Goal: Task Accomplishment & Management: Use online tool/utility

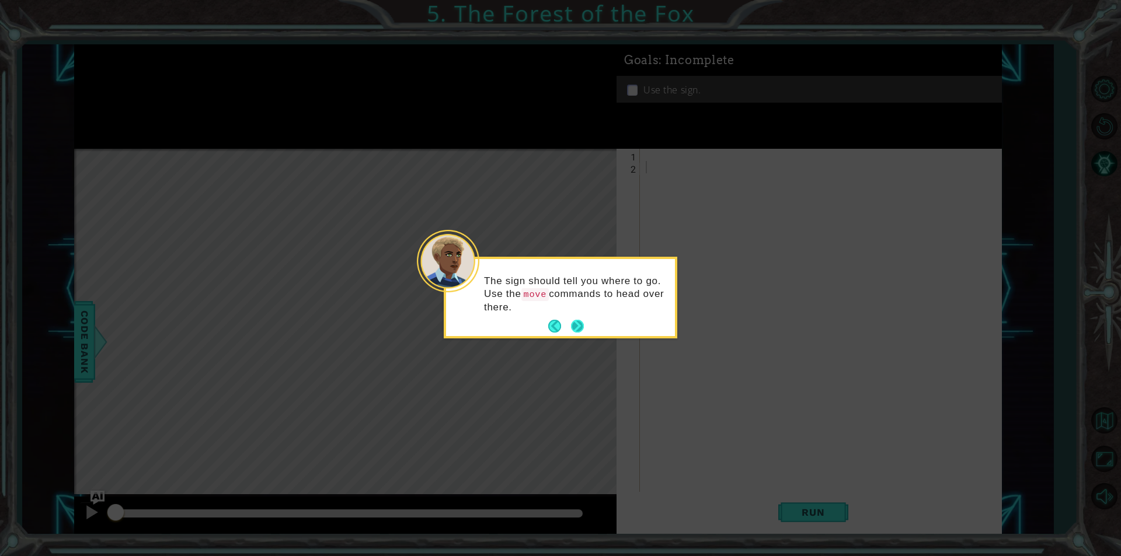
click at [581, 324] on button "Next" at bounding box center [577, 326] width 19 height 19
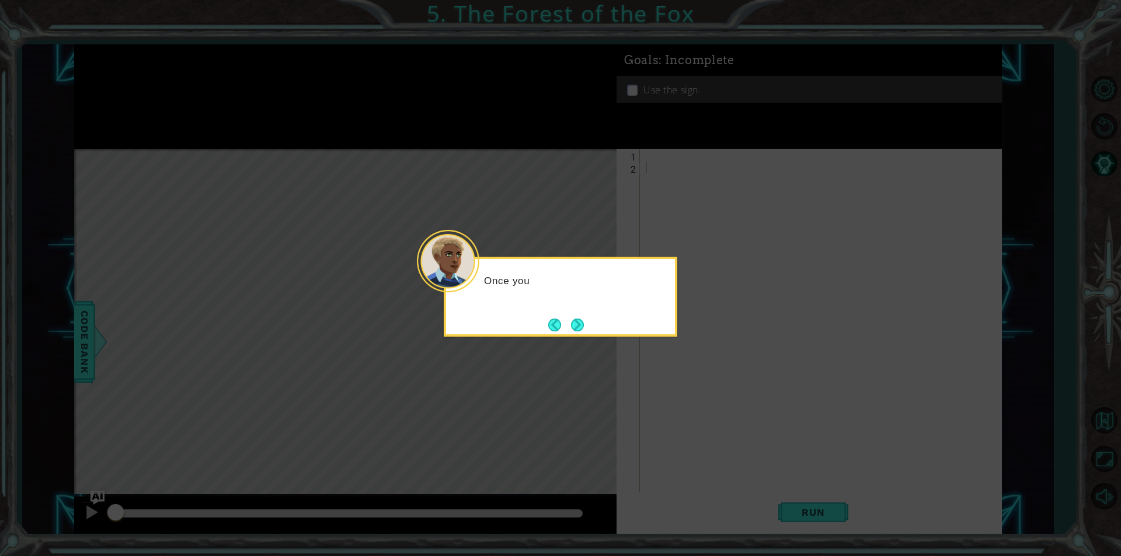
click at [581, 324] on button "Next" at bounding box center [576, 324] width 17 height 17
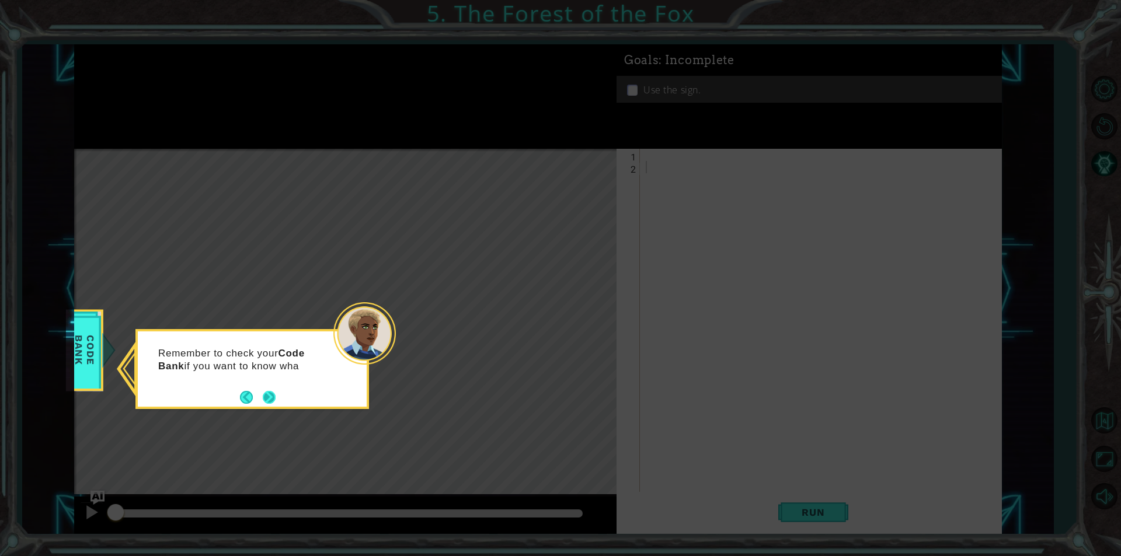
click at [263, 396] on button "Next" at bounding box center [269, 397] width 22 height 22
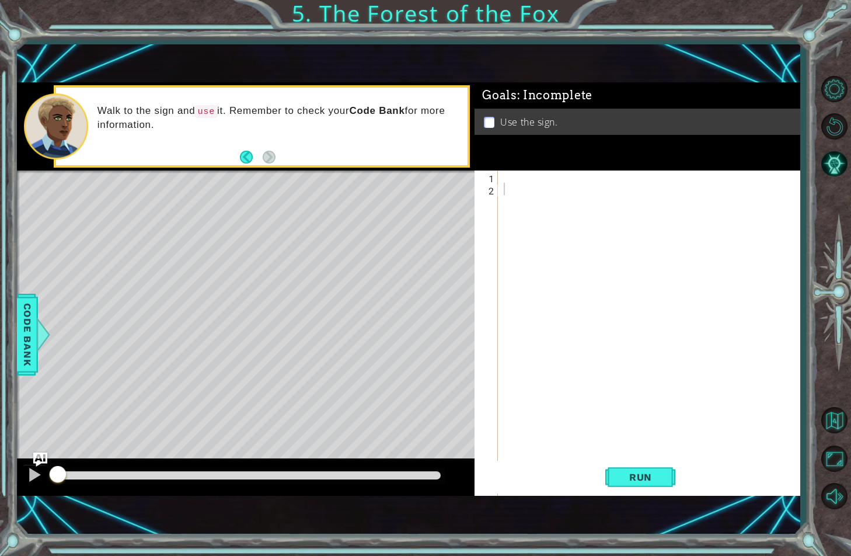
click at [619, 339] on div at bounding box center [651, 354] width 301 height 368
click at [206, 117] on code "use" at bounding box center [206, 111] width 22 height 13
click at [556, 176] on div at bounding box center [651, 354] width 301 height 368
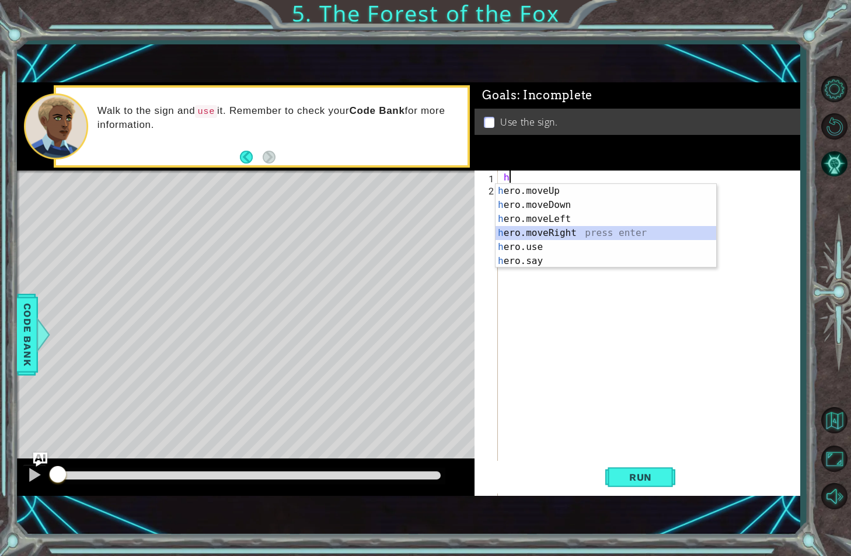
click at [568, 239] on div "h ero.moveUp press enter h ero.moveDown press enter h ero.moveLeft press enter …" at bounding box center [605, 240] width 221 height 112
type textarea "hero.moveRight(1)"
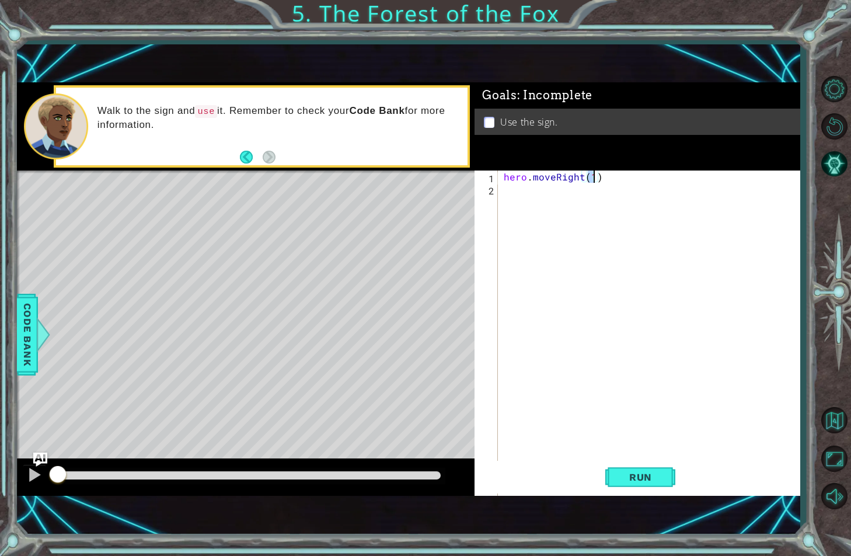
click at [549, 196] on div "hero . moveRight ( 1 )" at bounding box center [651, 354] width 301 height 368
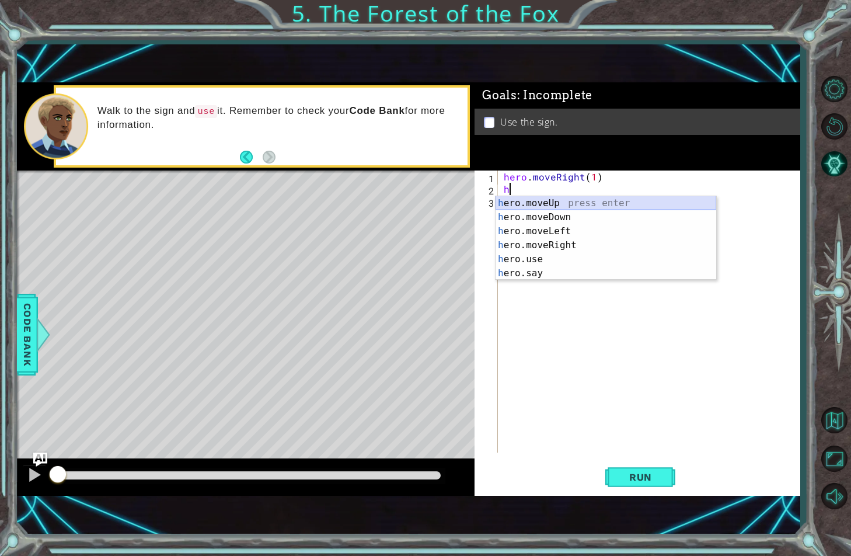
click at [544, 203] on div "h ero.moveUp press enter h ero.moveDown press enter h ero.moveLeft press enter …" at bounding box center [605, 252] width 221 height 112
type textarea "hero.moveUp(1)"
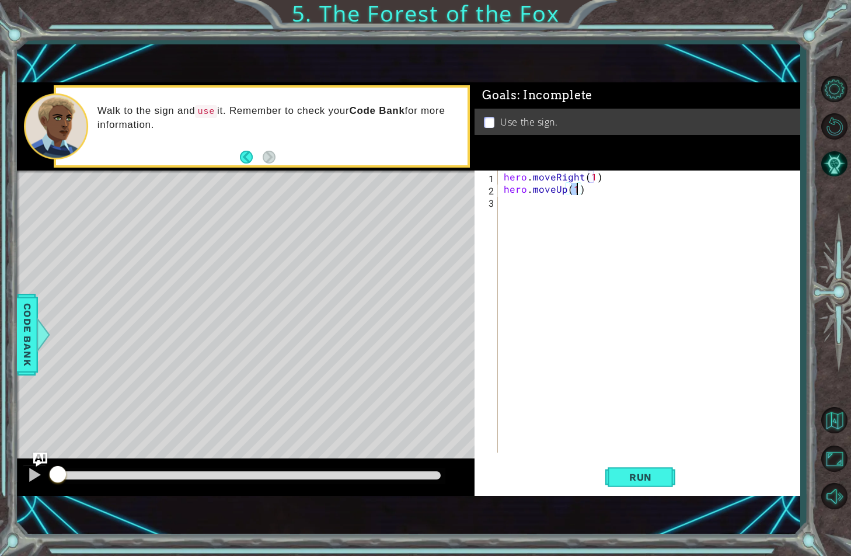
click at [544, 203] on div "hero . moveRight ( 1 ) hero . moveUp ( 1 )" at bounding box center [651, 323] width 301 height 306
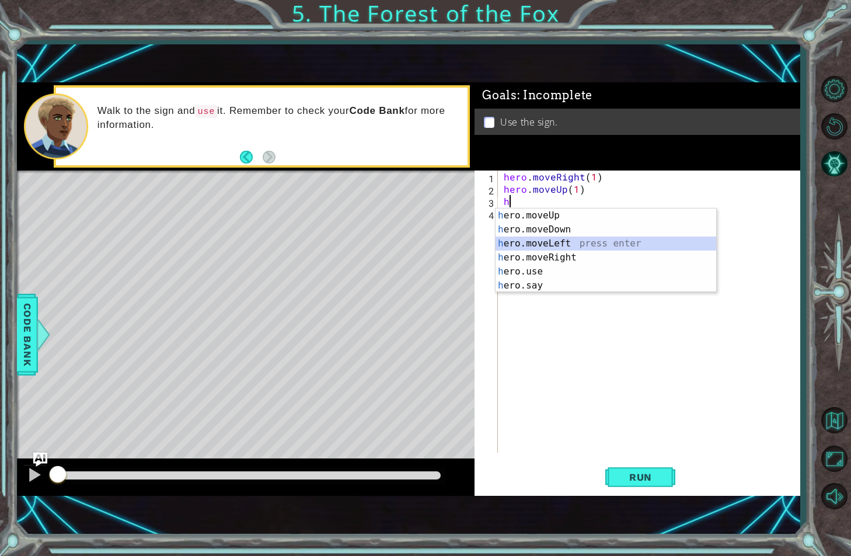
click at [529, 245] on div "h ero.moveUp press enter h ero.moveDown press enter h ero.moveLeft press enter …" at bounding box center [605, 264] width 221 height 112
type textarea "hero.moveLeft(1)"
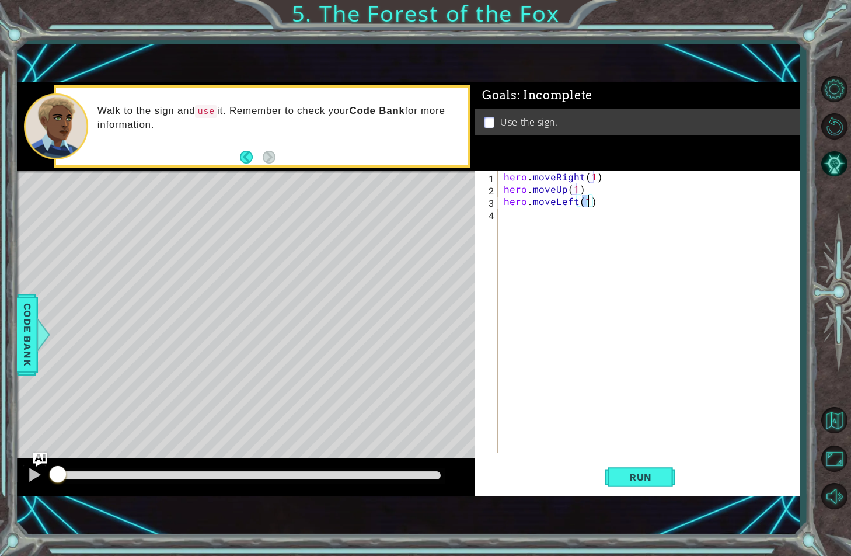
click at [529, 216] on div "hero . moveRight ( 1 ) hero . moveUp ( 1 ) hero . moveLeft ( 1 )" at bounding box center [651, 323] width 301 height 306
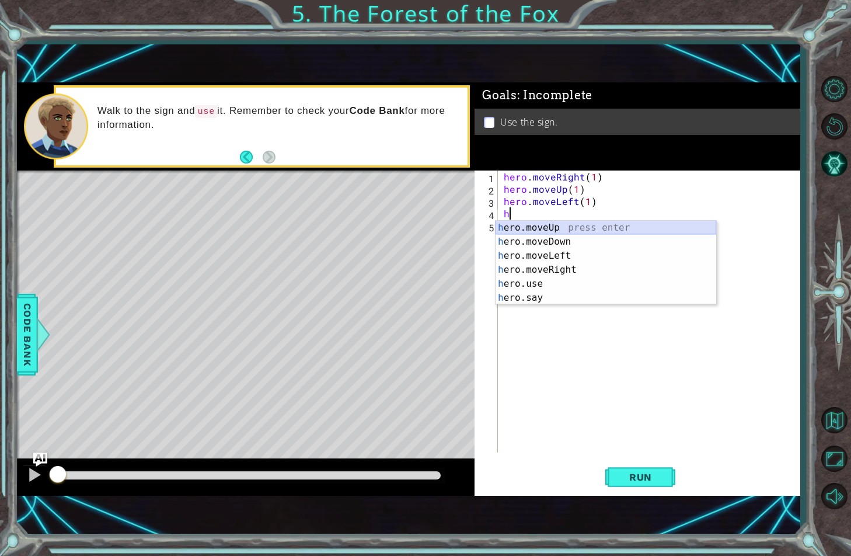
click at [539, 232] on div "h ero.moveUp press enter h ero.moveDown press enter h ero.moveLeft press enter …" at bounding box center [605, 277] width 221 height 112
type textarea "hero.moveUp(1)"
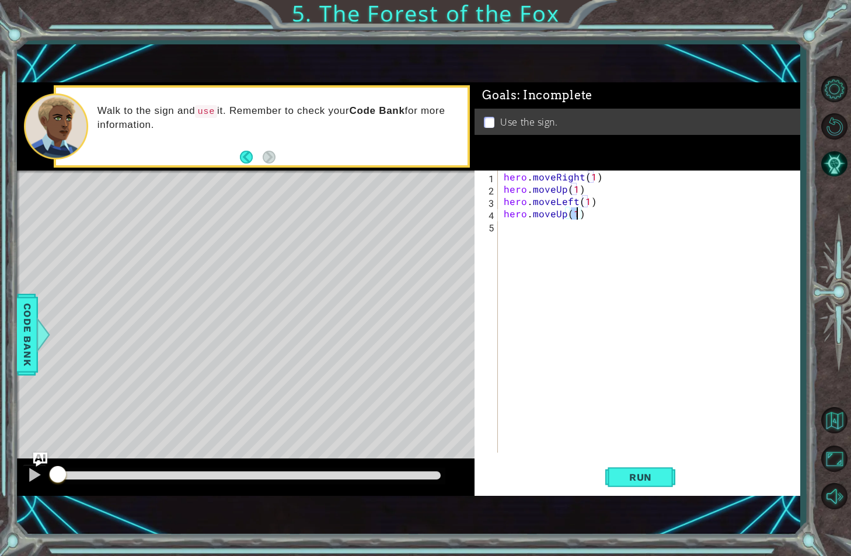
click at [539, 232] on div "hero . moveRight ( 1 ) hero . moveUp ( 1 ) hero . moveLeft ( 1 ) hero . moveUp …" at bounding box center [651, 323] width 301 height 306
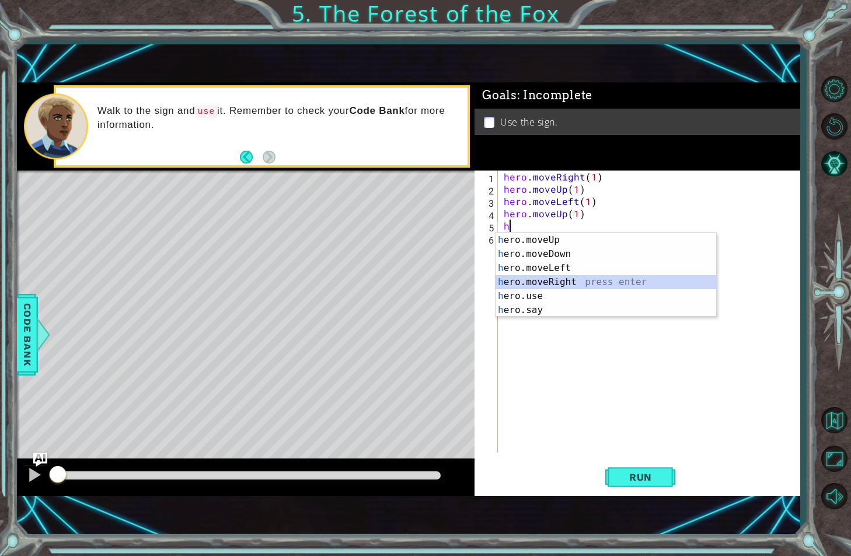
click at [541, 281] on div "h ero.moveUp press enter h ero.moveDown press enter h ero.moveLeft press enter …" at bounding box center [605, 289] width 221 height 112
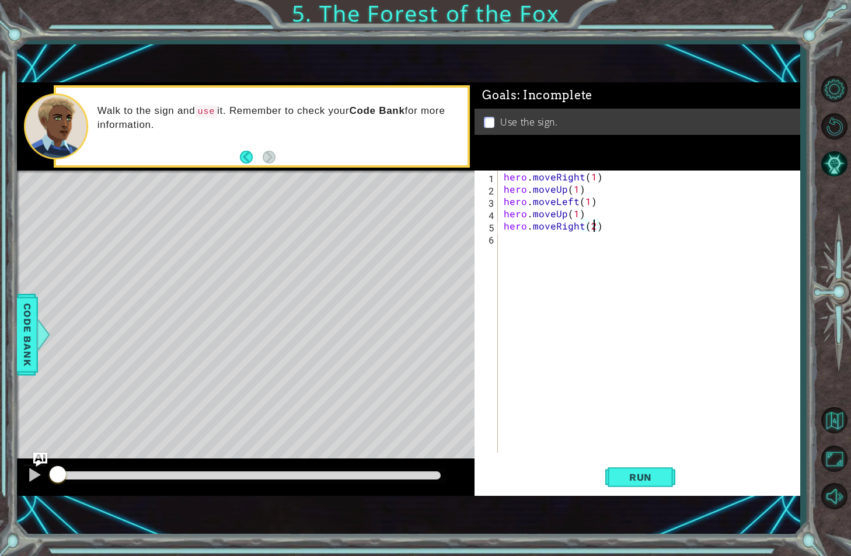
scroll to position [0, 5]
click at [545, 247] on div "hero . moveRight ( 1 ) hero . moveUp ( 1 ) hero . moveLeft ( 1 ) hero . moveUp …" at bounding box center [651, 323] width 301 height 306
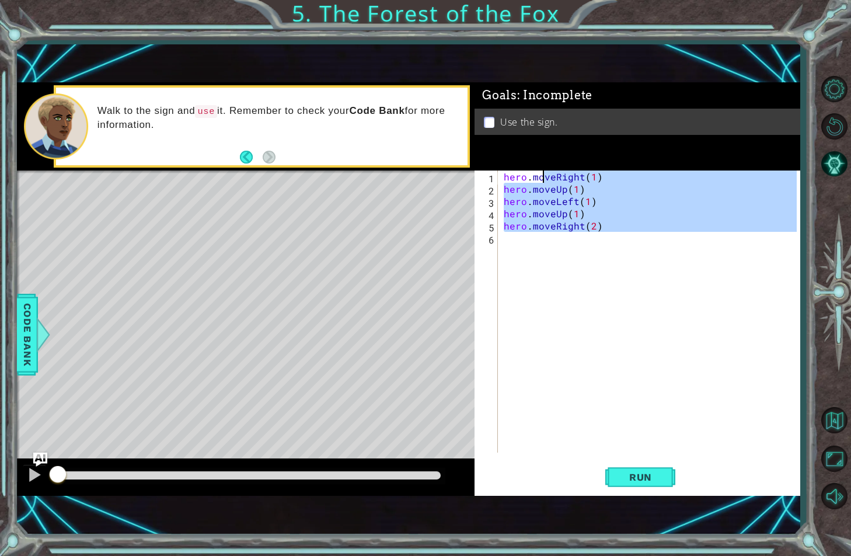
type textarea "hero.moh"
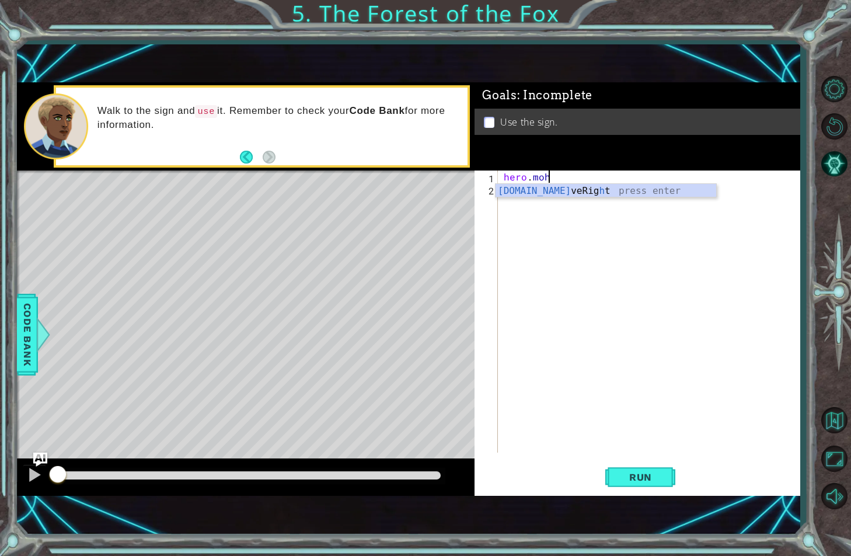
scroll to position [0, 2]
click at [540, 180] on div "hero . moh" at bounding box center [651, 323] width 301 height 306
drag, startPoint x: 560, startPoint y: 177, endPoint x: 495, endPoint y: 179, distance: 64.8
click at [495, 179] on div "hero.moh 1 2 hero . moh ההההההההההההההההההההההההההההההההההההההההההההההההההההההה…" at bounding box center [635, 311] width 322 height 282
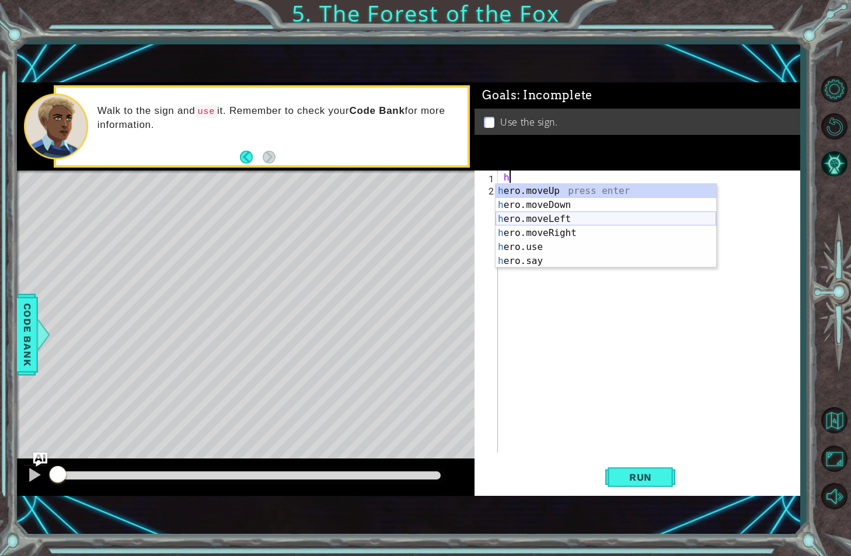
click at [540, 222] on div "h ero.moveUp press enter h ero.moveDown press enter h ero.moveLeft press enter …" at bounding box center [605, 240] width 221 height 112
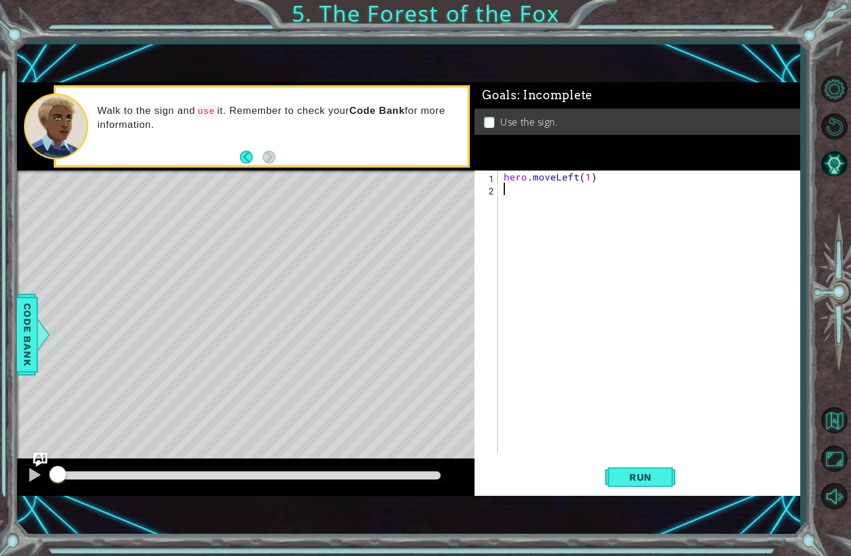
click at [539, 205] on div "hero . moveLeft ( 1 )" at bounding box center [651, 323] width 301 height 306
type textarea "hero.moveLeft(1)"
click at [539, 205] on div "hero . moveLeft ( 1 )" at bounding box center [648, 311] width 295 height 282
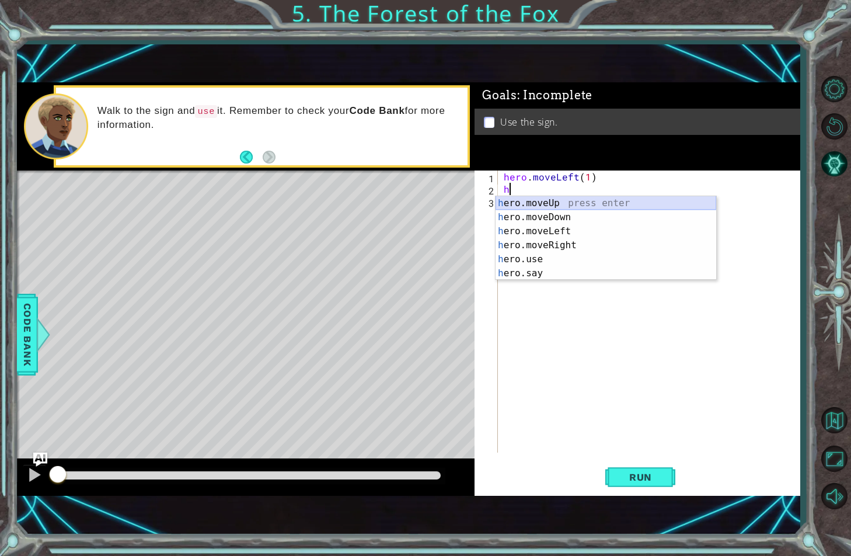
click at [529, 206] on div "h ero.moveUp press enter h ero.moveDown press enter h ero.moveLeft press enter …" at bounding box center [605, 252] width 221 height 112
type textarea "hero.moveUp(1)"
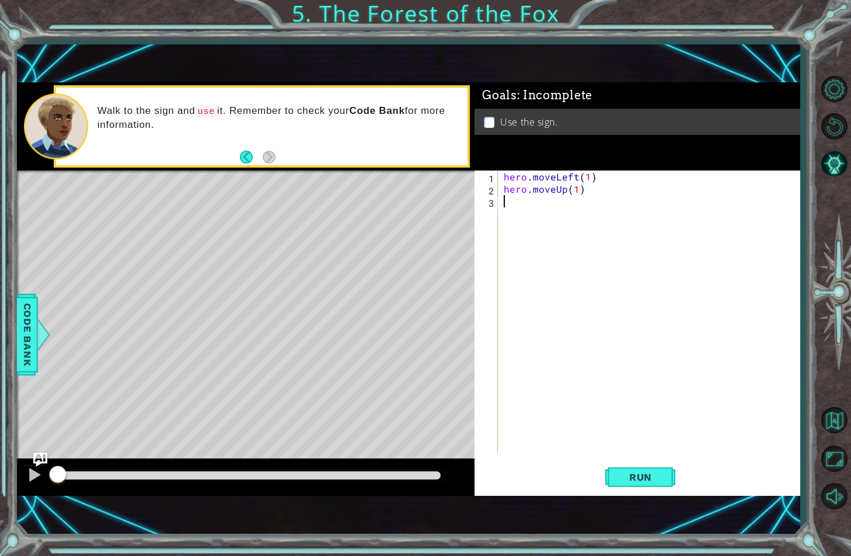
click at [529, 206] on div "hero . moveLeft ( 1 ) hero . moveUp ( 1 )" at bounding box center [651, 323] width 301 height 306
click at [560, 177] on div "hero . moveLeft ( 1 ) hero . moveUp ( 1 ) h" at bounding box center [651, 323] width 301 height 306
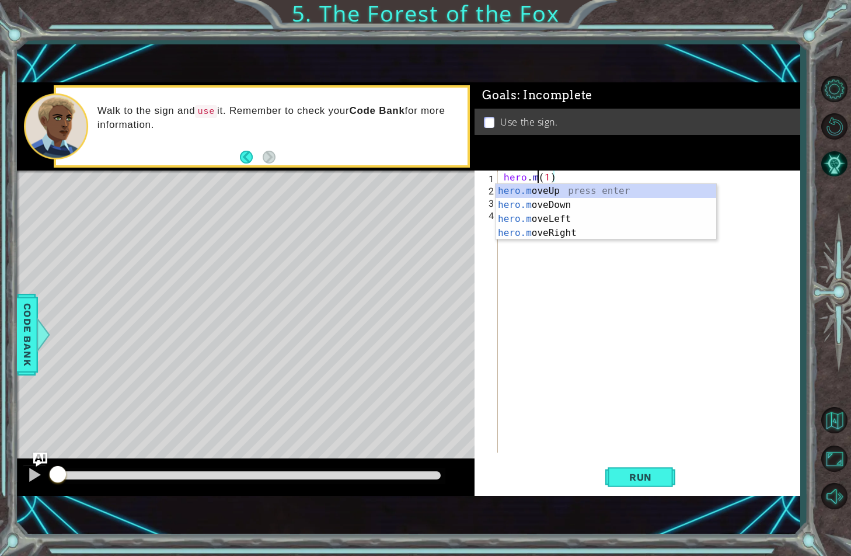
scroll to position [0, 2]
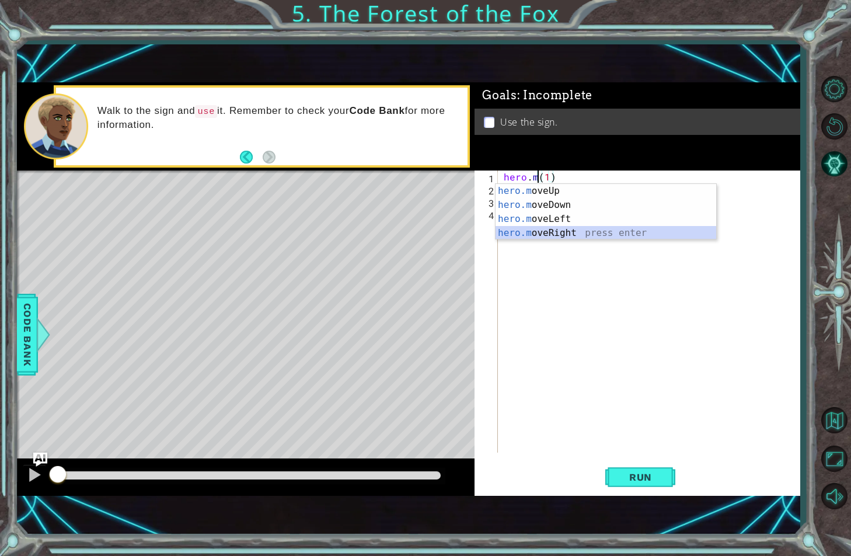
click at [553, 233] on div "hero.m oveUp press enter hero.m oveDown press enter hero.m oveLeft press enter …" at bounding box center [605, 226] width 221 height 84
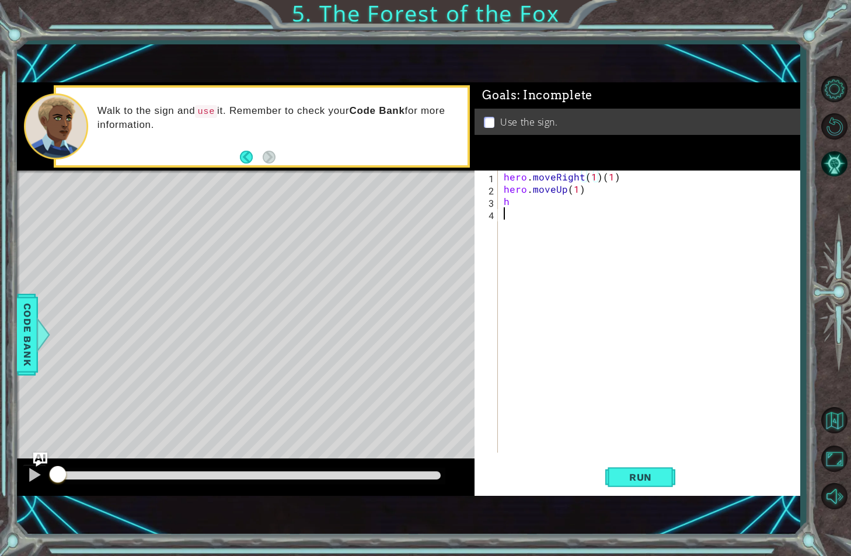
click at [539, 211] on div "hero . moveRight ( 1 ) ( 1 ) hero . moveUp ( 1 ) h" at bounding box center [651, 323] width 301 height 306
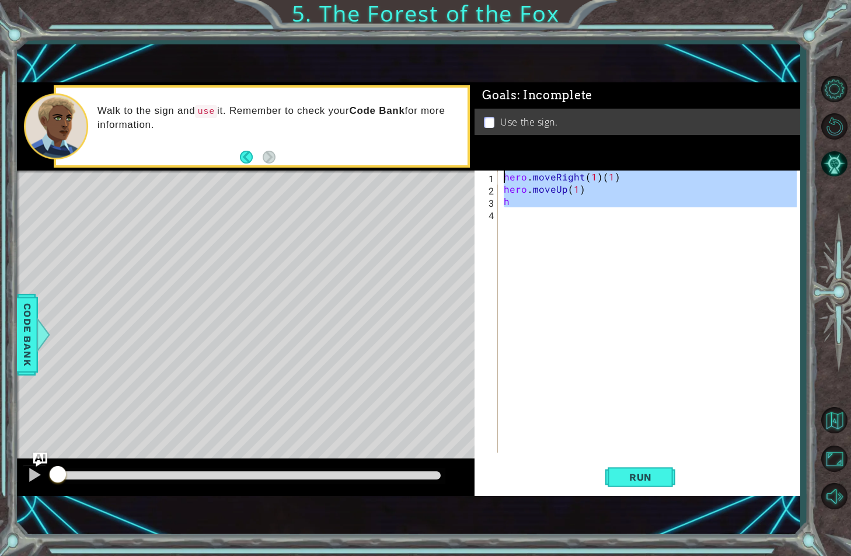
click at [535, 198] on div "hero . moveRight ( 1 ) ( 1 ) hero . moveUp ( 1 ) h" at bounding box center [648, 311] width 295 height 282
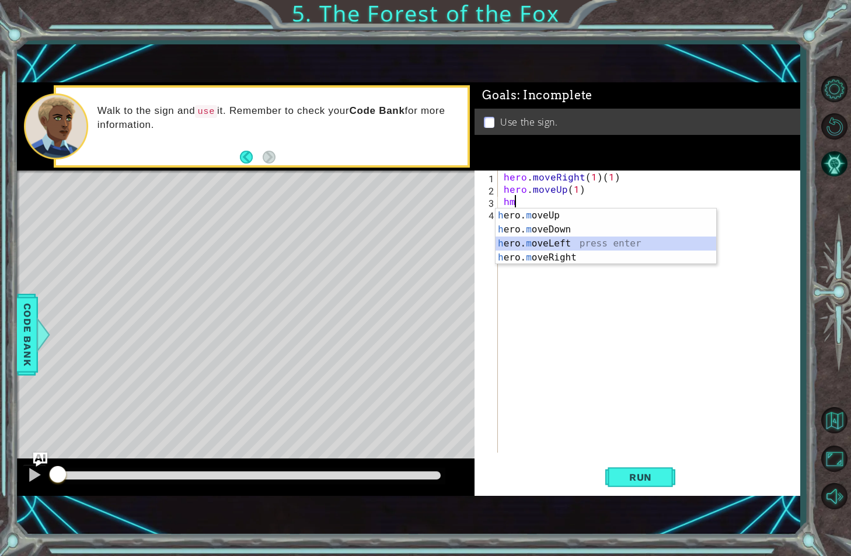
click at [538, 238] on div "h ero. m oveUp press enter h ero. m oveDown press enter h ero. m oveLeft press …" at bounding box center [605, 250] width 221 height 84
type textarea "hero.moveLeft(1)"
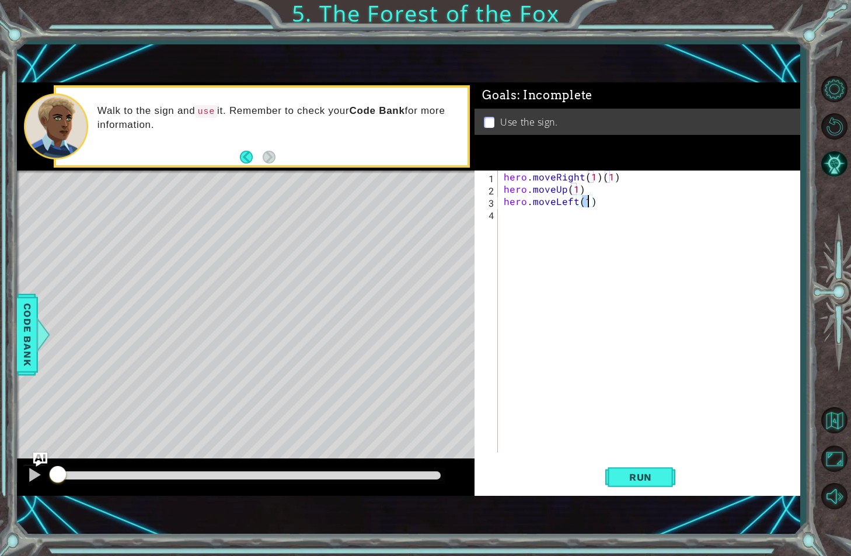
click at [533, 217] on div "hero . moveRight ( 1 ) ( 1 ) hero . moveUp ( 1 ) hero . moveLeft ( 1 )" at bounding box center [651, 323] width 301 height 306
click at [617, 171] on div "hero . moveRight ( 1 ) ( 1 ) hero . moveUp ( 1 ) hero . moveLeft ( 1 )" at bounding box center [651, 323] width 301 height 306
type textarea "hero.moveRight(1)"
click at [566, 221] on div "hero . moveRight ( 1 ) hero . moveUp ( 1 ) hero . moveLeft ( 1 )" at bounding box center [651, 323] width 301 height 306
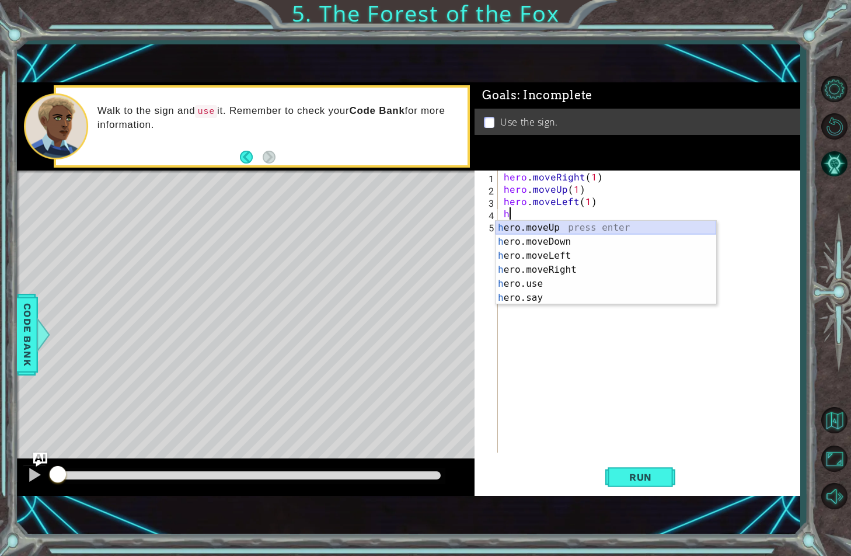
click at [564, 224] on div "h ero.moveUp press enter h ero.moveDown press enter h ero.moveLeft press enter …" at bounding box center [605, 277] width 221 height 112
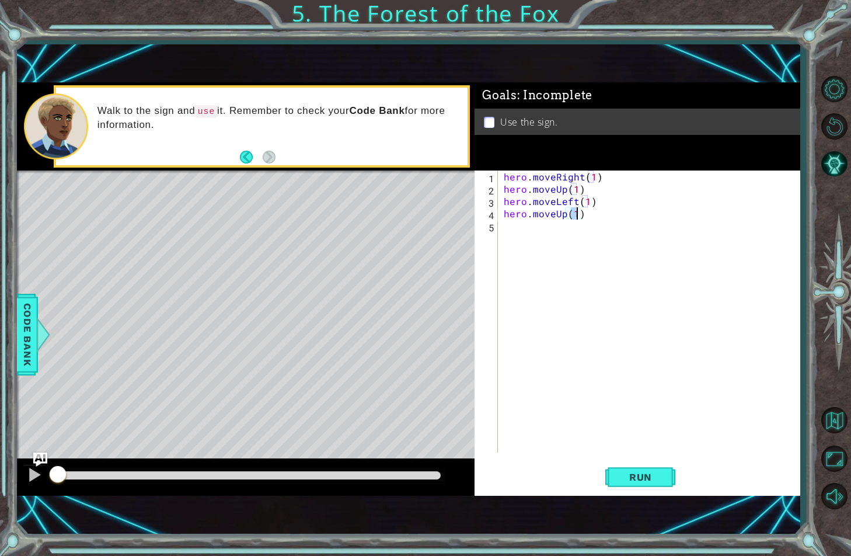
click at [564, 224] on div "hero . moveRight ( 1 ) hero . moveUp ( 1 ) hero . moveLeft ( 1 ) hero . moveUp …" at bounding box center [651, 323] width 301 height 306
type textarea "hero.moveRight(1) hero.moveUp(1)"
click at [564, 224] on div "hero . moveRight ( 1 ) hero . moveUp ( 1 ) hero . moveLeft ( 1 ) hero . moveUp …" at bounding box center [651, 323] width 301 height 306
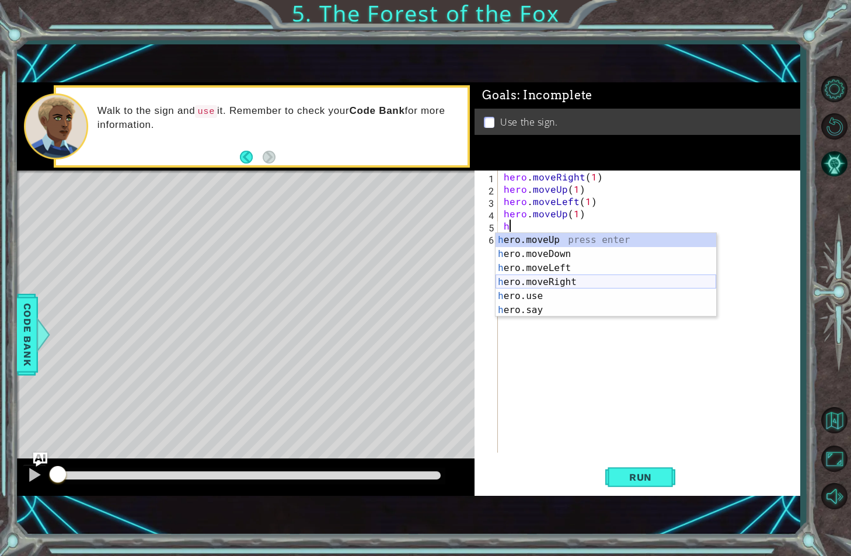
click at [538, 283] on div "h ero.moveUp press enter h ero.moveDown press enter h ero.moveLeft press enter …" at bounding box center [605, 289] width 221 height 112
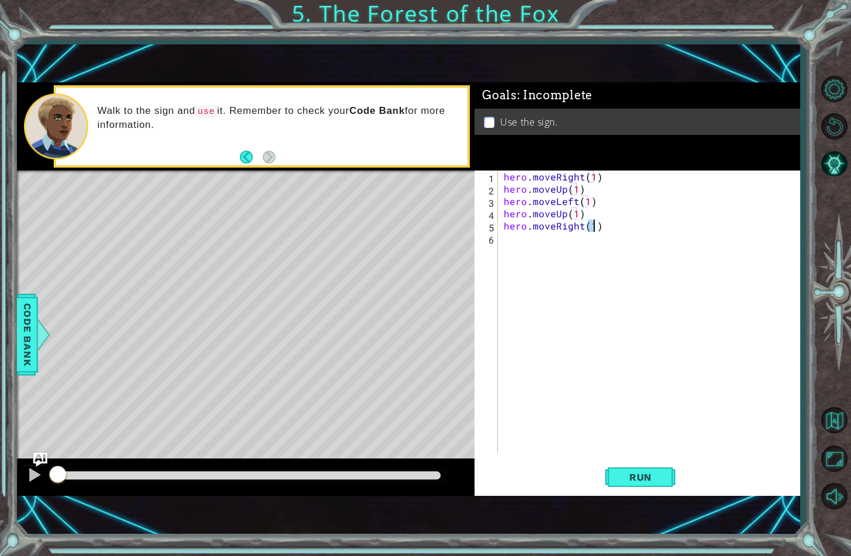
type textarea "hero.moveRight(2)"
click at [570, 240] on div "hero . moveRight ( 1 ) hero . moveUp ( 1 ) hero . moveLeft ( 1 ) hero . moveUp …" at bounding box center [651, 323] width 301 height 306
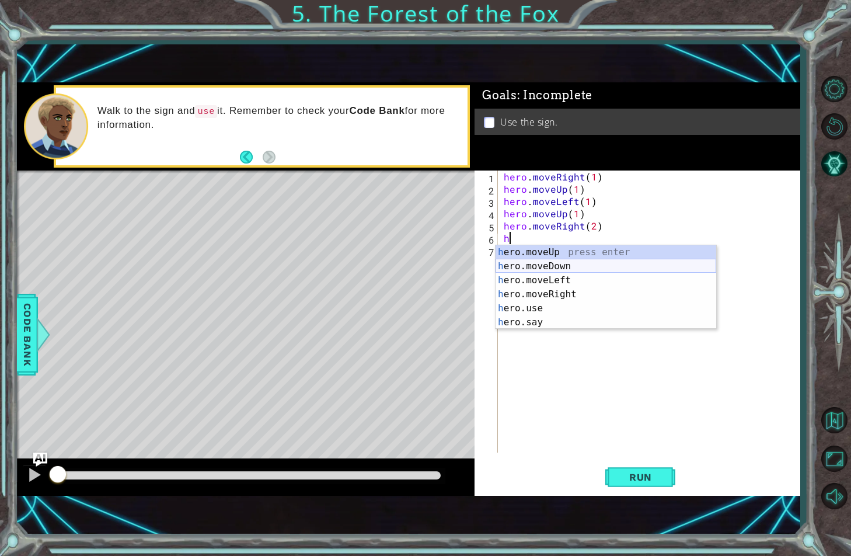
click at [547, 266] on div "h ero.moveUp press enter h ero.moveDown press enter h ero.moveLeft press enter …" at bounding box center [605, 301] width 221 height 112
type textarea "hero.moveDown(1)"
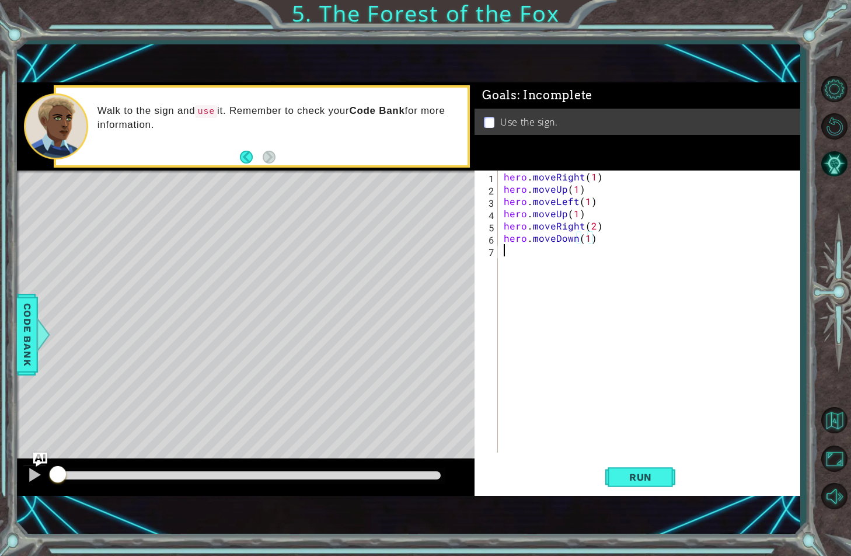
click at [547, 266] on div "hero . moveRight ( 1 ) hero . moveUp ( 1 ) hero . moveLeft ( 1 ) hero . moveUp …" at bounding box center [651, 323] width 301 height 306
click at [616, 475] on button "Run" at bounding box center [640, 476] width 70 height 33
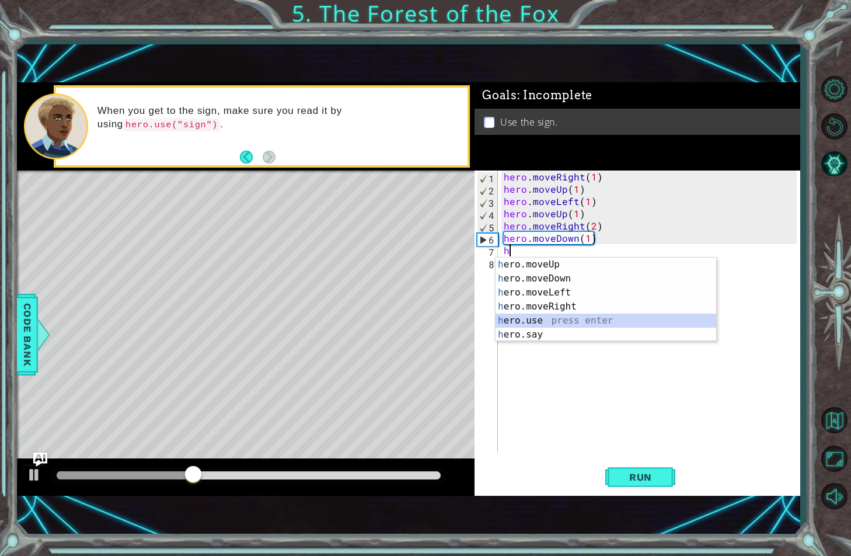
click at [549, 322] on div "h ero.moveUp press enter h ero.moveDown press enter h ero.moveLeft press enter …" at bounding box center [605, 313] width 221 height 112
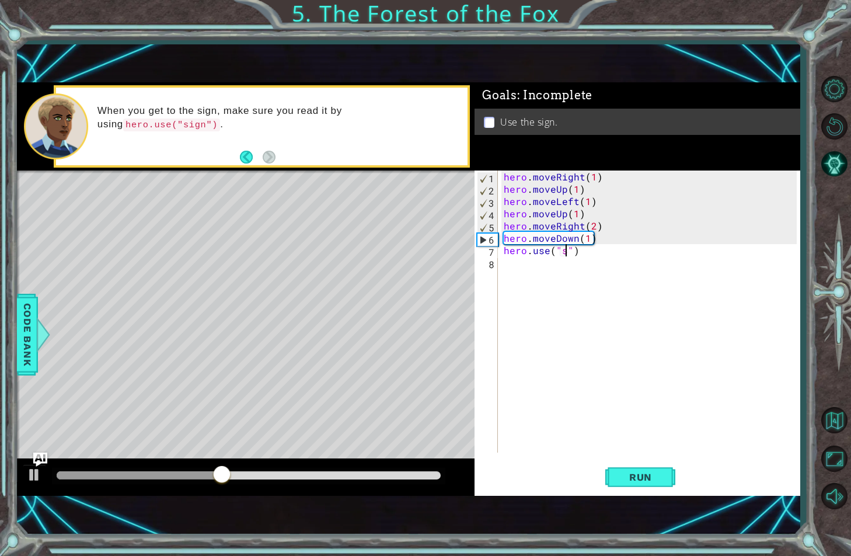
scroll to position [0, 4]
type textarea "hero.use("sign")"
click at [570, 266] on div "hero . moveRight ( 1 ) hero . moveUp ( 1 ) hero . moveLeft ( 1 ) hero . moveUp …" at bounding box center [651, 323] width 301 height 306
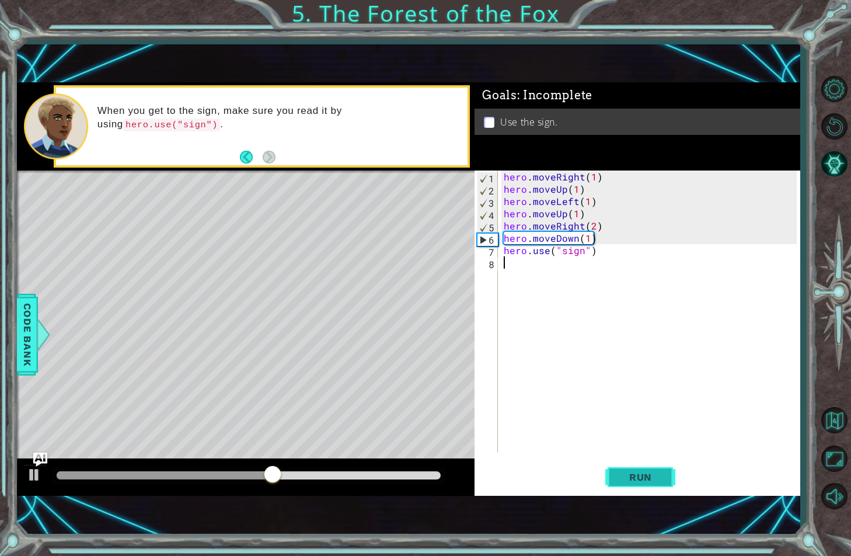
click at [654, 483] on span "Run" at bounding box center [640, 477] width 46 height 12
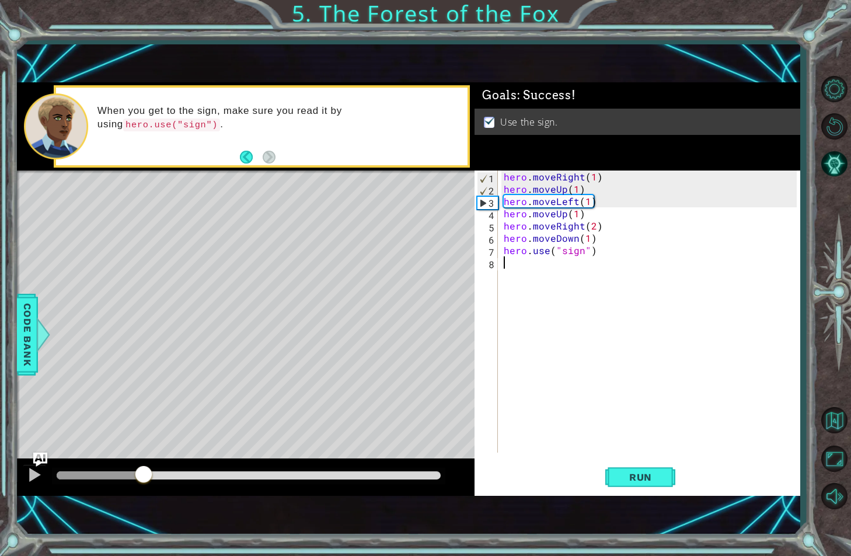
click at [145, 477] on div at bounding box center [249, 475] width 384 height 8
click at [155, 472] on div at bounding box center [249, 475] width 384 height 8
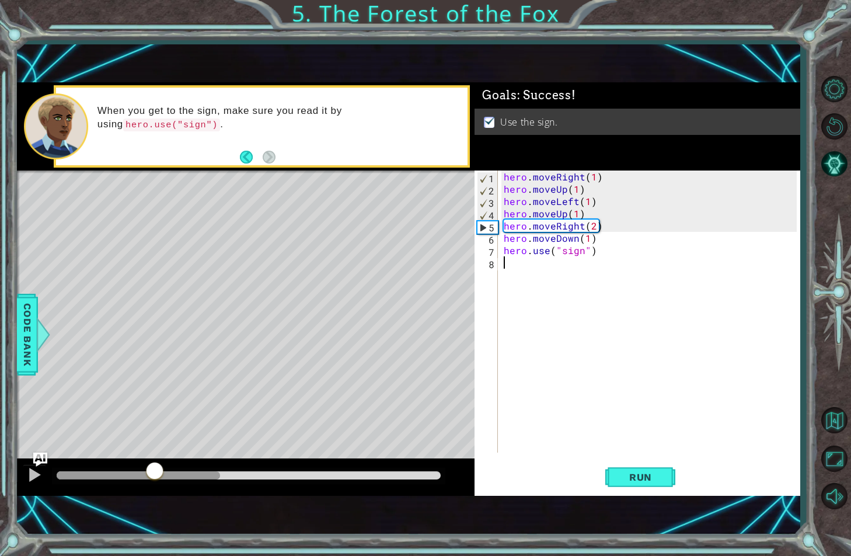
click at [221, 472] on div at bounding box center [249, 475] width 384 height 8
click at [26, 479] on button at bounding box center [34, 476] width 23 height 24
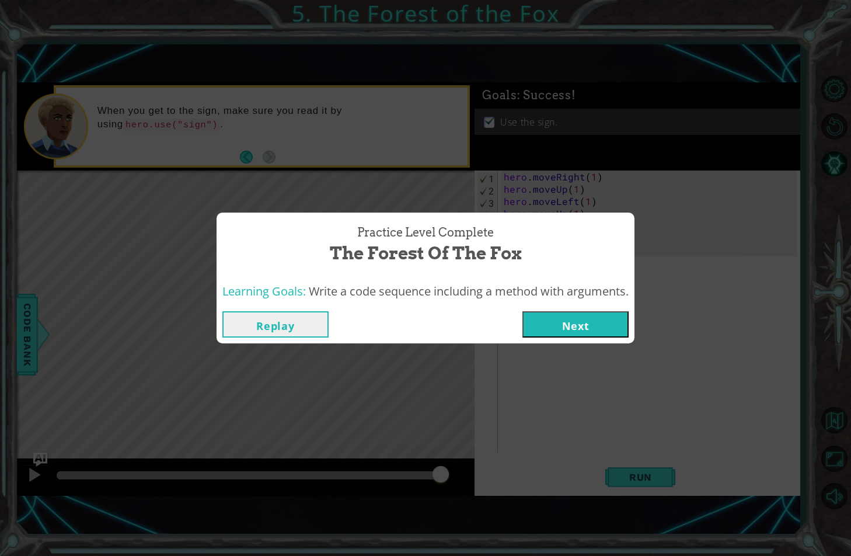
click at [558, 327] on button "Next" at bounding box center [575, 324] width 106 height 26
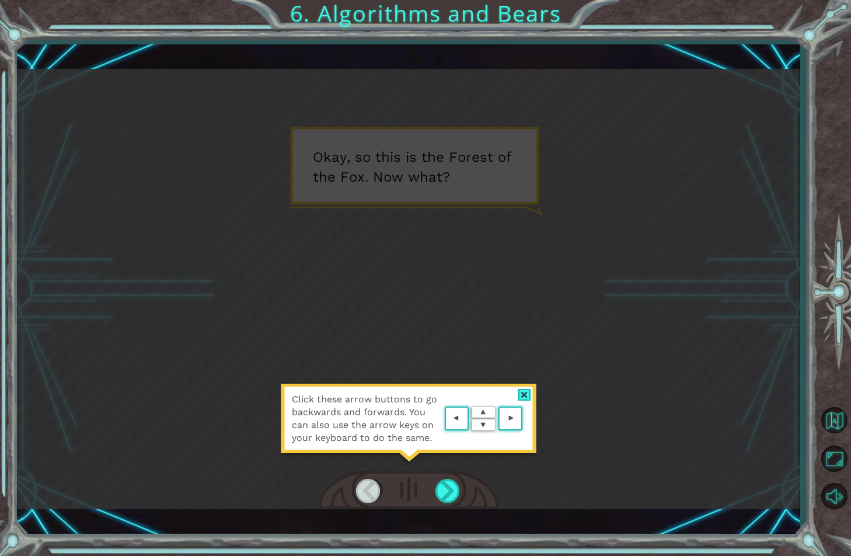
click at [525, 418] on area at bounding box center [525, 418] width 0 height 0
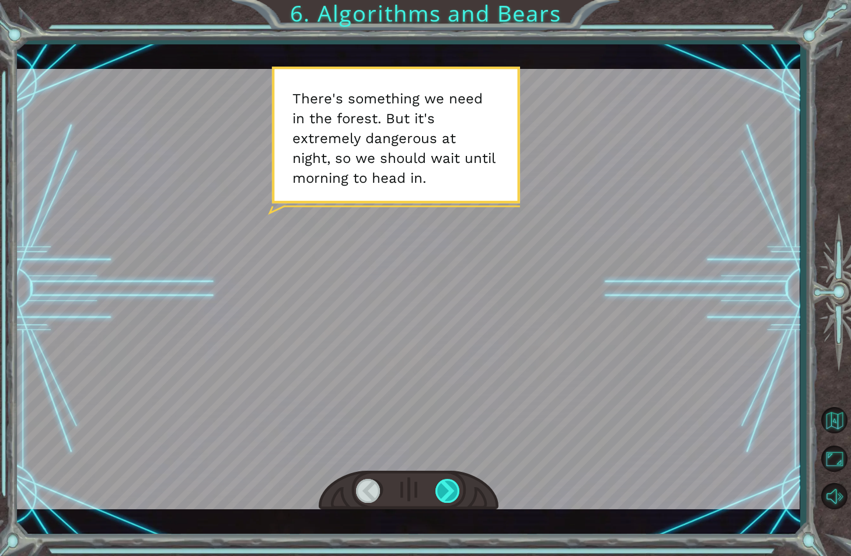
click at [448, 488] on div at bounding box center [448, 491] width 26 height 24
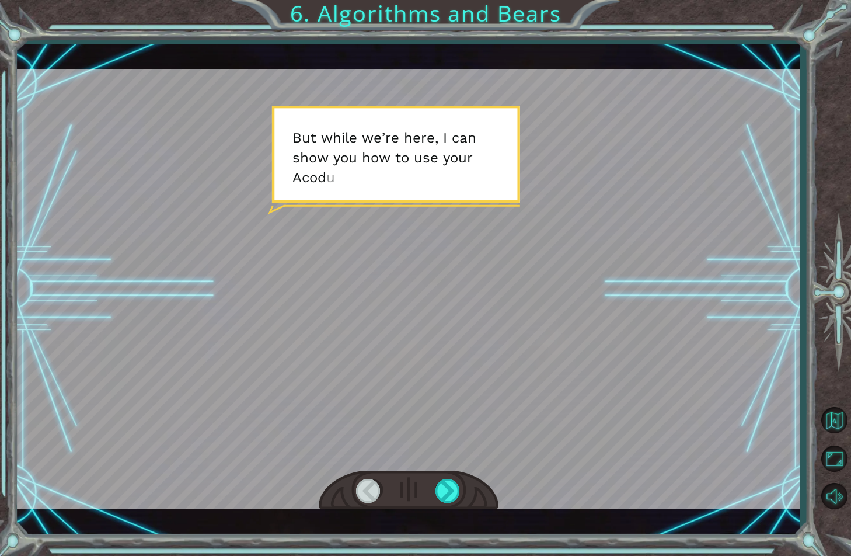
click at [434, 372] on div at bounding box center [408, 289] width 783 height 440
click at [437, 481] on div at bounding box center [448, 491] width 26 height 24
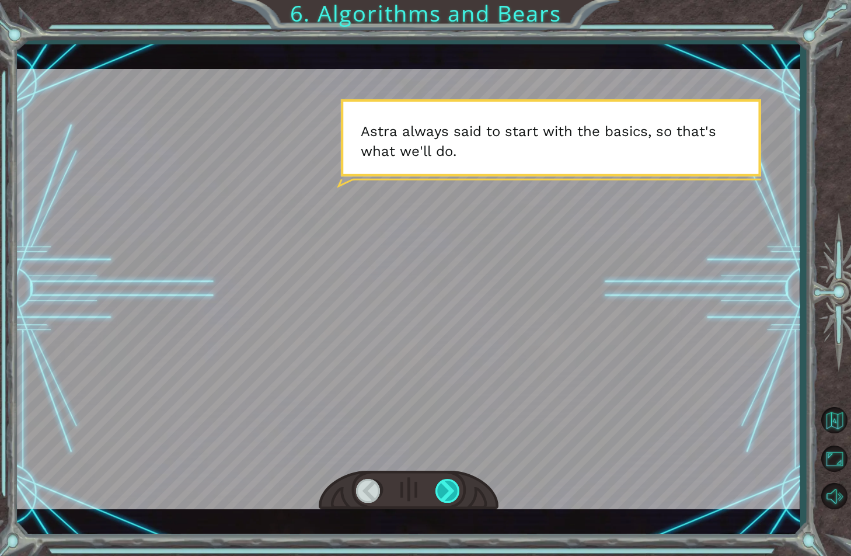
click at [437, 481] on div at bounding box center [448, 491] width 26 height 24
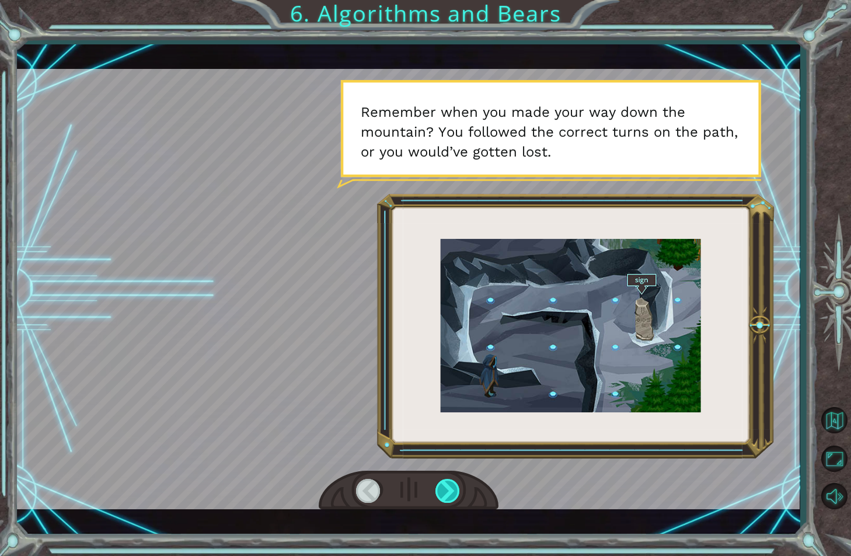
click at [437, 481] on div at bounding box center [448, 491] width 26 height 24
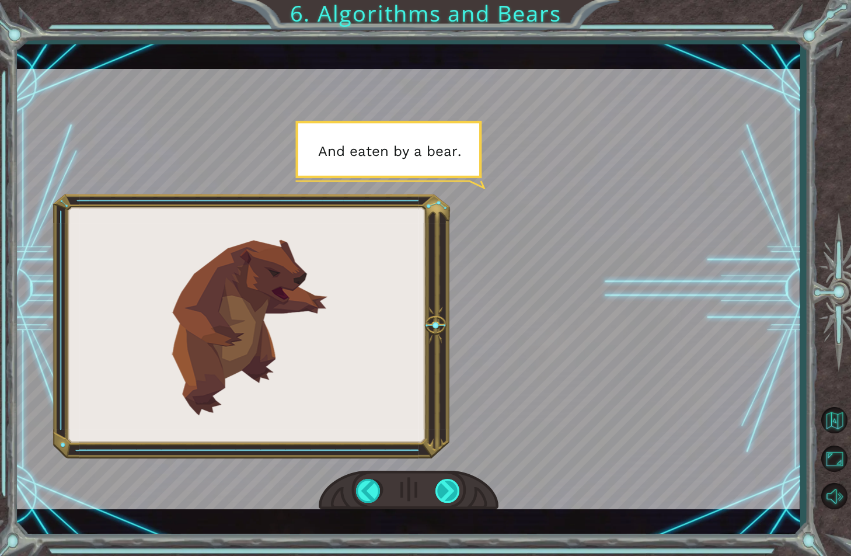
click at [437, 481] on div at bounding box center [448, 491] width 26 height 24
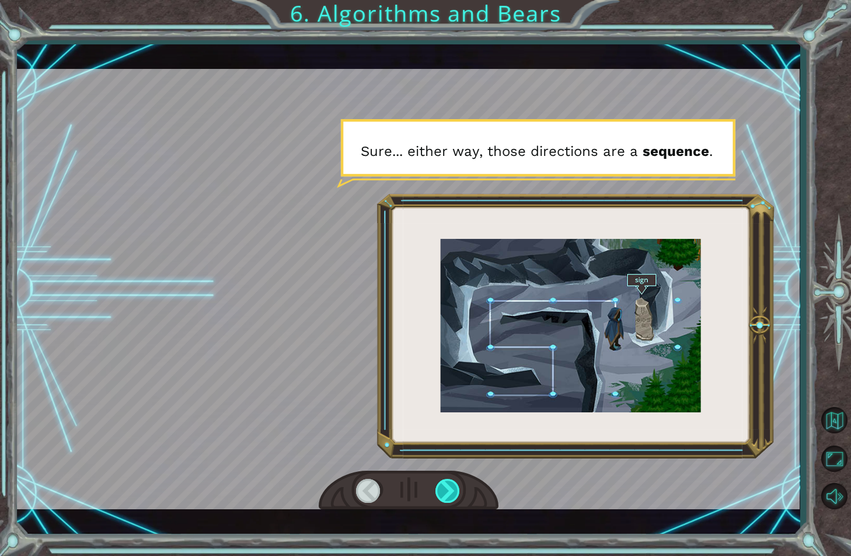
click at [437, 481] on div at bounding box center [448, 491] width 26 height 24
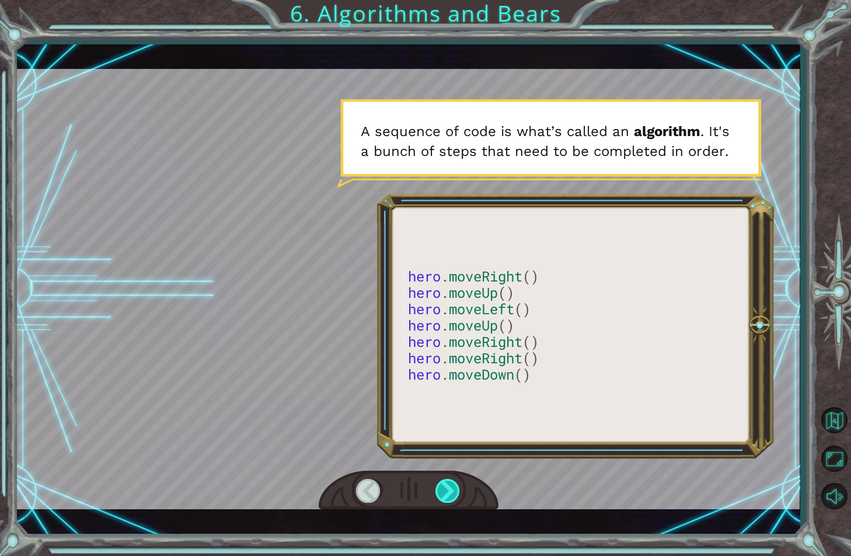
click at [437, 481] on div at bounding box center [448, 491] width 26 height 24
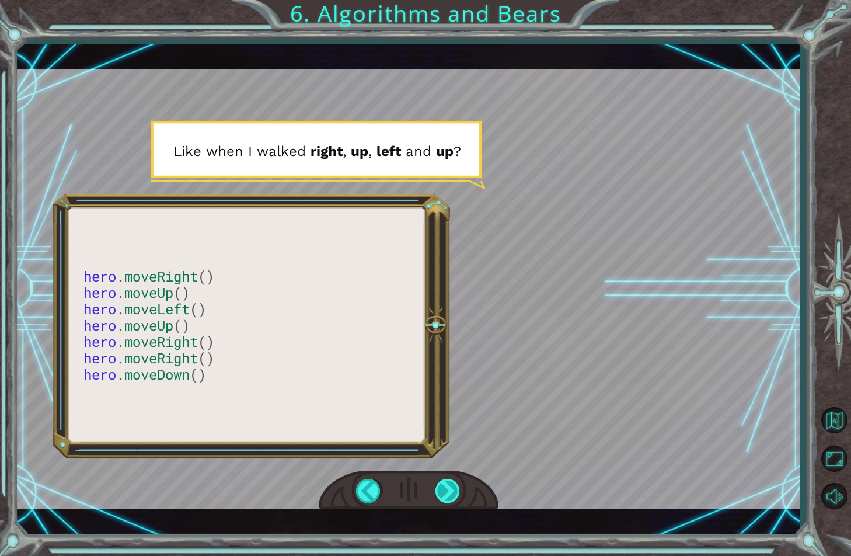
click at [444, 486] on div at bounding box center [448, 491] width 26 height 24
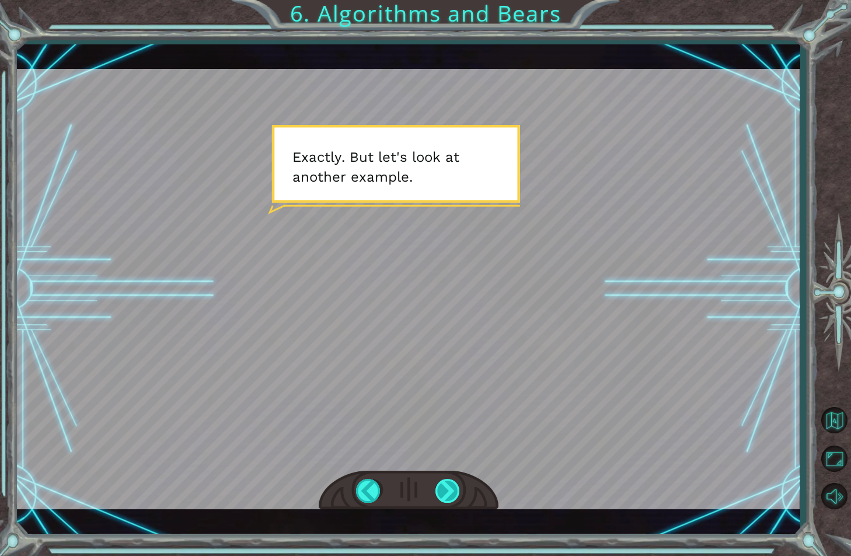
click at [443, 486] on div at bounding box center [448, 491] width 26 height 24
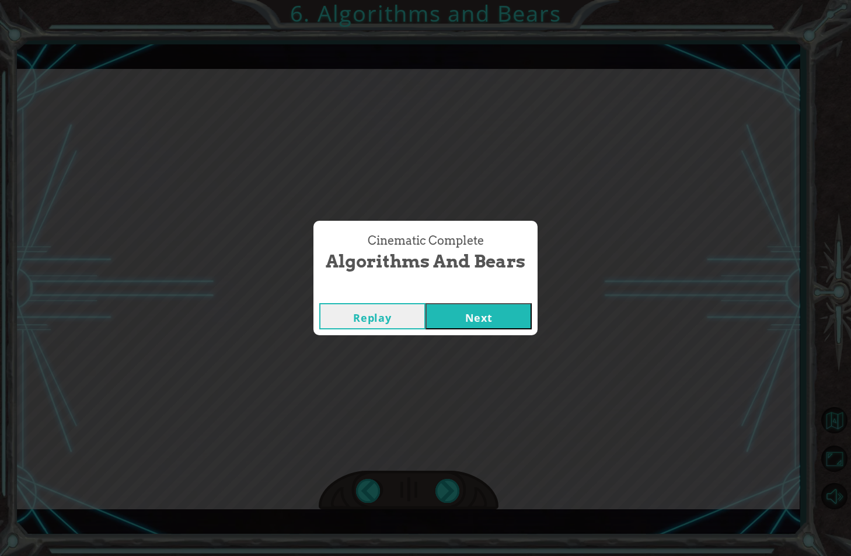
click at [459, 306] on button "Next" at bounding box center [478, 316] width 106 height 26
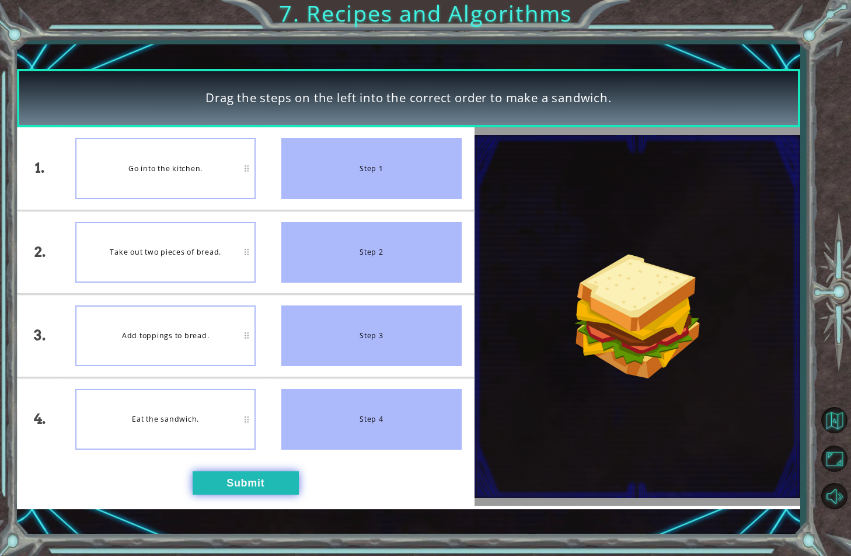
click at [280, 478] on button "Submit" at bounding box center [246, 482] width 106 height 23
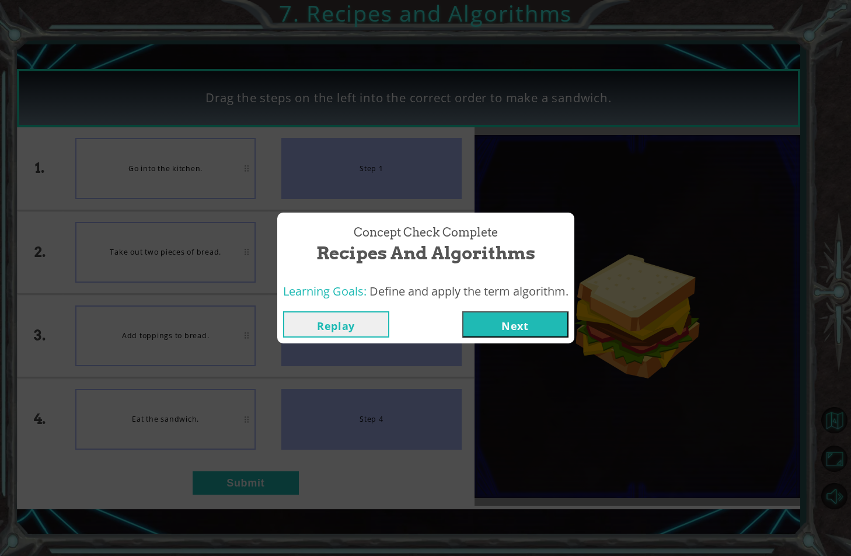
click at [517, 324] on button "Next" at bounding box center [515, 324] width 106 height 26
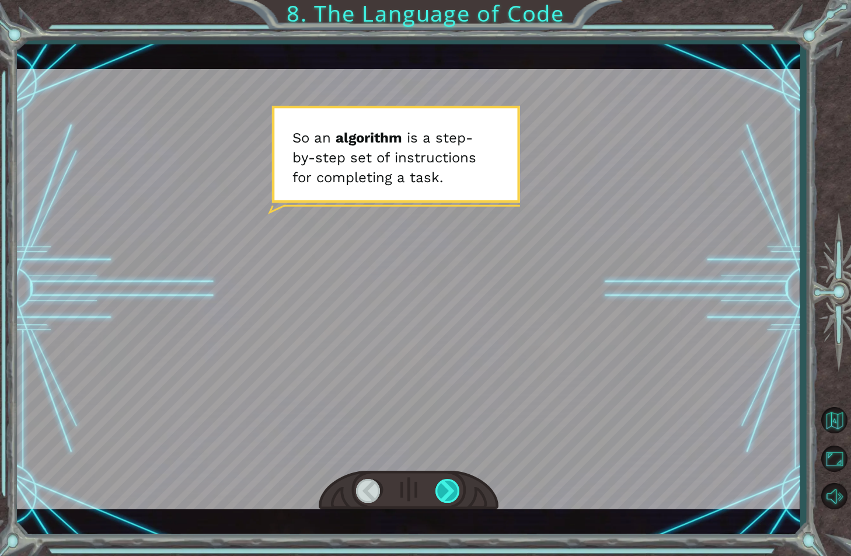
click at [456, 485] on div at bounding box center [448, 491] width 26 height 24
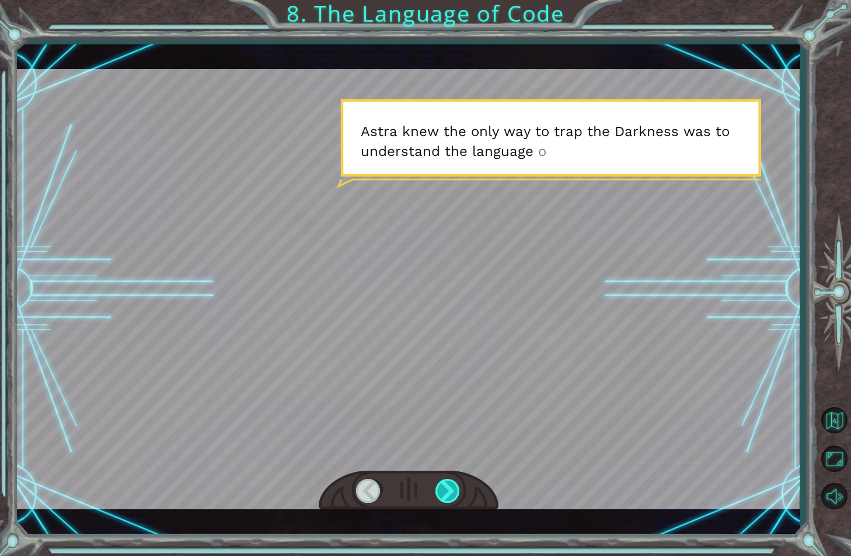
click at [454, 486] on div at bounding box center [448, 491] width 26 height 24
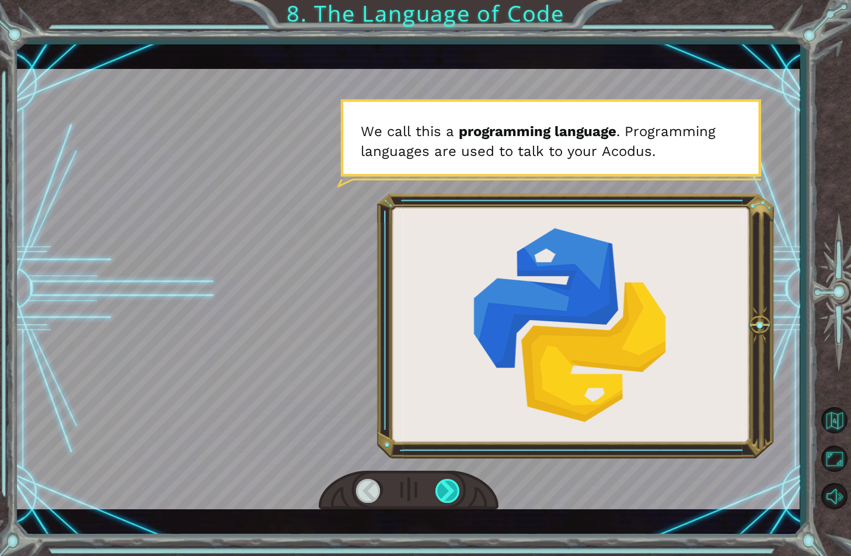
click at [454, 486] on div at bounding box center [448, 491] width 26 height 24
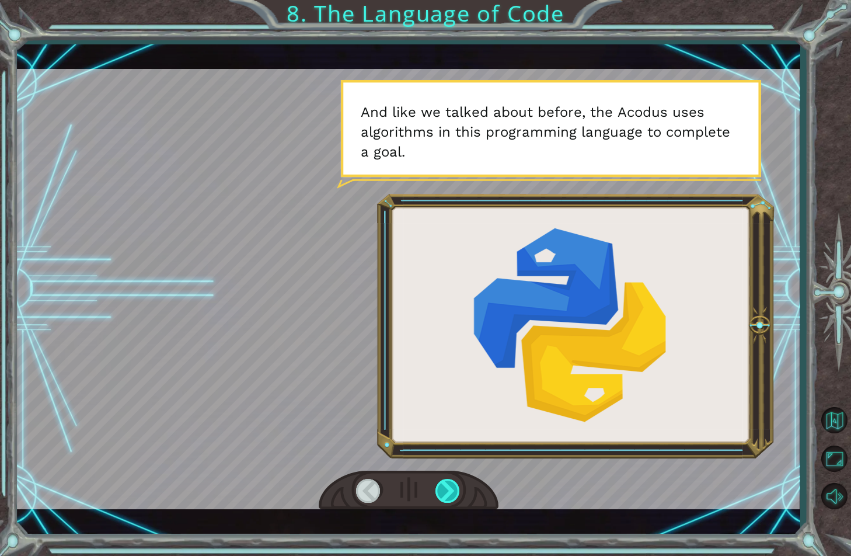
click at [454, 486] on div at bounding box center [448, 491] width 26 height 24
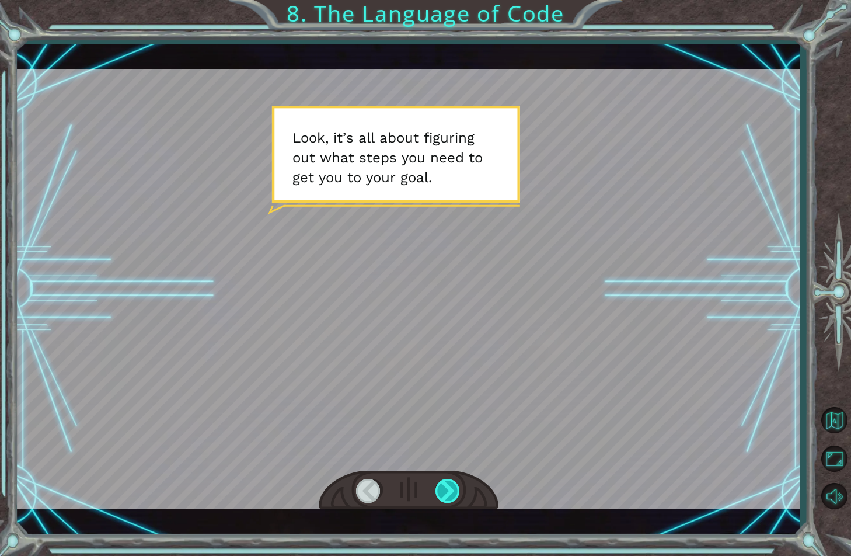
click at [454, 486] on div at bounding box center [448, 491] width 26 height 24
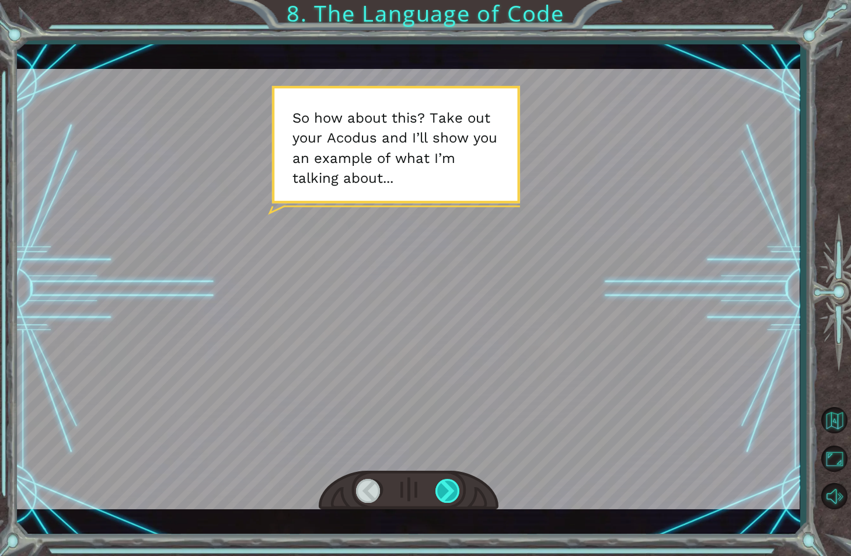
click at [454, 486] on div at bounding box center [448, 491] width 26 height 24
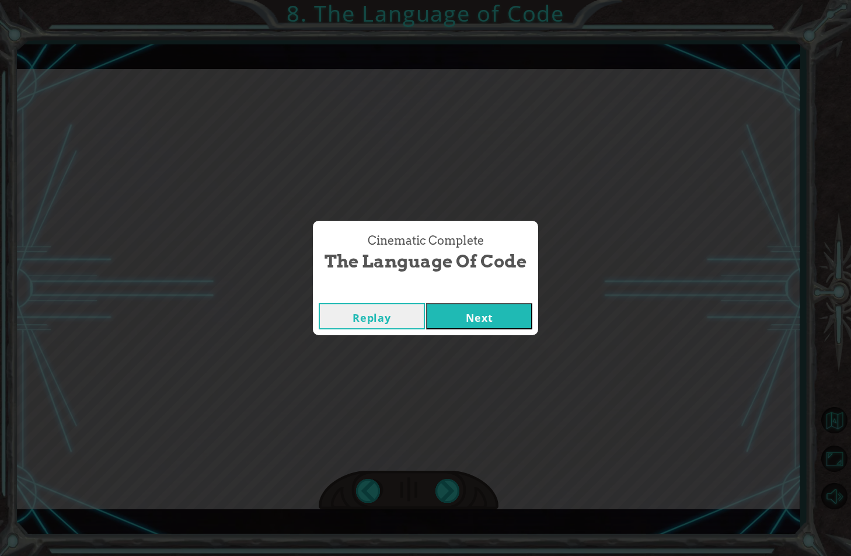
click at [458, 323] on button "Next" at bounding box center [479, 316] width 106 height 26
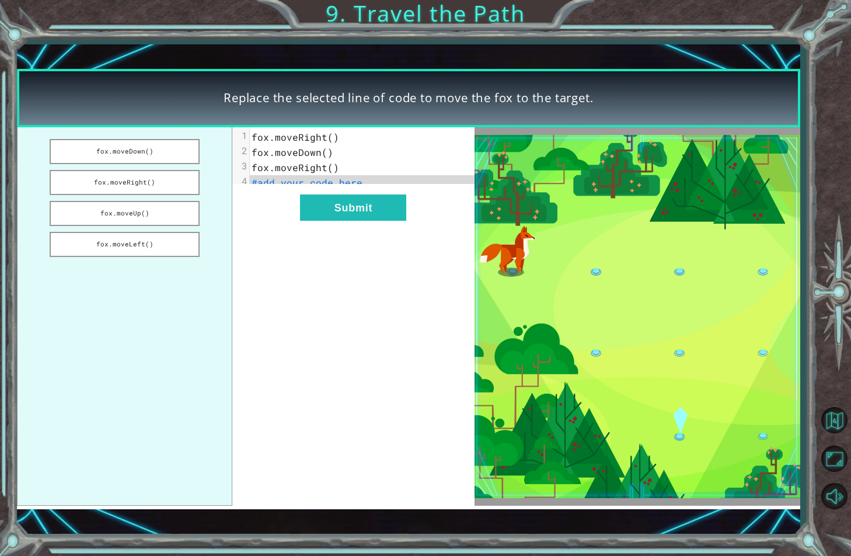
click at [315, 181] on span "#add your code here" at bounding box center [307, 182] width 111 height 12
click at [351, 181] on span "#add your code here" at bounding box center [307, 182] width 111 height 12
drag, startPoint x: 166, startPoint y: 154, endPoint x: 226, endPoint y: 167, distance: 62.0
click at [226, 167] on ul "fox.moveDown() fox.moveRight() fox.moveUp() fox.moveLeft()" at bounding box center [124, 316] width 215 height 378
click at [149, 156] on button "fox.moveDown()" at bounding box center [125, 151] width 150 height 25
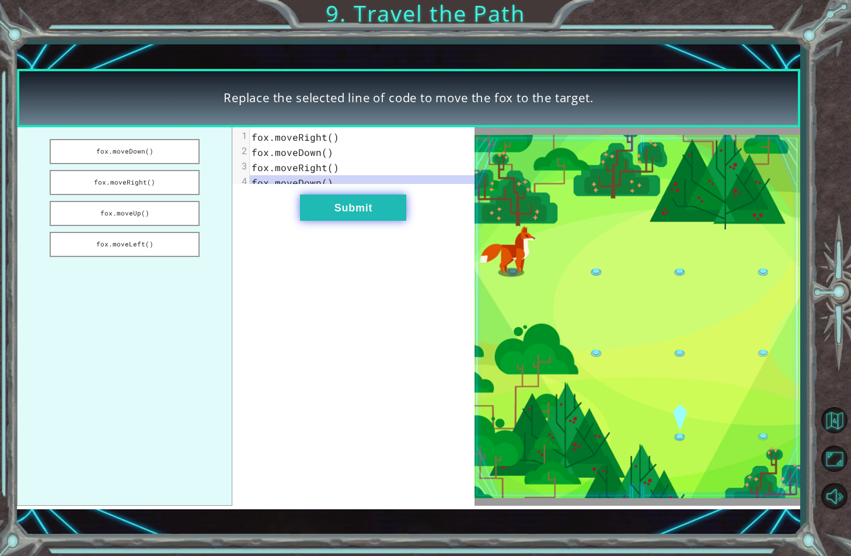
click at [306, 221] on button "Submit" at bounding box center [353, 207] width 106 height 26
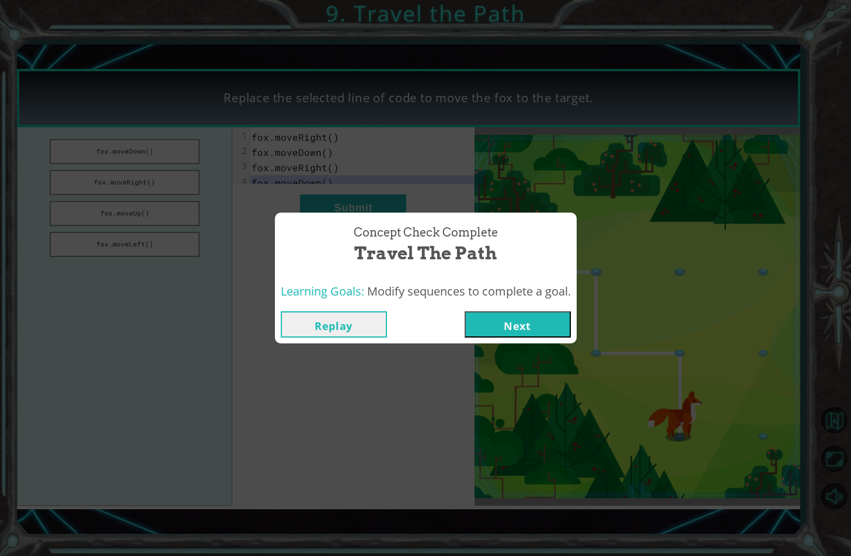
click at [475, 319] on button "Next" at bounding box center [518, 324] width 106 height 26
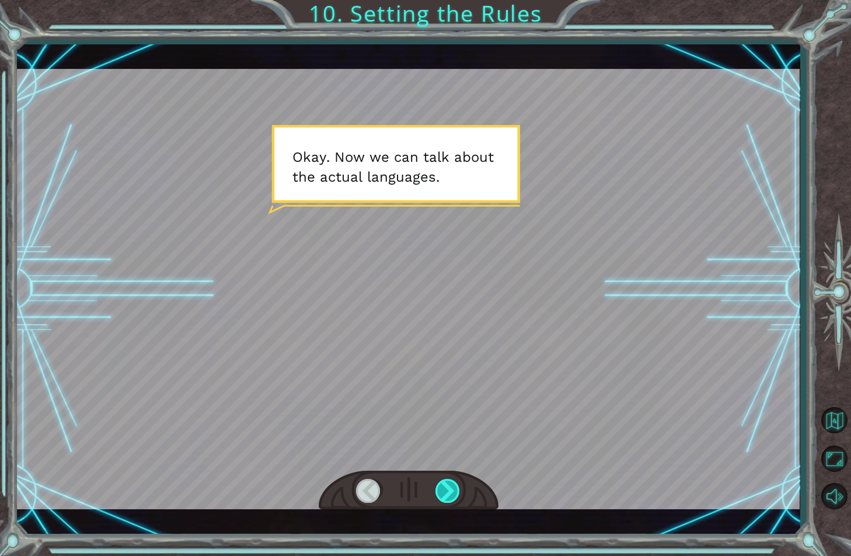
click at [448, 486] on div at bounding box center [448, 491] width 26 height 24
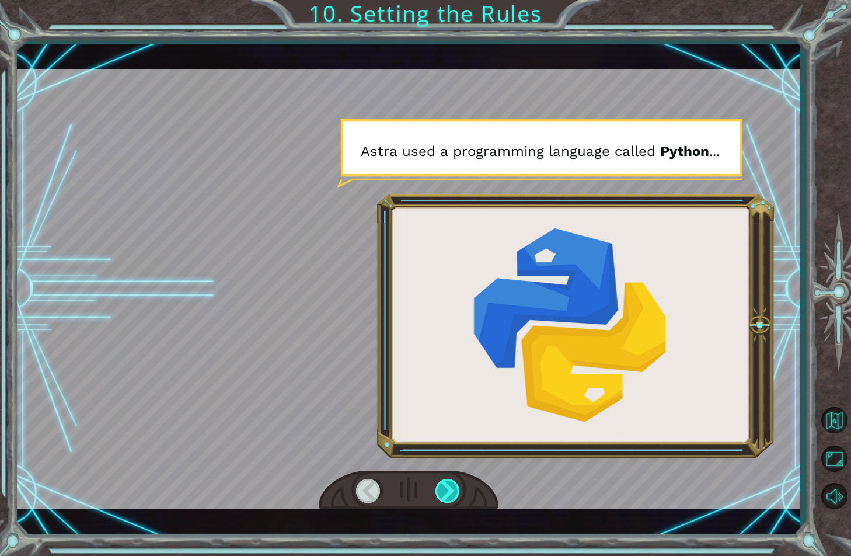
click at [449, 486] on div at bounding box center [448, 491] width 26 height 24
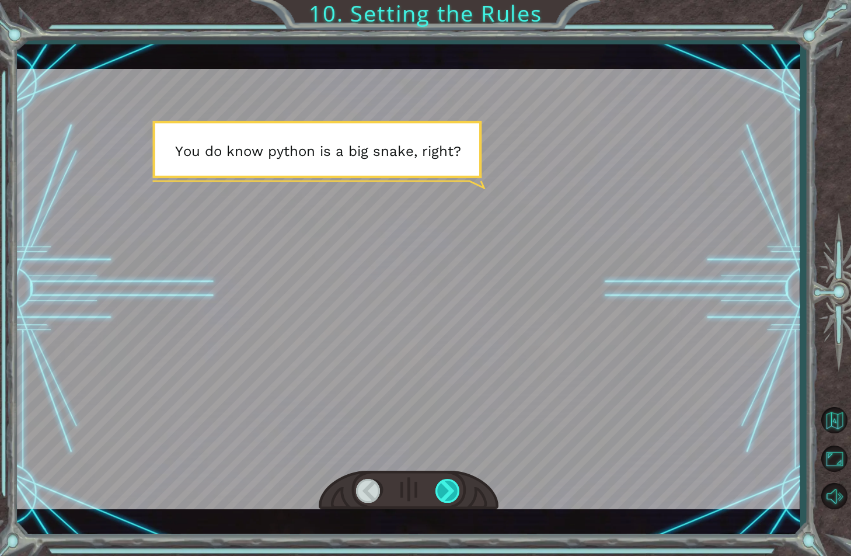
click at [449, 486] on div at bounding box center [448, 491] width 26 height 24
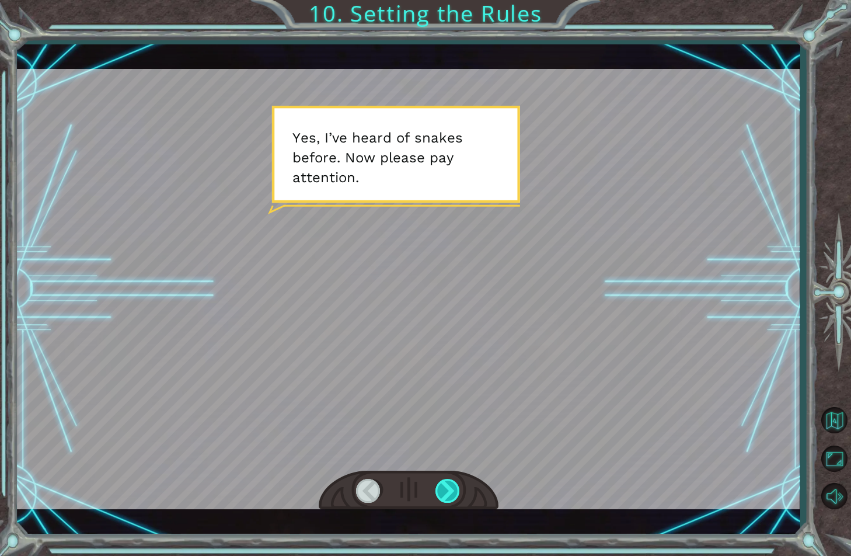
click at [449, 486] on div at bounding box center [448, 491] width 26 height 24
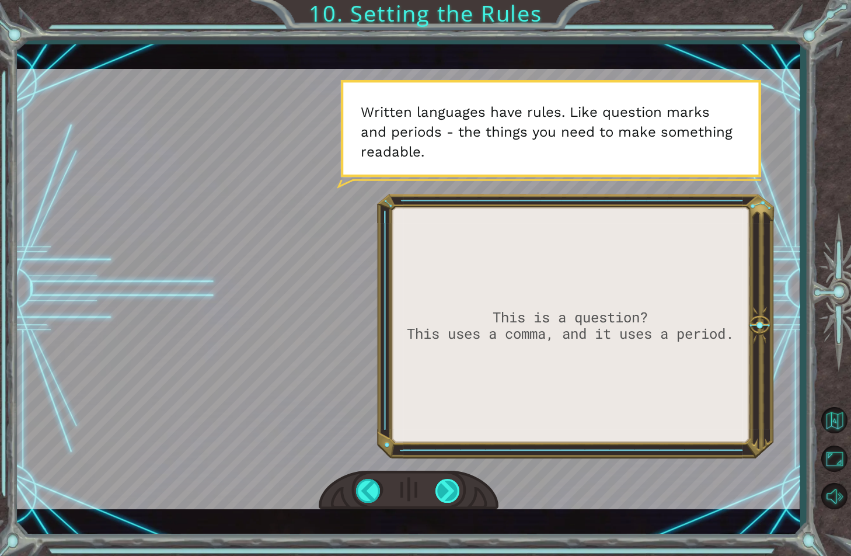
click at [449, 486] on div at bounding box center [448, 491] width 26 height 24
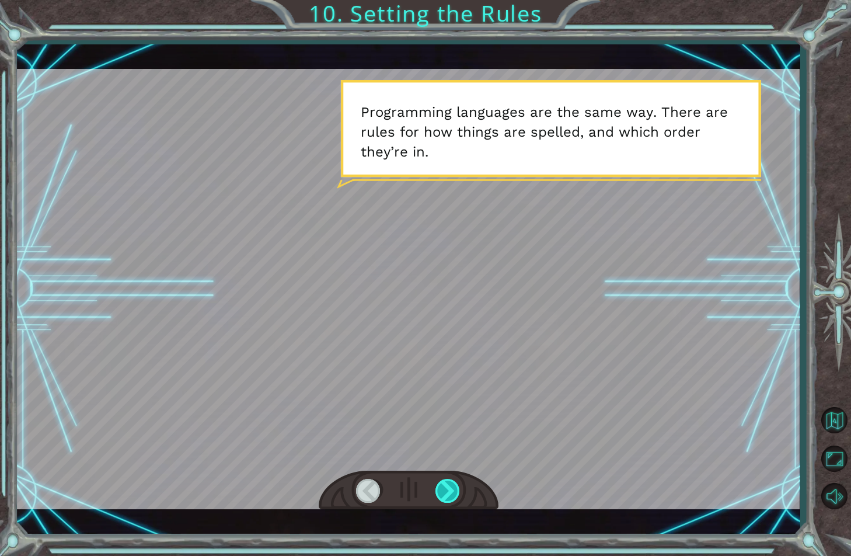
click at [449, 486] on div at bounding box center [448, 491] width 26 height 24
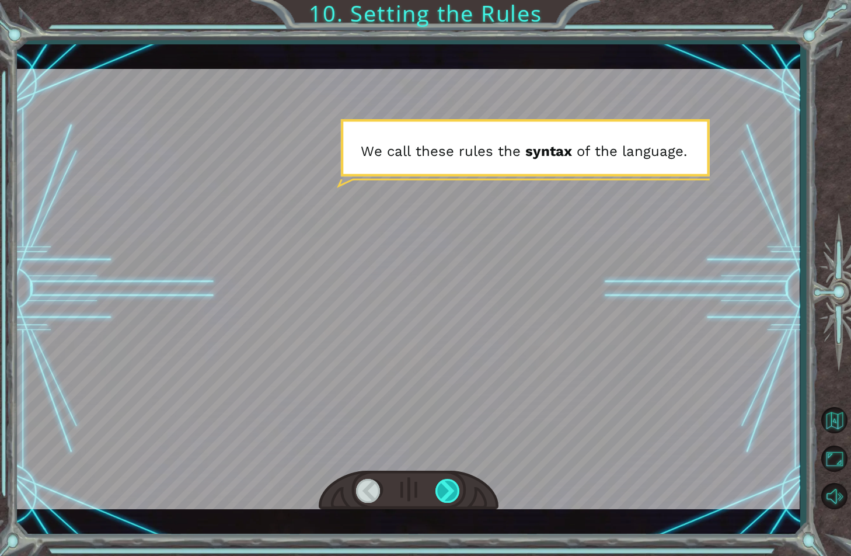
click at [449, 486] on div at bounding box center [448, 491] width 26 height 24
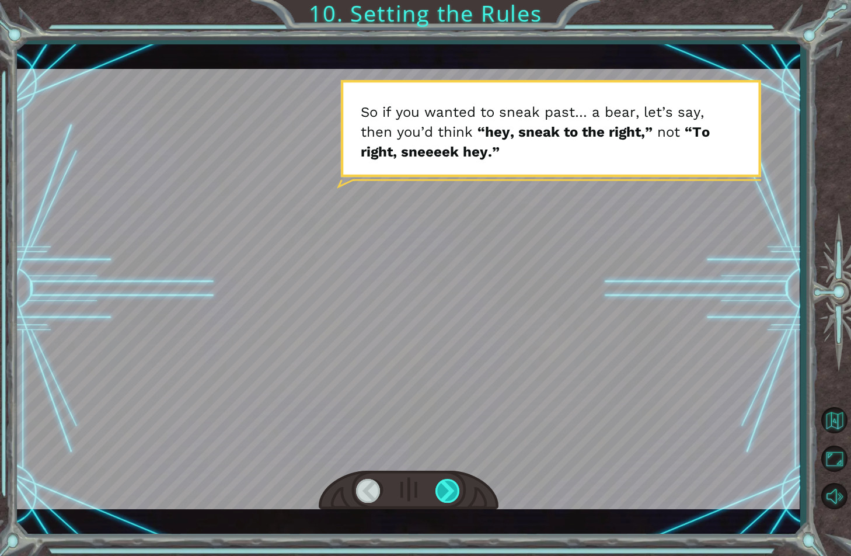
click at [449, 486] on div at bounding box center [448, 491] width 26 height 24
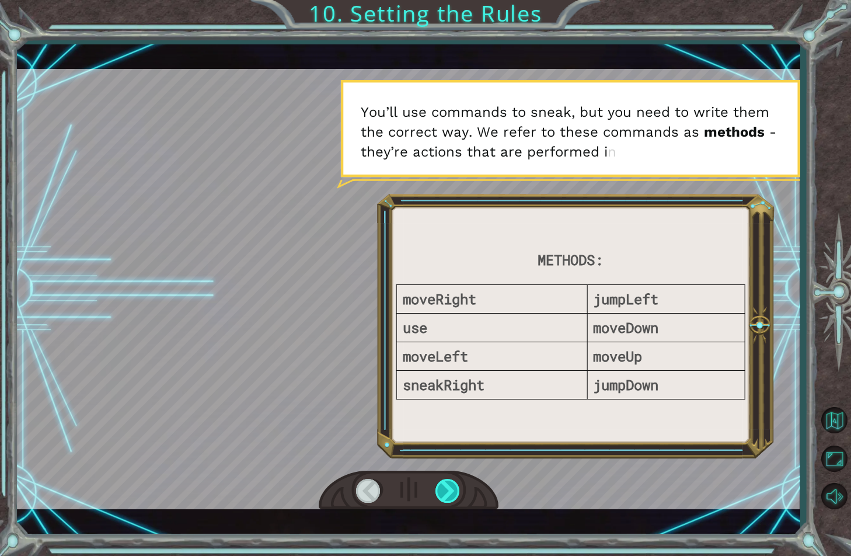
click at [449, 486] on div at bounding box center [448, 491] width 26 height 24
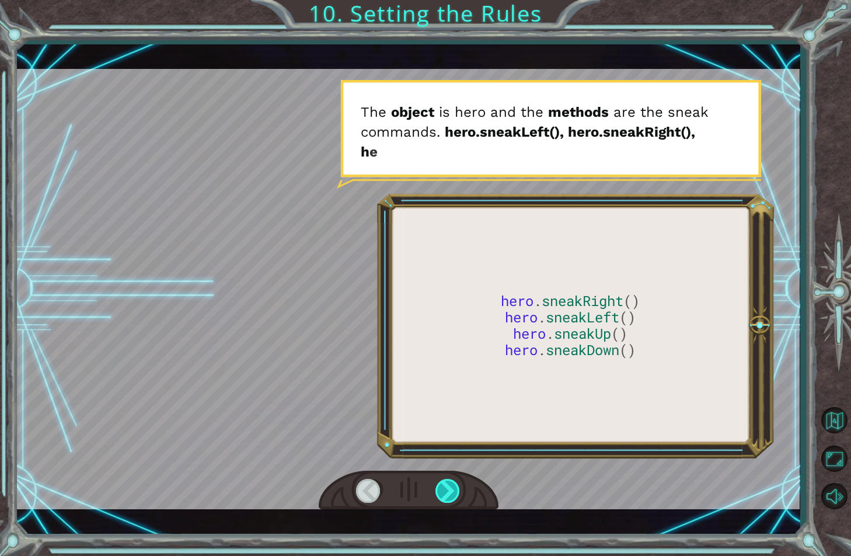
click at [449, 486] on div at bounding box center [448, 491] width 26 height 24
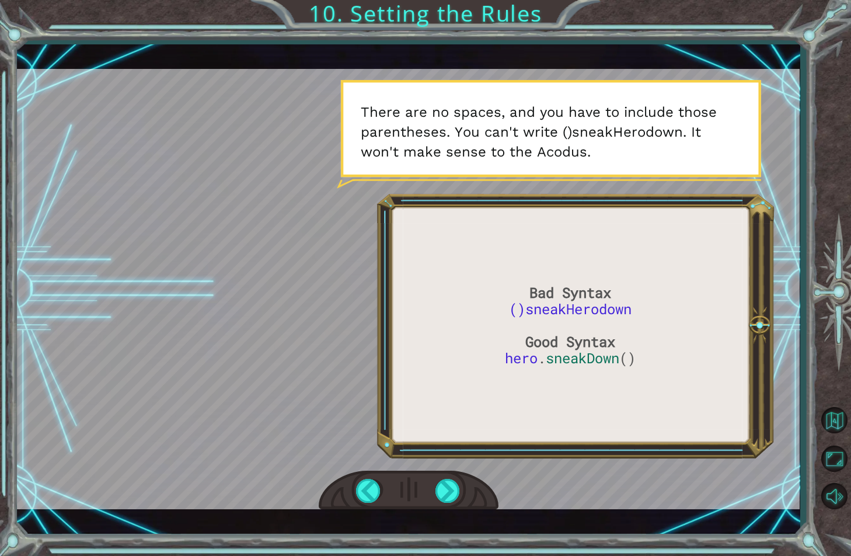
click at [264, 212] on div at bounding box center [408, 289] width 783 height 440
click at [777, 351] on div at bounding box center [408, 289] width 783 height 440
click at [444, 487] on div at bounding box center [448, 491] width 26 height 24
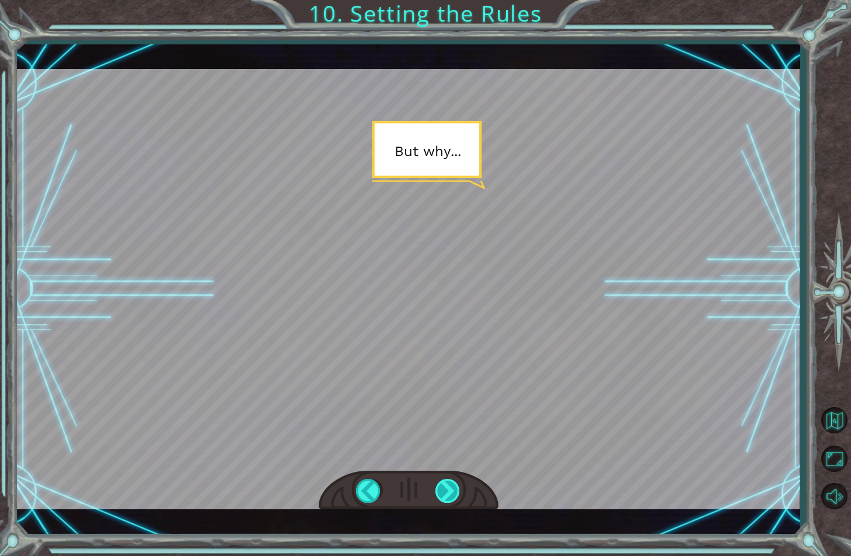
click at [444, 487] on div at bounding box center [448, 491] width 26 height 24
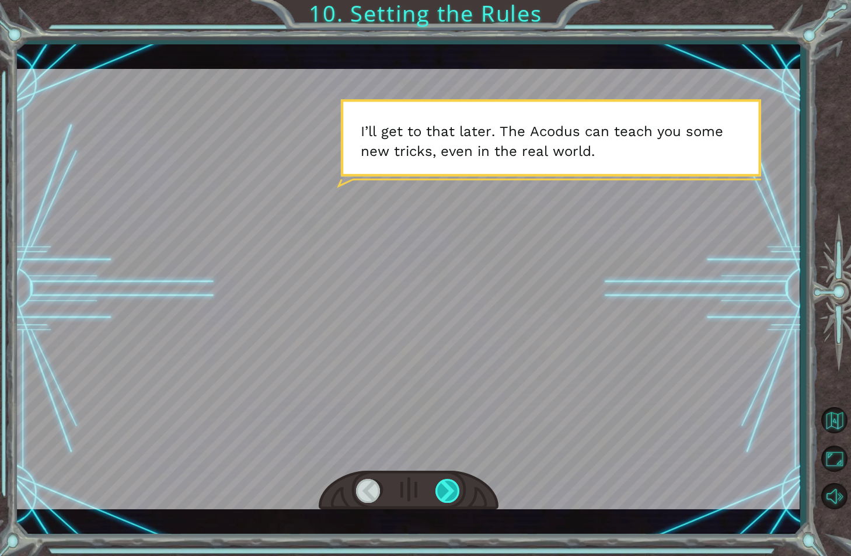
click at [444, 487] on div at bounding box center [448, 491] width 26 height 24
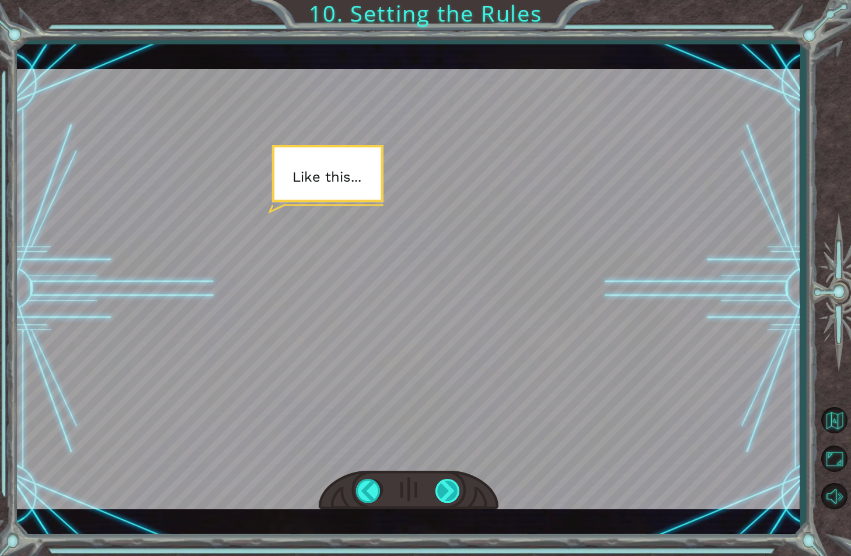
click at [444, 487] on div at bounding box center [448, 491] width 26 height 24
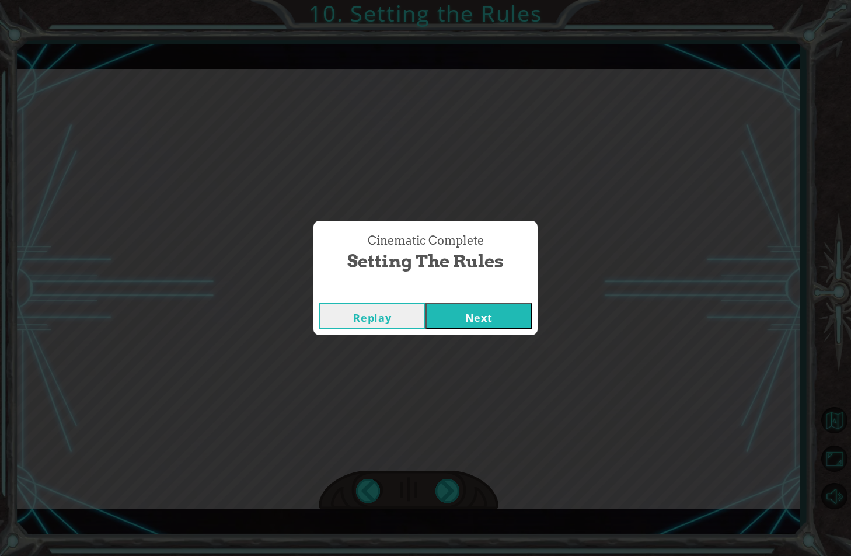
click at [450, 323] on button "Next" at bounding box center [478, 316] width 106 height 26
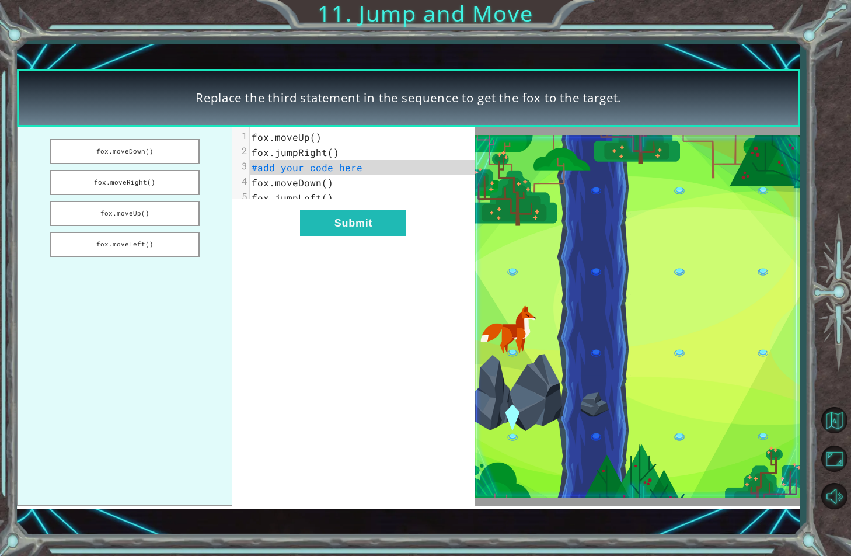
drag, startPoint x: 142, startPoint y: 181, endPoint x: 400, endPoint y: 183, distance: 258.0
click at [400, 183] on div "fox.moveDown() fox.moveRight() fox.moveUp() fox.moveLeft() xxxxxxxxxx 5 1 fox.m…" at bounding box center [245, 316] width 457 height 378
click at [130, 185] on button "fox.moveRight()" at bounding box center [125, 182] width 150 height 25
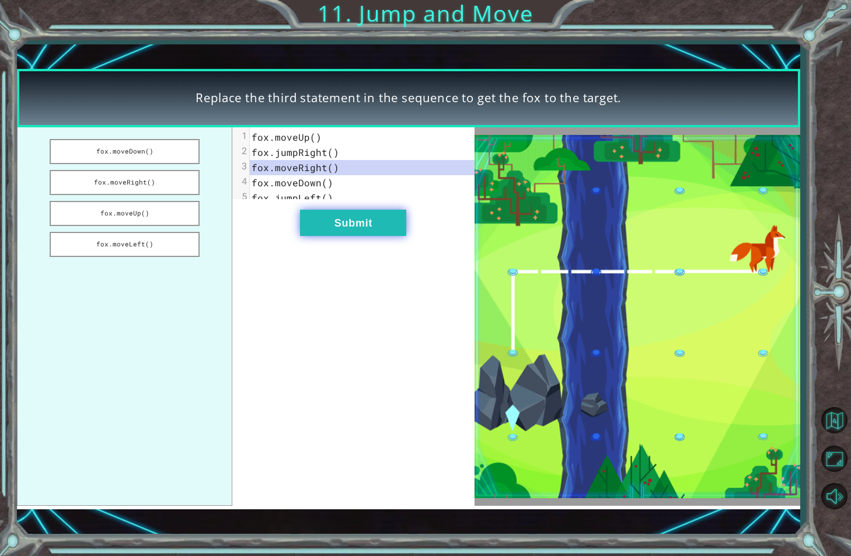
click at [393, 236] on button "Submit" at bounding box center [353, 223] width 106 height 26
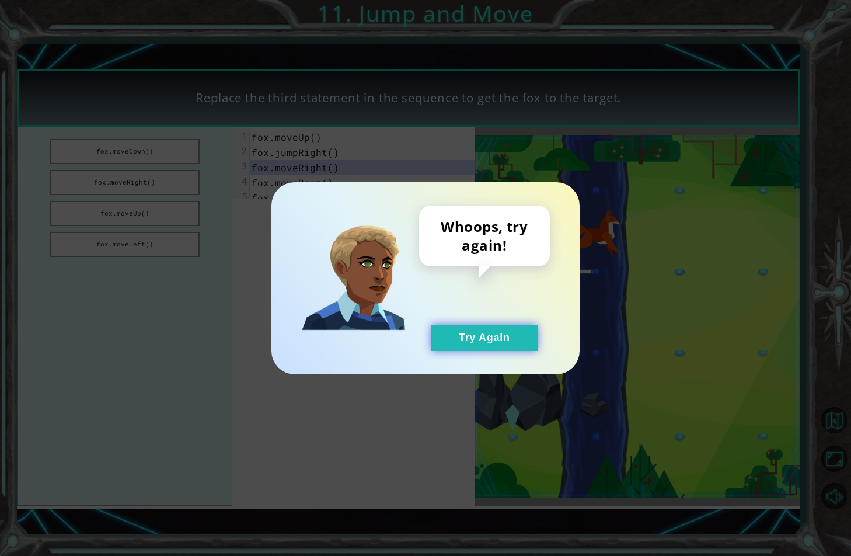
click at [480, 348] on button "Try Again" at bounding box center [484, 337] width 106 height 26
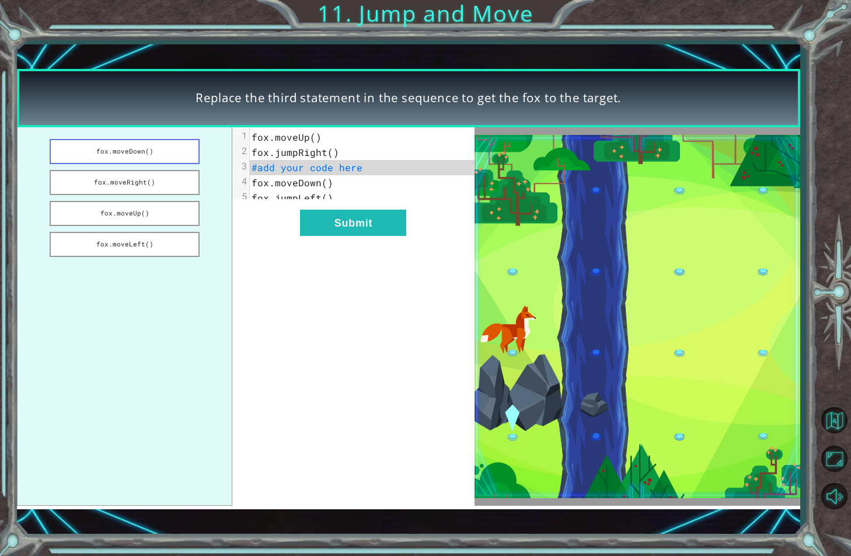
click at [96, 155] on button "fox.moveDown()" at bounding box center [125, 151] width 150 height 25
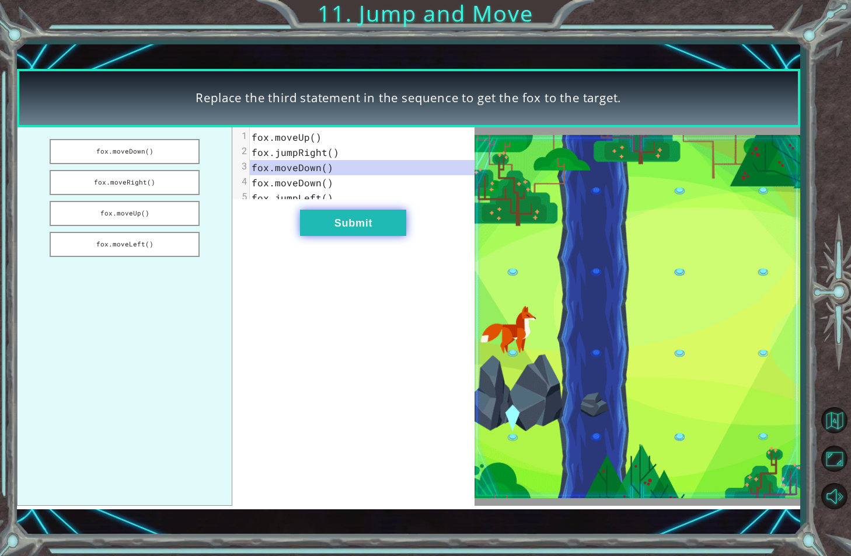
click at [371, 224] on button "Submit" at bounding box center [353, 223] width 106 height 26
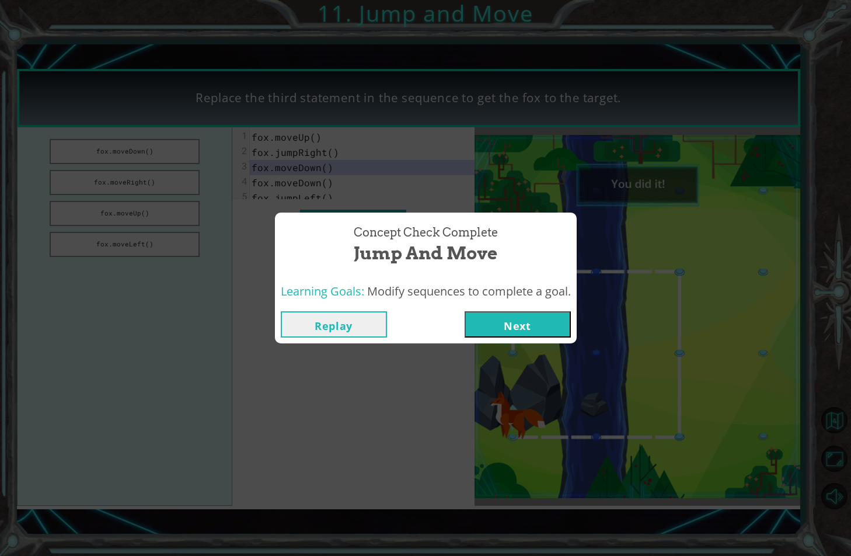
click at [499, 329] on button "Next" at bounding box center [518, 324] width 106 height 26
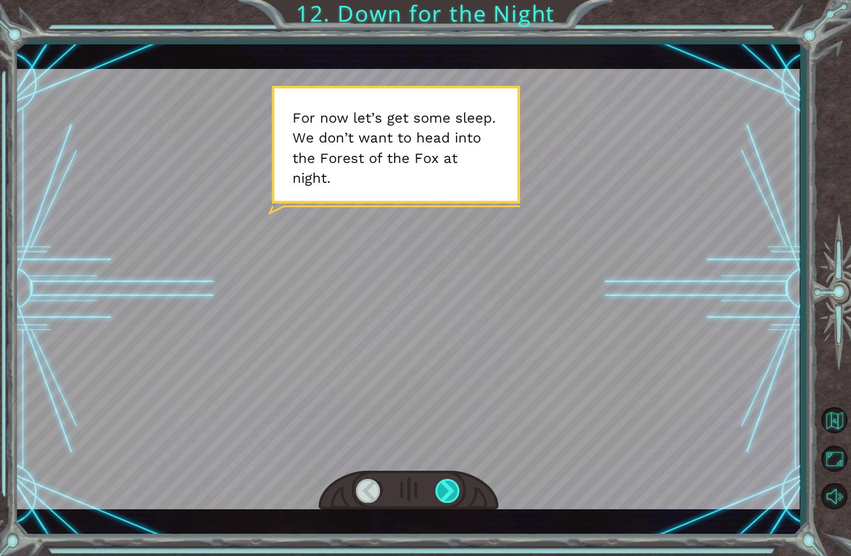
click at [456, 487] on div at bounding box center [448, 491] width 26 height 24
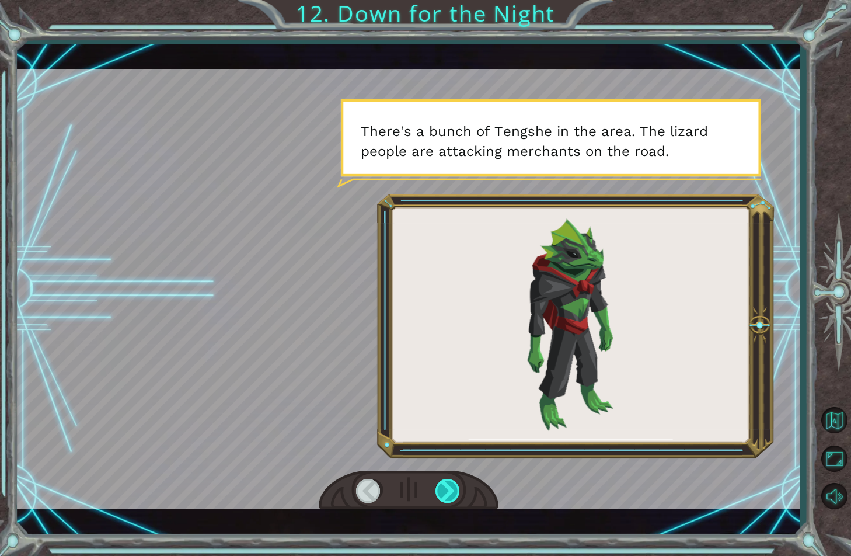
click at [456, 487] on div at bounding box center [448, 491] width 26 height 24
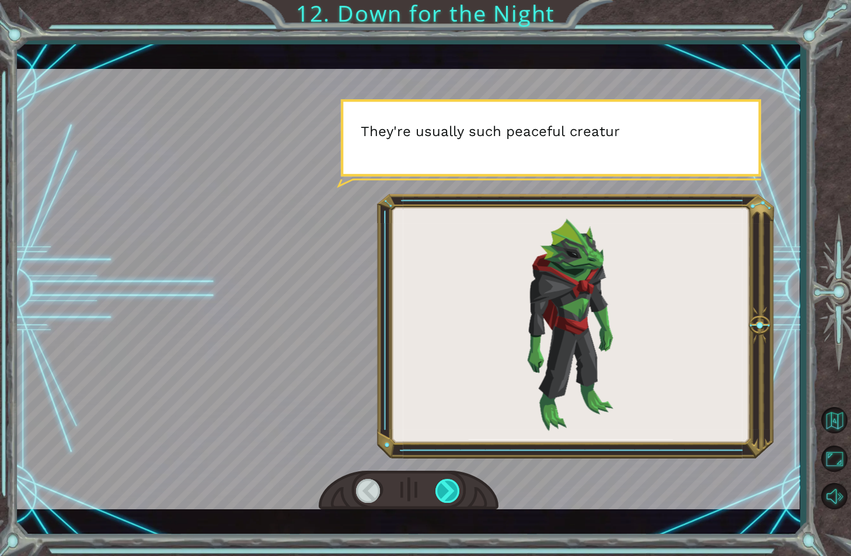
click at [456, 487] on div at bounding box center [448, 491] width 26 height 24
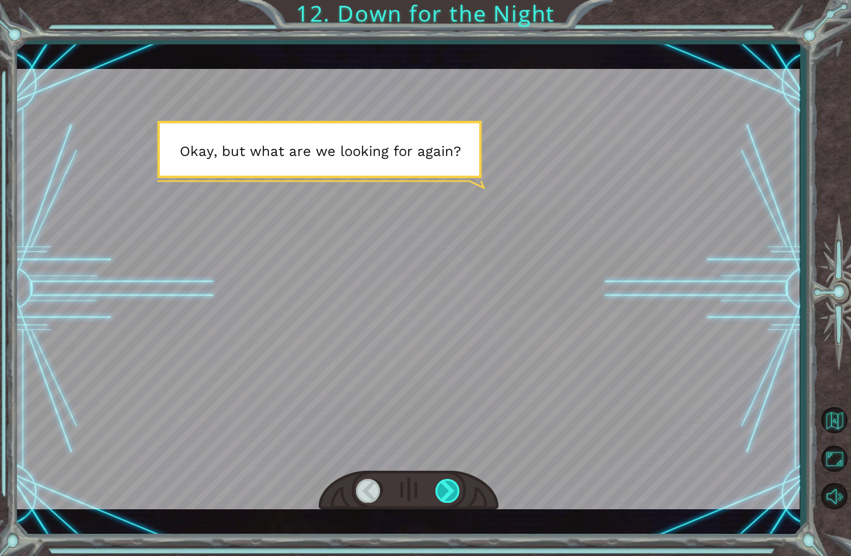
click at [456, 487] on div at bounding box center [448, 491] width 26 height 24
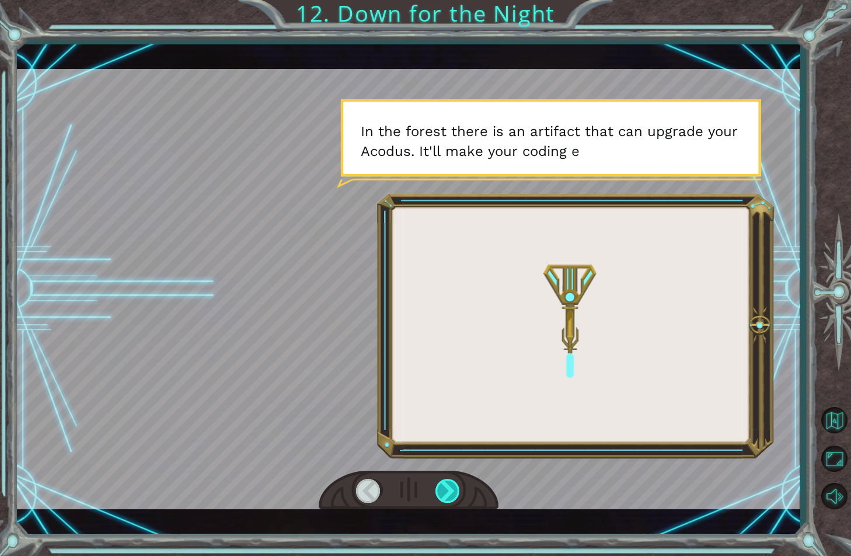
click at [456, 487] on div at bounding box center [448, 491] width 26 height 24
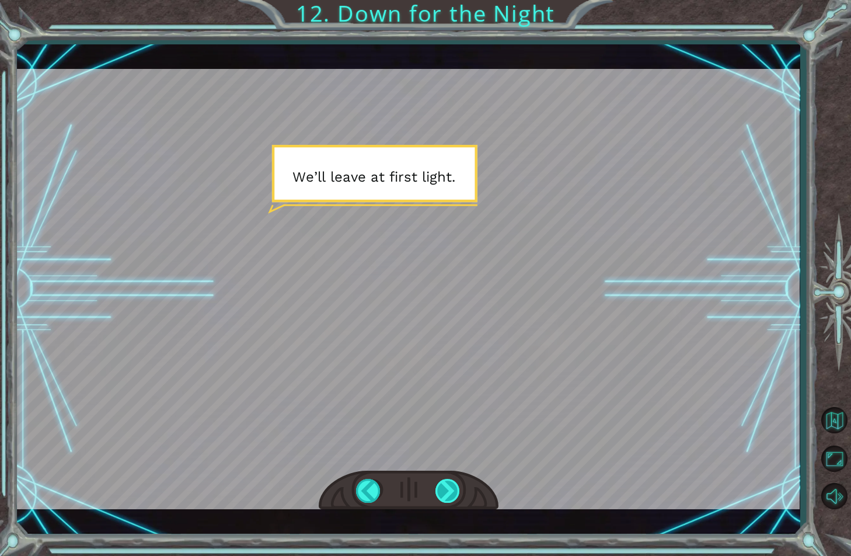
click at [456, 487] on div at bounding box center [448, 491] width 26 height 24
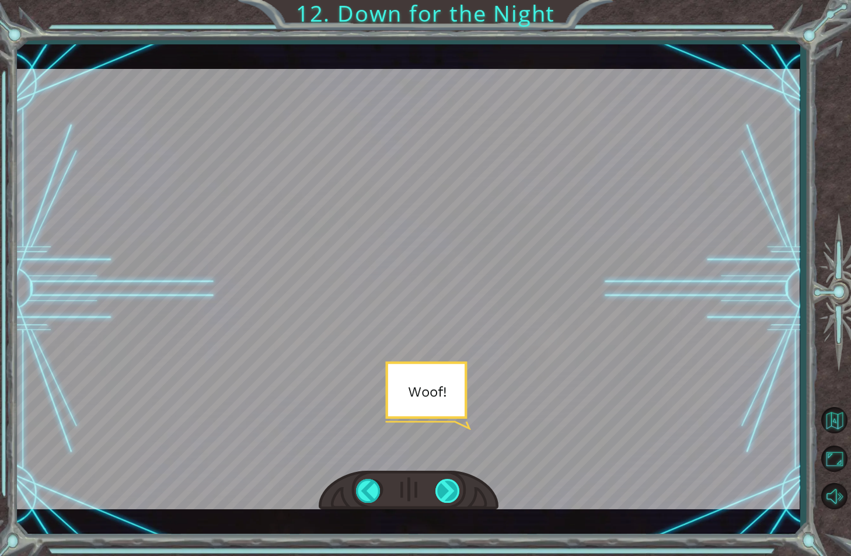
click at [456, 487] on div at bounding box center [448, 491] width 26 height 24
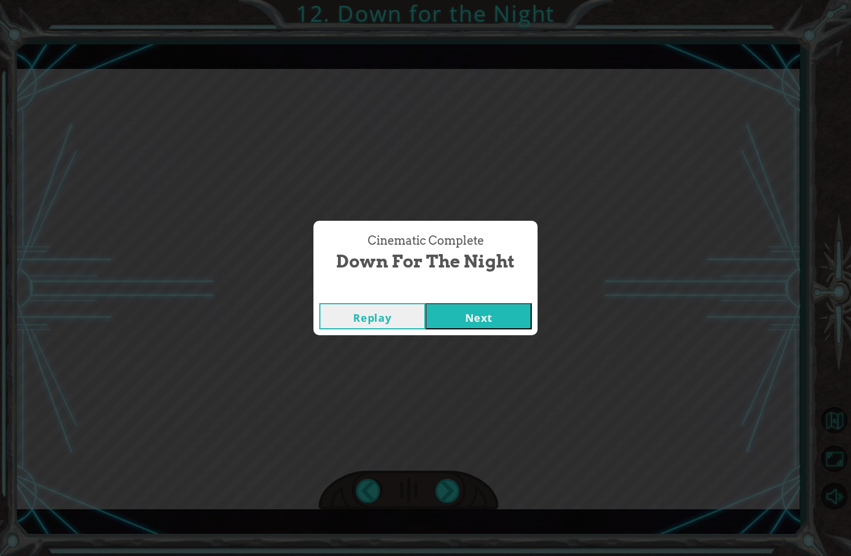
click at [489, 322] on button "Next" at bounding box center [478, 316] width 106 height 26
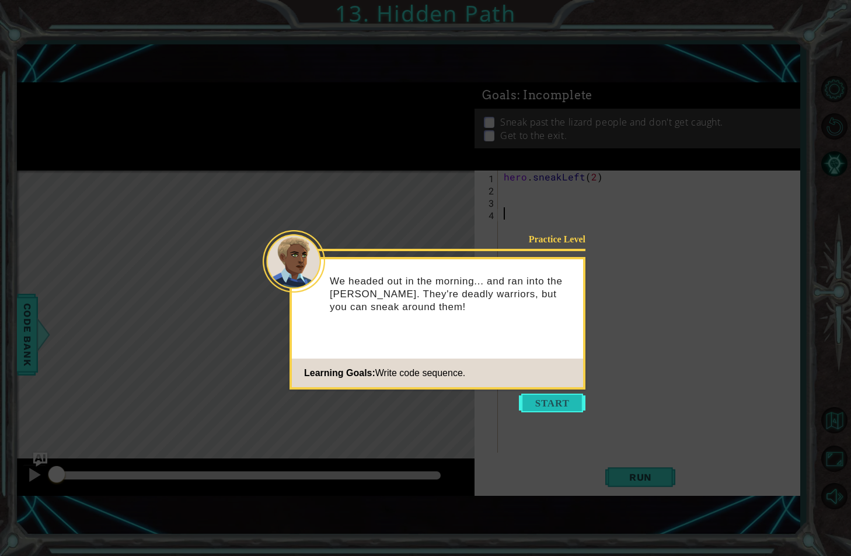
click at [543, 408] on button "Start" at bounding box center [552, 402] width 67 height 19
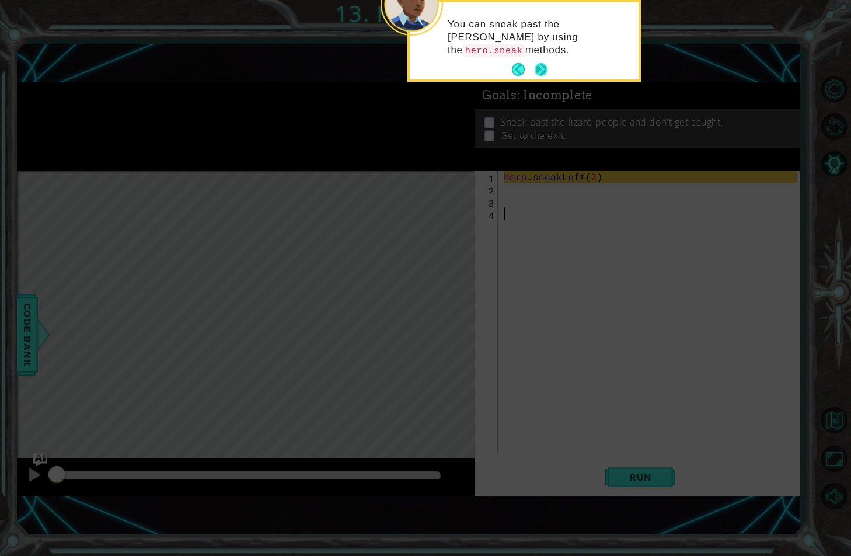
click at [536, 67] on button "Next" at bounding box center [541, 69] width 13 height 13
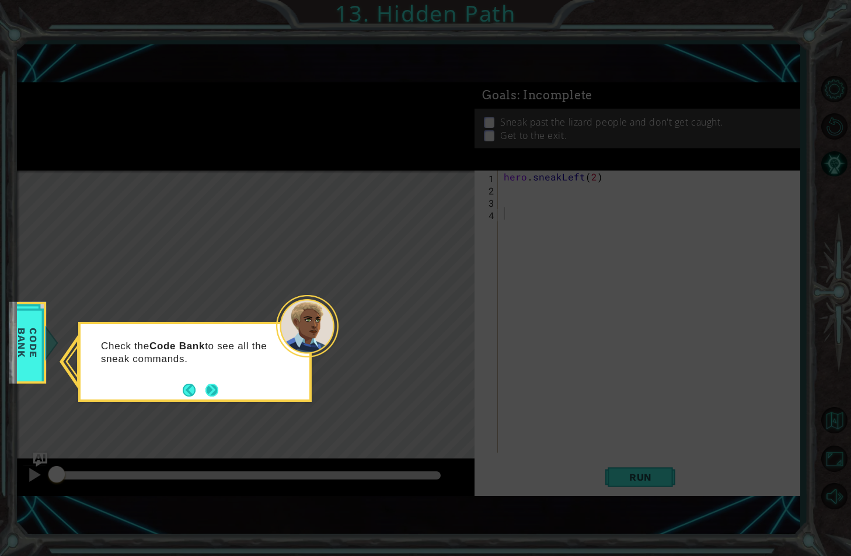
click at [211, 389] on button "Next" at bounding box center [211, 389] width 13 height 13
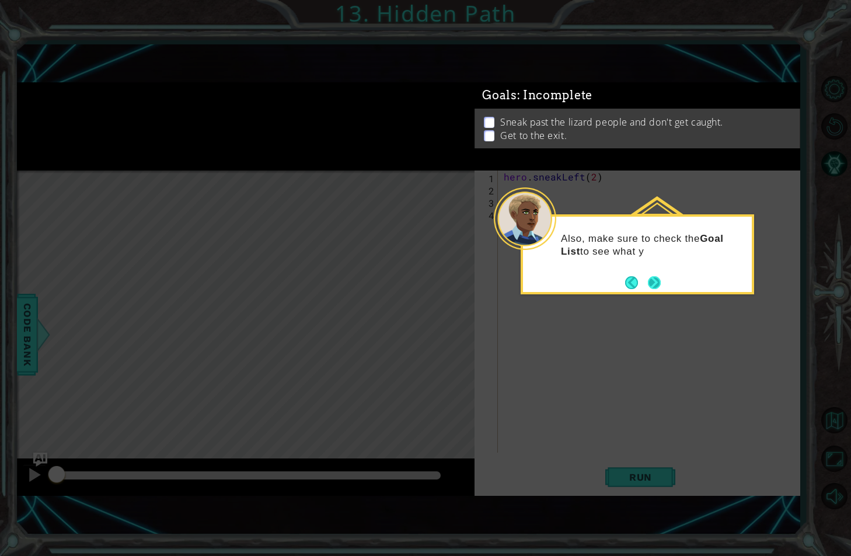
click at [654, 291] on div "Also, make sure to check the Goal List to see what y" at bounding box center [637, 254] width 233 height 80
click at [653, 284] on button "Next" at bounding box center [654, 282] width 17 height 17
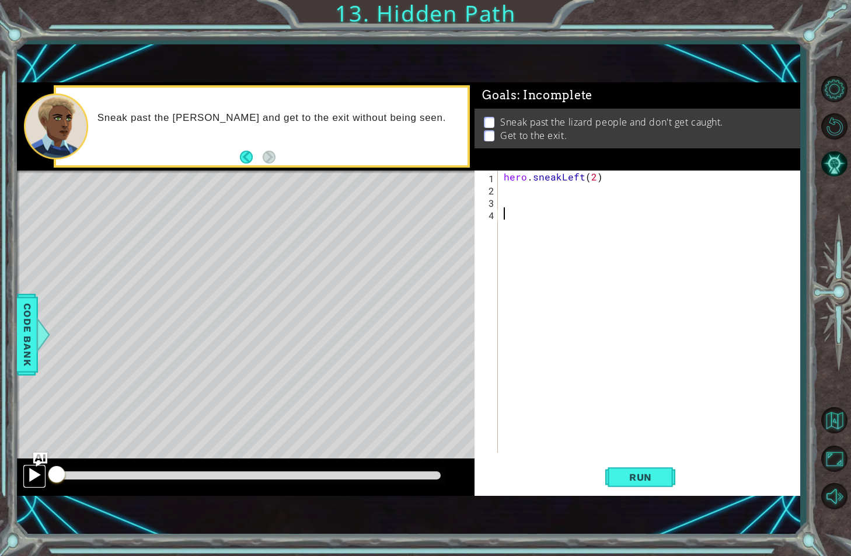
click at [27, 473] on div at bounding box center [34, 474] width 15 height 15
click at [29, 472] on div at bounding box center [34, 474] width 15 height 15
drag, startPoint x: 104, startPoint y: 474, endPoint x: 55, endPoint y: 484, distance: 50.0
click at [57, 479] on div at bounding box center [58, 475] width 2 height 8
click at [544, 186] on div "hero . sneakLeft ( 2 )" at bounding box center [651, 323] width 301 height 306
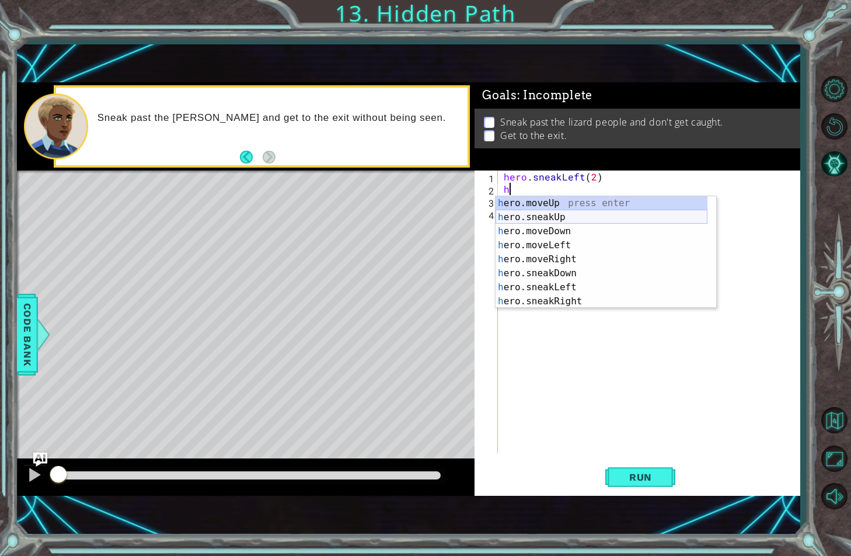
click at [556, 221] on div "h ero.moveUp press enter h ero.sneakUp press enter h ero.moveDown press enter h…" at bounding box center [601, 266] width 212 height 140
type textarea "hero.sneakUp(1)"
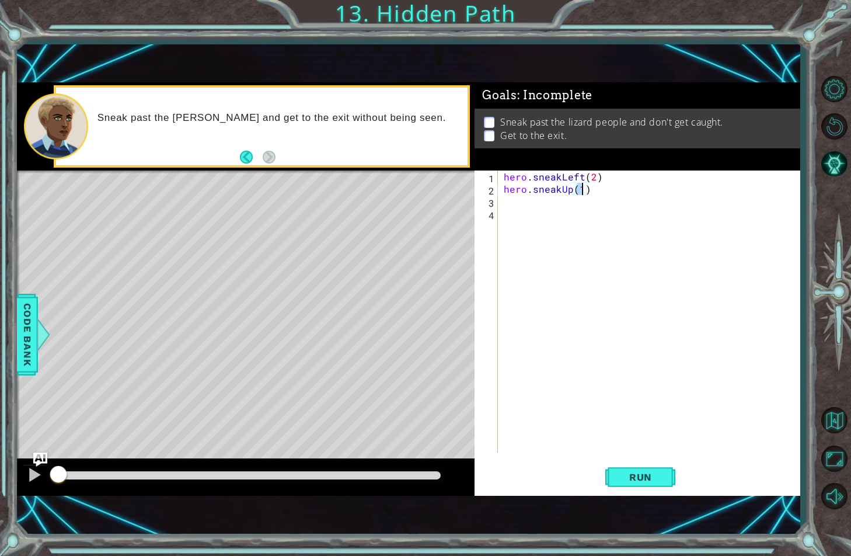
click at [544, 210] on div "hero . sneakLeft ( 2 ) hero . sneakUp ( 1 )" at bounding box center [651, 323] width 301 height 306
click at [540, 202] on div "hero . sneakLeft ( 2 ) hero . sneakUp ( 1 )" at bounding box center [651, 323] width 301 height 306
click at [579, 190] on div "hero . sneakLeft ( 2 ) hero . sneakUp ( 1 )" at bounding box center [651, 323] width 301 height 306
type textarea "hero.sneakUp(2)"
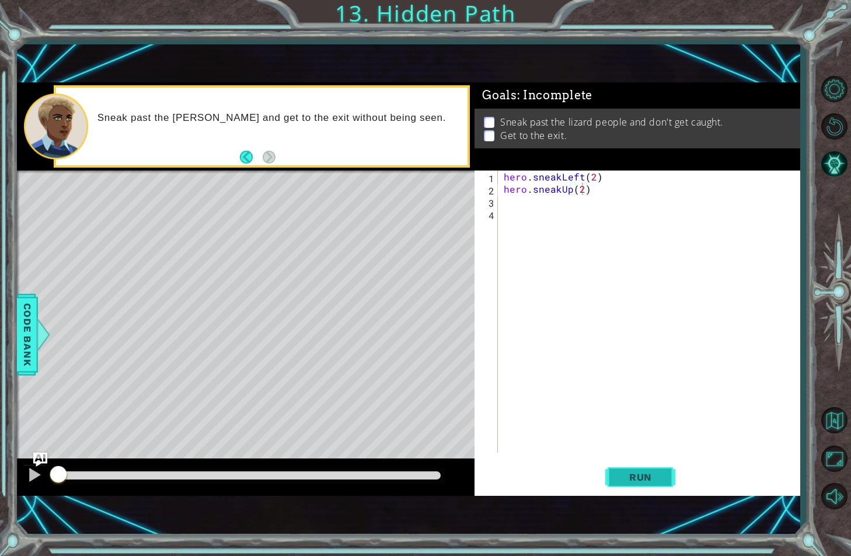
click at [656, 472] on span "Run" at bounding box center [640, 477] width 46 height 12
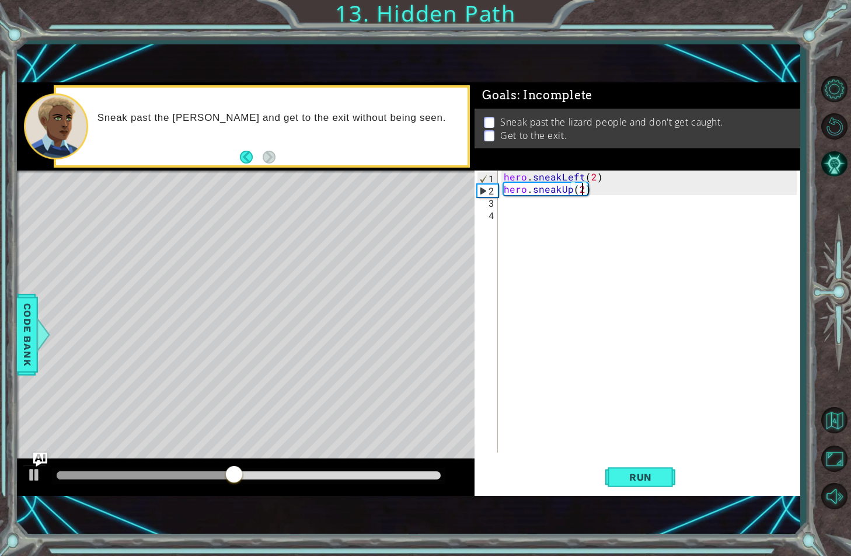
click at [574, 207] on div "hero . sneakLeft ( 2 ) hero . sneakUp ( 2 )" at bounding box center [651, 323] width 301 height 306
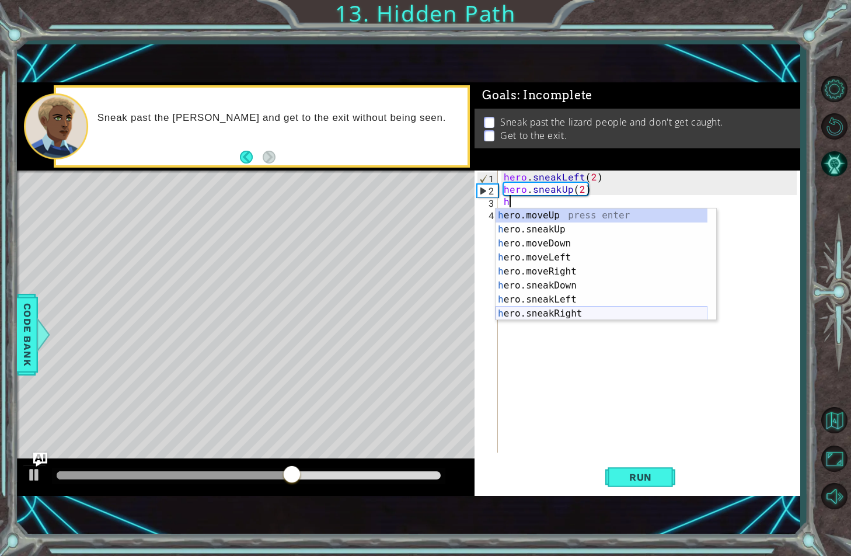
click at [549, 310] on div "h ero.moveUp press enter h ero.sneakUp press enter h ero.moveDown press enter h…" at bounding box center [601, 278] width 212 height 140
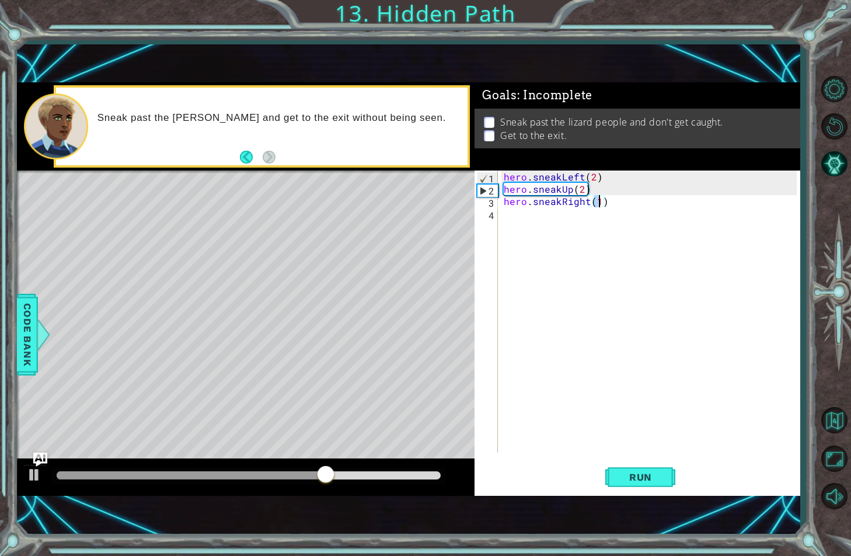
scroll to position [0, 6]
type textarea "hero.sneakRight(2)"
click at [632, 486] on button "Run" at bounding box center [640, 476] width 70 height 33
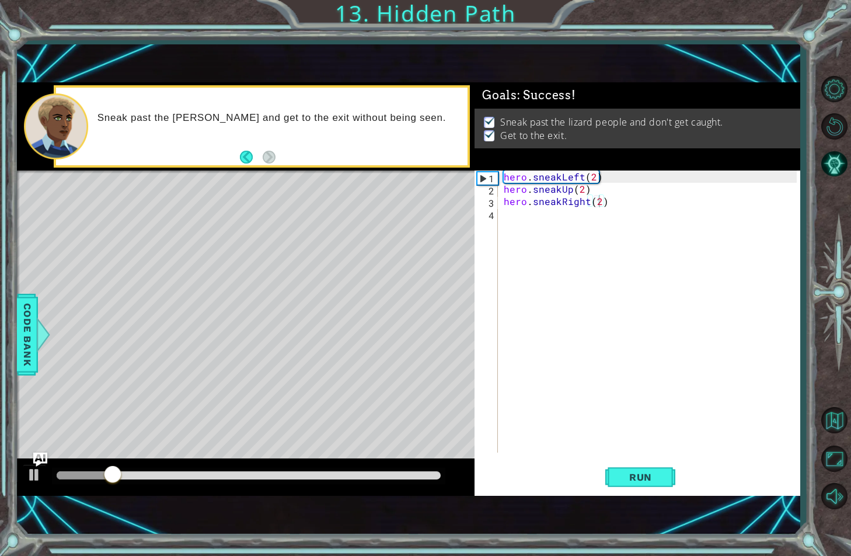
click at [240, 479] on div at bounding box center [248, 475] width 393 height 16
click at [286, 475] on div at bounding box center [249, 475] width 384 height 8
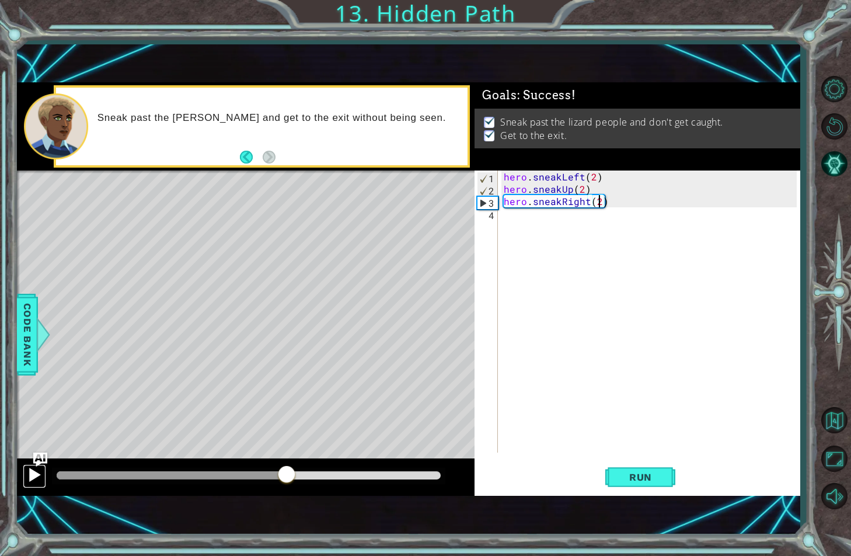
click at [35, 476] on div at bounding box center [34, 474] width 15 height 15
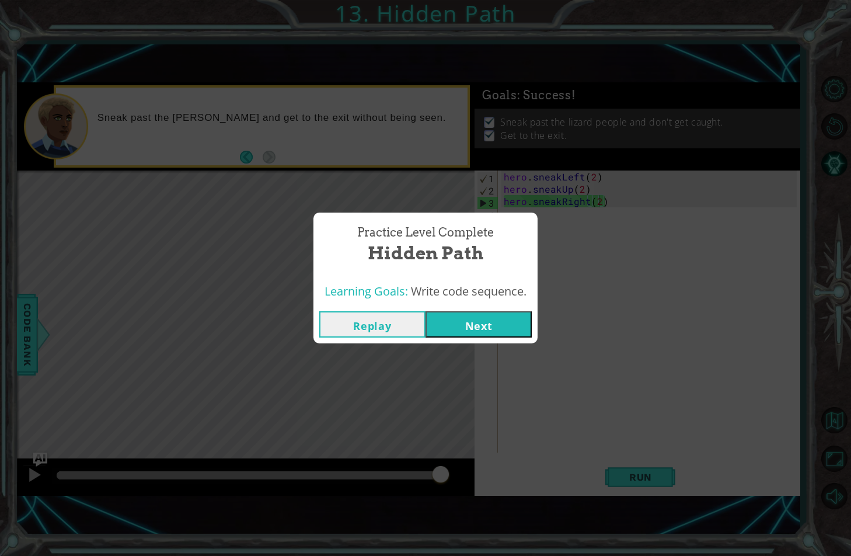
click at [502, 330] on button "Next" at bounding box center [478, 324] width 106 height 26
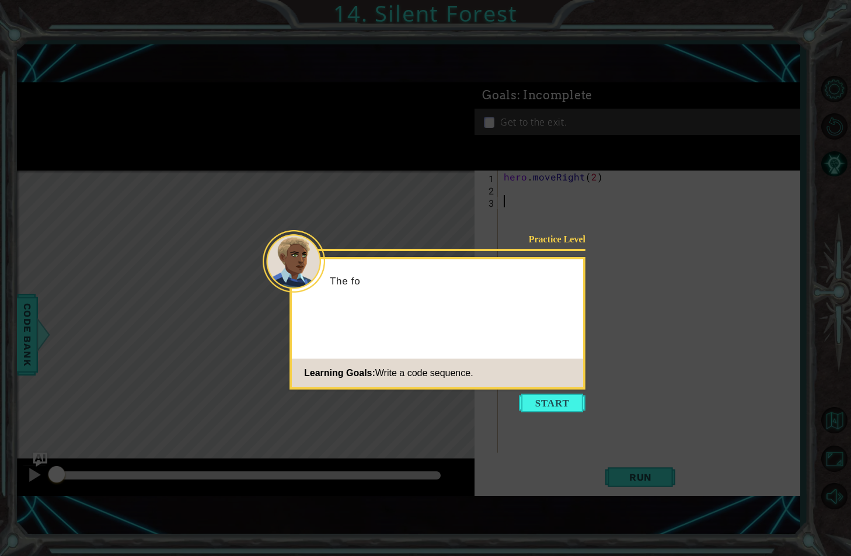
click at [84, 554] on icon at bounding box center [425, 278] width 851 height 556
click at [263, 398] on icon at bounding box center [425, 278] width 851 height 556
click at [553, 404] on button "Start" at bounding box center [552, 402] width 67 height 19
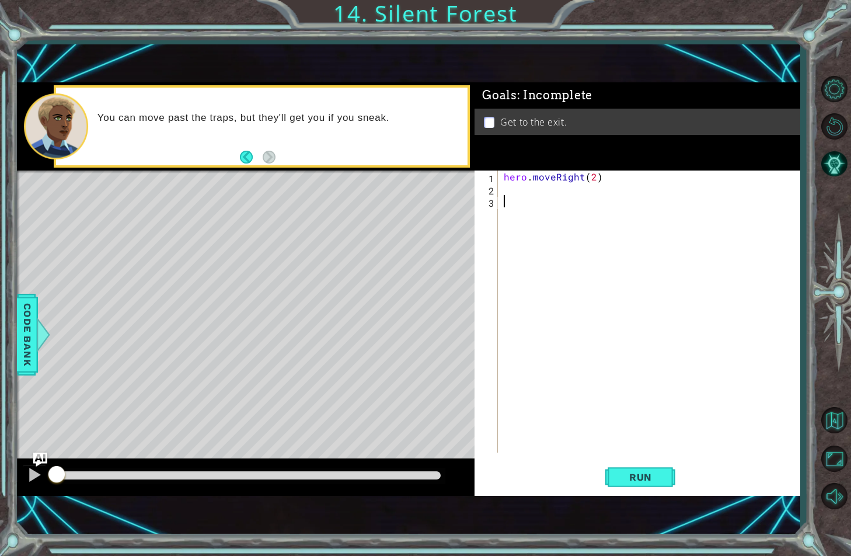
click at [533, 191] on div "hero . moveRight ( 2 )" at bounding box center [651, 323] width 301 height 306
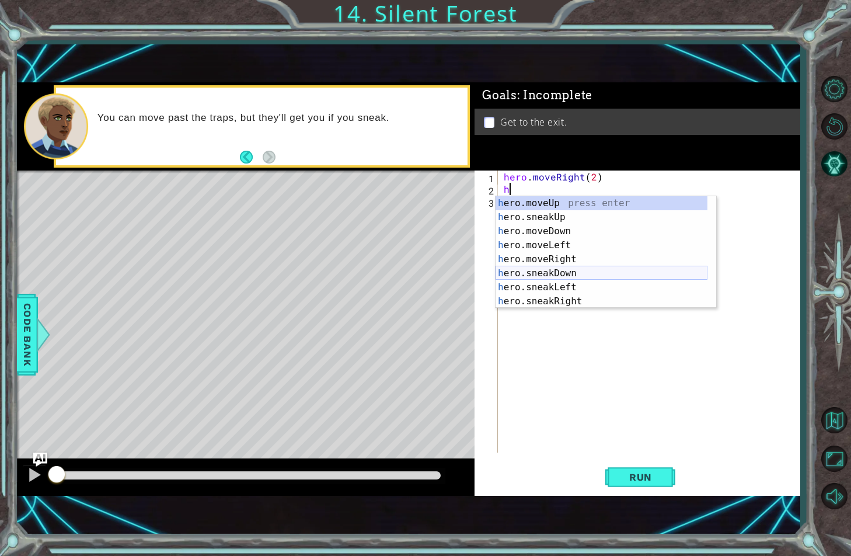
click at [540, 272] on div "h ero.moveUp press enter h ero.sneakUp press enter h ero.moveDown press enter h…" at bounding box center [601, 266] width 212 height 140
type textarea "hero.sneakDown(1)"
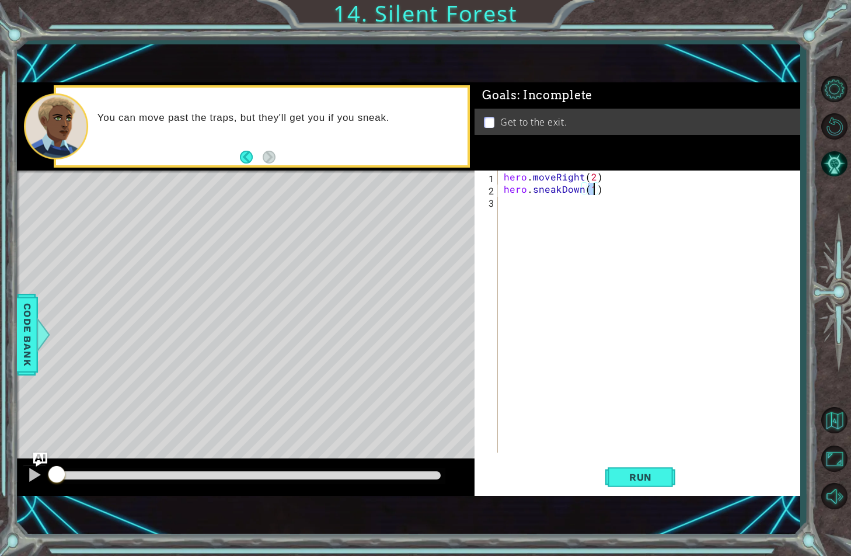
click at [526, 205] on div "hero . moveRight ( 2 ) hero . sneakDown ( 1 )" at bounding box center [651, 323] width 301 height 306
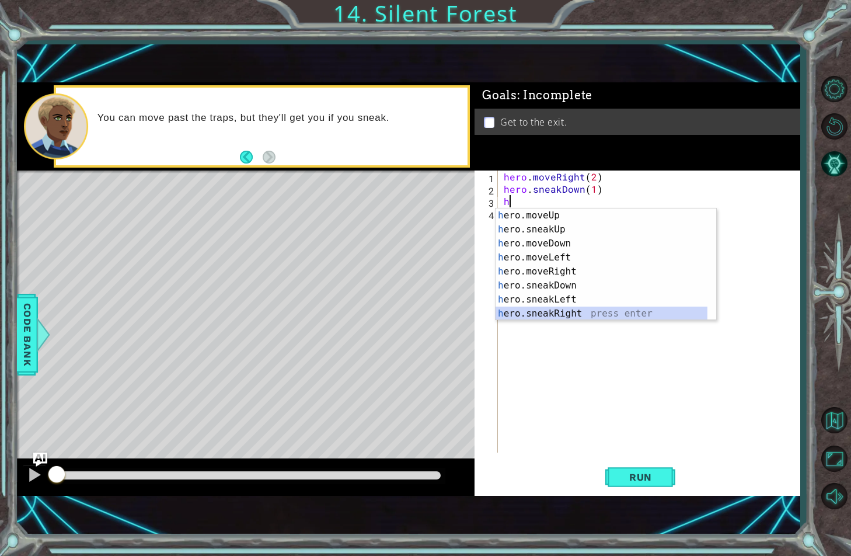
click at [524, 309] on div "h ero.moveUp press enter h ero.sneakUp press enter h ero.moveDown press enter h…" at bounding box center [601, 278] width 212 height 140
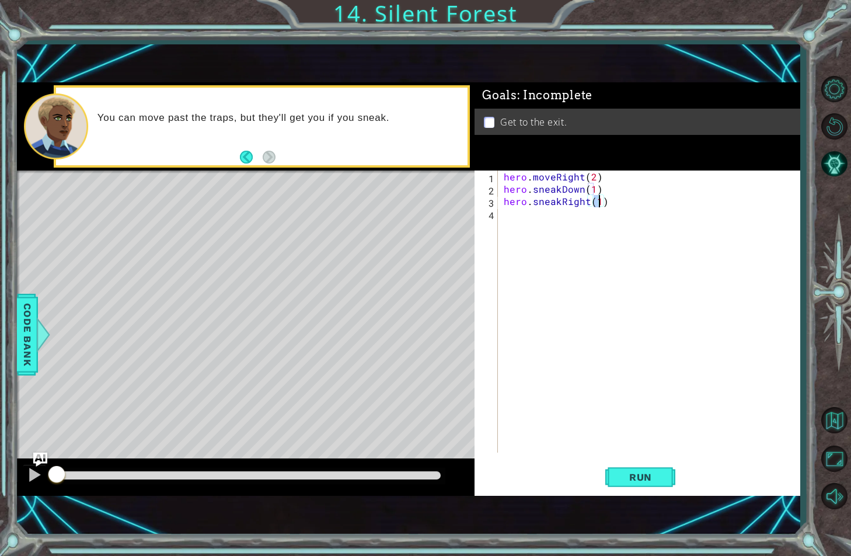
type textarea "hero.sneakRight(2)"
click at [532, 210] on div "hero . moveRight ( 2 ) hero . sneakDown ( 1 ) hero . sneakRight ( 2 )" at bounding box center [651, 323] width 301 height 306
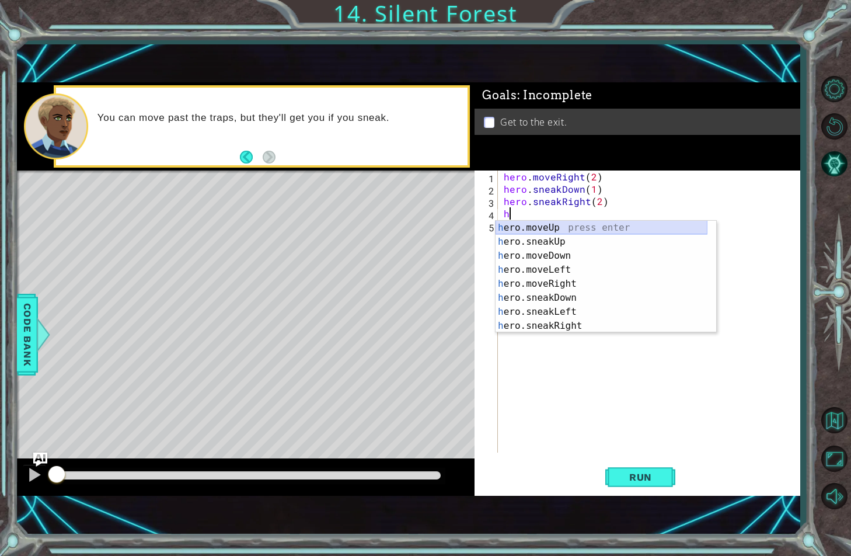
click at [535, 229] on div "h ero.moveUp press enter h ero.sneakUp press enter h ero.moveDown press enter h…" at bounding box center [601, 291] width 212 height 140
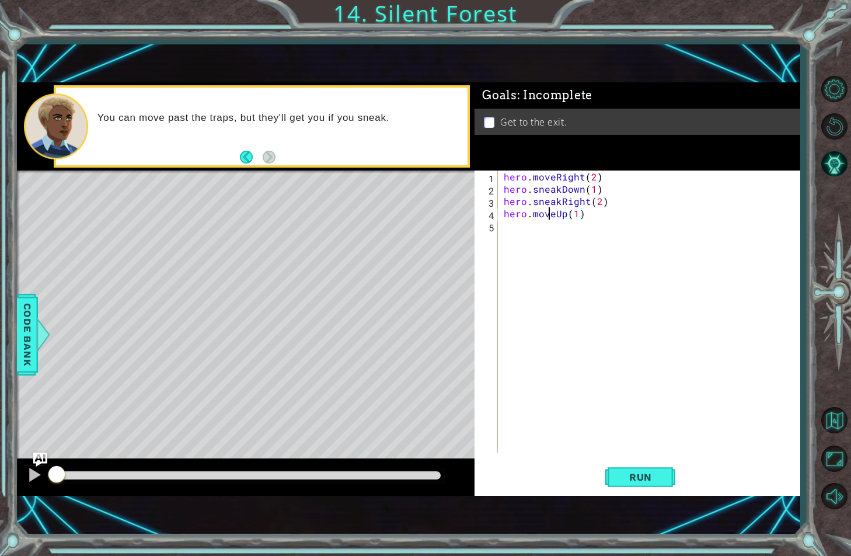
click at [546, 217] on div "hero . moveRight ( 2 ) hero . sneakDown ( 1 ) hero . sneakRight ( 2 ) hero . mo…" at bounding box center [651, 323] width 301 height 306
click at [554, 214] on div "hero . moveRight ( 2 ) hero . sneakDown ( 1 ) hero . sneakRight ( 2 ) hero . mo…" at bounding box center [651, 323] width 301 height 306
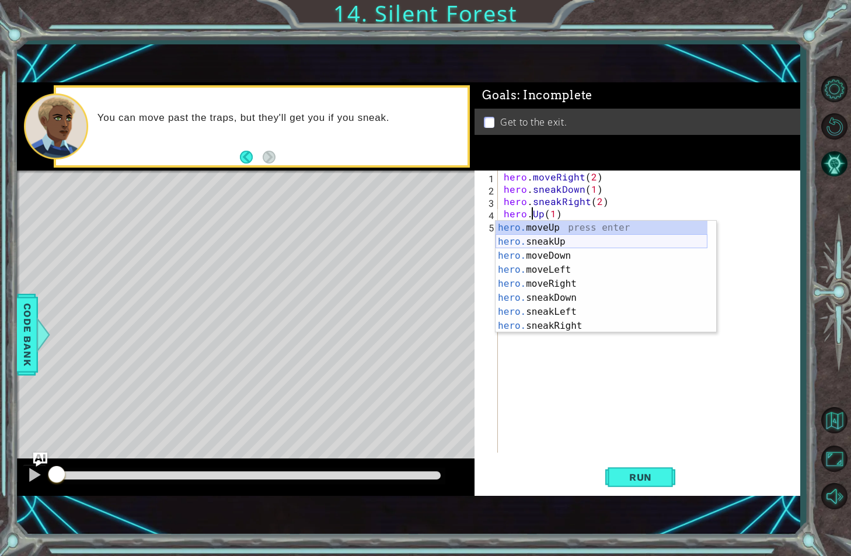
click at [542, 243] on div "hero. moveUp press enter hero. sneakUp press enter hero. moveDown press enter h…" at bounding box center [601, 291] width 212 height 140
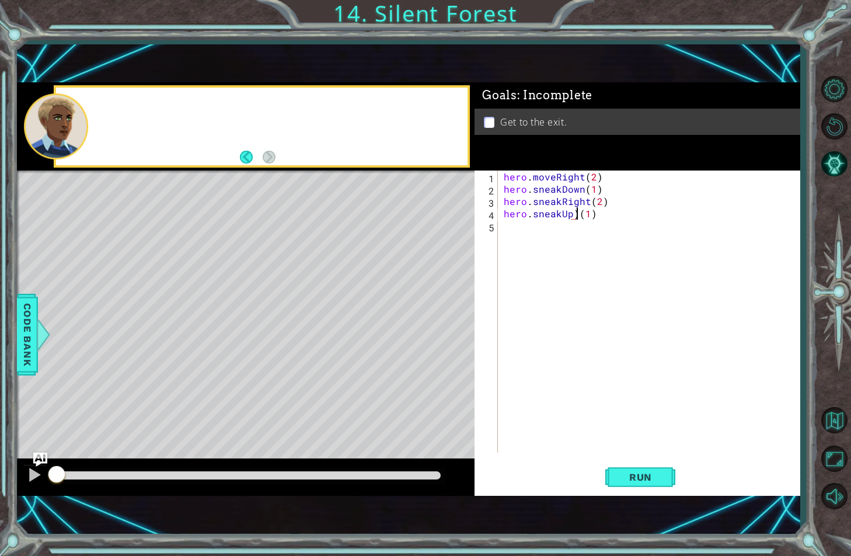
type textarea "hero.sneakUp(1)"
click at [536, 239] on div "hero . moveRight ( 2 ) hero . sneakDown ( 1 ) hero . sneakRight ( 2 ) hero . sn…" at bounding box center [651, 323] width 301 height 306
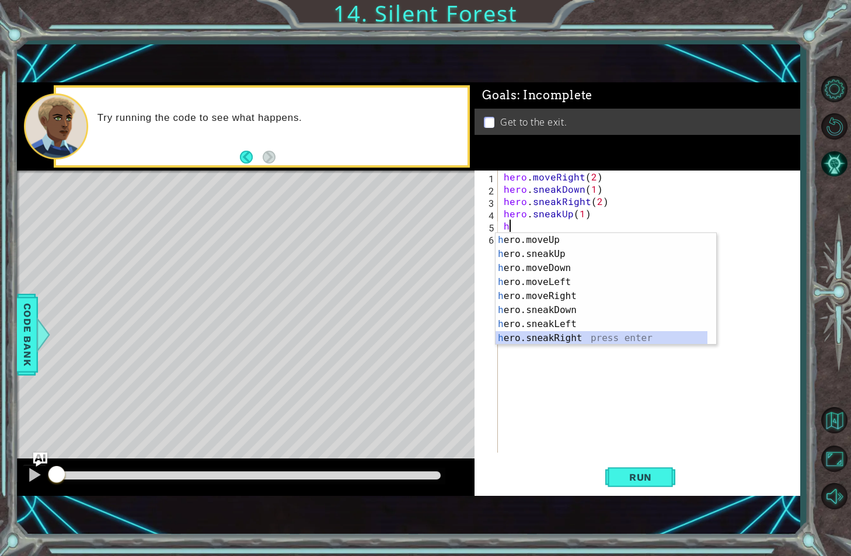
click at [553, 341] on div "h ero.moveUp press enter h ero.sneakUp press enter h ero.moveDown press enter h…" at bounding box center [601, 303] width 212 height 140
type textarea "hero.sneakRight(1)"
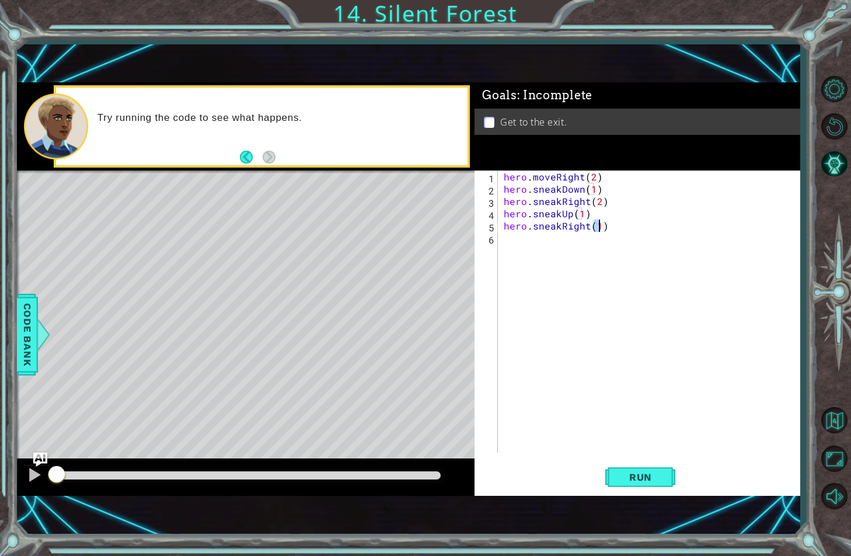
click at [550, 238] on div "hero . moveRight ( 2 ) hero . sneakDown ( 1 ) hero . sneakRight ( 2 ) hero . sn…" at bounding box center [651, 323] width 301 height 306
click at [614, 476] on button "Run" at bounding box center [640, 476] width 70 height 33
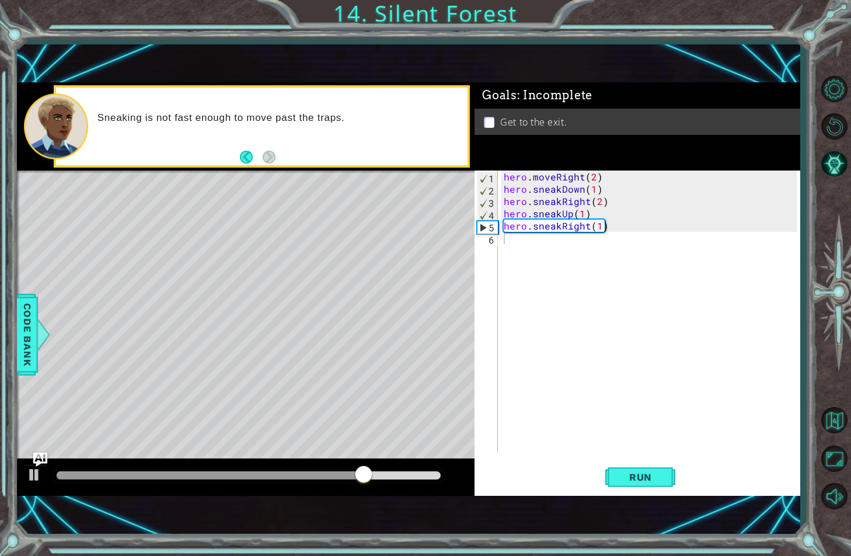
click at [562, 386] on div "hero . moveRight ( 2 ) hero . sneakDown ( 1 ) hero . sneakRight ( 2 ) hero . sn…" at bounding box center [651, 323] width 301 height 306
click at [619, 481] on span "Run" at bounding box center [640, 477] width 46 height 12
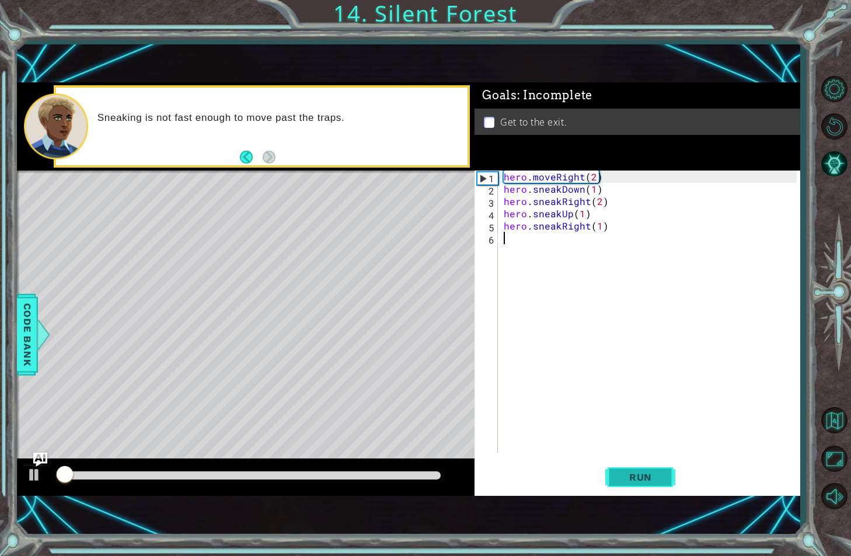
click at [619, 481] on span "Run" at bounding box center [640, 477] width 46 height 12
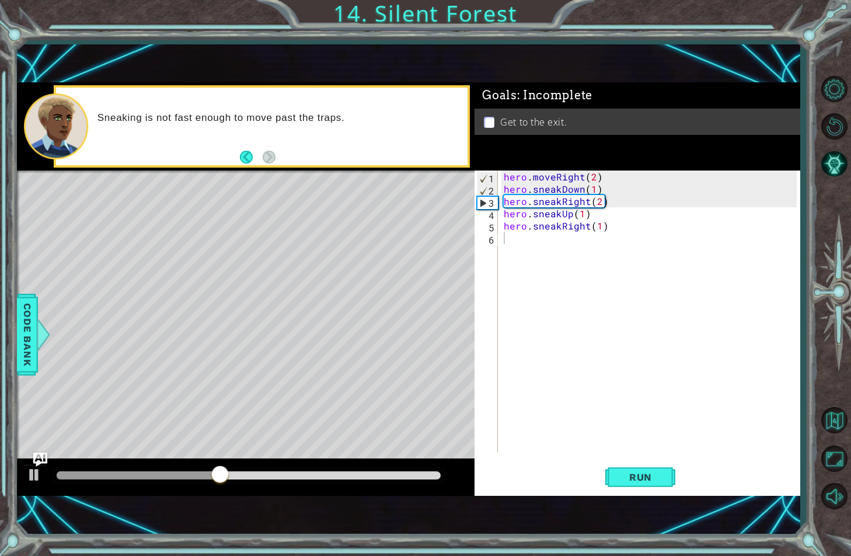
click at [524, 356] on div "hero . moveRight ( 2 ) hero . sneakDown ( 1 ) hero . sneakRight ( 2 ) hero . sn…" at bounding box center [651, 323] width 301 height 306
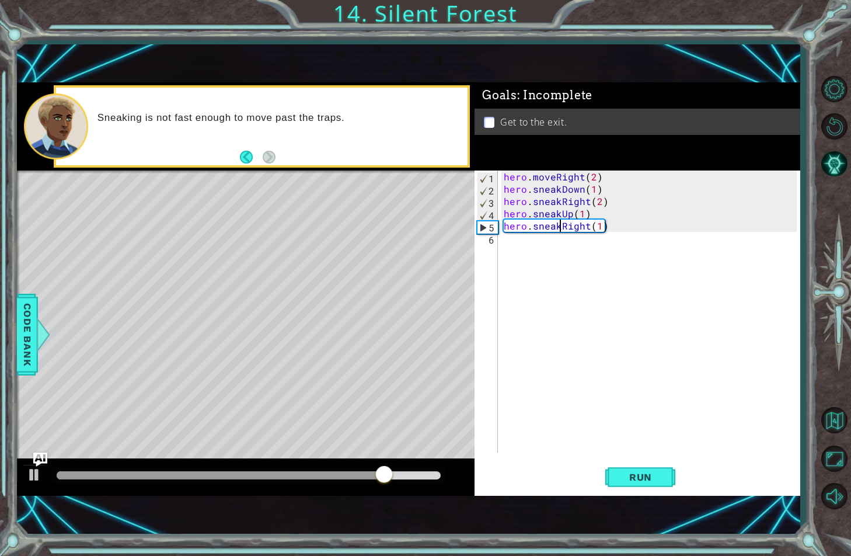
click at [557, 229] on div "hero . moveRight ( 2 ) hero . sneakDown ( 1 ) hero . sneakRight ( 2 ) hero . sn…" at bounding box center [651, 323] width 301 height 306
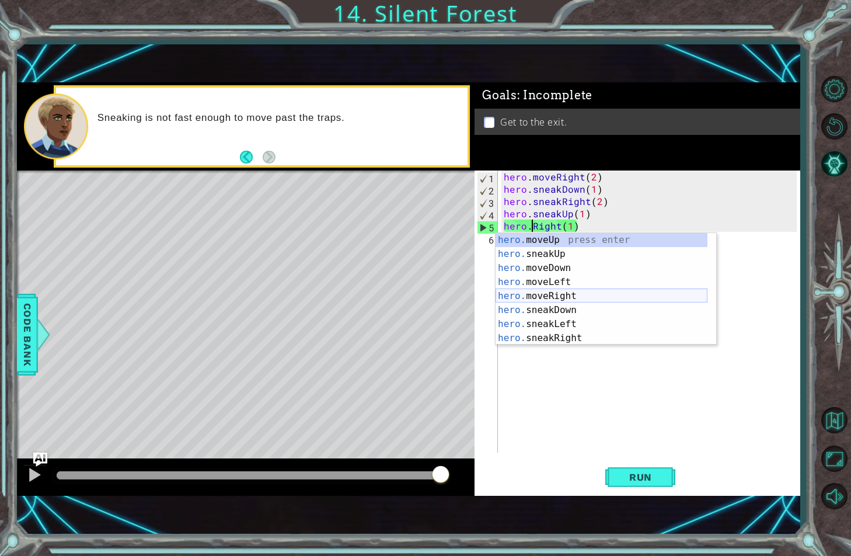
click at [553, 296] on div "hero. moveUp press enter hero. sneakUp press enter hero. moveDown press enter h…" at bounding box center [601, 303] width 212 height 140
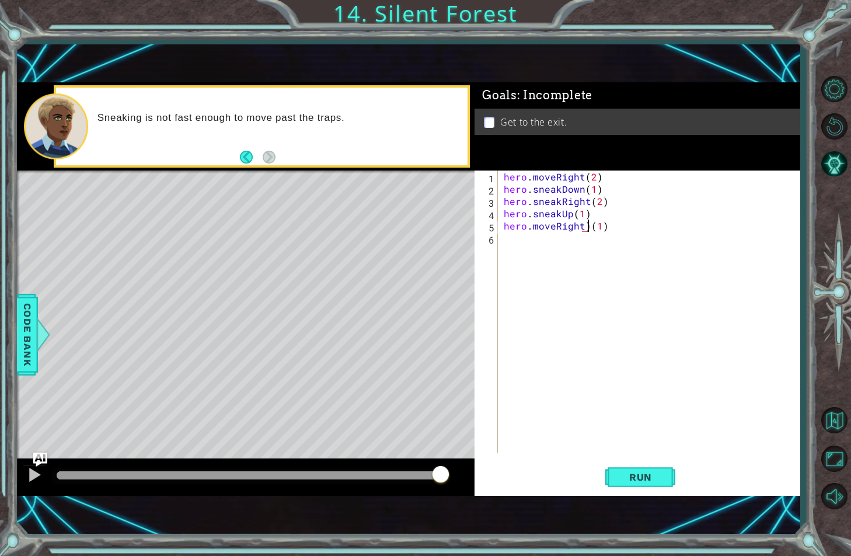
type textarea "hero.moveRight(1)"
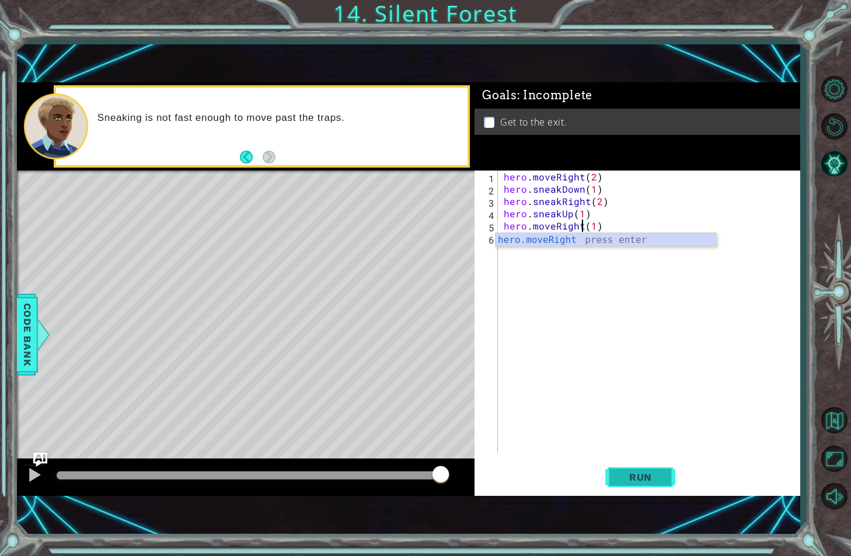
click at [640, 473] on span "Run" at bounding box center [640, 477] width 46 height 12
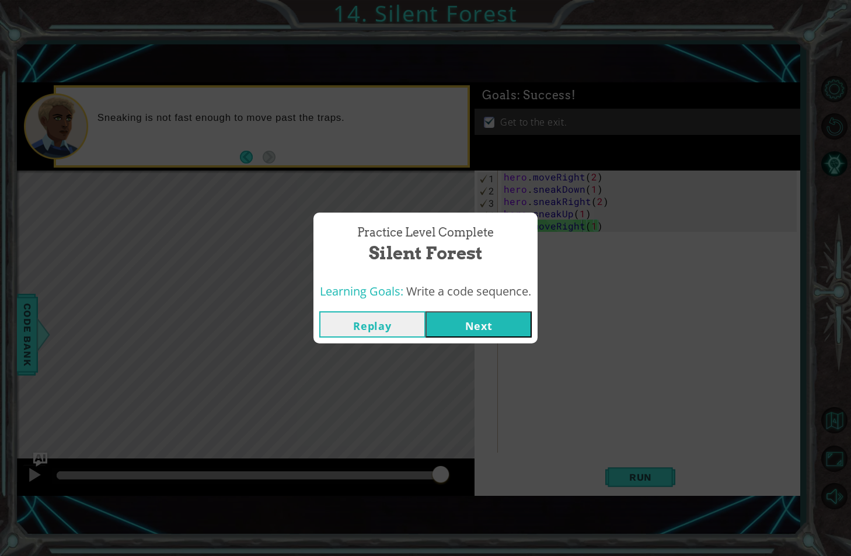
click at [510, 319] on button "Next" at bounding box center [478, 324] width 106 height 26
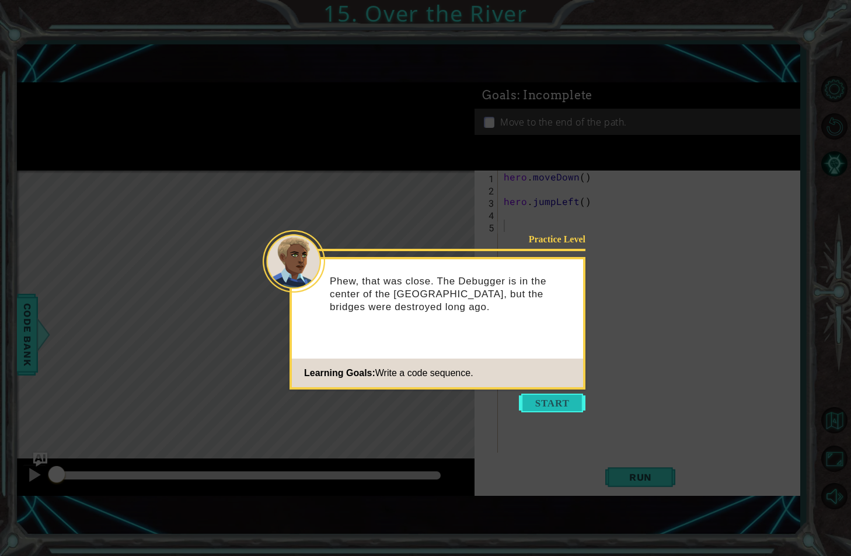
click at [532, 399] on button "Start" at bounding box center [552, 402] width 67 height 19
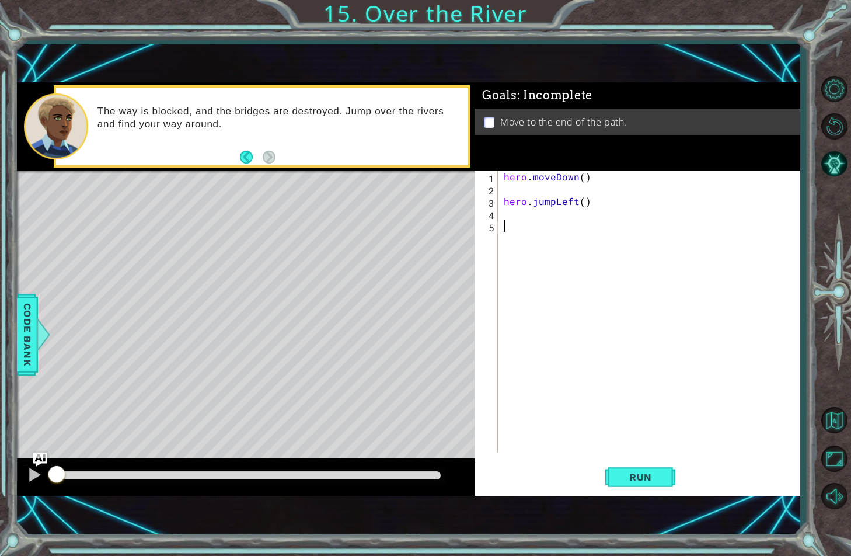
click at [533, 189] on div "hero . moveDown ( ) hero . jumpLeft ( )" at bounding box center [651, 323] width 301 height 306
click at [503, 206] on div "hero . moveDown ( ) hero . jumpLeft ( )" at bounding box center [651, 323] width 301 height 306
type textarea "hero.jumpLeft()"
click at [506, 204] on div "hero . moveDown ( ) hero . jumpLeft ( )" at bounding box center [651, 323] width 301 height 306
click at [620, 469] on button "Run" at bounding box center [640, 476] width 70 height 33
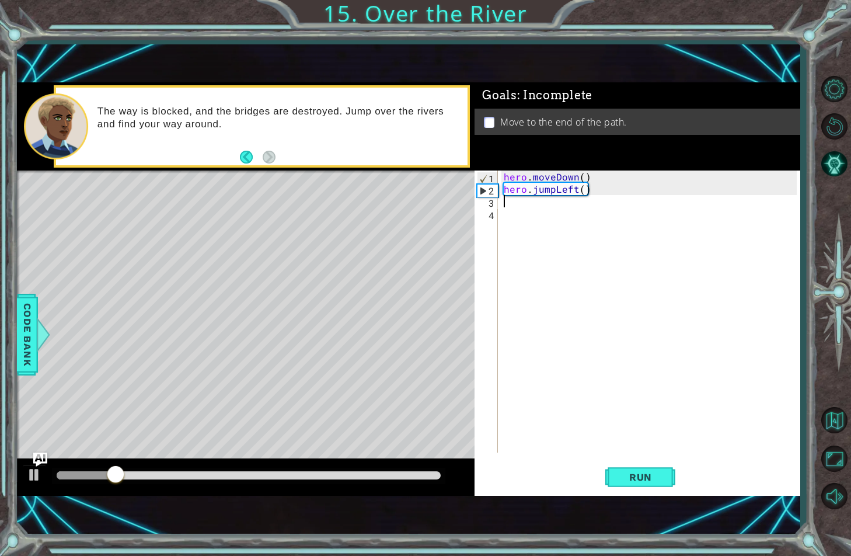
click at [552, 196] on div "hero . moveDown ( ) hero . jumpLeft ( )" at bounding box center [651, 323] width 301 height 306
click at [34, 477] on div at bounding box center [34, 474] width 15 height 15
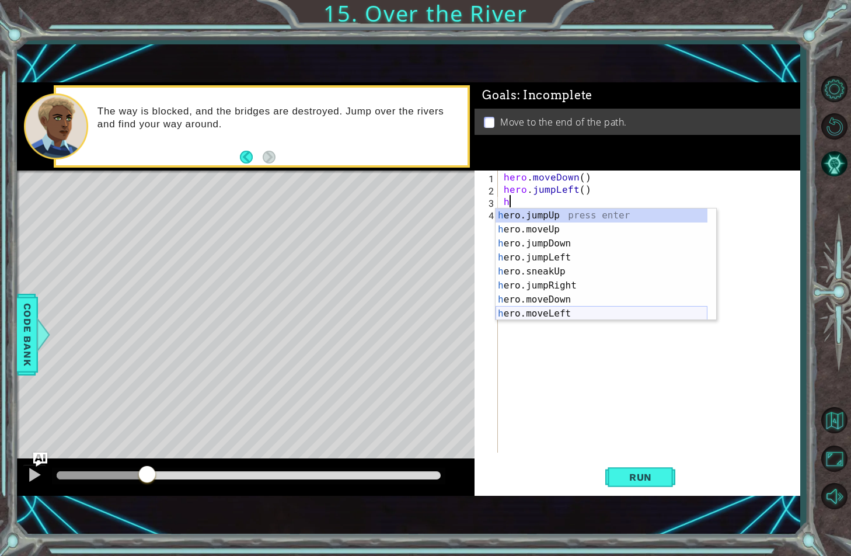
click at [580, 308] on div "h ero.jumpUp press enter h ero.moveUp press enter h ero.jumpDown press enter h …" at bounding box center [601, 278] width 212 height 140
type textarea "hero.moveLeft(1)"
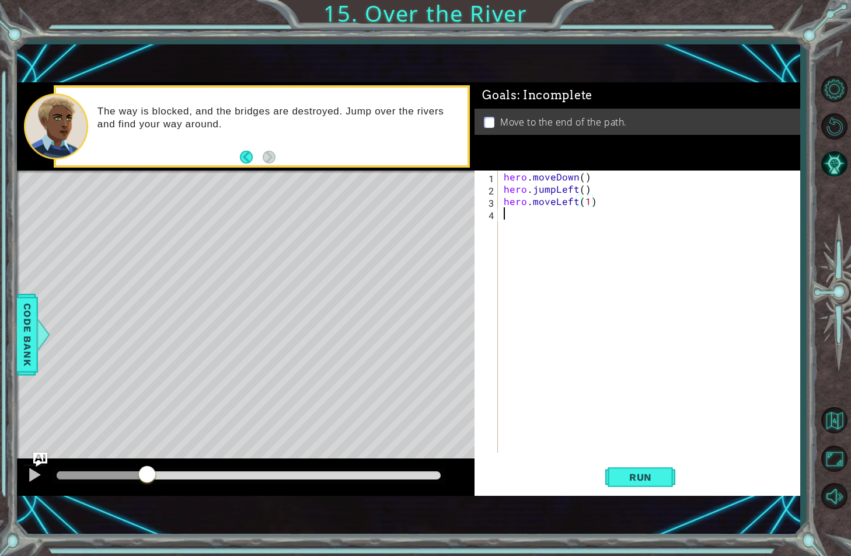
click at [554, 218] on div "hero . moveDown ( ) hero . jumpLeft ( ) hero . moveLeft ( 1 )" at bounding box center [651, 323] width 301 height 306
click at [581, 191] on div "hero . moveDown ( ) hero . jumpLeft ( ) hero . moveLeft ( 1 )" at bounding box center [651, 323] width 301 height 306
type textarea "hero.jumpLeft()"
click at [548, 213] on div "hero . moveDown ( ) hero . jumpLeft ( ) hero . moveLeft ( 1 )" at bounding box center [651, 323] width 301 height 306
type textarea "h"
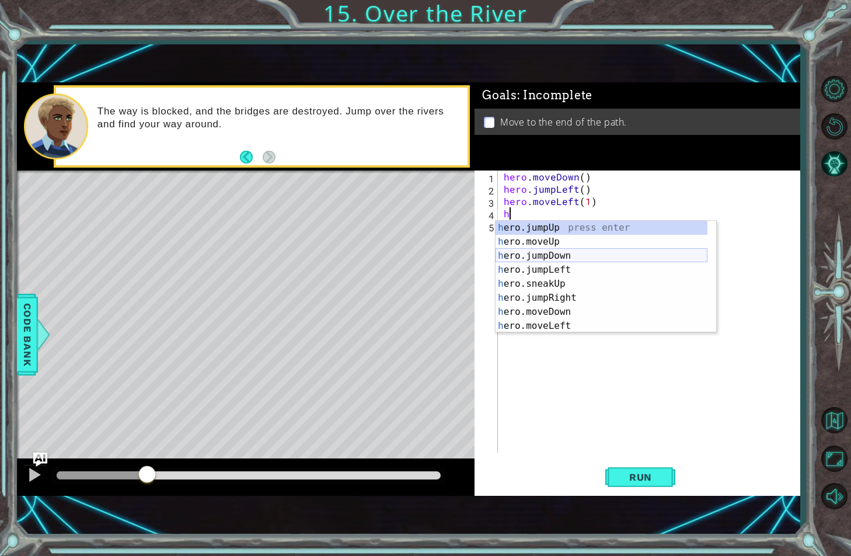
click at [556, 251] on div "h ero.jumpUp press enter h ero.moveUp press enter h ero.jumpDown press enter h …" at bounding box center [601, 291] width 212 height 140
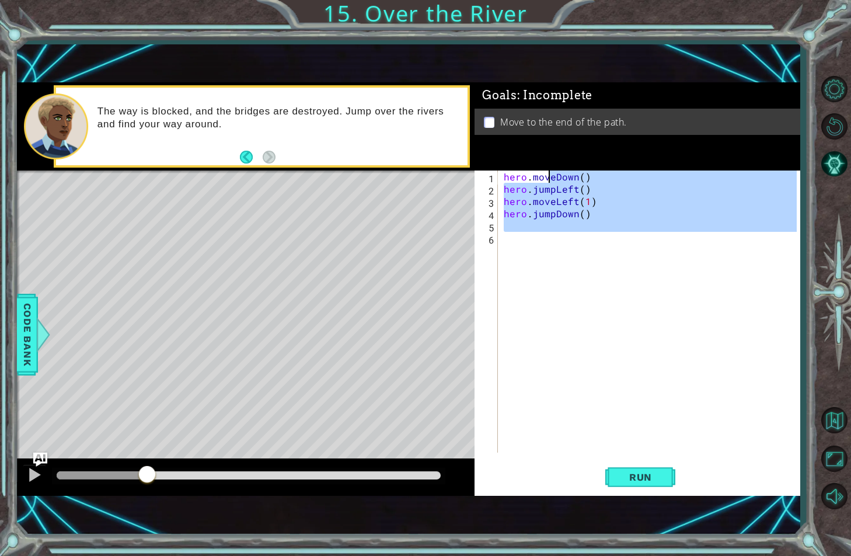
click at [546, 233] on div "hero . moveDown ( ) hero . jumpLeft ( ) hero . moveLeft ( 1 ) hero . jumpDown (…" at bounding box center [651, 323] width 301 height 306
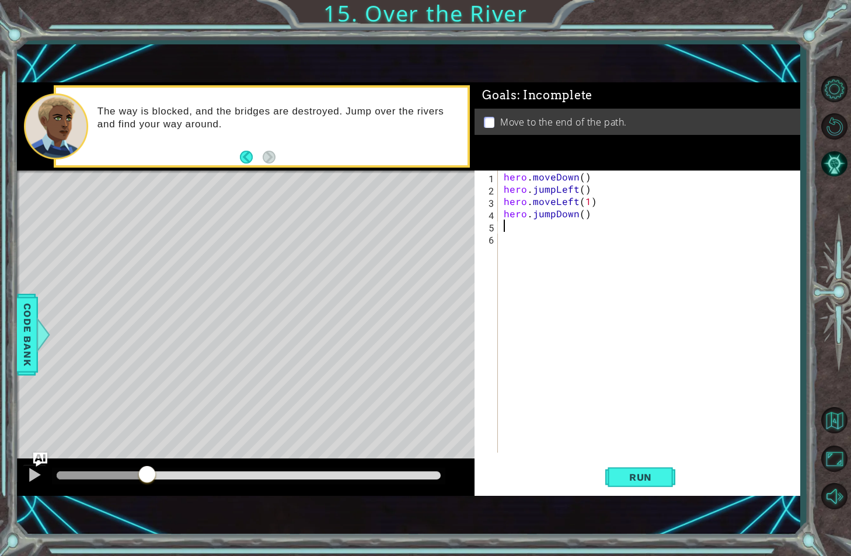
click at [545, 227] on div "hero . moveDown ( ) hero . jumpLeft ( ) hero . moveLeft ( 1 ) hero . jumpDown (…" at bounding box center [651, 323] width 301 height 306
type textarea "h"
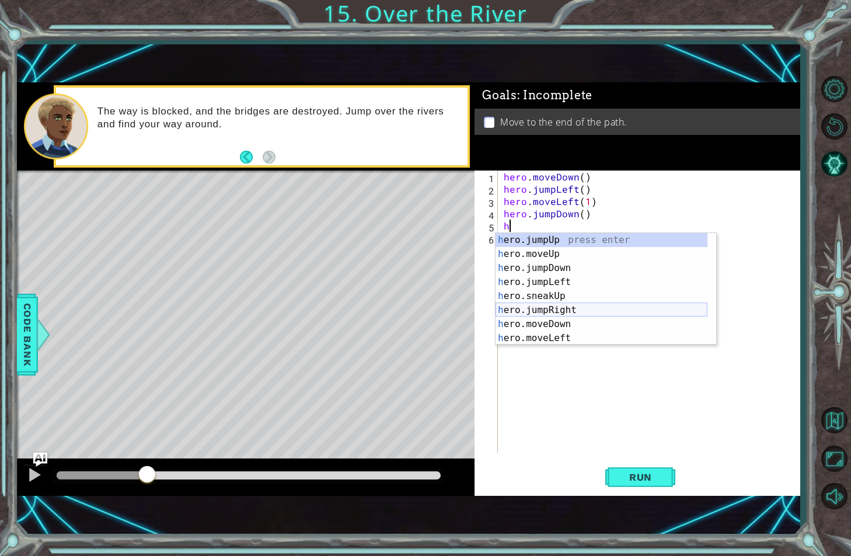
click at [561, 309] on div "h ero.jumpUp press enter h ero.moveUp press enter h ero.jumpDown press enter h …" at bounding box center [601, 303] width 212 height 140
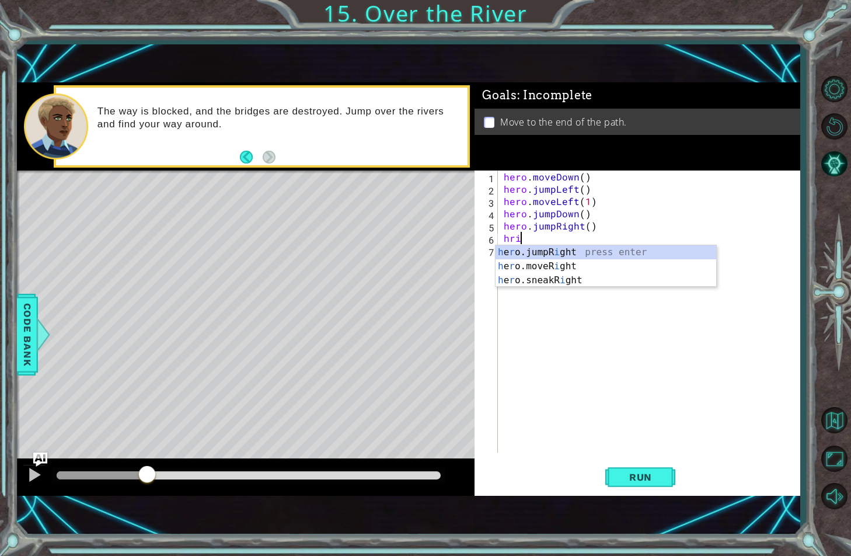
scroll to position [0, 1]
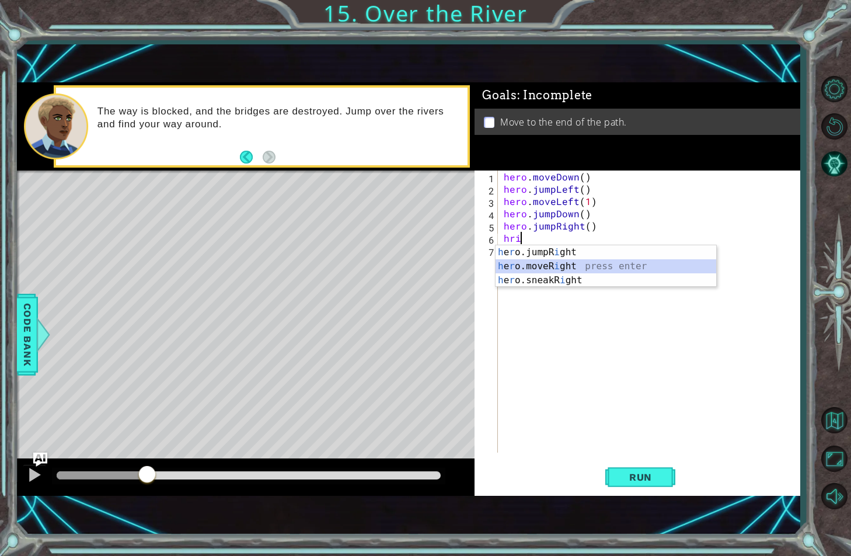
click at [564, 267] on div "h e r o.jumpR i ght press enter h e r o.moveR i ght press enter h e r o.sneakR …" at bounding box center [605, 280] width 221 height 70
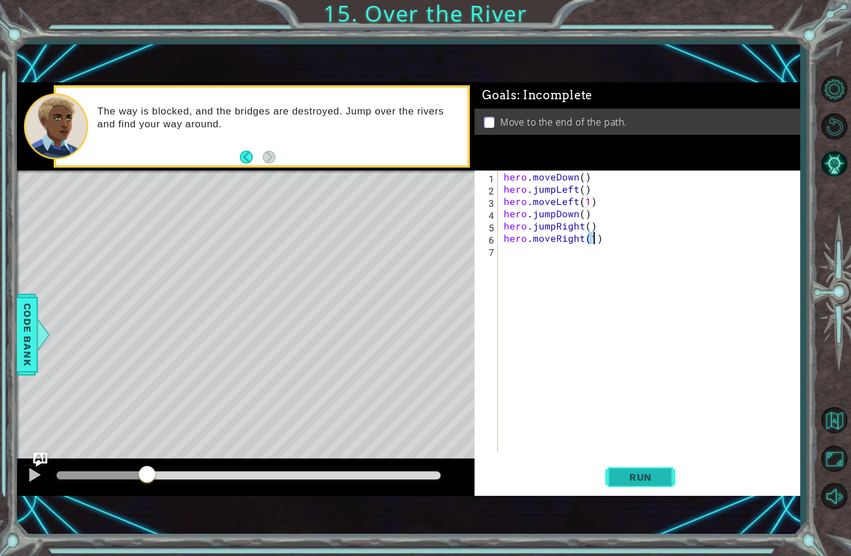
type textarea "hero.moveRight(1)"
click at [638, 469] on button "Run" at bounding box center [640, 476] width 70 height 33
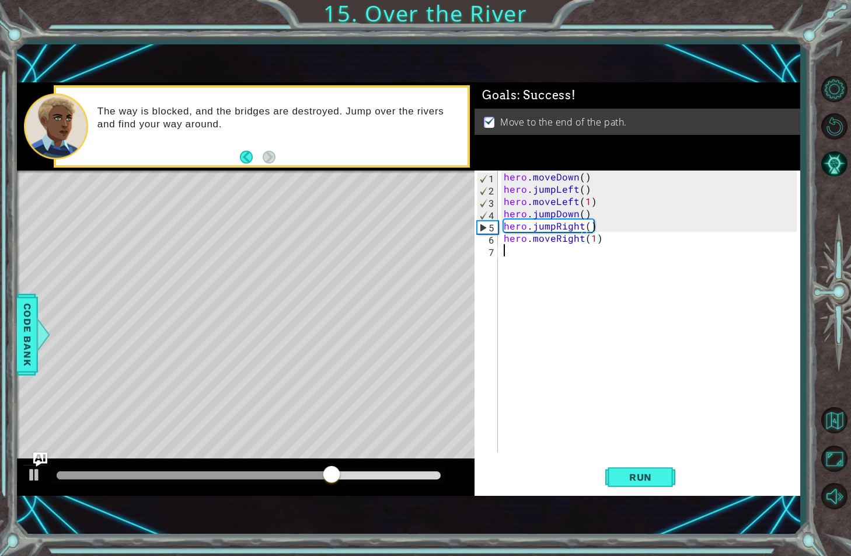
click at [540, 354] on div "hero . moveDown ( ) hero . jumpLeft ( ) hero . moveLeft ( 1 ) hero . jumpDown (…" at bounding box center [651, 323] width 301 height 306
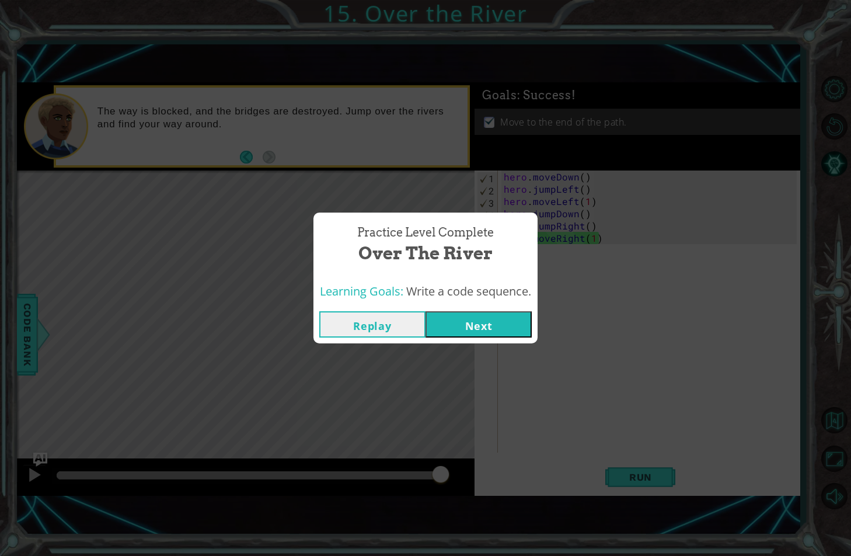
click at [476, 324] on button "Next" at bounding box center [478, 324] width 106 height 26
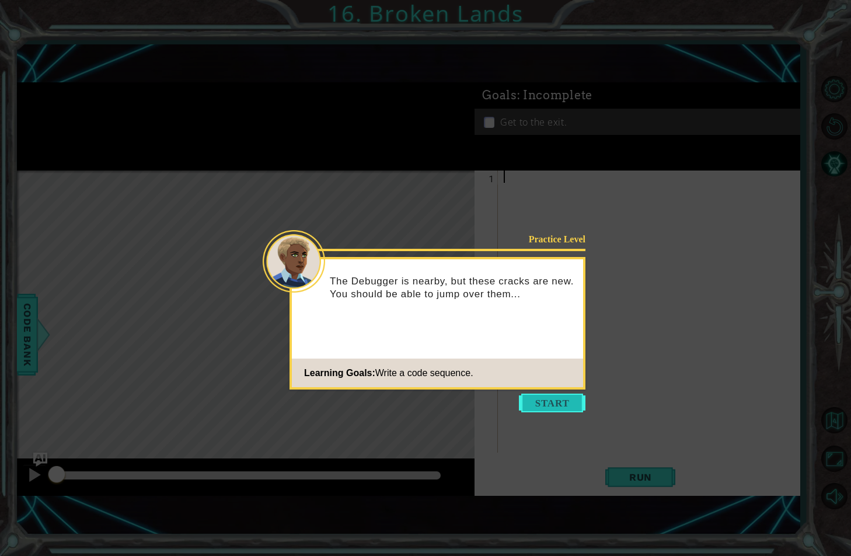
click at [566, 399] on button "Start" at bounding box center [552, 402] width 67 height 19
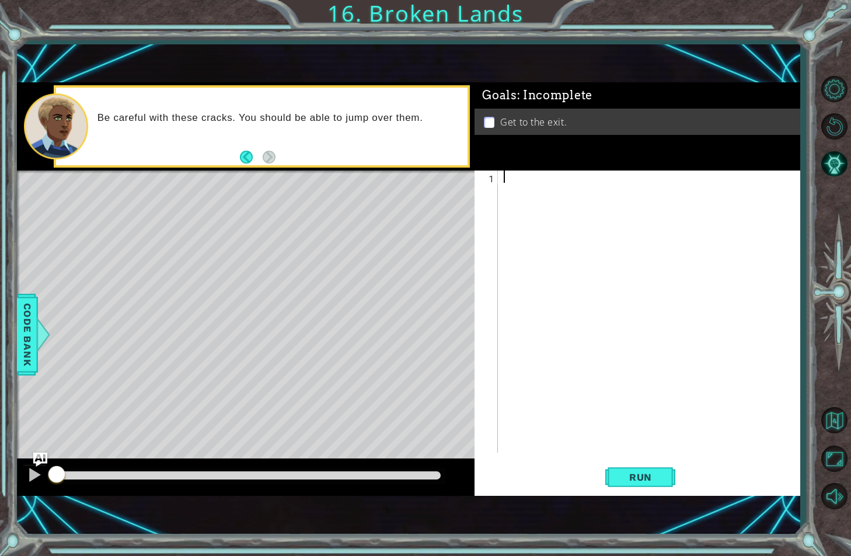
click at [514, 175] on div at bounding box center [651, 323] width 301 height 306
type textarea "j"
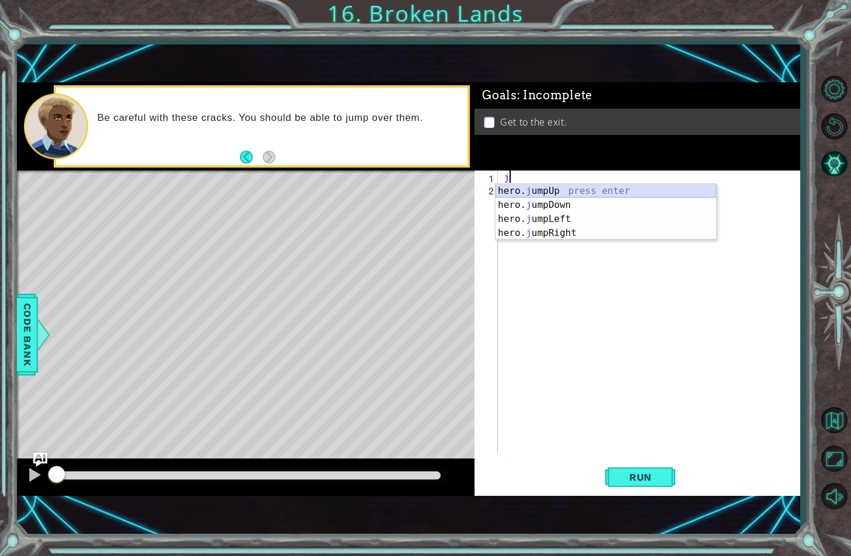
click at [521, 194] on div "hero. j umpUp press enter hero. j umpDown press enter hero. j umpLeft press ent…" at bounding box center [605, 226] width 221 height 84
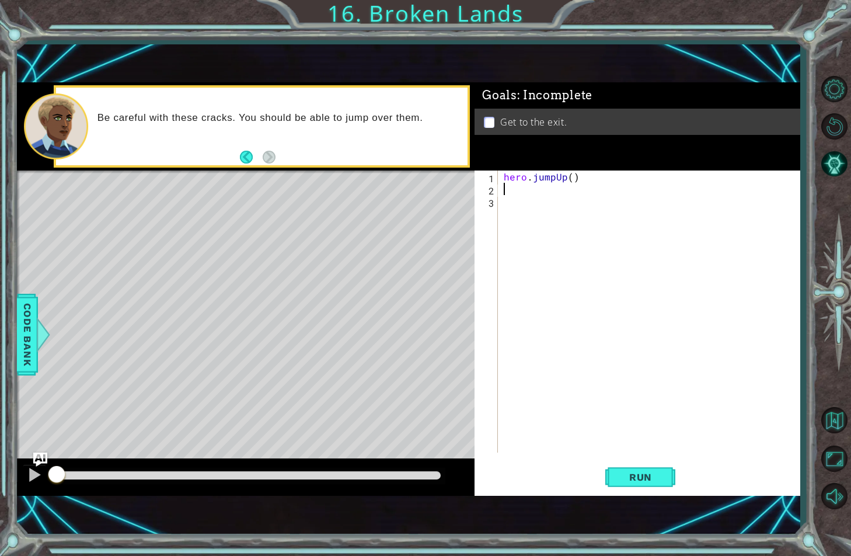
click at [571, 177] on div "hero . jumpUp ( )" at bounding box center [651, 323] width 301 height 306
type textarea "hero.jumpUp()"
click at [559, 186] on div "hero . jumpUp ( )" at bounding box center [651, 323] width 301 height 306
click at [255, 508] on div "1 ההההההההההההההההההההההההההההההההההההההההההההההההההההההההההההההההההההההההההההה…" at bounding box center [408, 288] width 783 height 489
click at [535, 192] on div "hero . jumpUp ( )" at bounding box center [651, 323] width 301 height 306
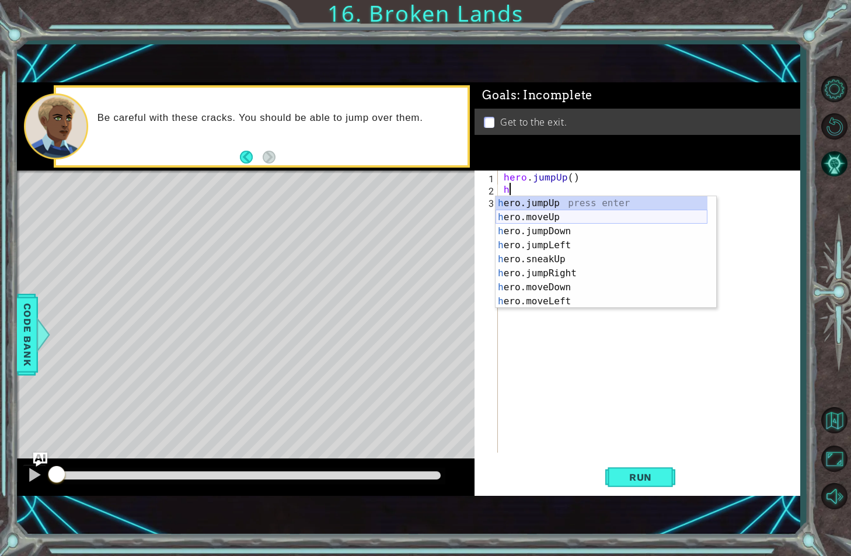
click at [596, 218] on div "h ero.jumpUp press enter h ero.moveUp press enter h ero.jumpDown press enter h …" at bounding box center [601, 266] width 212 height 140
type textarea "hero.moveUp(1)"
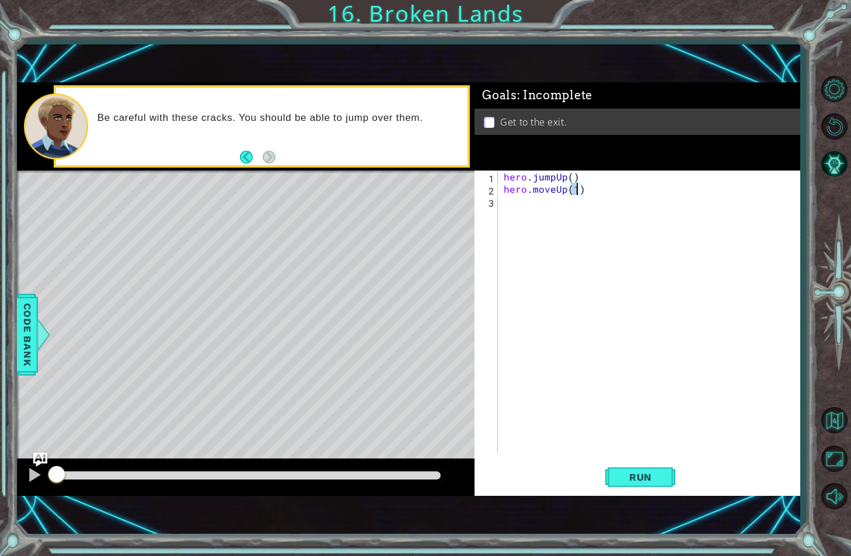
click at [568, 211] on div "hero . jumpUp ( ) hero . moveUp ( 1 )" at bounding box center [651, 323] width 301 height 306
type textarea "h"
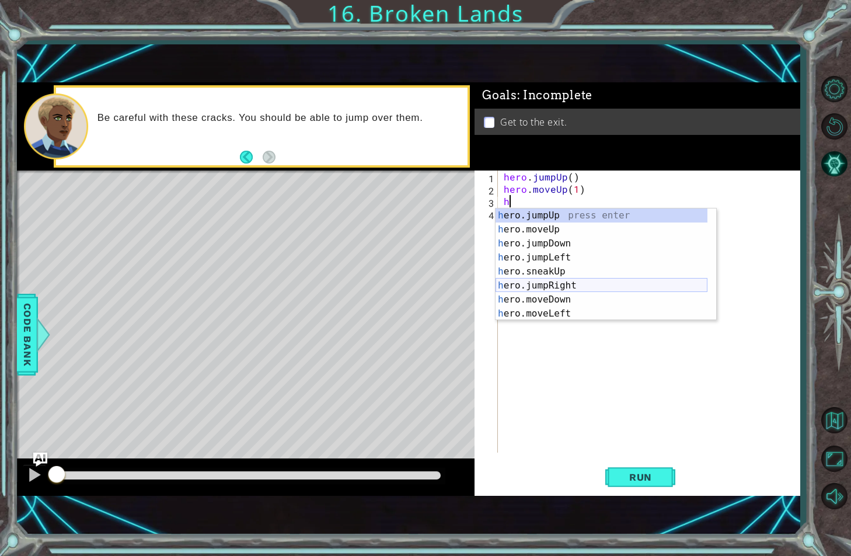
click at [549, 285] on div "h ero.jumpUp press enter h ero.moveUp press enter h ero.jumpDown press enter h …" at bounding box center [601, 278] width 212 height 140
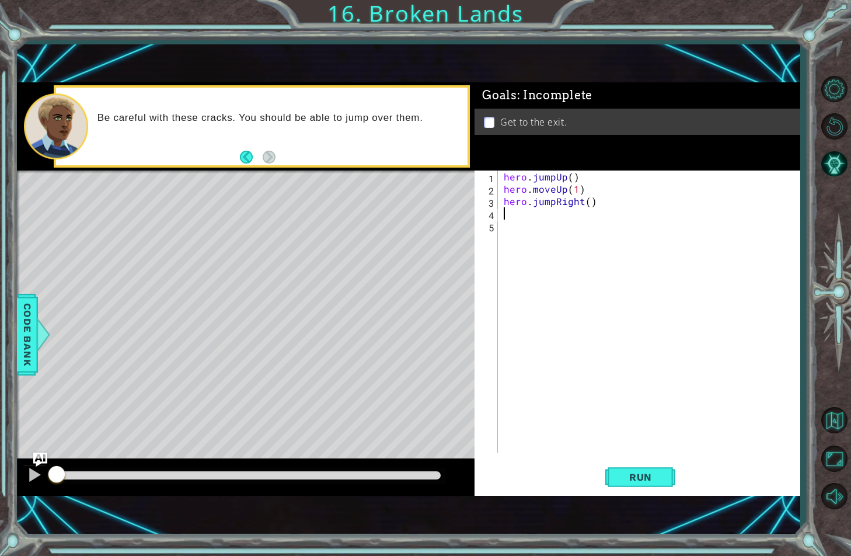
click at [550, 205] on div "hero . jumpUp ( ) hero . moveUp ( 1 ) hero . jumpRight ( )" at bounding box center [651, 323] width 301 height 306
click at [553, 205] on div "hero . jumpUp ( ) hero . moveUp ( 1 ) hero . jumpRight ( )" at bounding box center [651, 323] width 301 height 306
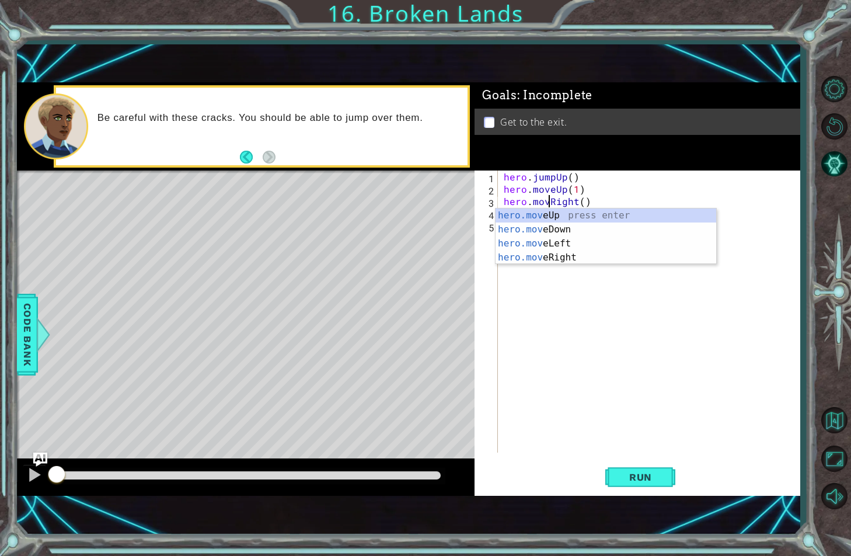
scroll to position [0, 4]
click at [554, 261] on div "hero.move Up press enter hero.move Down press enter hero.move Left press enter …" at bounding box center [605, 250] width 221 height 84
type textarea "hero.moveRight(1)"
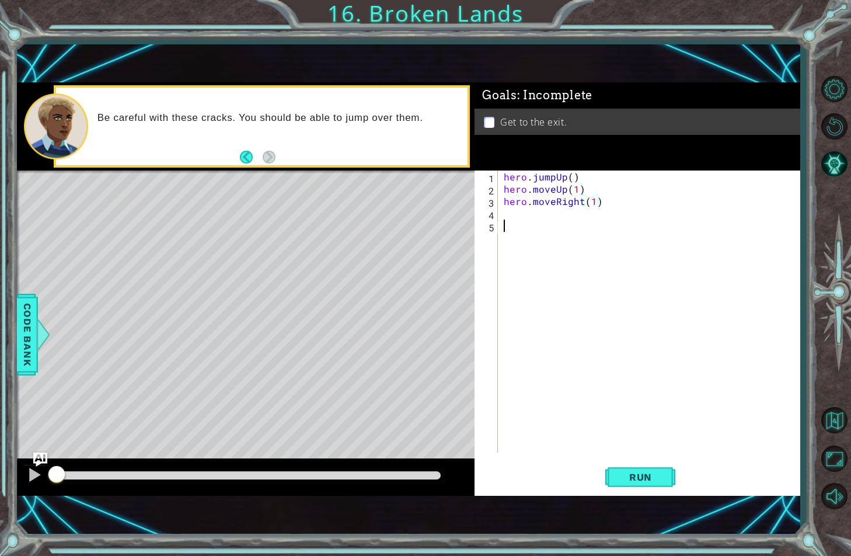
click at [543, 220] on div "hero . jumpUp ( ) hero . moveUp ( 1 ) hero . moveRight ( 1 )" at bounding box center [651, 323] width 301 height 306
click at [544, 218] on div "hero . jumpUp ( ) hero . moveUp ( 1 ) hero . moveRight ( 1 )" at bounding box center [651, 323] width 301 height 306
type textarea "h"
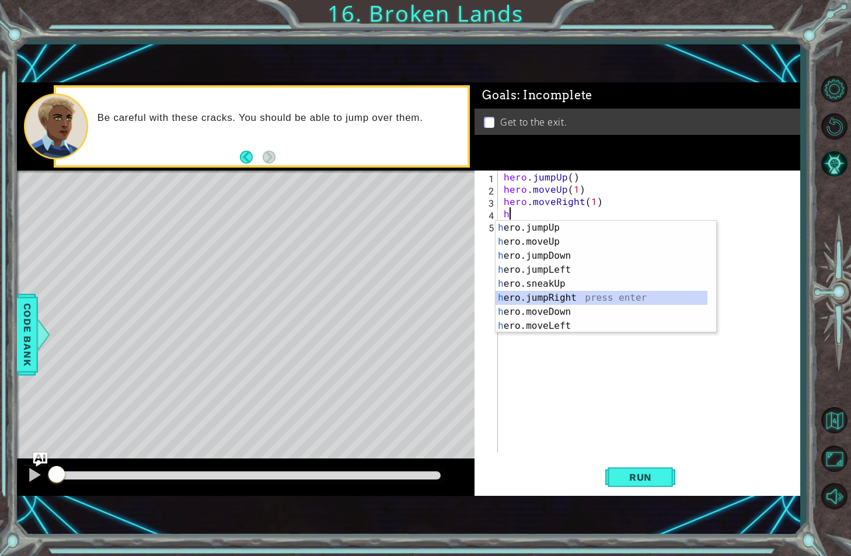
click at [542, 298] on div "h ero.jumpUp press enter h ero.moveUp press enter h ero.jumpDown press enter h …" at bounding box center [601, 291] width 212 height 140
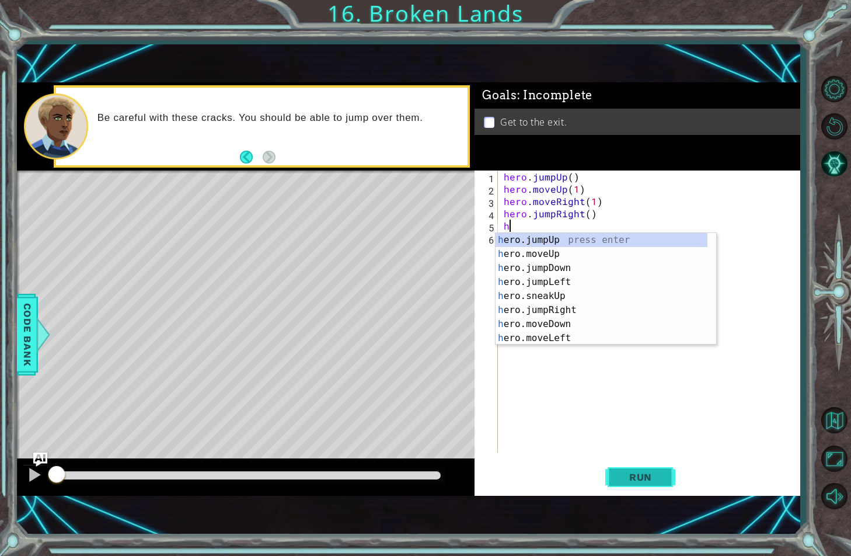
type textarea "h"
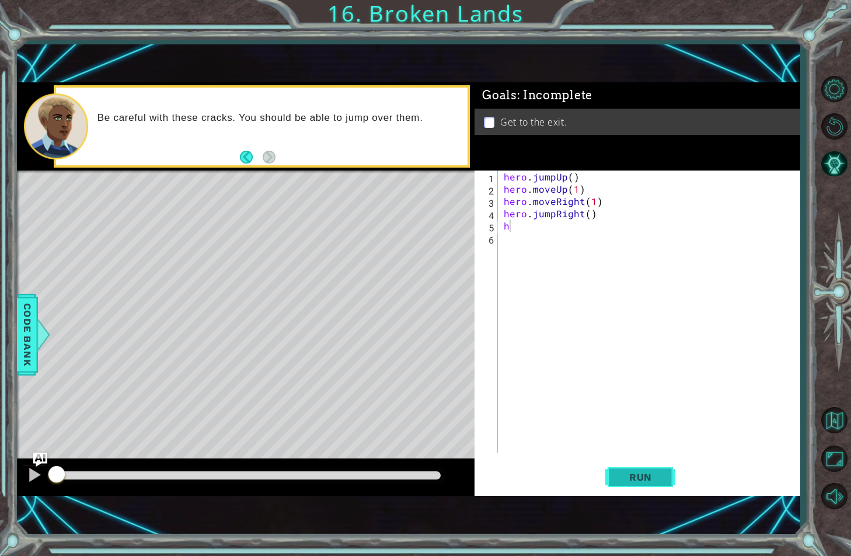
click at [655, 477] on span "Run" at bounding box center [640, 477] width 46 height 12
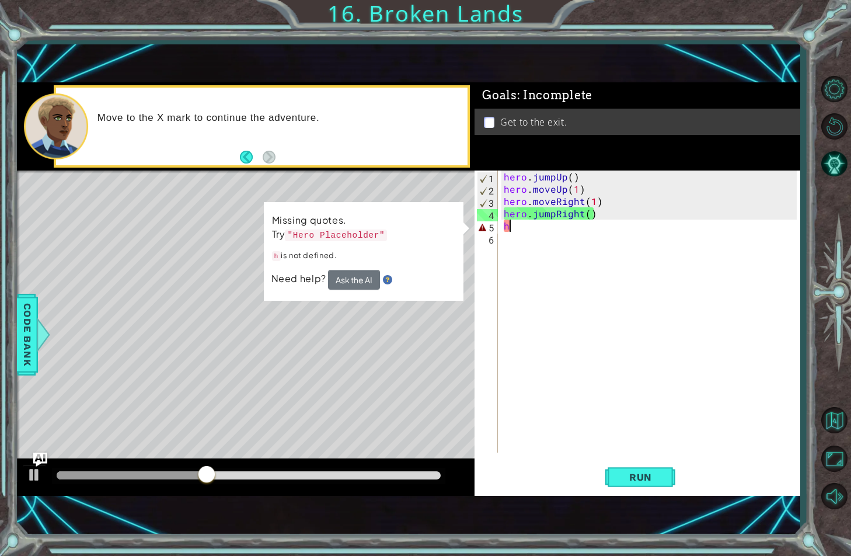
click at [515, 229] on div "hero . jumpUp ( ) hero . moveUp ( 1 ) hero . moveRight ( 1 ) hero . jumpRight (…" at bounding box center [651, 323] width 301 height 306
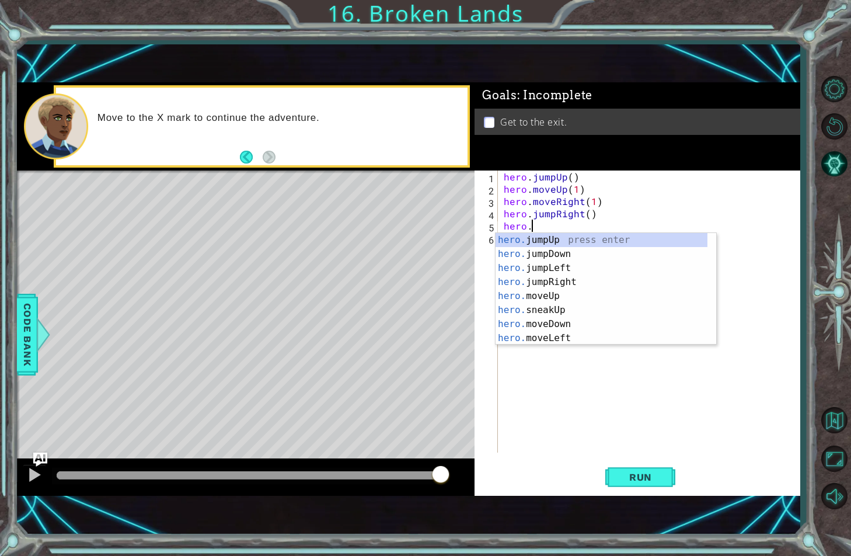
scroll to position [0, 2]
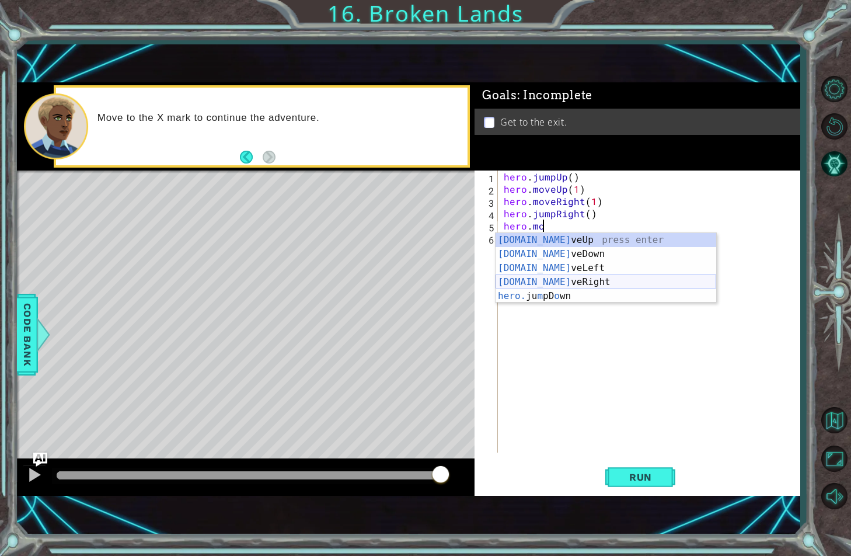
click at [553, 282] on div "[DOMAIN_NAME] veUp press enter [DOMAIN_NAME] veDown press enter [DOMAIN_NAME] v…" at bounding box center [605, 282] width 221 height 98
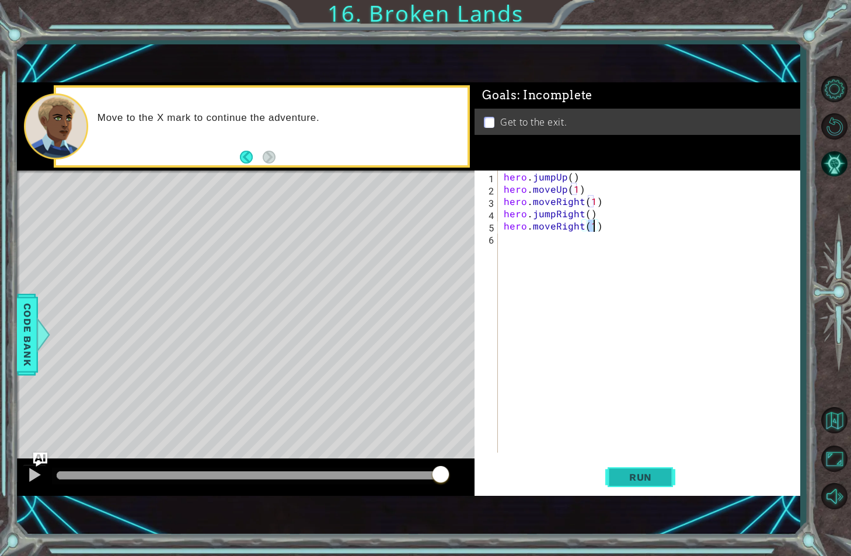
type textarea "hero.moveRight(1)"
click at [628, 472] on span "Run" at bounding box center [640, 477] width 46 height 12
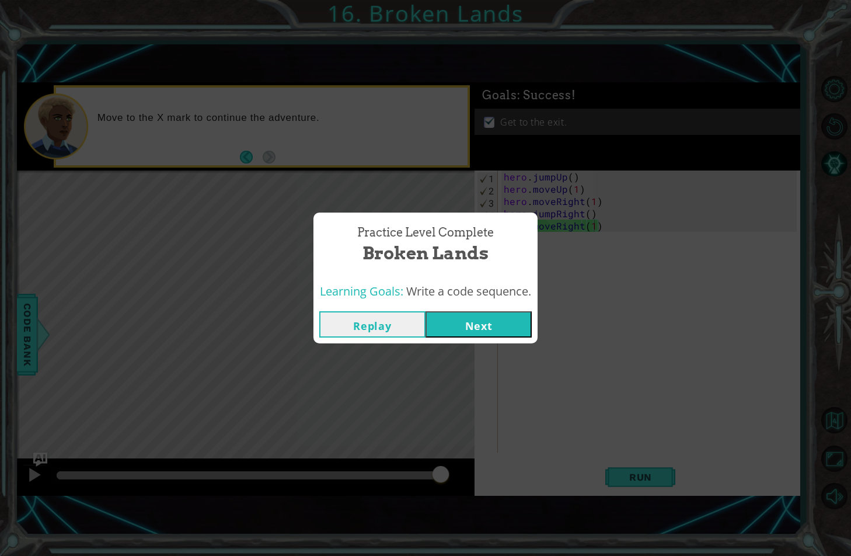
click at [525, 325] on button "Next" at bounding box center [478, 324] width 106 height 26
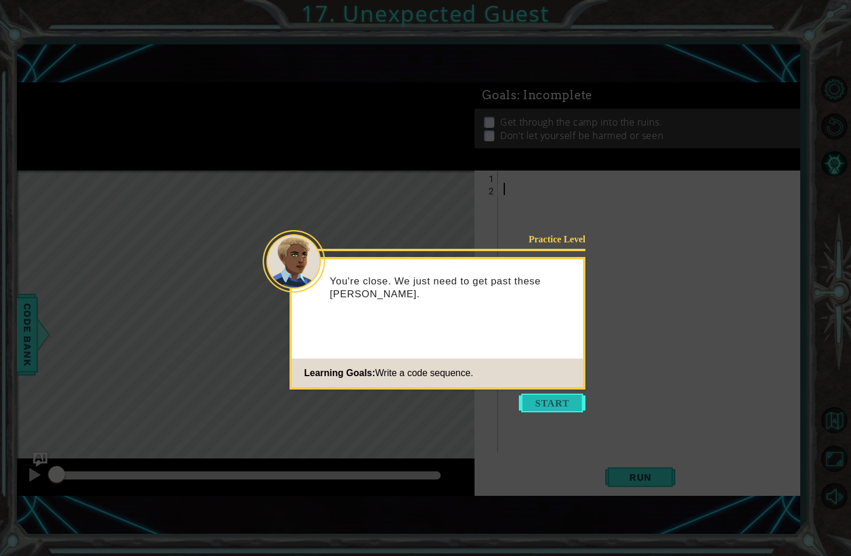
click at [530, 399] on button "Start" at bounding box center [552, 402] width 67 height 19
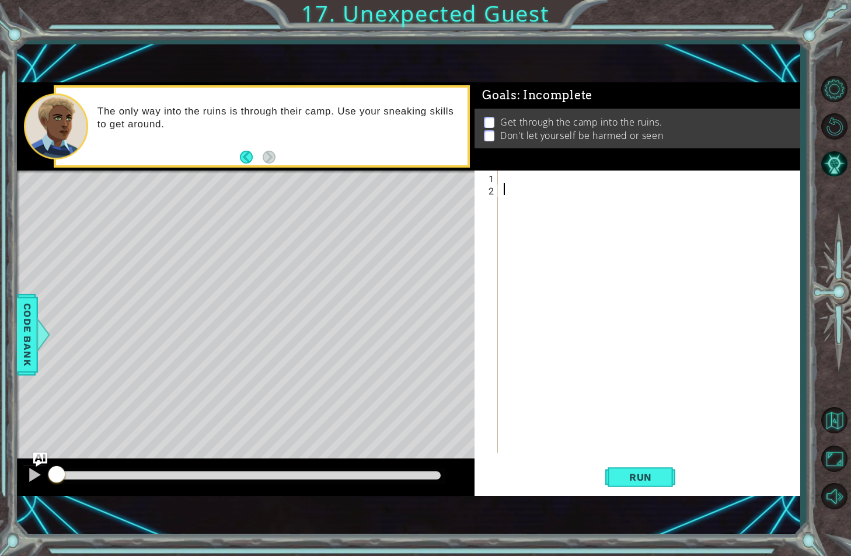
click at [536, 176] on div at bounding box center [651, 323] width 301 height 306
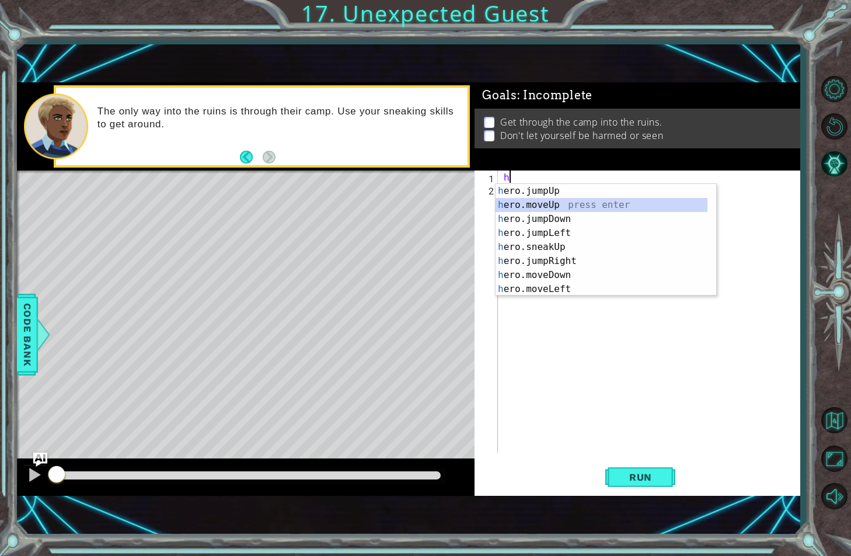
click at [527, 205] on div "h ero.jumpUp press enter h ero.moveUp press enter h ero.jumpDown press enter h …" at bounding box center [601, 254] width 212 height 140
type textarea "hero.moveUp(1)"
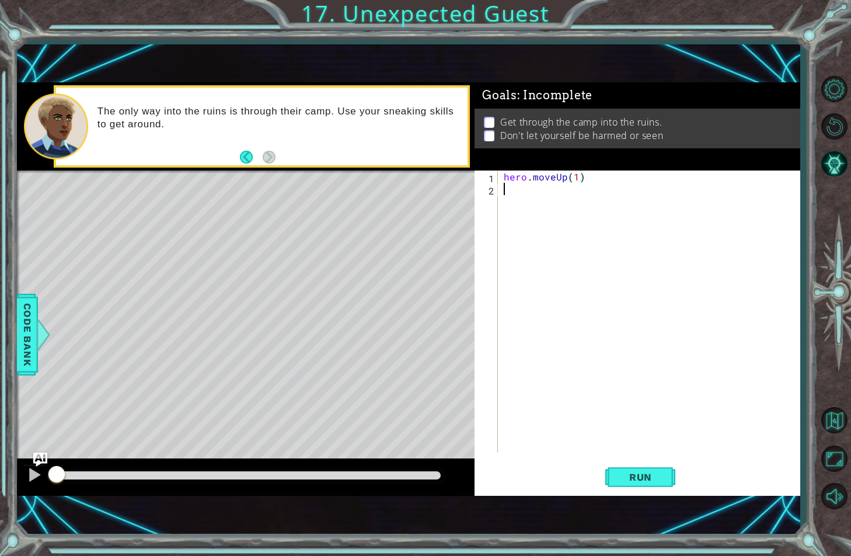
click at [527, 192] on div "hero . moveUp ( 1 )" at bounding box center [651, 323] width 301 height 306
type textarea "h"
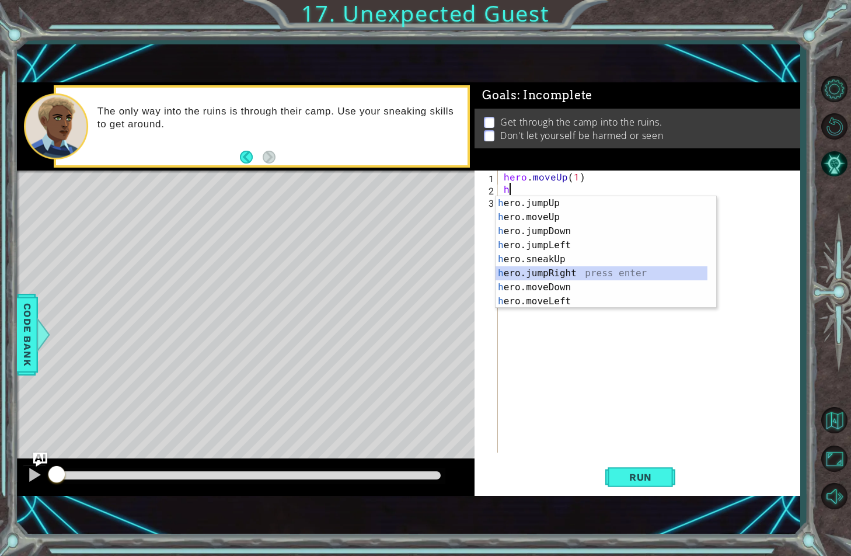
click at [539, 276] on div "h ero.jumpUp press enter h ero.moveUp press enter h ero.jumpDown press enter h …" at bounding box center [601, 266] width 212 height 140
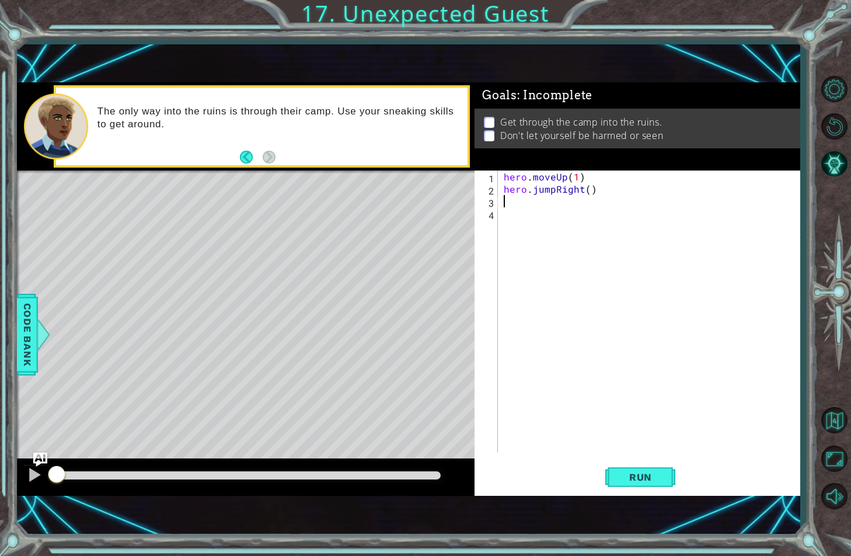
type textarea "h"
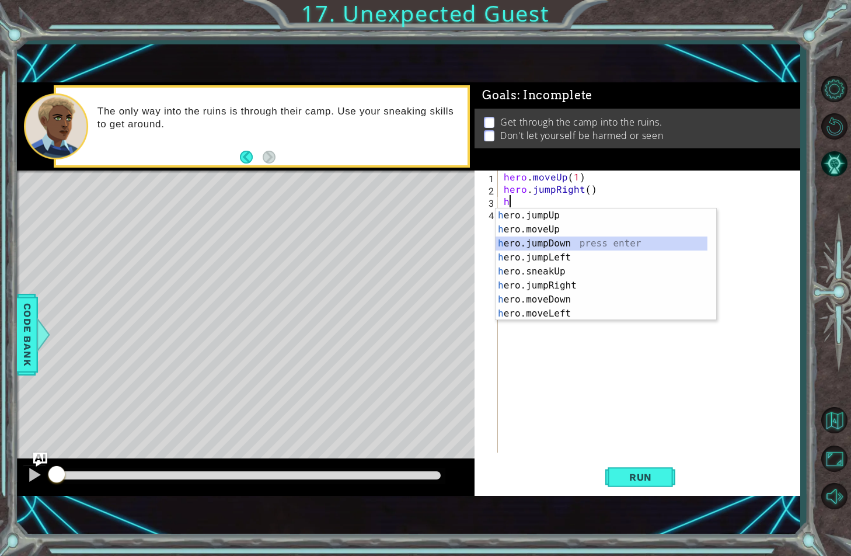
click at [521, 239] on div "h ero.jumpUp press enter h ero.moveUp press enter h ero.jumpDown press enter h …" at bounding box center [601, 278] width 212 height 140
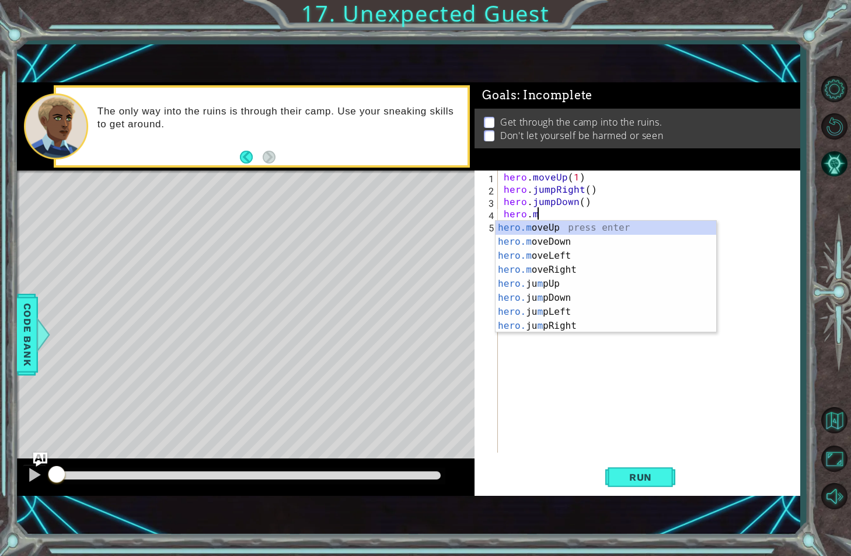
scroll to position [0, 2]
click at [518, 268] on div "hero.m oveUp press enter hero.m oveDown press enter hero.m oveLeft press enter …" at bounding box center [605, 291] width 221 height 140
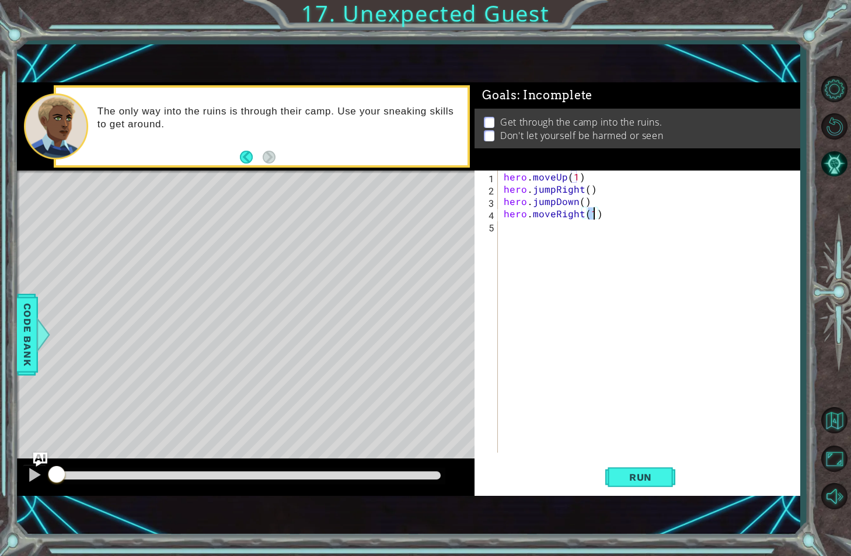
click at [545, 218] on div "hero . moveUp ( 1 ) hero . jumpRight ( ) hero . jumpDown ( ) hero . moveRight (…" at bounding box center [651, 323] width 301 height 306
click at [559, 211] on div "hero . moveUp ( 1 ) hero . jumpRight ( ) hero . jumpDown ( ) hero . moveRight (…" at bounding box center [651, 323] width 301 height 306
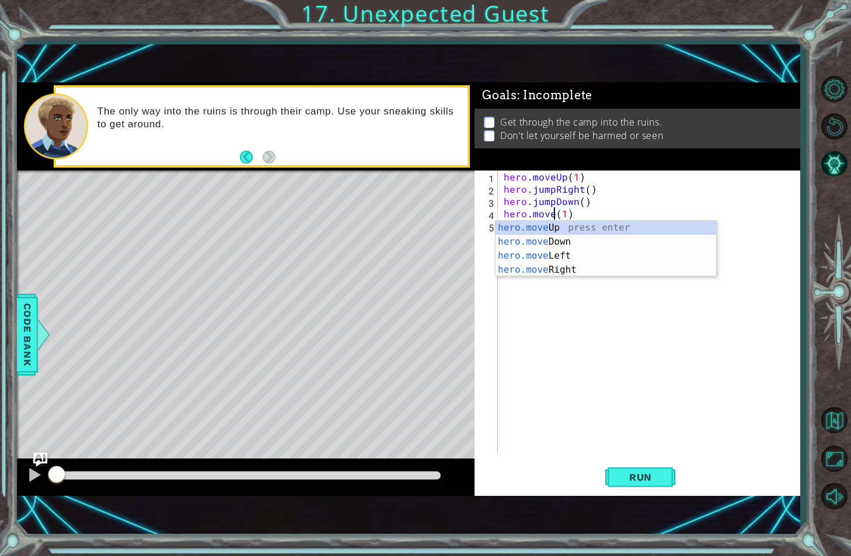
scroll to position [0, 4]
click at [563, 242] on div "hero.move Up press enter hero.move Down press enter hero.move Left press enter …" at bounding box center [605, 263] width 221 height 84
type textarea "hero.moveDown(1)(1)"
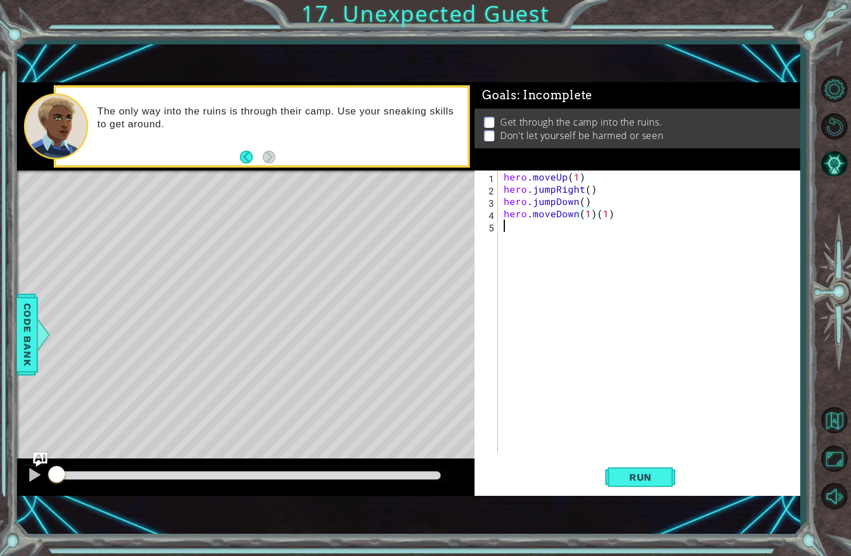
click at [555, 227] on div "hero . moveUp ( 1 ) hero . jumpRight ( ) hero . jumpDown ( ) hero . moveDown ( …" at bounding box center [651, 323] width 301 height 306
click at [610, 217] on div "hero . moveUp ( 1 ) hero . jumpRight ( ) hero . jumpDown ( ) hero . moveDown ( …" at bounding box center [651, 323] width 301 height 306
type textarea "hero.moveDown(1)"
click at [579, 229] on div "hero . moveUp ( 1 ) hero . jumpRight ( ) hero . jumpDown ( ) hero . moveDown ( …" at bounding box center [651, 323] width 301 height 306
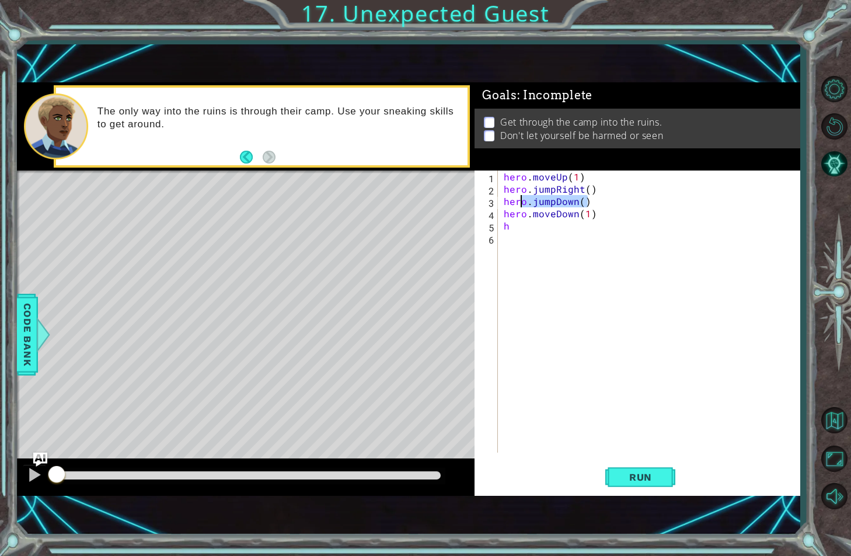
drag, startPoint x: 605, startPoint y: 200, endPoint x: 520, endPoint y: 203, distance: 84.7
click at [520, 203] on div "hero . moveUp ( 1 ) hero . jumpRight ( ) hero . jumpDown ( ) hero . moveDown ( …" at bounding box center [651, 323] width 301 height 306
click at [601, 207] on div "hero . moveUp ( 1 ) hero . jumpRight ( ) hero . jumpDown ( ) hero . moveDown ( …" at bounding box center [648, 311] width 295 height 282
drag, startPoint x: 602, startPoint y: 213, endPoint x: 503, endPoint y: 217, distance: 99.3
click at [503, 217] on div "hero . moveUp ( 1 ) hero . jumpRight ( ) hero . jumpDown ( ) hero . moveDown ( …" at bounding box center [651, 323] width 301 height 306
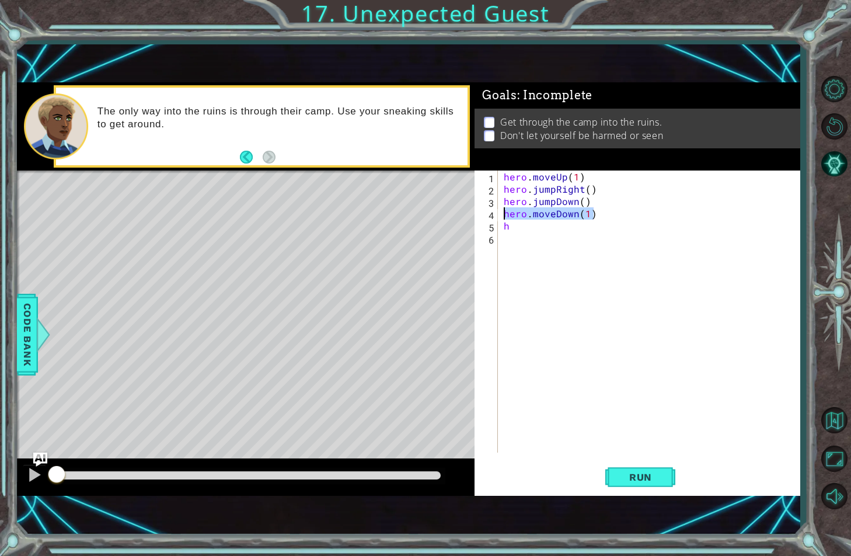
type textarea "hero.moveDown(1)"
click at [520, 215] on div "hero . moveUp ( 1 ) hero . jumpRight ( ) hero . jumpDown ( ) h" at bounding box center [651, 323] width 301 height 306
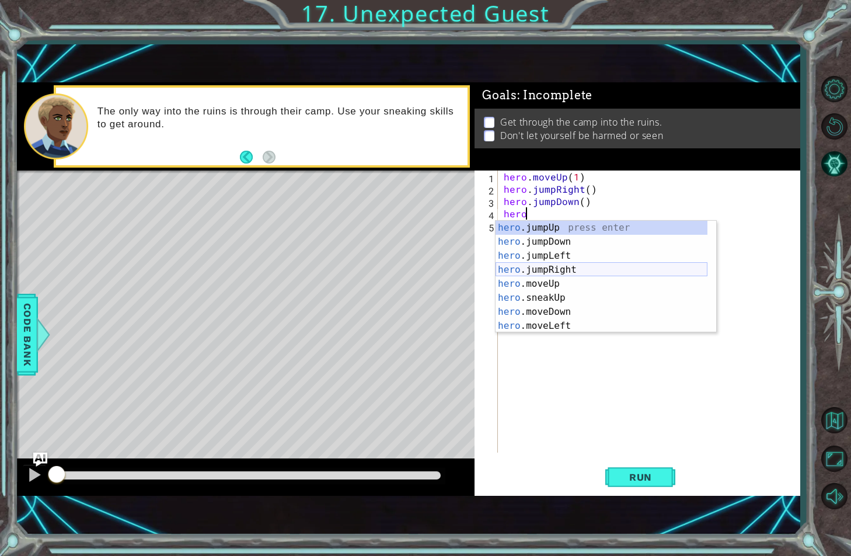
scroll to position [0, 1]
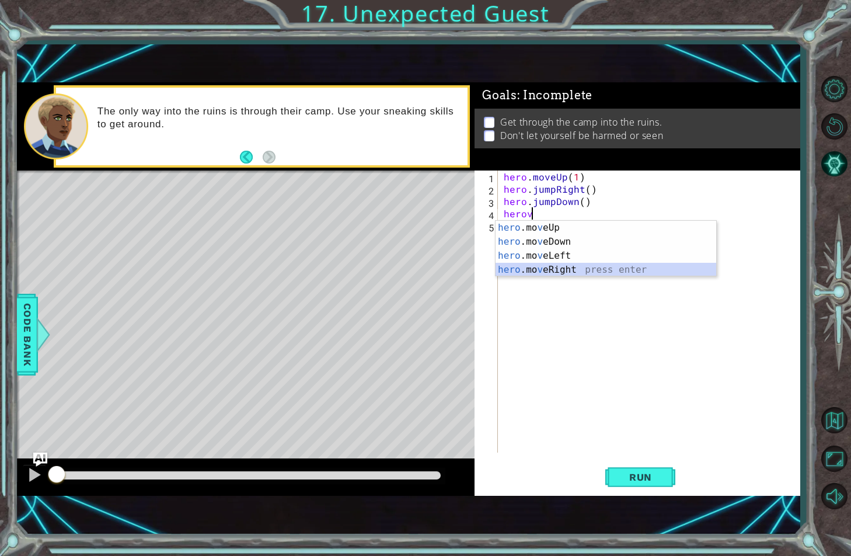
click at [532, 264] on div "hero .mo v eUp press enter hero .mo v eDown press enter hero .mo v eLeft press …" at bounding box center [605, 263] width 221 height 84
type textarea "hero.moveRight(1)"
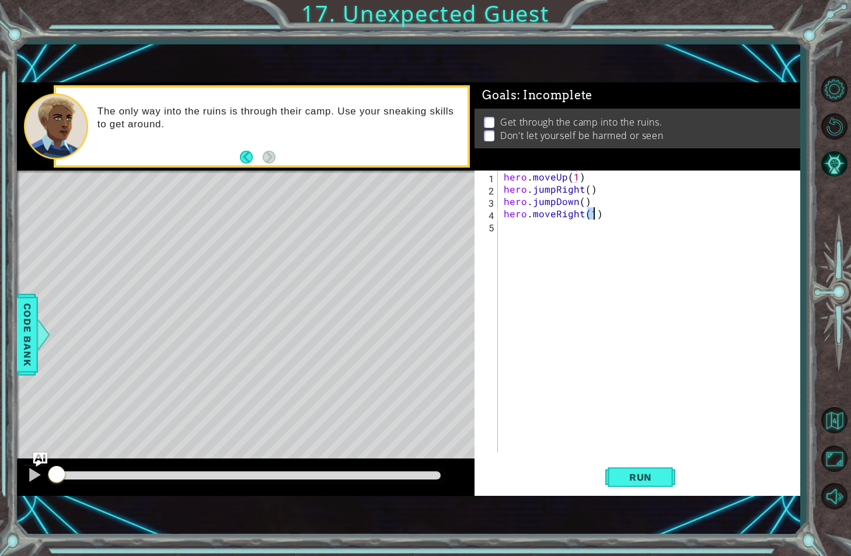
click at [532, 228] on div "hero . moveUp ( 1 ) hero . jumpRight ( ) hero . jumpDown ( ) hero . moveRight (…" at bounding box center [651, 323] width 301 height 306
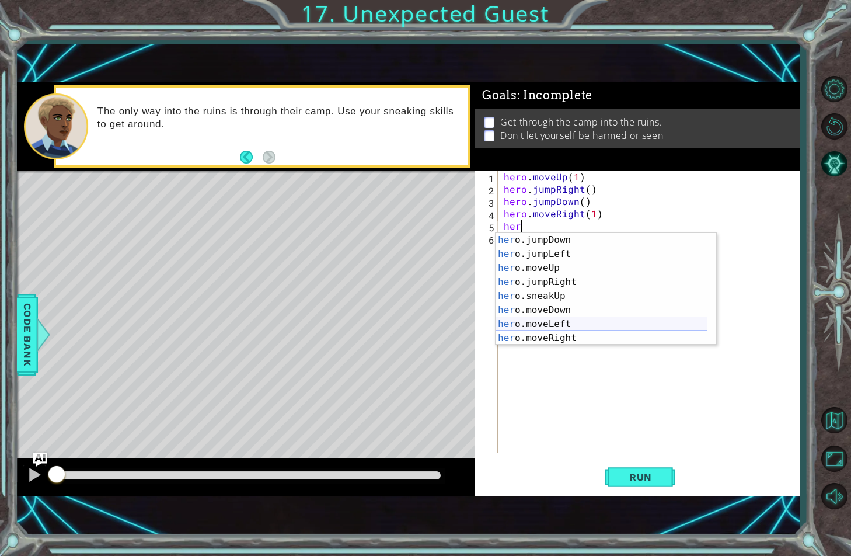
scroll to position [0, 0]
click at [536, 323] on div "her o.jumpUp press enter her o.jumpDown press enter her o.jumpLeft press enter …" at bounding box center [601, 303] width 212 height 140
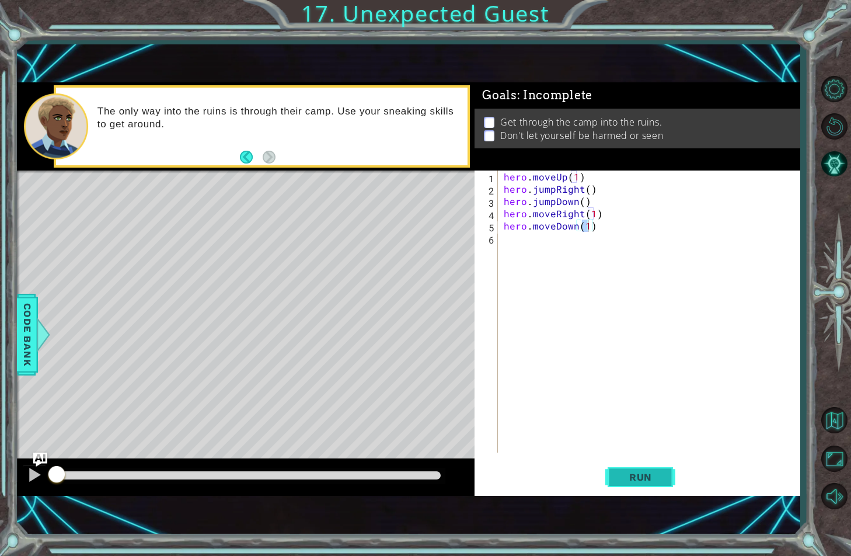
click at [633, 480] on span "Run" at bounding box center [640, 477] width 46 height 12
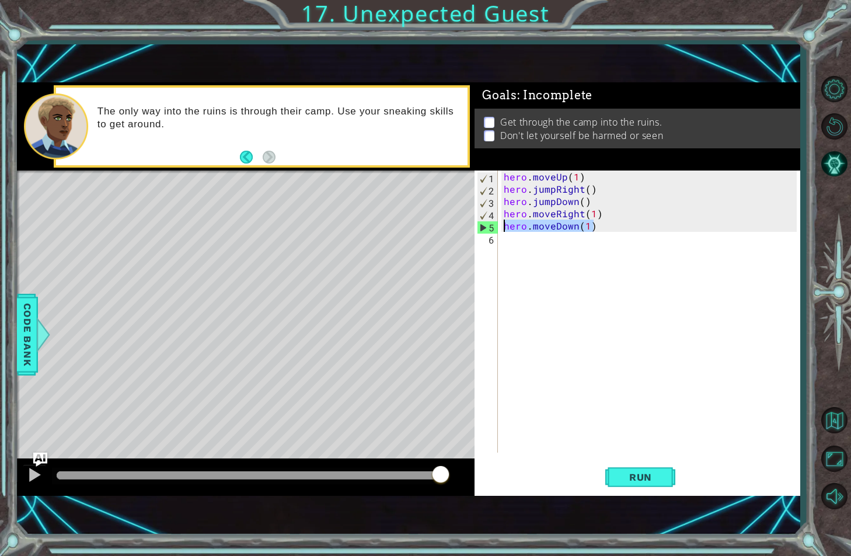
drag, startPoint x: 602, startPoint y: 229, endPoint x: 503, endPoint y: 221, distance: 98.9
click at [503, 221] on div "hero . moveUp ( 1 ) hero . jumpRight ( ) hero . jumpDown ( ) hero . moveRight (…" at bounding box center [651, 323] width 301 height 306
click at [551, 224] on div "hero . moveUp ( 1 ) hero . jumpRight ( ) hero . jumpDown ( ) hero . moveRight (…" at bounding box center [648, 311] width 295 height 282
click at [560, 225] on div "hero . moveUp ( 1 ) hero . jumpRight ( ) hero . jumpDown ( ) hero . moveRight (…" at bounding box center [651, 323] width 301 height 306
click at [576, 226] on div "hero . moveUp ( 1 ) hero . jumpRight ( ) hero . jumpDown ( ) hero . moveRight (…" at bounding box center [651, 323] width 301 height 306
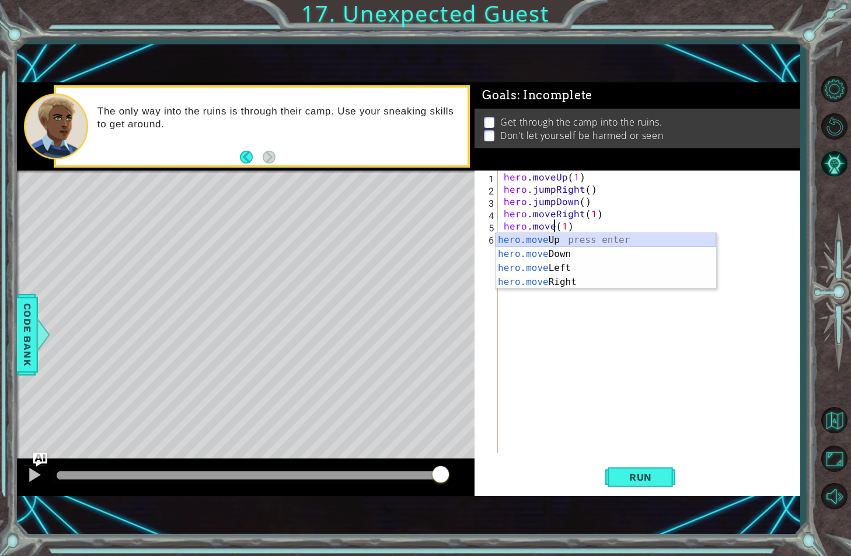
click at [570, 238] on div "hero.move Up press enter hero.move Down press enter hero.move Left press enter …" at bounding box center [605, 275] width 221 height 84
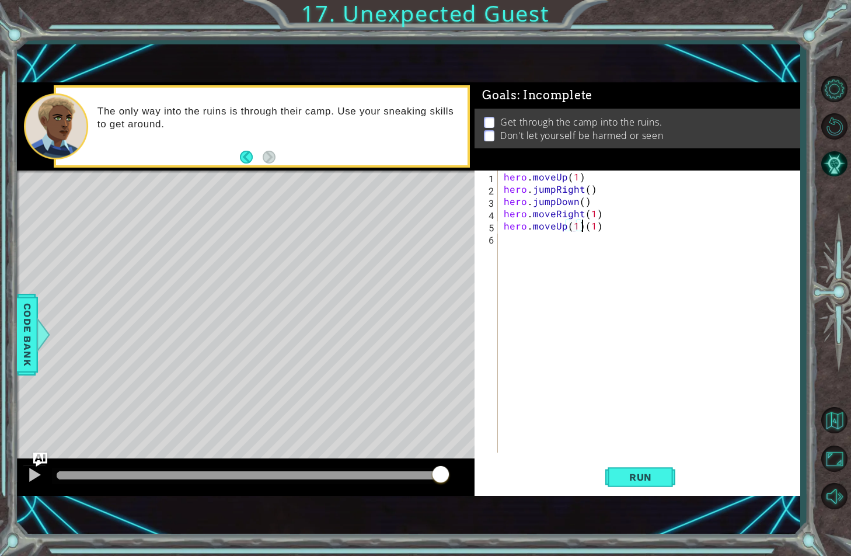
click at [584, 228] on div "hero . moveUp ( 1 ) hero . jumpRight ( ) hero . jumpDown ( ) hero . moveRight (…" at bounding box center [651, 323] width 301 height 306
click at [599, 224] on div "hero . moveUp ( 1 ) hero . jumpRight ( ) hero . jumpDown ( ) hero . moveRight (…" at bounding box center [651, 323] width 301 height 306
click at [640, 474] on span "Run" at bounding box center [640, 477] width 46 height 12
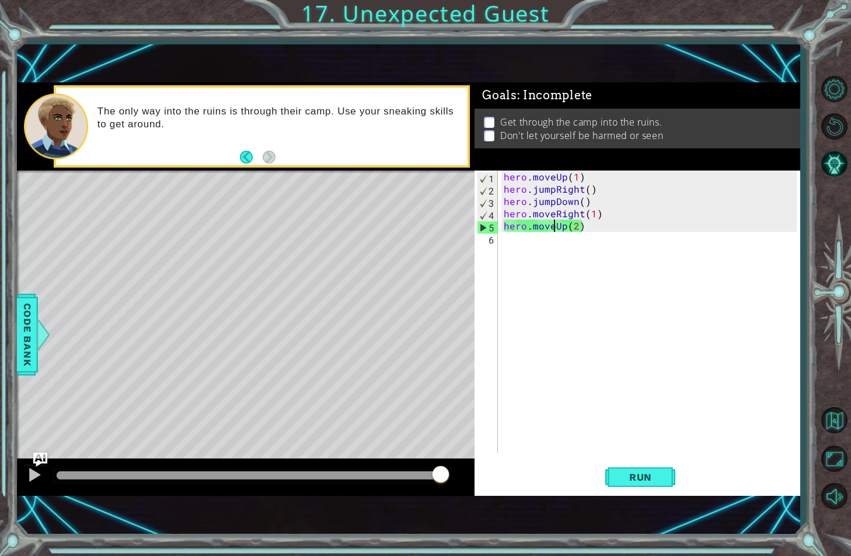
click at [552, 225] on div "hero . moveUp ( 1 ) hero . jumpRight ( ) hero . jumpDown ( ) hero . moveRight (…" at bounding box center [651, 323] width 301 height 306
drag, startPoint x: 596, startPoint y: 229, endPoint x: 534, endPoint y: 226, distance: 62.5
click at [534, 226] on div "hero . moveUp ( 1 ) hero . jumpRight ( ) hero . jumpDown ( ) hero . moveRight (…" at bounding box center [651, 323] width 301 height 306
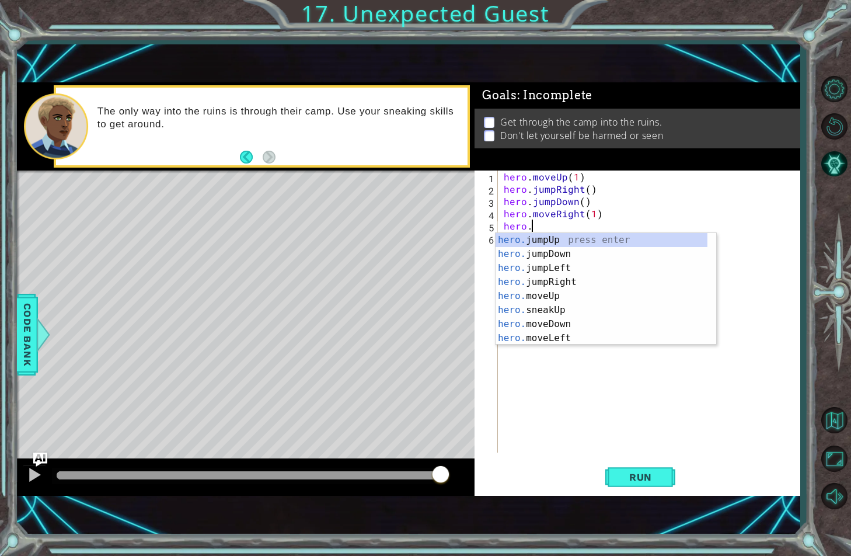
scroll to position [0, 1]
click at [577, 213] on div "hero . moveUp ( 1 ) hero . jumpRight ( ) hero . jumpDown ( ) hero . moveRight (…" at bounding box center [651, 323] width 301 height 306
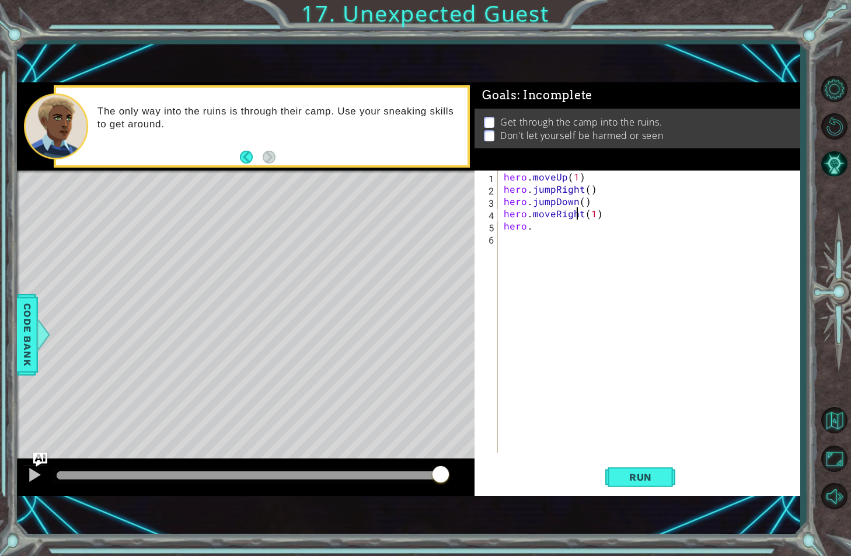
click at [581, 211] on div "hero . moveUp ( 1 ) hero . jumpRight ( ) hero . jumpDown ( ) hero . moveRight (…" at bounding box center [651, 323] width 301 height 306
click at [553, 211] on div "hero . moveUp ( 1 ) hero . jumpRight ( ) hero . jumpDown ( ) hero . moveRight (…" at bounding box center [651, 323] width 301 height 306
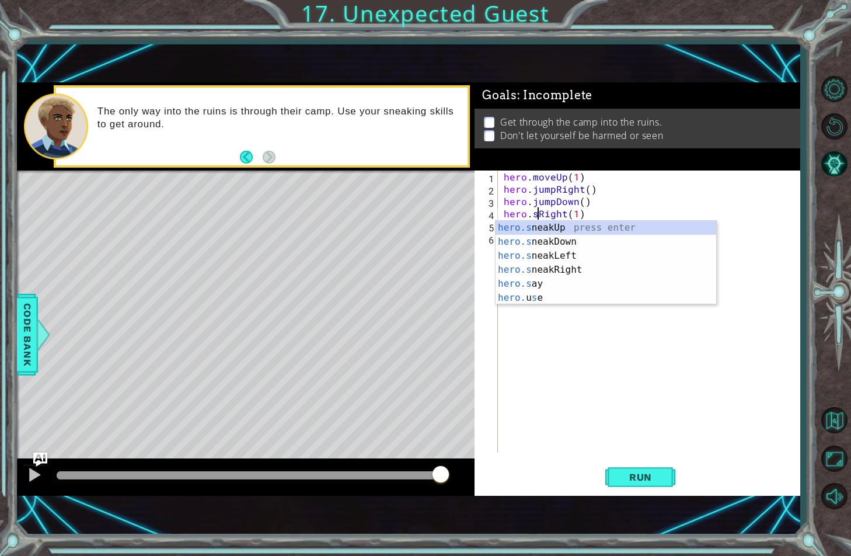
scroll to position [0, 3]
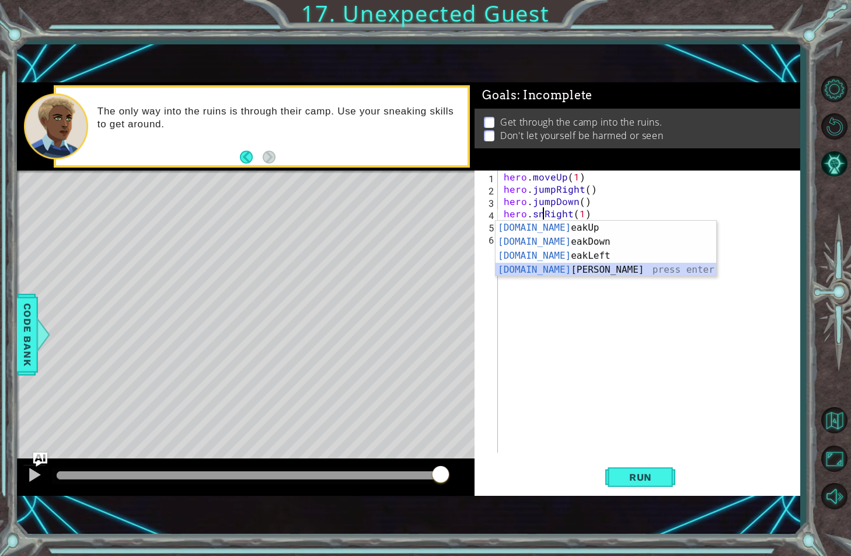
click at [580, 265] on div "[DOMAIN_NAME] eakUp press enter [DOMAIN_NAME] eakDown press enter [DOMAIN_NAME]…" at bounding box center [605, 263] width 221 height 84
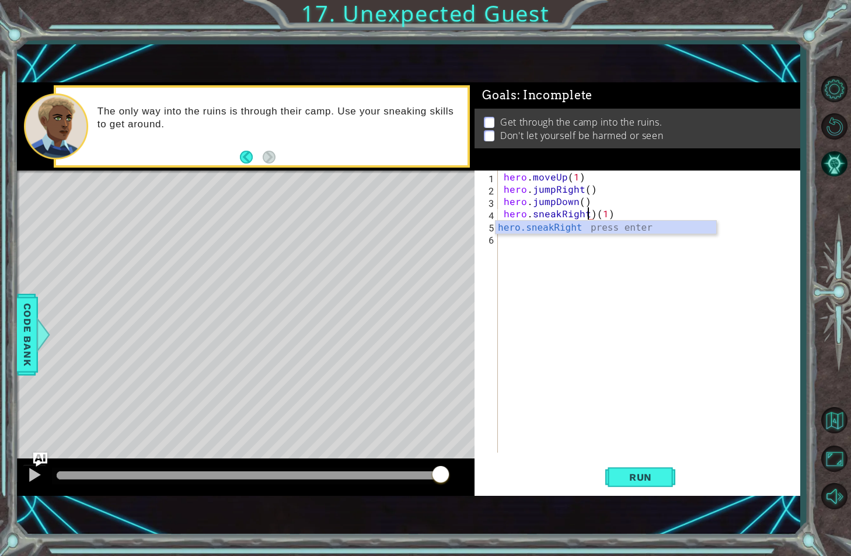
type textarea "hero.sneakRight(1)"
click at [582, 239] on div "hero . moveUp ( 1 ) hero . jumpRight ( ) hero . jumpDown ( ) hero . sneakRight …" at bounding box center [651, 323] width 301 height 306
click at [574, 226] on div "hero . moveUp ( 1 ) hero . jumpRight ( ) hero . jumpDown ( ) hero . sneakRight …" at bounding box center [651, 323] width 301 height 306
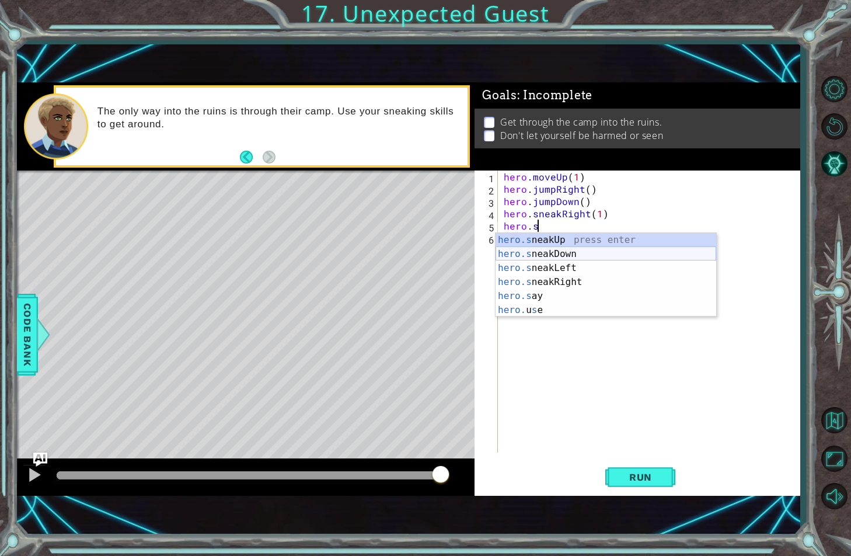
click at [568, 254] on div "hero.s neakUp press enter hero.s neakDown press enter hero.s neakLeft press ent…" at bounding box center [605, 289] width 221 height 112
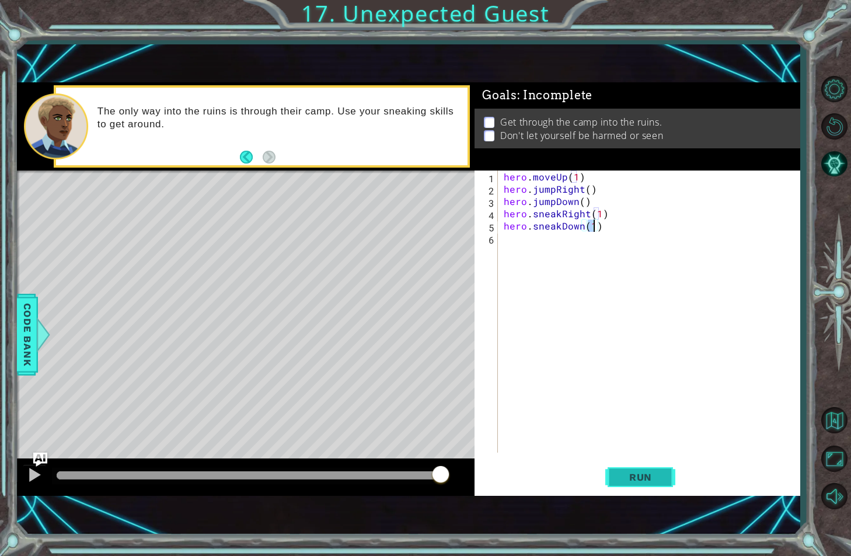
type textarea "hero.sneakDown(1)"
click at [637, 467] on button "Run" at bounding box center [640, 476] width 70 height 33
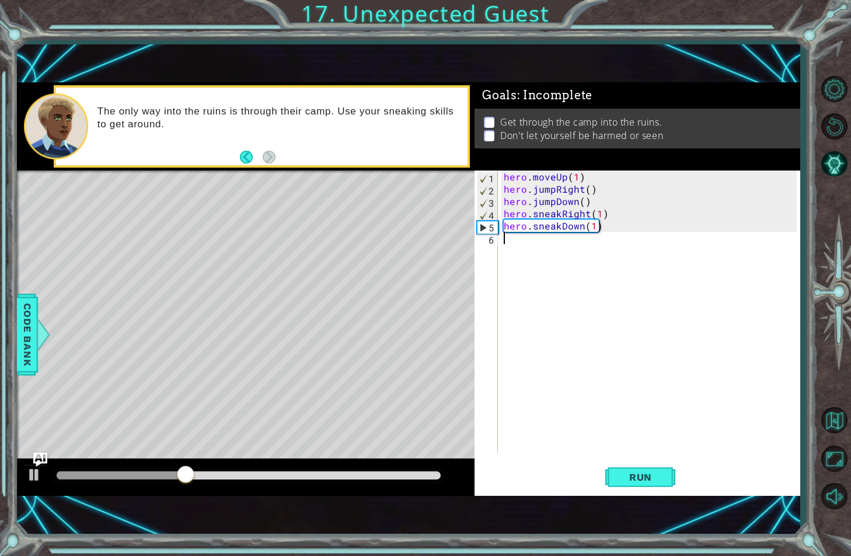
click at [549, 243] on div "hero . moveUp ( 1 ) hero . jumpRight ( ) hero . jumpDown ( ) hero . sneakRight …" at bounding box center [651, 323] width 301 height 306
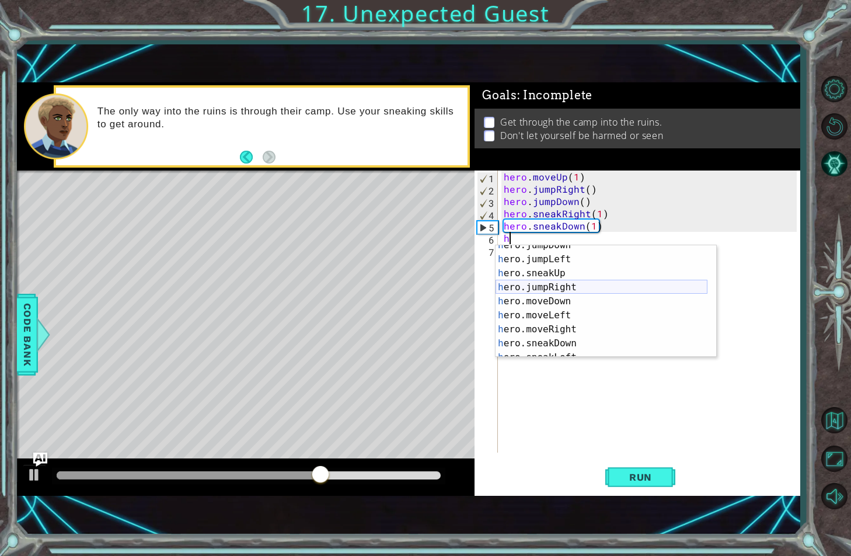
scroll to position [70, 0]
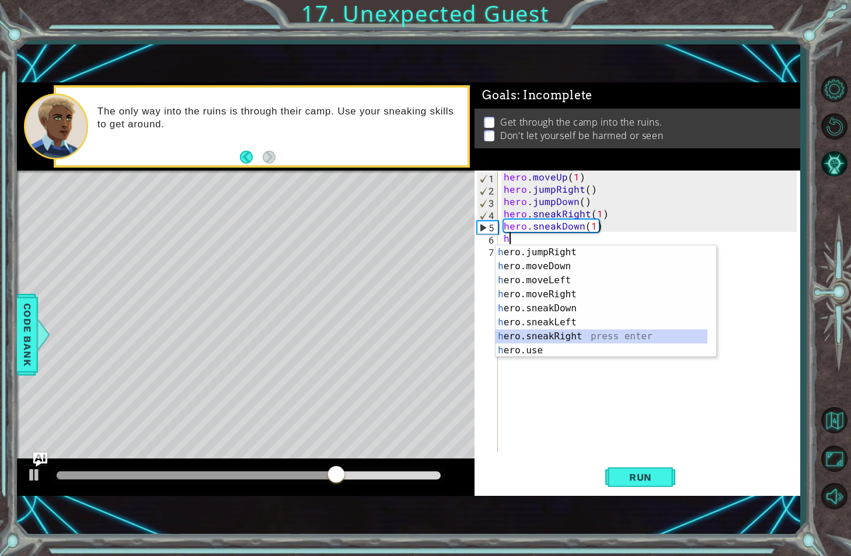
click at [554, 339] on div "h ero.jumpRight press enter h ero.moveDown press enter h ero.moveLeft press ent…" at bounding box center [601, 315] width 212 height 140
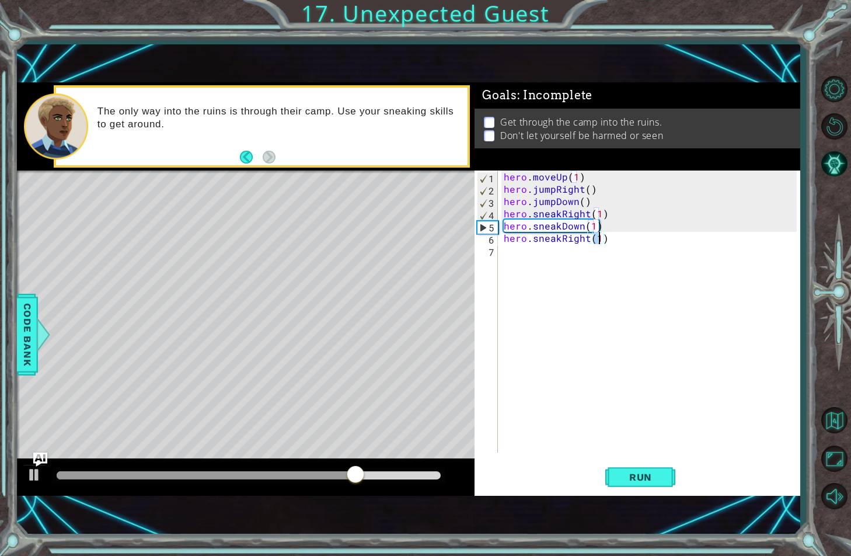
type textarea "hero.sneakRight(2)"
click at [587, 249] on div "hero . moveUp ( 1 ) hero . jumpRight ( ) hero . jumpDown ( ) hero . sneakRight …" at bounding box center [651, 323] width 301 height 306
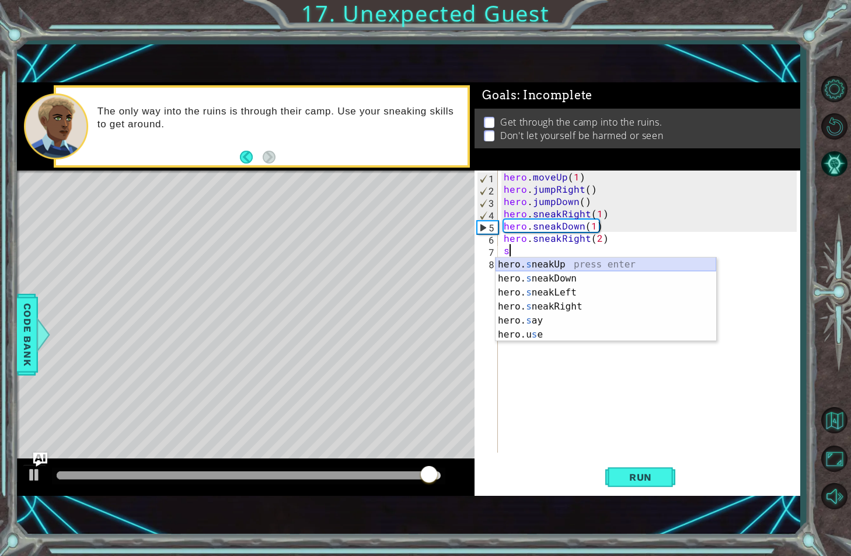
click at [574, 264] on div "hero. s neakUp press enter hero. s neakDown press enter hero. s neakLeft press …" at bounding box center [605, 313] width 221 height 112
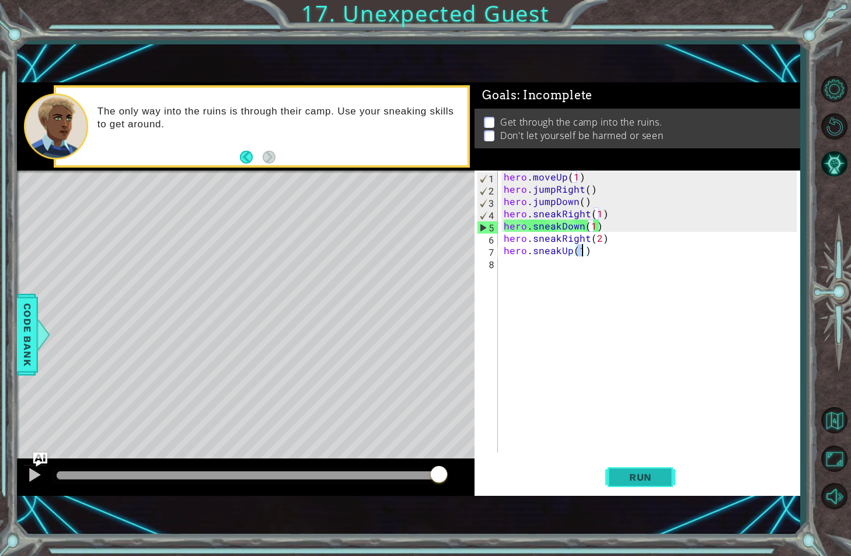
type textarea "hero.sneakUp(1)"
click at [624, 479] on span "Run" at bounding box center [640, 477] width 46 height 12
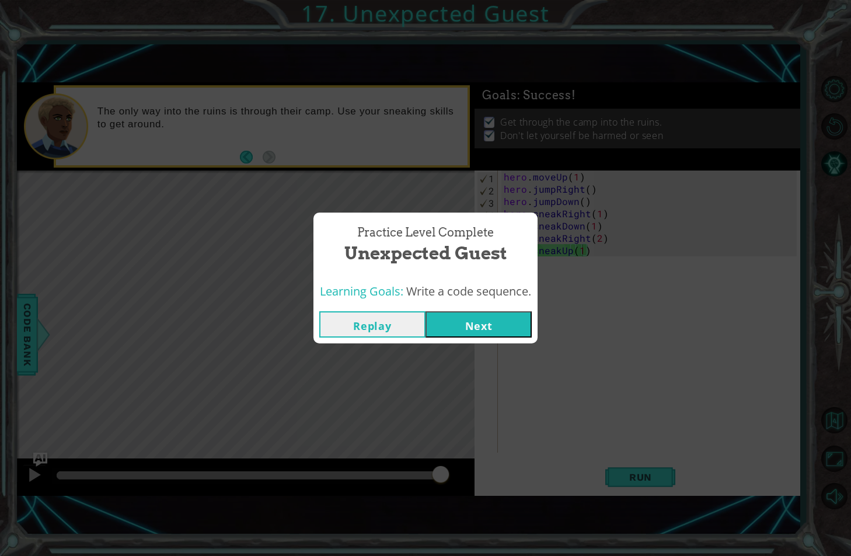
click at [486, 315] on button "Next" at bounding box center [478, 324] width 106 height 26
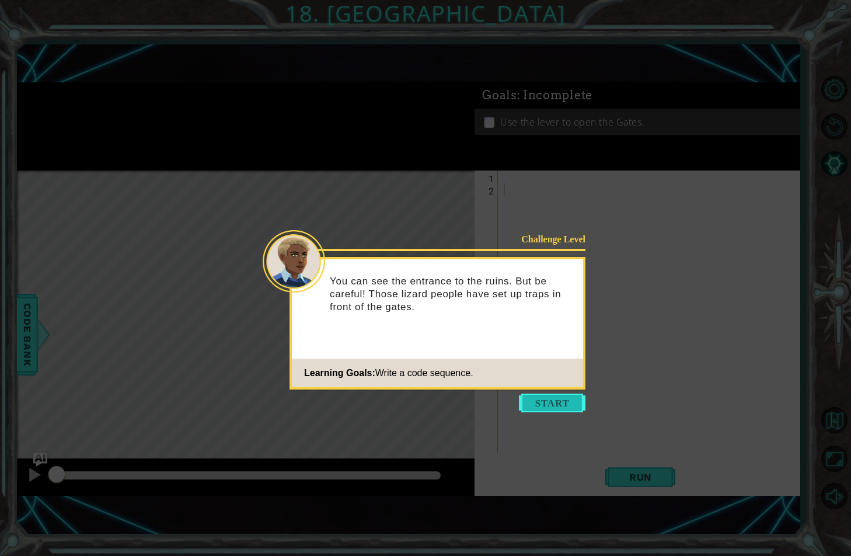
click at [522, 396] on button "Start" at bounding box center [552, 402] width 67 height 19
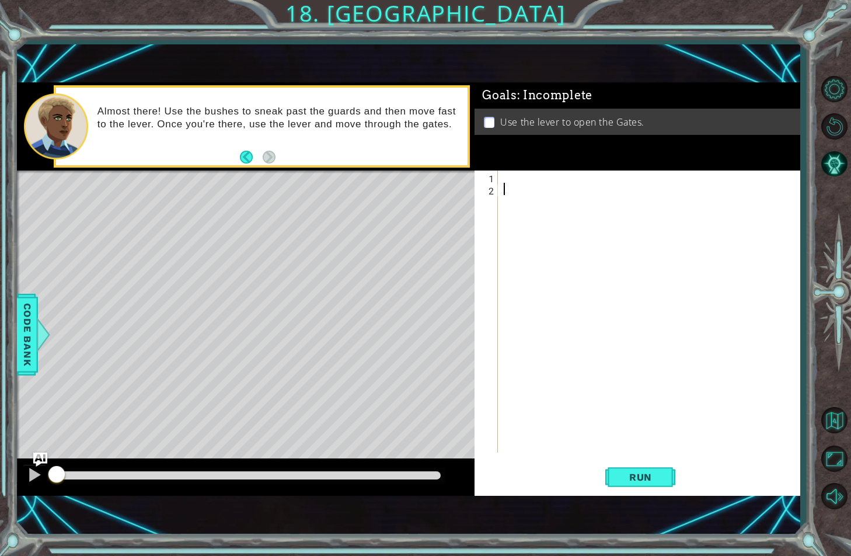
click at [553, 174] on div at bounding box center [651, 323] width 301 height 306
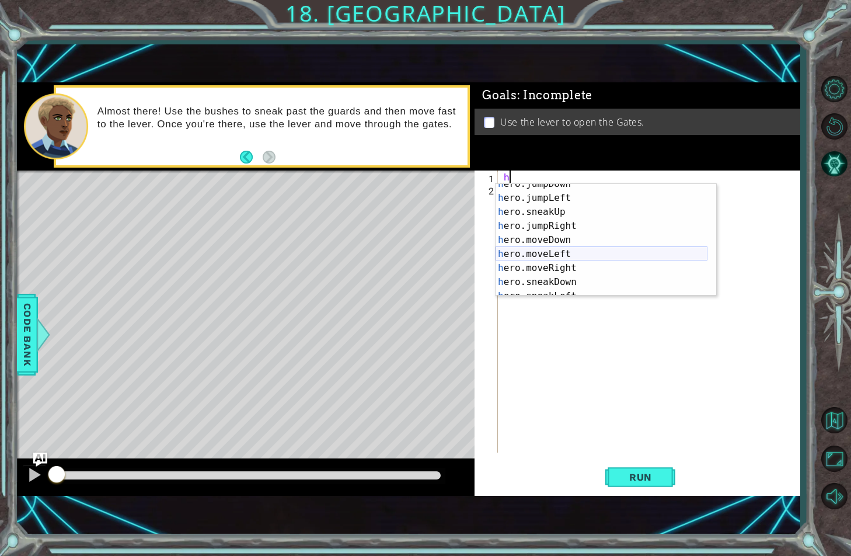
scroll to position [70, 0]
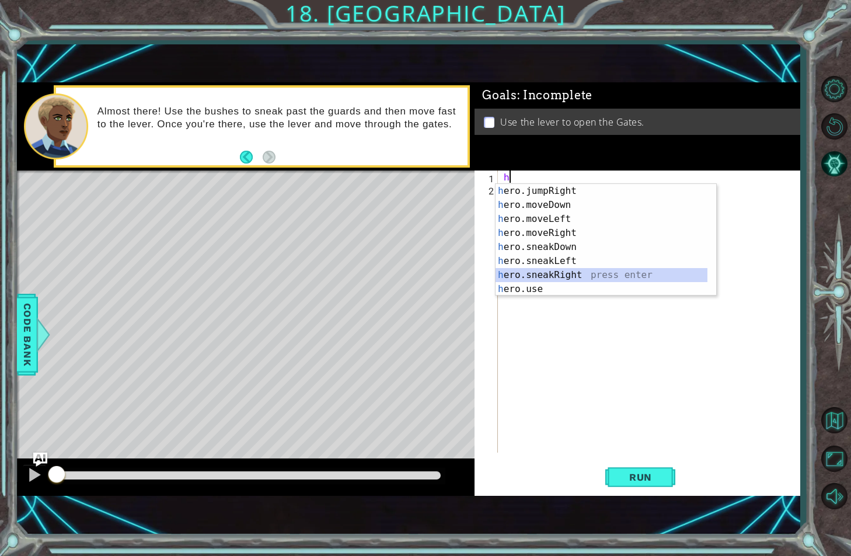
click at [552, 276] on div "h ero.jumpRight press enter h ero.moveDown press enter h ero.moveLeft press ent…" at bounding box center [601, 254] width 212 height 140
type textarea "hero.sneakRight(1)"
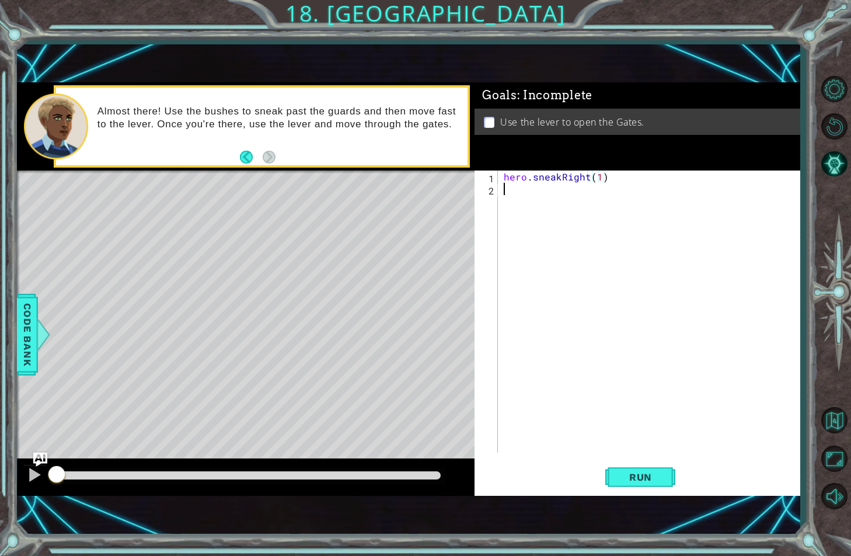
click at [523, 198] on div "hero . sneakRight ( 1 )" at bounding box center [651, 323] width 301 height 306
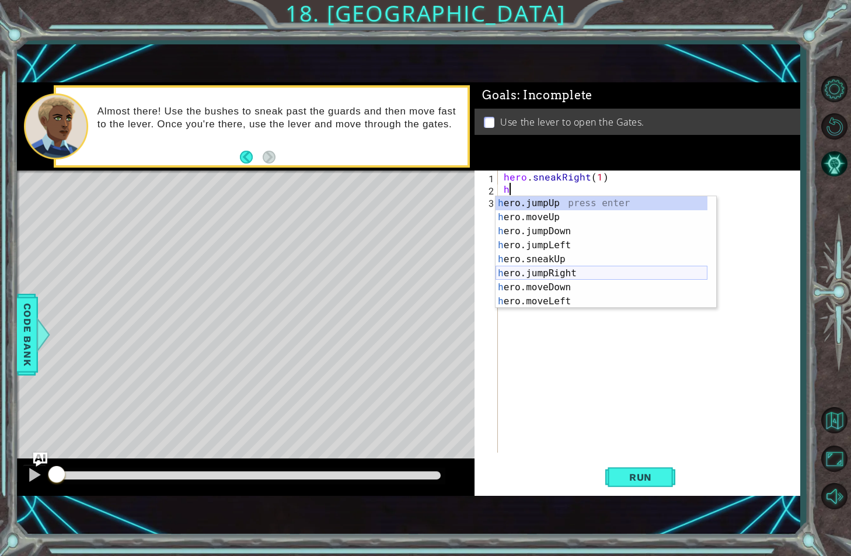
scroll to position [35, 0]
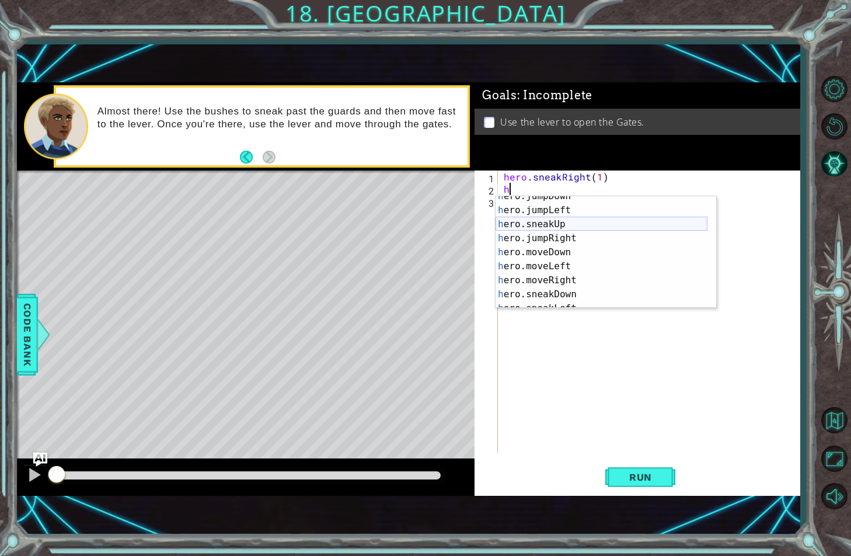
click at [558, 221] on div "h ero.jumpDown press enter h ero.jumpLeft press enter h ero.sneakUp press enter…" at bounding box center [601, 259] width 212 height 140
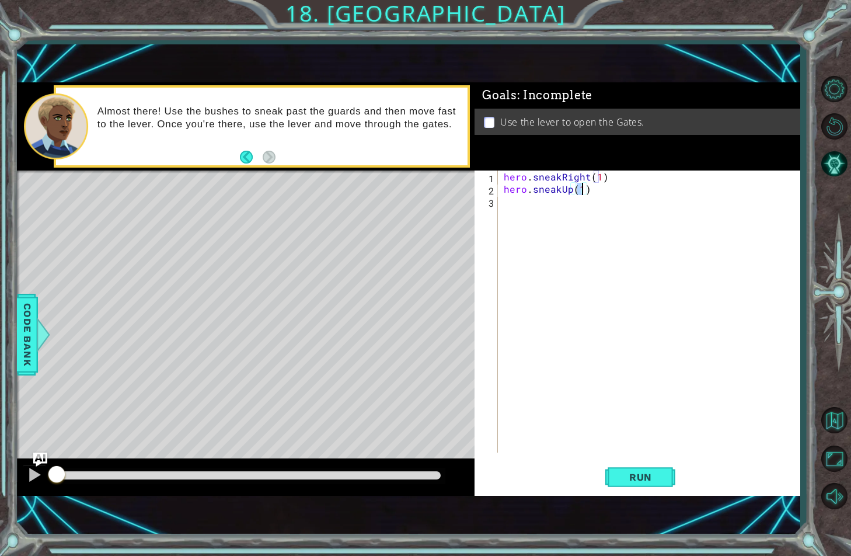
type textarea "hero.sneakUp(2)"
click at [518, 205] on div "hero . sneakRight ( 1 ) hero . sneakUp ( 2 )" at bounding box center [651, 323] width 301 height 306
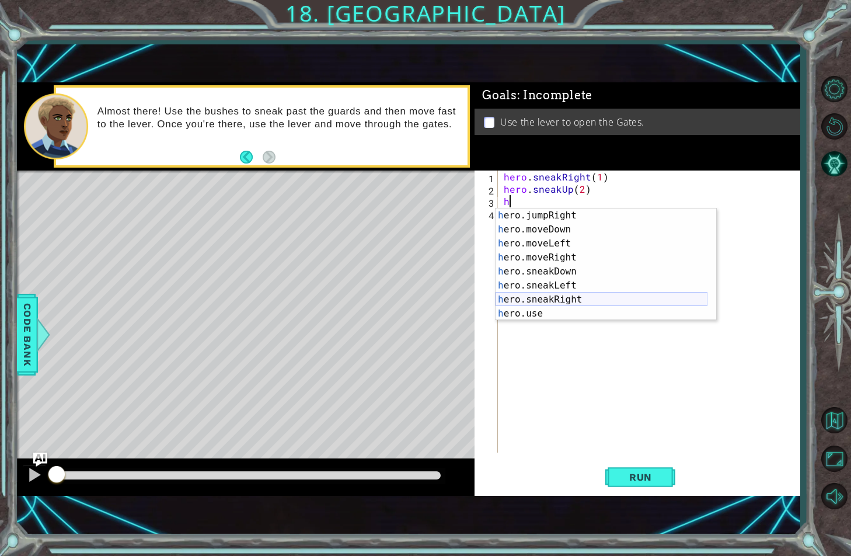
scroll to position [70, 0]
click at [545, 299] on div "h ero.jumpRight press enter h ero.moveDown press enter h ero.moveLeft press ent…" at bounding box center [601, 278] width 212 height 140
type textarea "hero.sneakRight(1)"
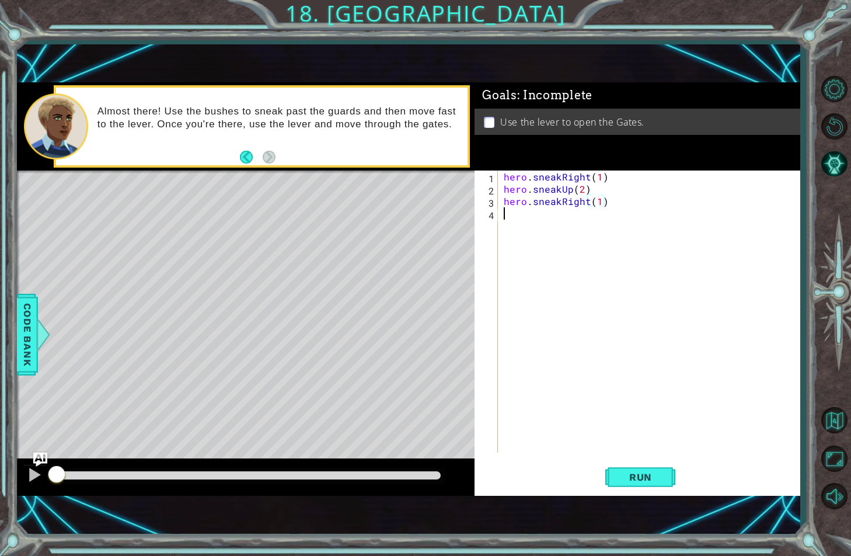
click at [560, 219] on div "hero . sneakRight ( 1 ) hero . sneakUp ( 2 ) hero . sneakRight ( 1 )" at bounding box center [651, 323] width 301 height 306
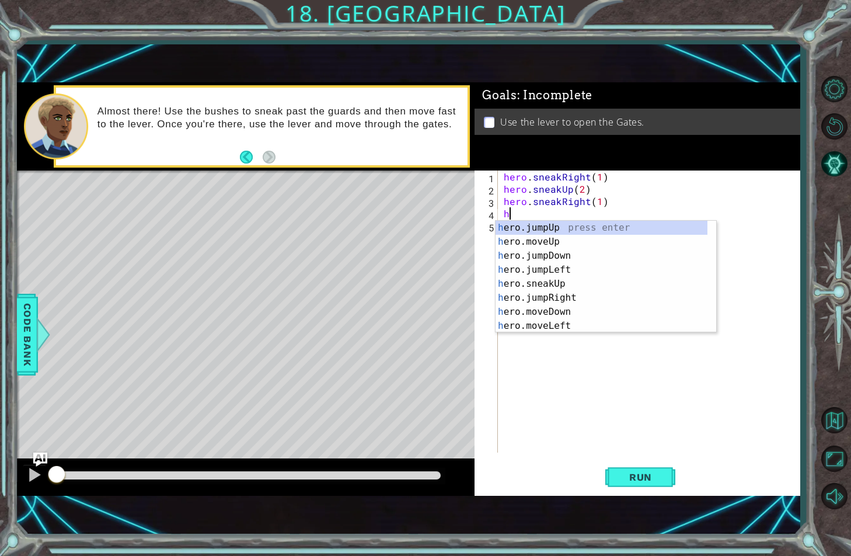
scroll to position [0, 0]
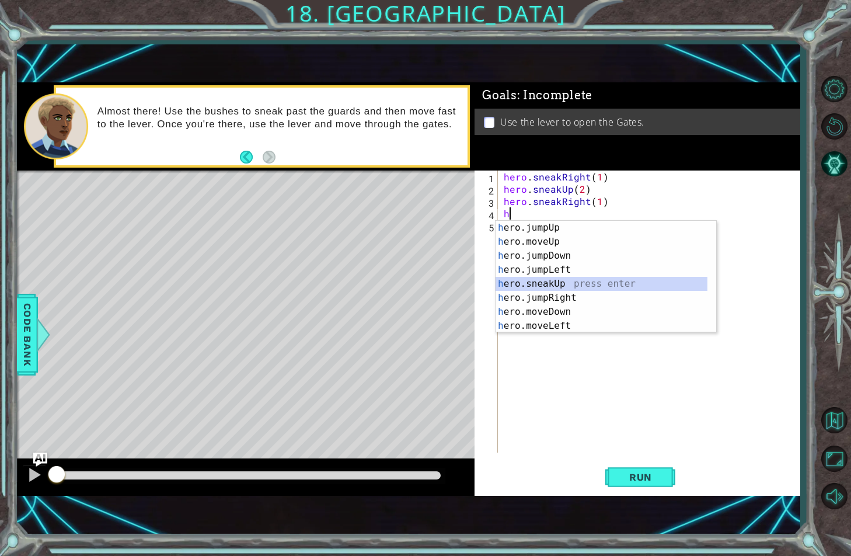
click at [565, 280] on div "h ero.jumpUp press enter h ero.moveUp press enter h ero.jumpDown press enter h …" at bounding box center [601, 291] width 212 height 140
type textarea "hero.sneakUp(1)"
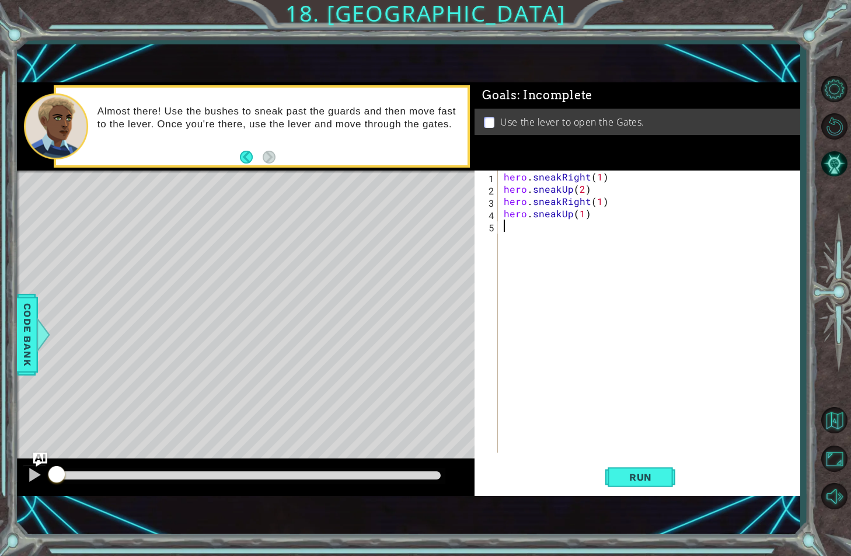
click at [526, 227] on div "hero . sneakRight ( 1 ) hero . sneakUp ( 2 ) hero . sneakRight ( 1 ) hero . sne…" at bounding box center [651, 323] width 301 height 306
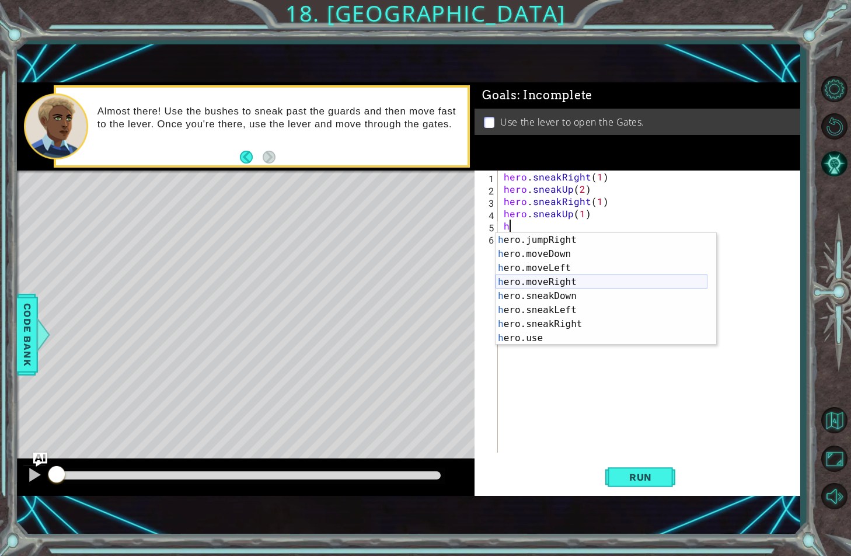
scroll to position [70, 0]
click at [568, 322] on div "h ero.jumpRight press enter h ero.moveDown press enter h ero.moveLeft press ent…" at bounding box center [601, 303] width 212 height 140
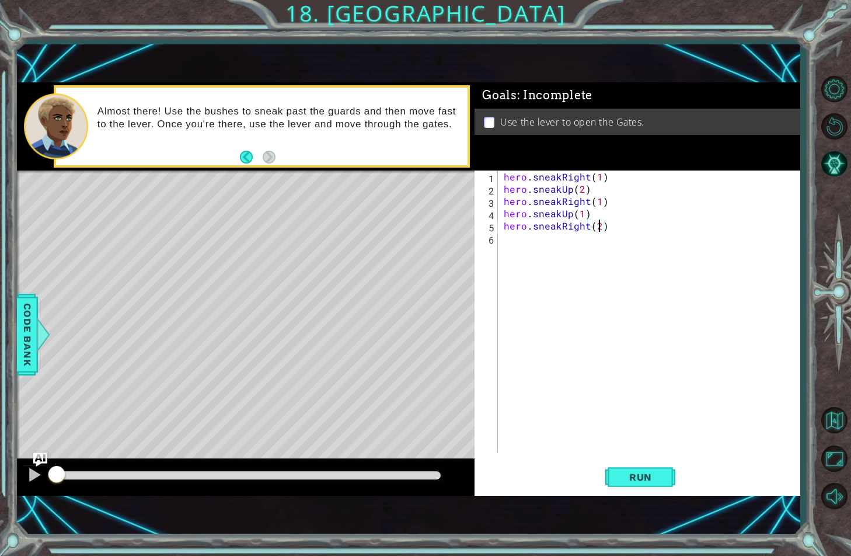
scroll to position [0, 6]
click at [633, 481] on span "Run" at bounding box center [640, 477] width 46 height 12
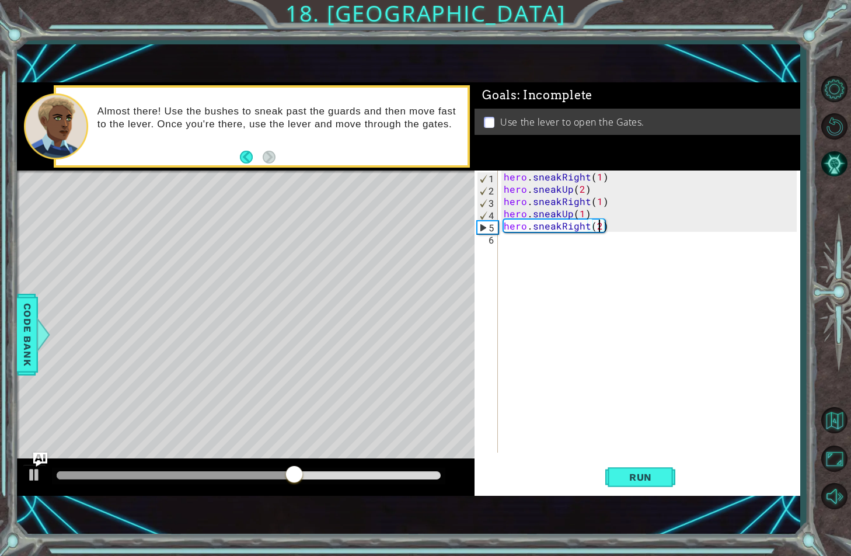
click at [559, 223] on div "hero . sneakRight ( 1 ) hero . sneakUp ( 2 ) hero . sneakRight ( 1 ) hero . sne…" at bounding box center [651, 323] width 301 height 306
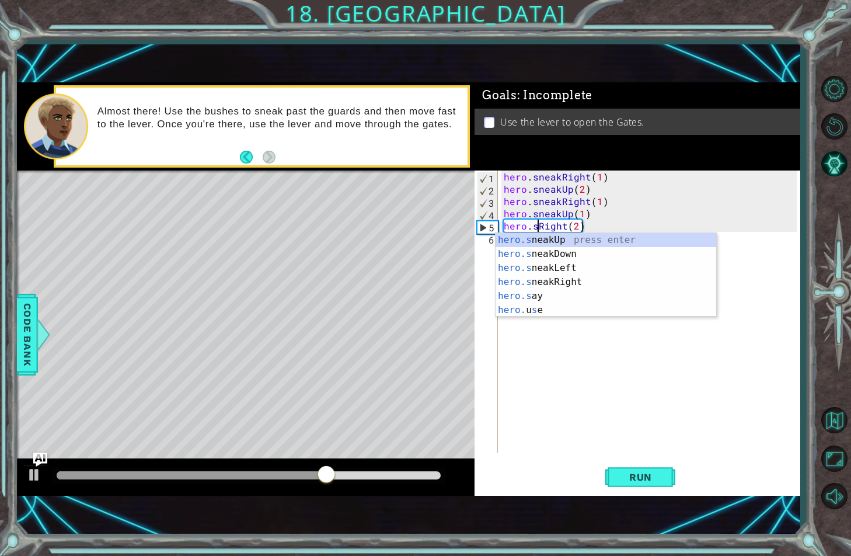
scroll to position [0, 0]
type textarea "hero.moveRight(2)"
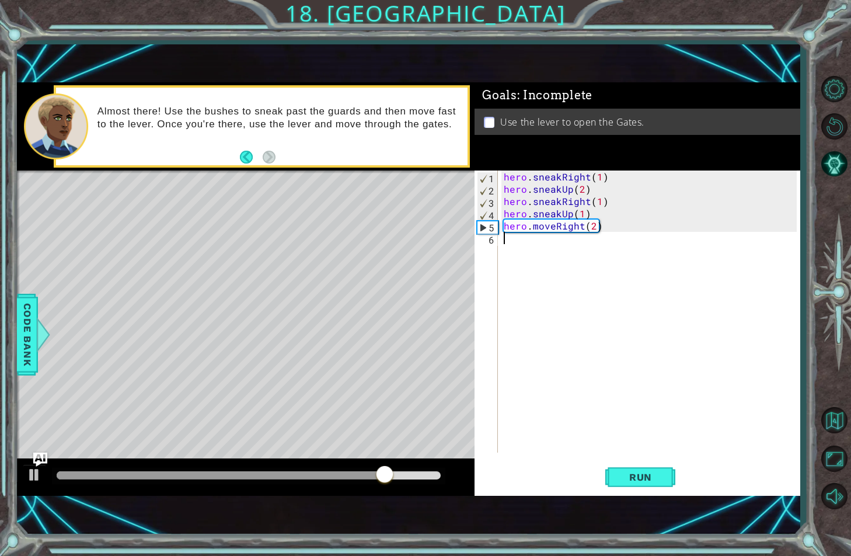
click at [565, 315] on div "hero . sneakRight ( 1 ) hero . sneakUp ( 2 ) hero . sneakRight ( 1 ) hero . sne…" at bounding box center [651, 323] width 301 height 306
click at [656, 480] on span "Run" at bounding box center [640, 477] width 46 height 12
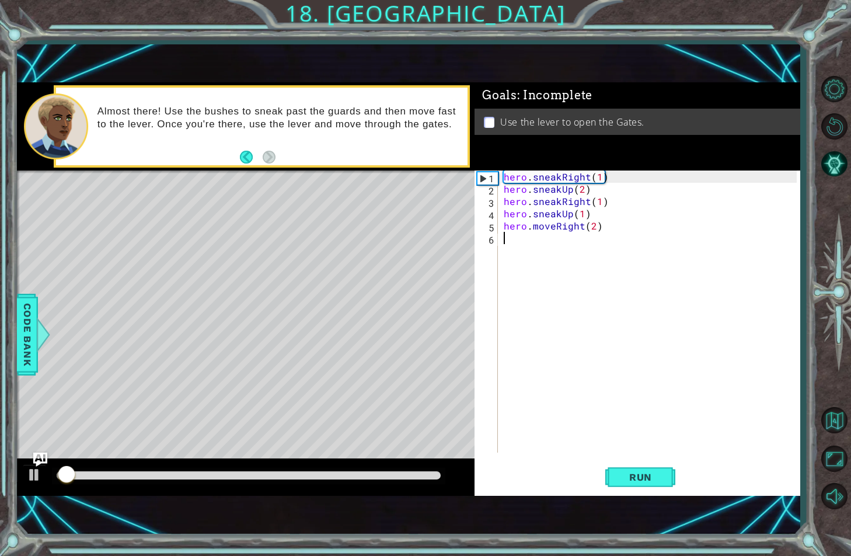
click at [230, 467] on div at bounding box center [248, 475] width 393 height 16
click at [234, 473] on div at bounding box center [249, 475] width 384 height 8
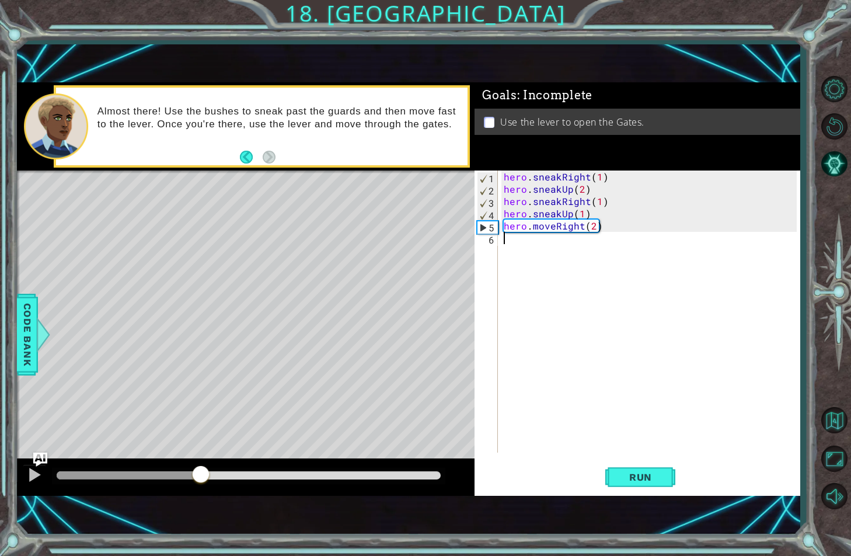
click at [200, 476] on div at bounding box center [129, 475] width 144 height 8
click at [34, 472] on div at bounding box center [34, 474] width 15 height 15
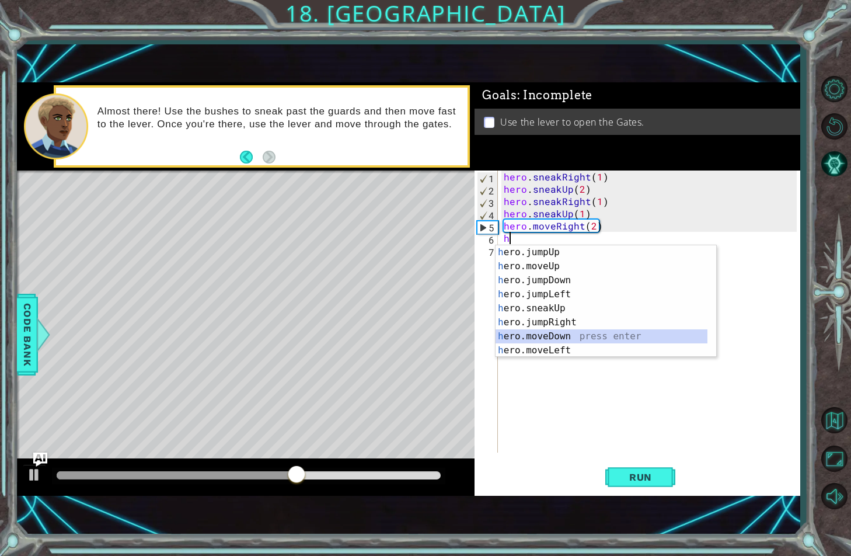
click at [538, 340] on div "h ero.jumpUp press enter h ero.moveUp press enter h ero.jumpDown press enter h …" at bounding box center [601, 315] width 212 height 140
type textarea "hero.moveDown(1)"
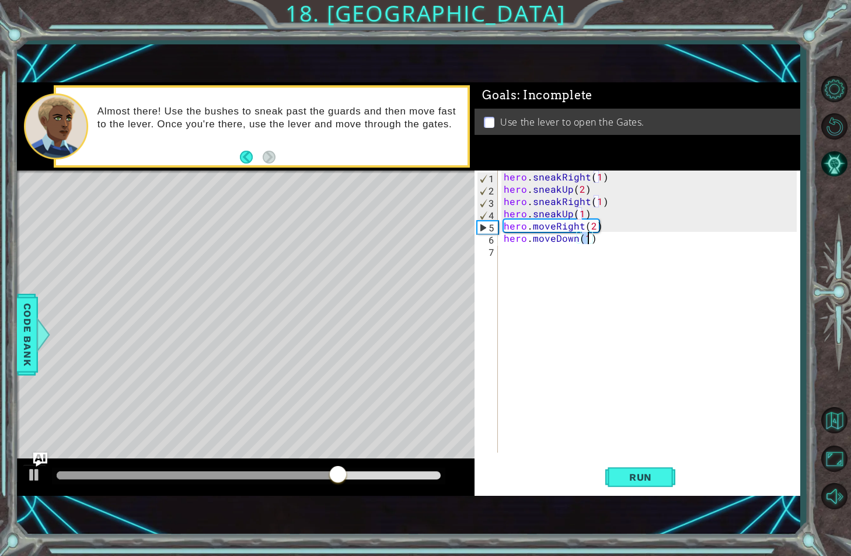
click at [550, 247] on div "hero . sneakRight ( 1 ) hero . sneakUp ( 2 ) hero . sneakRight ( 1 ) hero . sne…" at bounding box center [651, 323] width 301 height 306
type textarea "h"
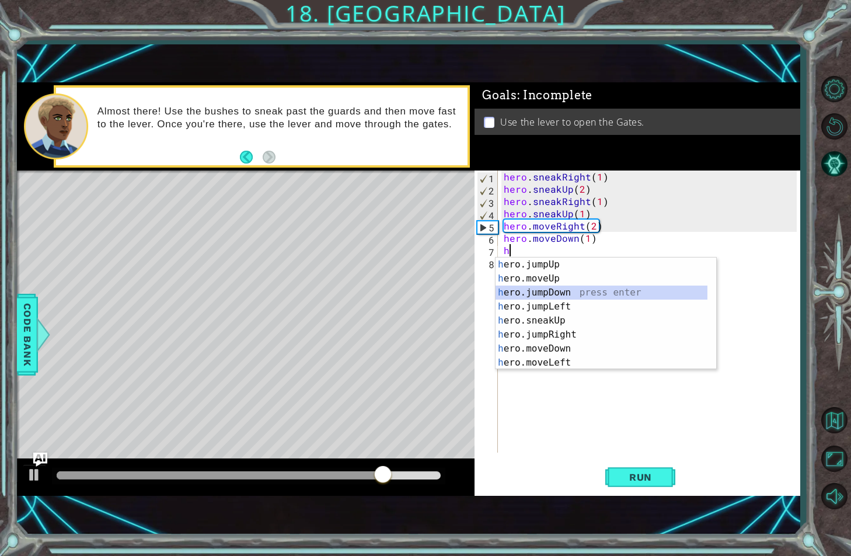
click at [547, 294] on div "h ero.jumpUp press enter h ero.moveUp press enter h ero.jumpDown press enter h …" at bounding box center [601, 327] width 212 height 140
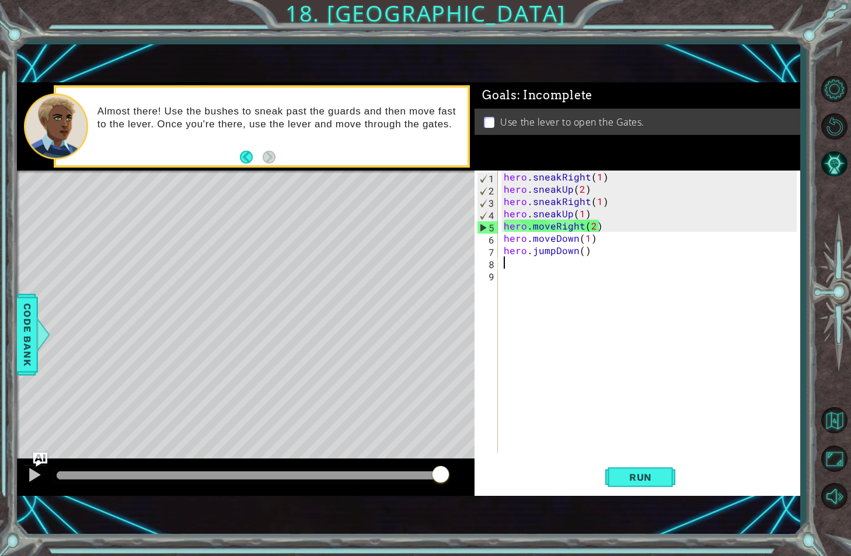
click at [521, 262] on div "hero . sneakRight ( 1 ) hero . sneakUp ( 2 ) hero . sneakRight ( 1 ) hero . sne…" at bounding box center [651, 323] width 301 height 306
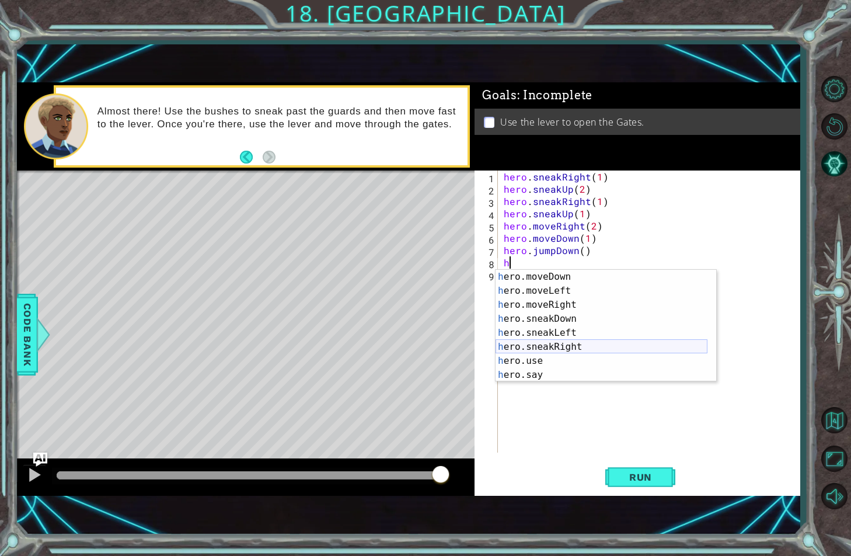
scroll to position [84, 0]
click at [542, 304] on div "h ero.moveDown press enter h ero.moveLeft press enter h ero.moveRight press ent…" at bounding box center [601, 340] width 212 height 140
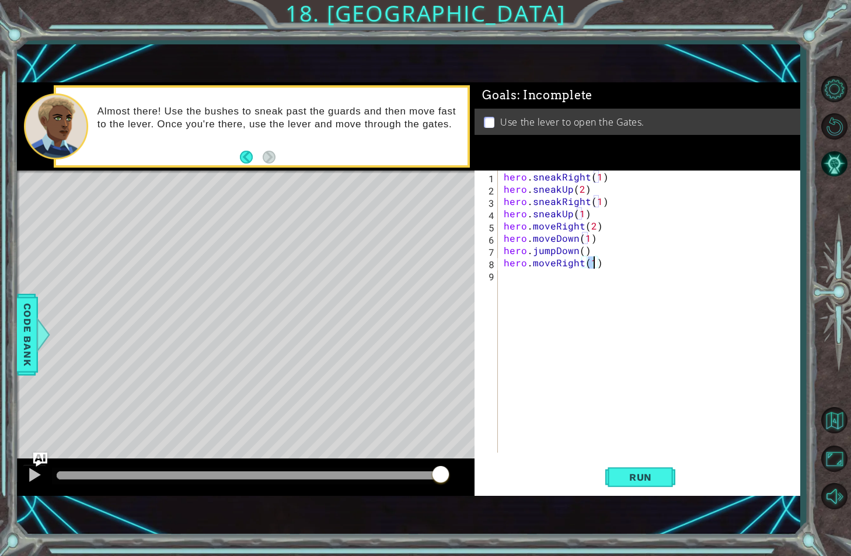
type textarea "hero.moveRight(2)"
click at [528, 265] on div "hero . sneakRight ( 1 ) hero . sneakUp ( 2 ) hero . sneakRight ( 1 ) hero . sne…" at bounding box center [651, 323] width 301 height 306
click at [525, 271] on div "hero . sneakRight ( 1 ) hero . sneakUp ( 2 ) hero . sneakRight ( 1 ) hero . sne…" at bounding box center [651, 323] width 301 height 306
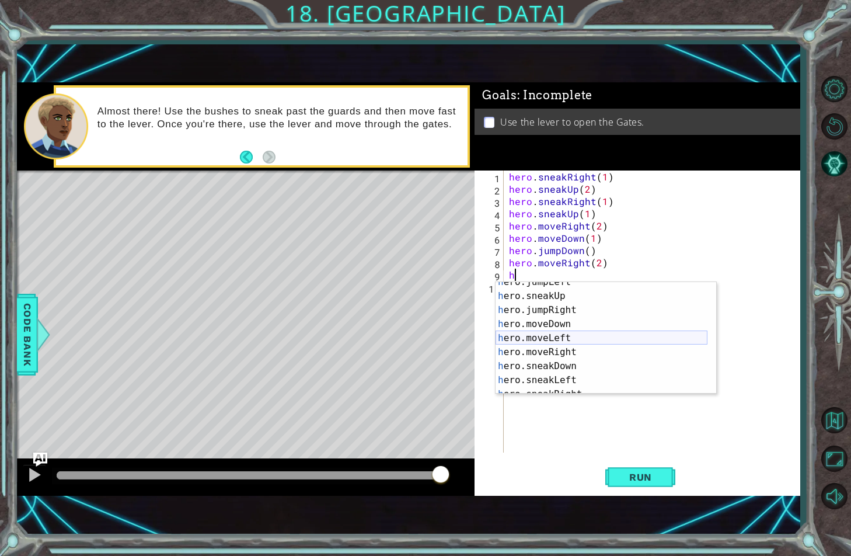
scroll to position [0, 0]
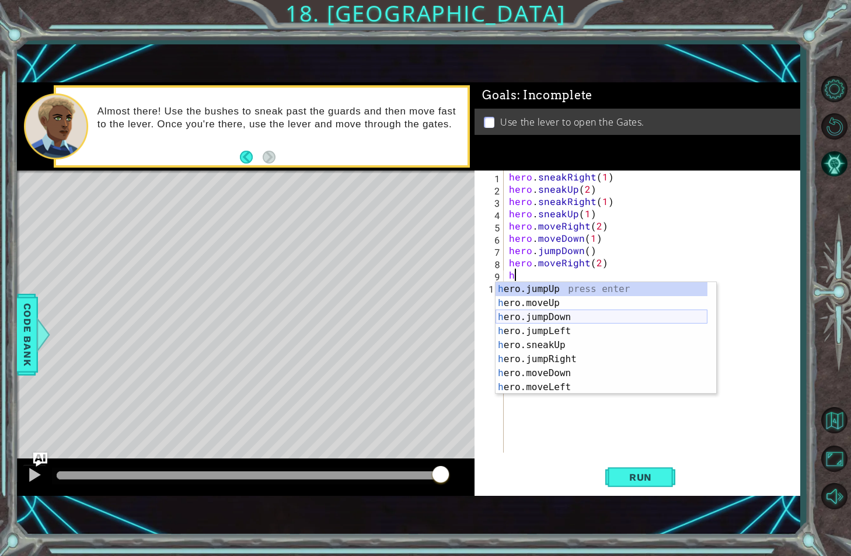
type textarea "hu"
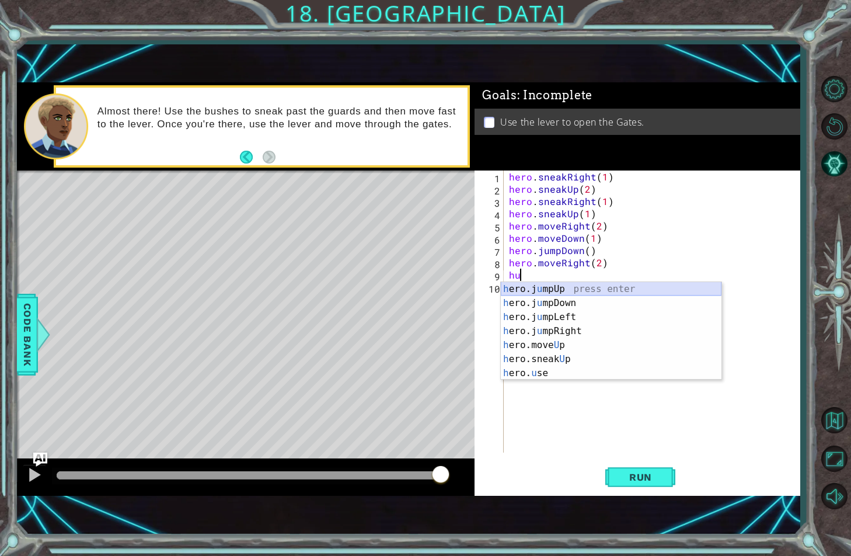
click at [570, 289] on div "h ero.j u mpUp press enter h ero.j u mpDown press enter h ero.j u mpLeft press …" at bounding box center [611, 345] width 221 height 126
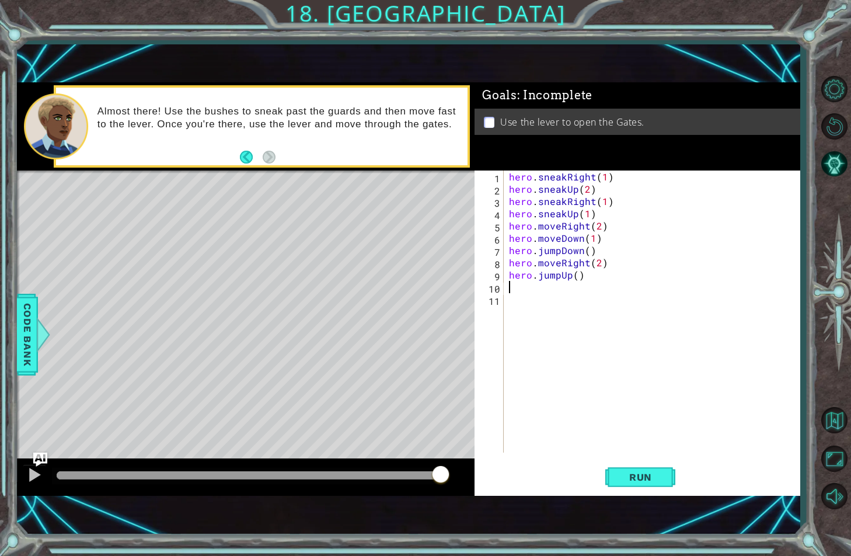
click at [570, 289] on div "hero . sneakRight ( 1 ) hero . sneakUp ( 2 ) hero . sneakRight ( 1 ) hero . sne…" at bounding box center [655, 323] width 296 height 306
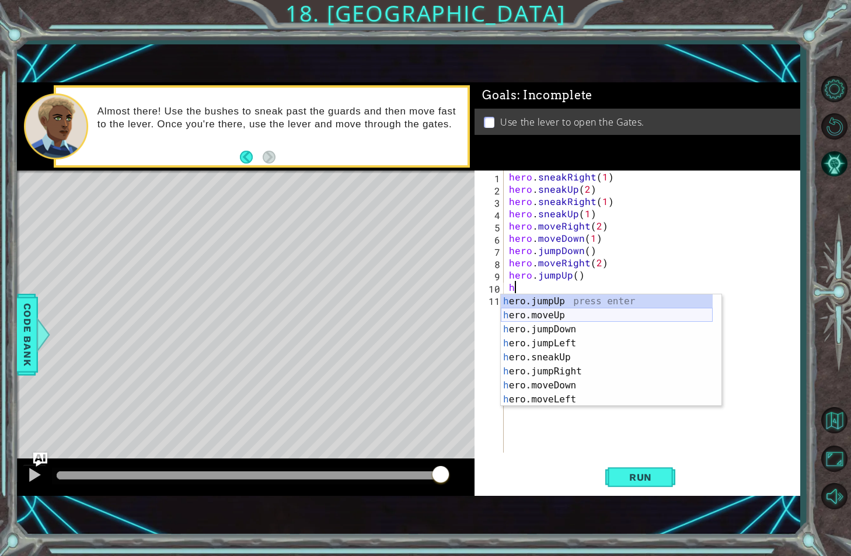
click at [545, 317] on div "h ero.jumpUp press enter h ero.moveUp press enter h ero.jumpDown press enter h …" at bounding box center [607, 364] width 212 height 140
type textarea "hero.moveUp(1)"
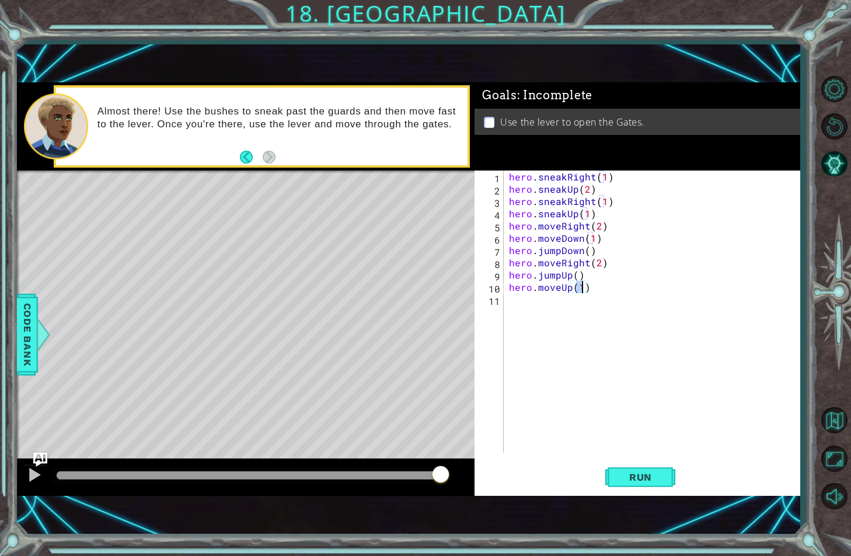
click at [538, 305] on div "hero . sneakRight ( 1 ) hero . sneakUp ( 2 ) hero . sneakRight ( 1 ) hero . sne…" at bounding box center [655, 323] width 296 height 306
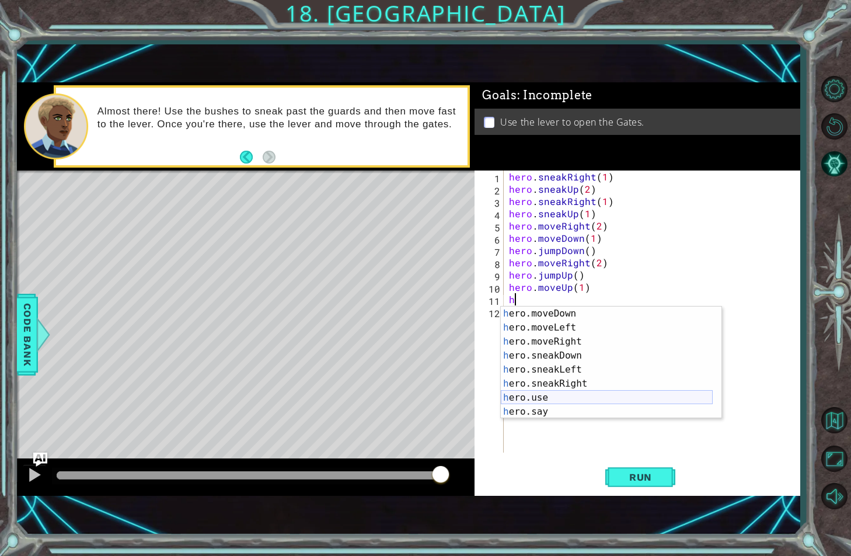
scroll to position [84, 0]
click at [543, 401] on div "h ero.moveDown press enter h ero.moveLeft press enter h ero.moveRight press ent…" at bounding box center [607, 376] width 212 height 140
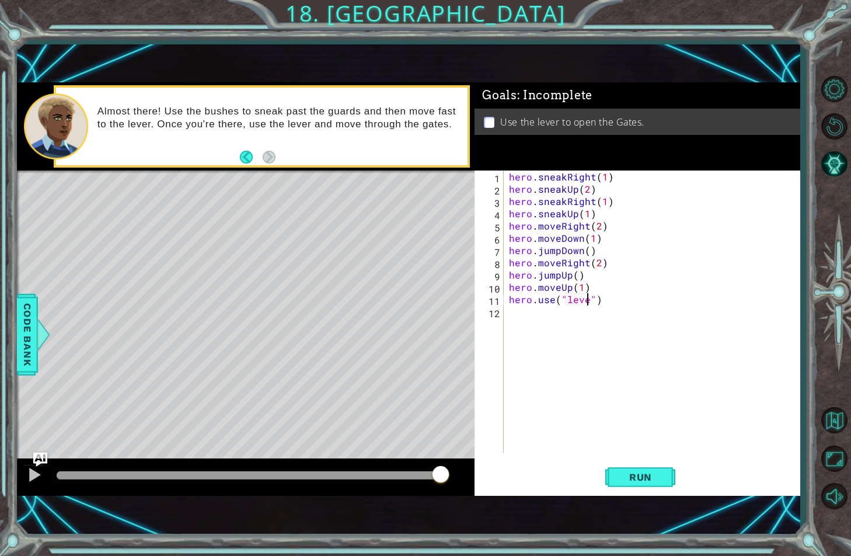
scroll to position [0, 5]
type textarea "hero.use("lever")"
click at [632, 479] on span "Run" at bounding box center [640, 477] width 46 height 12
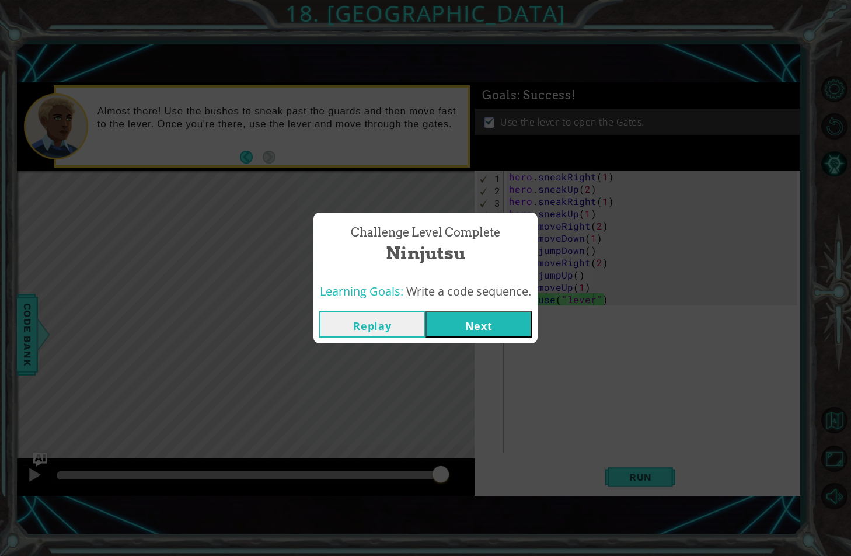
click at [496, 314] on button "Next" at bounding box center [478, 324] width 106 height 26
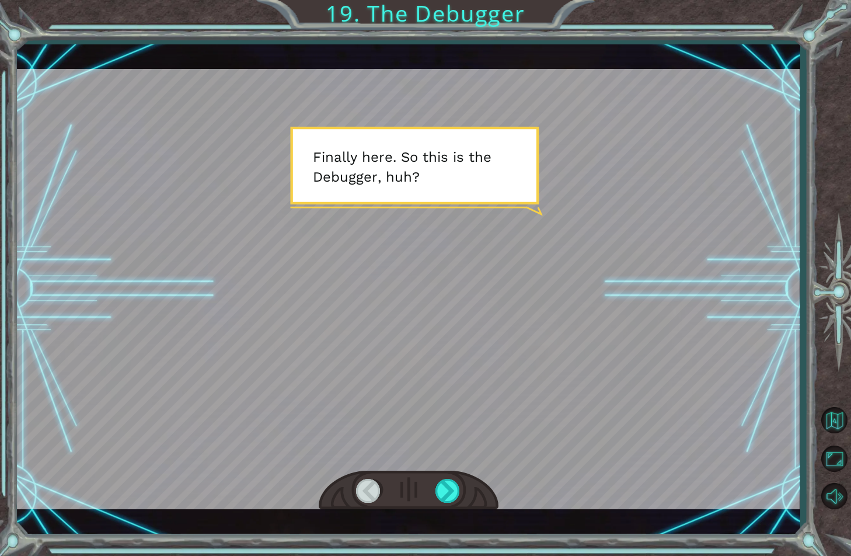
click at [496, 314] on div at bounding box center [408, 289] width 783 height 440
click at [452, 494] on div at bounding box center [448, 491] width 26 height 24
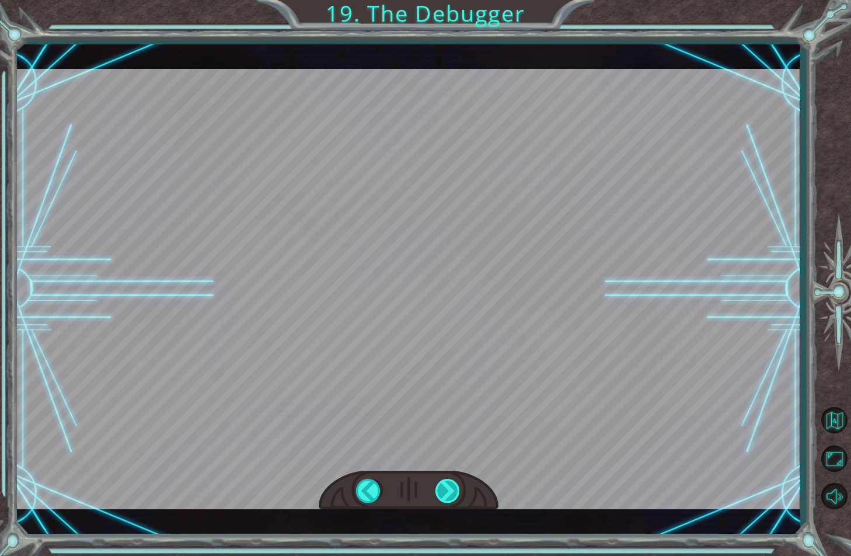
click at [452, 493] on div at bounding box center [448, 491] width 26 height 24
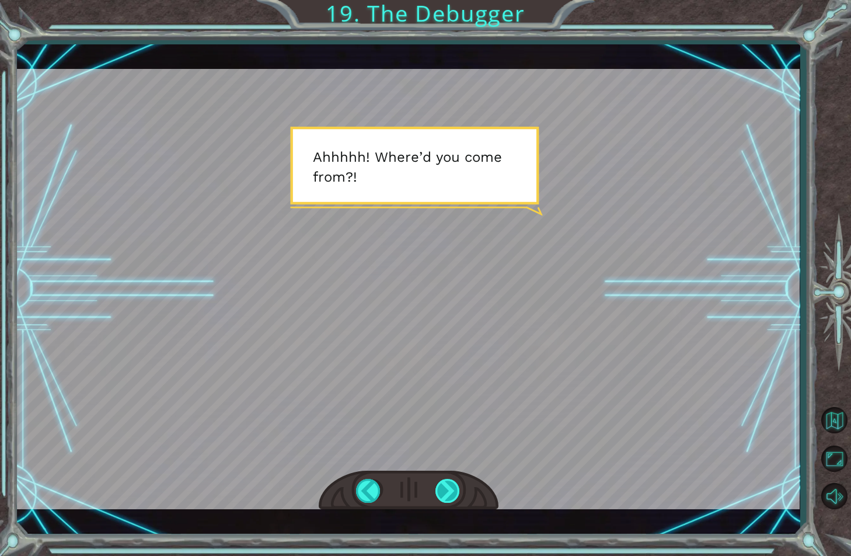
click at [452, 493] on div at bounding box center [448, 491] width 26 height 24
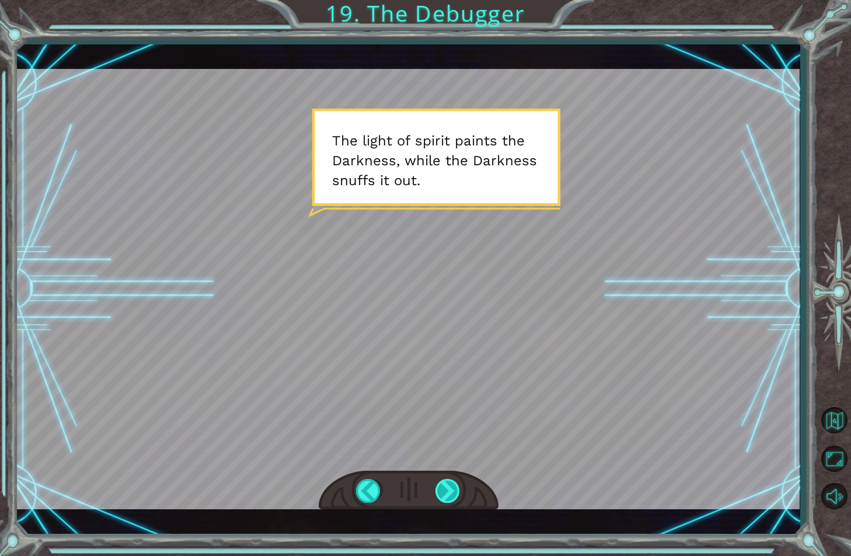
click at [452, 493] on div at bounding box center [448, 491] width 26 height 24
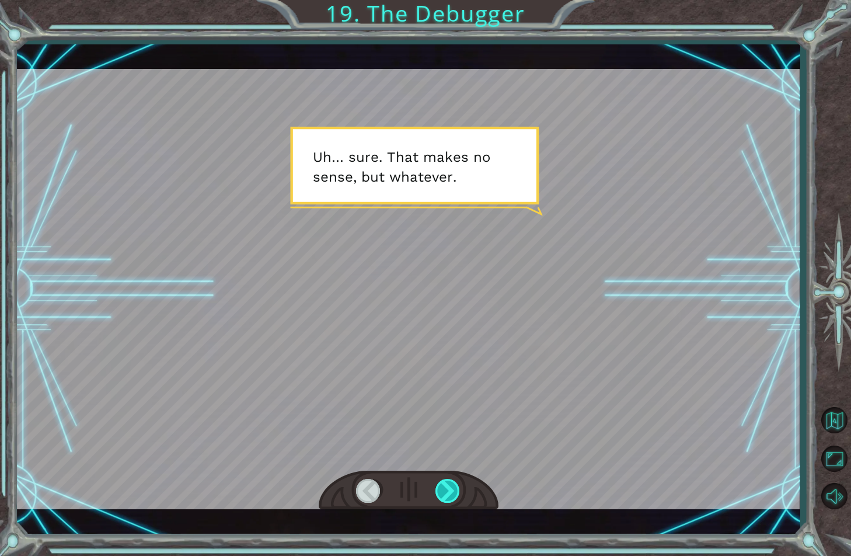
click at [452, 493] on div at bounding box center [448, 491] width 26 height 24
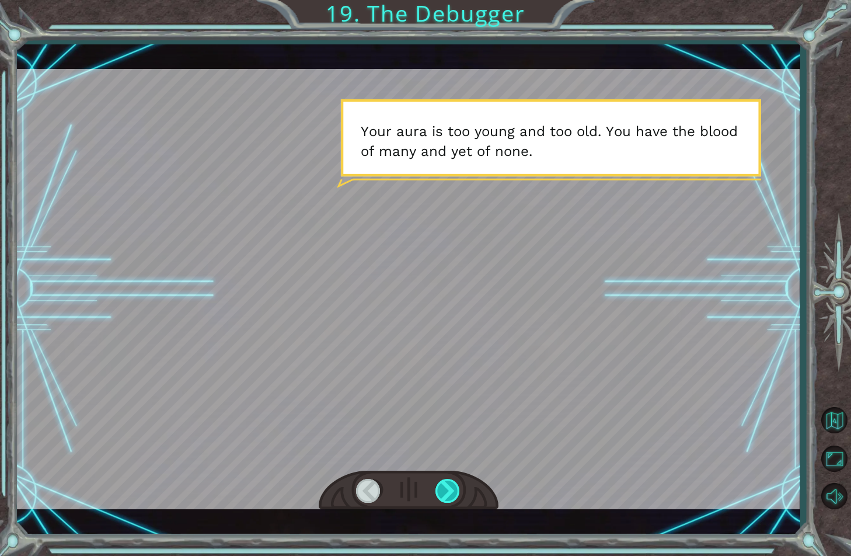
click at [452, 493] on div at bounding box center [448, 491] width 26 height 24
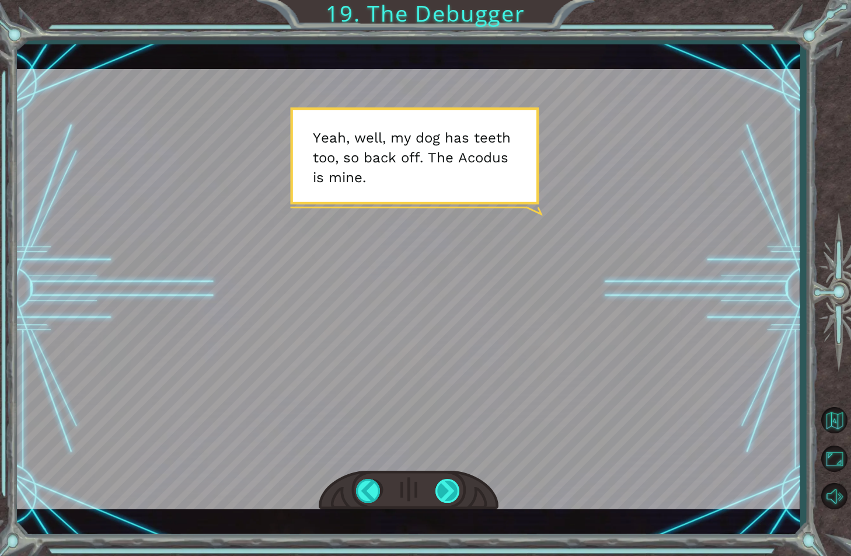
click at [452, 493] on div at bounding box center [448, 491] width 26 height 24
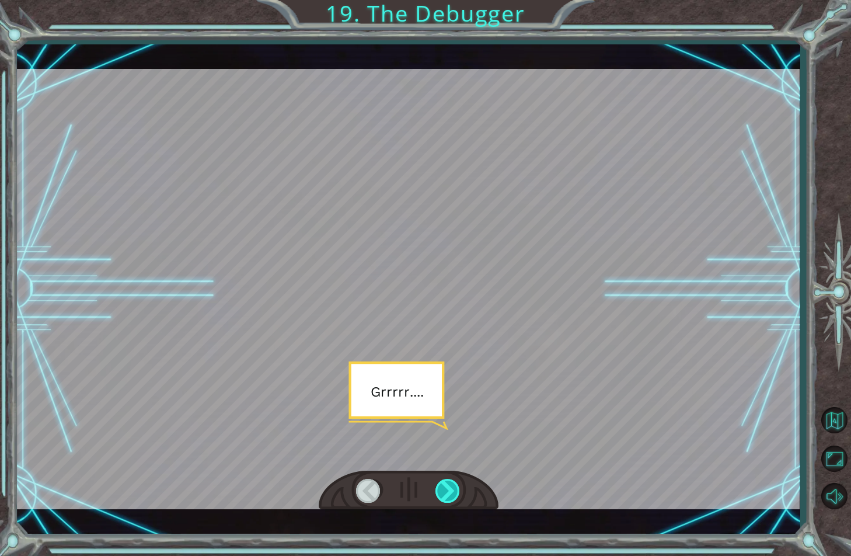
click at [452, 493] on div at bounding box center [448, 491] width 26 height 24
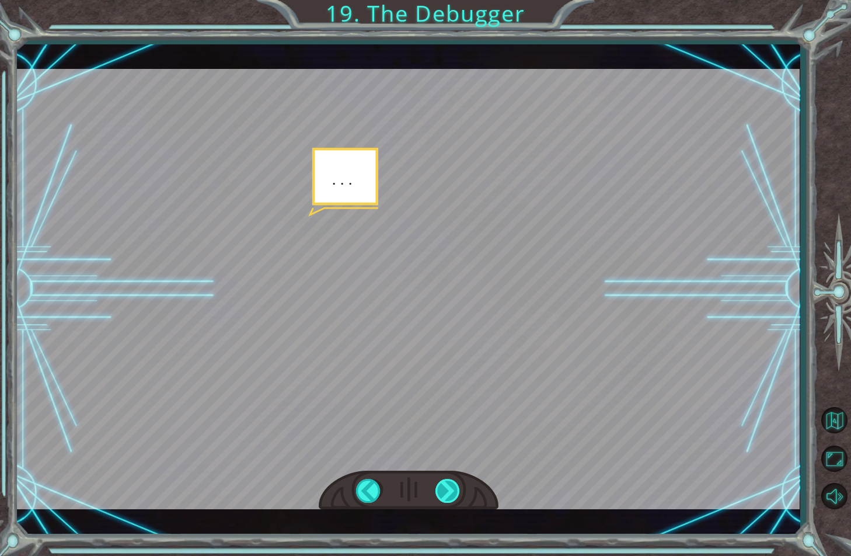
click at [452, 493] on div at bounding box center [448, 491] width 26 height 24
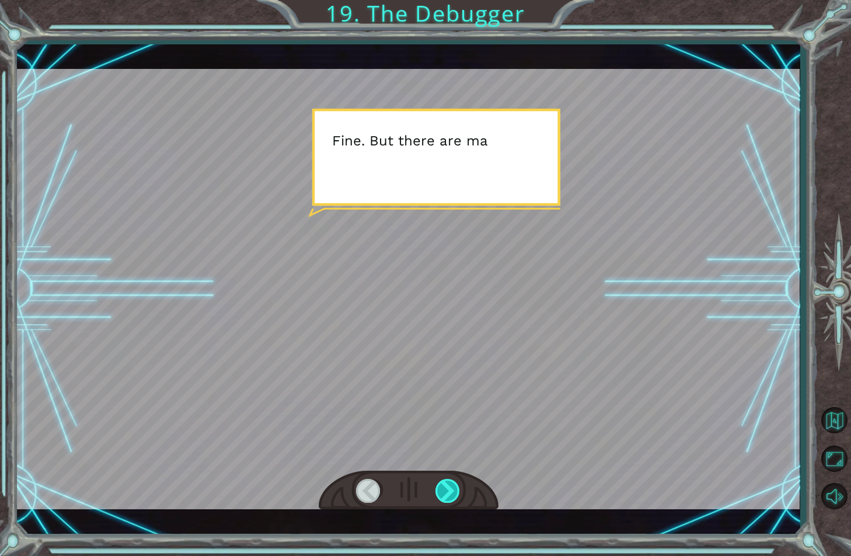
click at [452, 493] on div at bounding box center [448, 491] width 26 height 24
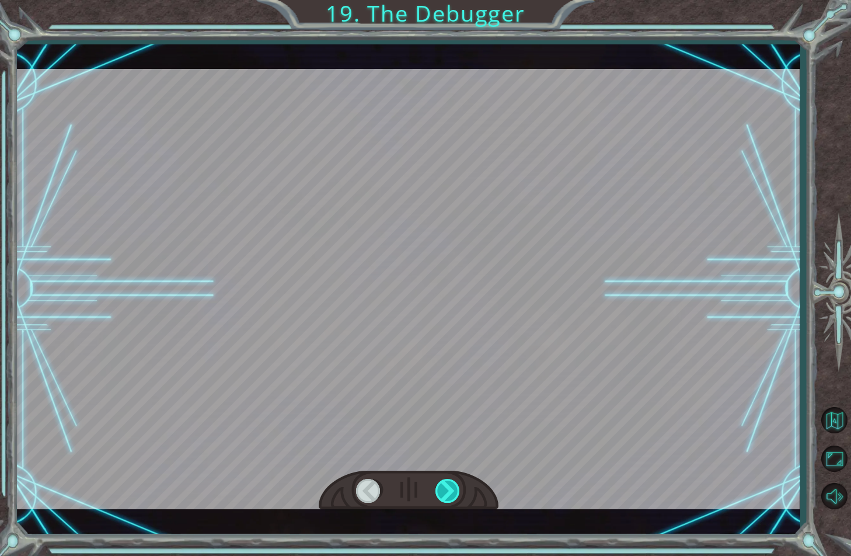
click at [452, 493] on div at bounding box center [448, 491] width 26 height 24
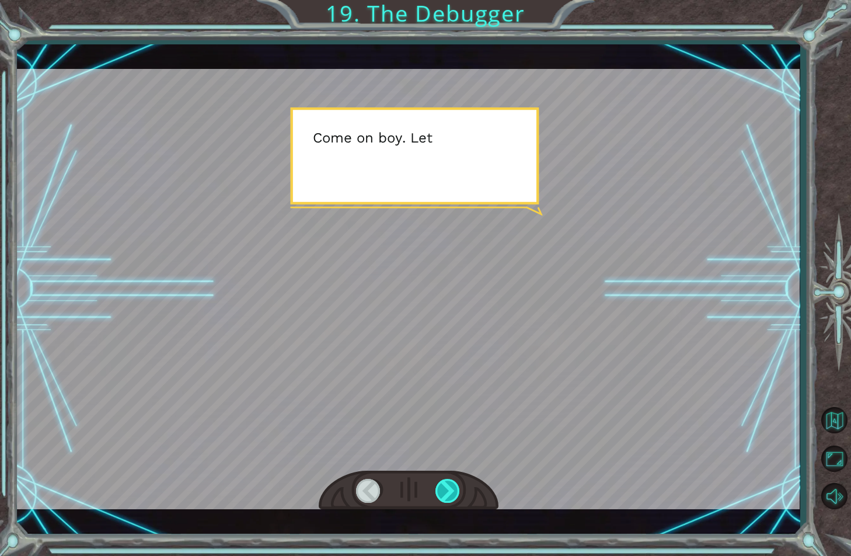
click at [452, 493] on div at bounding box center [448, 491] width 26 height 24
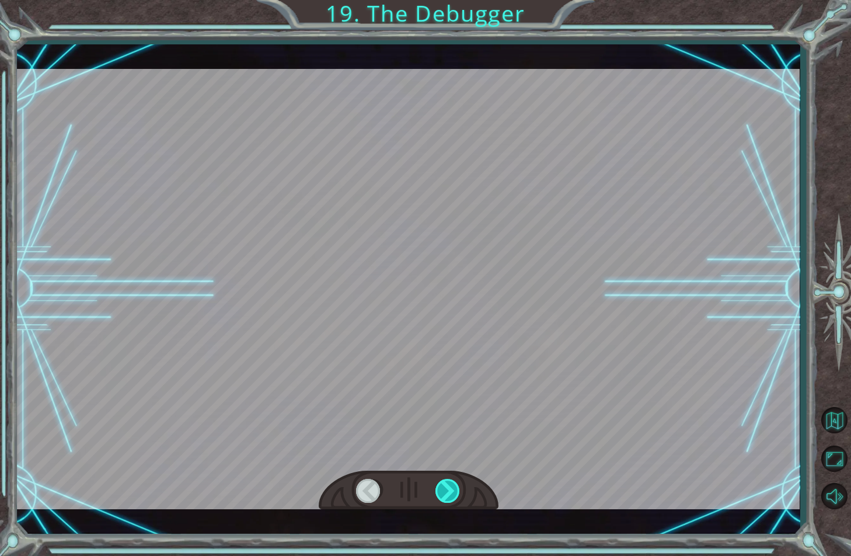
click at [452, 493] on div at bounding box center [448, 491] width 26 height 24
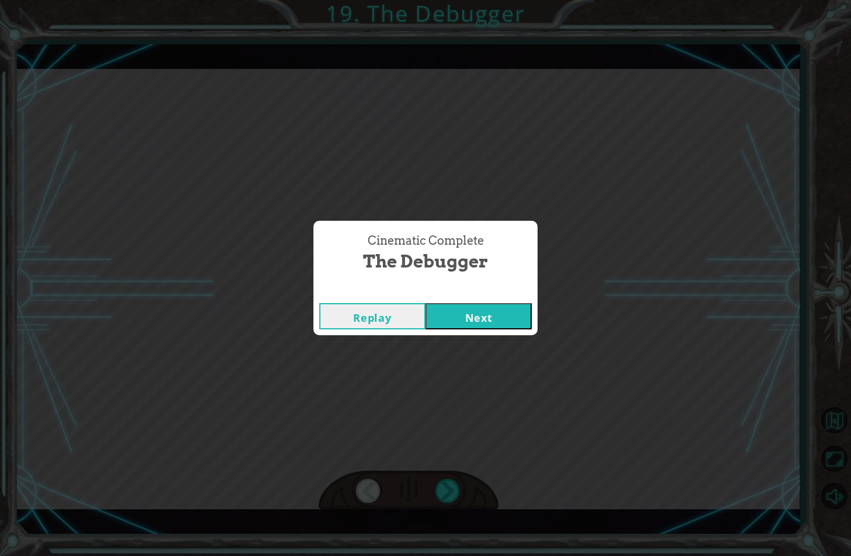
click at [471, 316] on button "Next" at bounding box center [478, 316] width 106 height 26
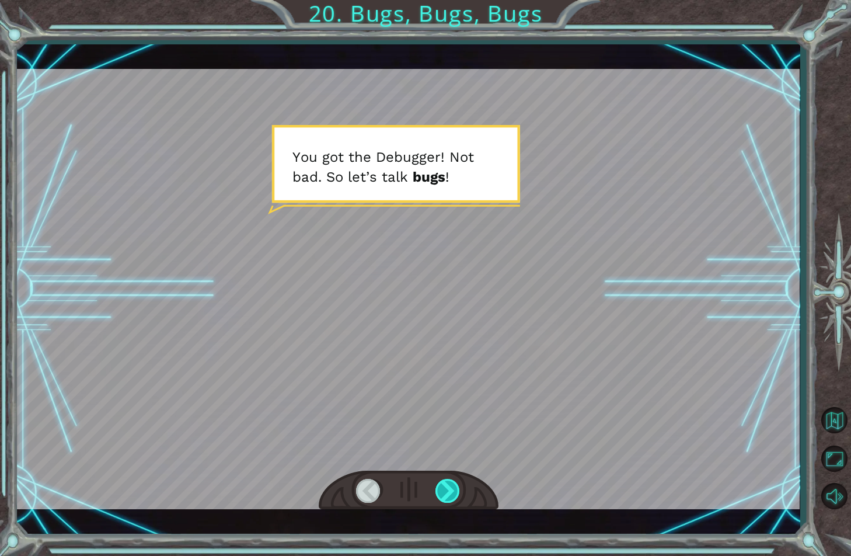
click at [444, 480] on div at bounding box center [448, 491] width 26 height 24
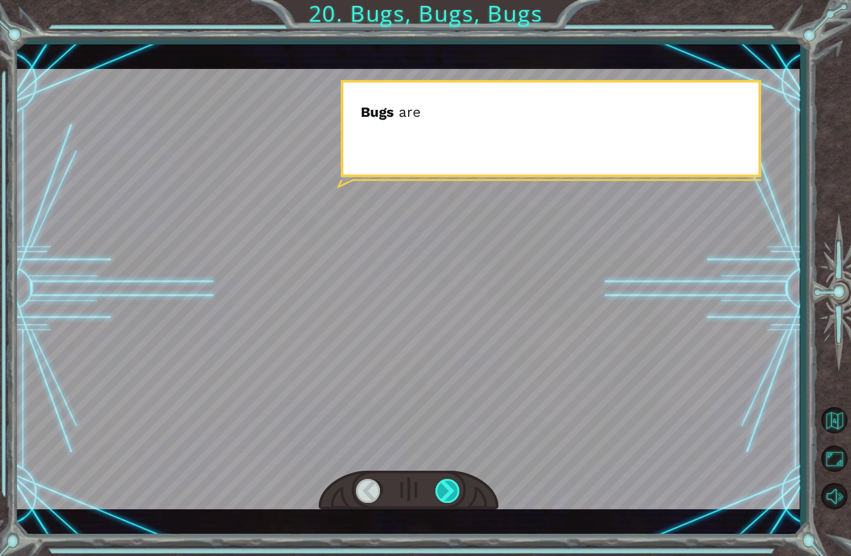
click at [444, 480] on div at bounding box center [448, 491] width 26 height 24
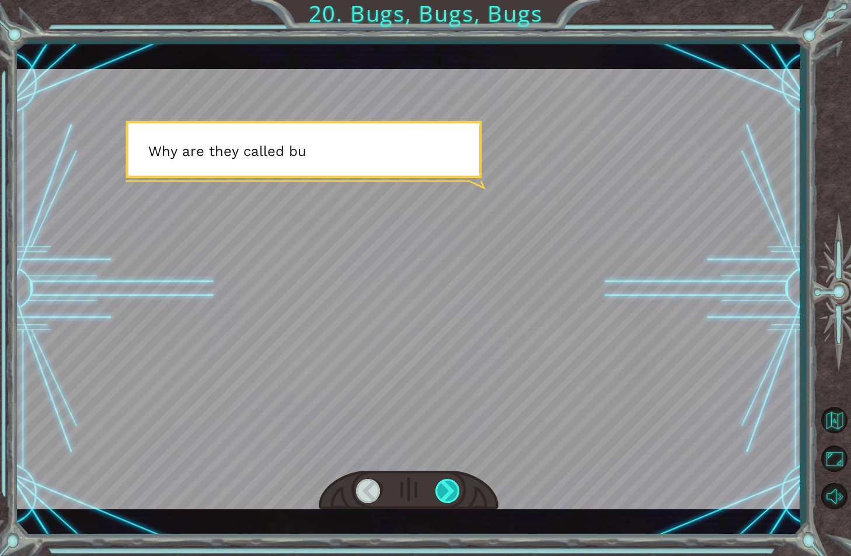
click at [444, 480] on div at bounding box center [448, 491] width 26 height 24
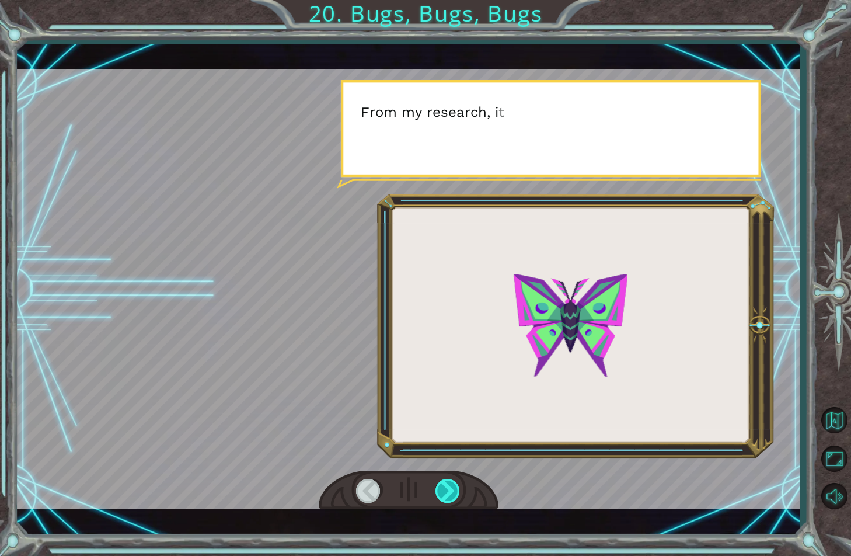
click at [444, 480] on div at bounding box center [448, 491] width 26 height 24
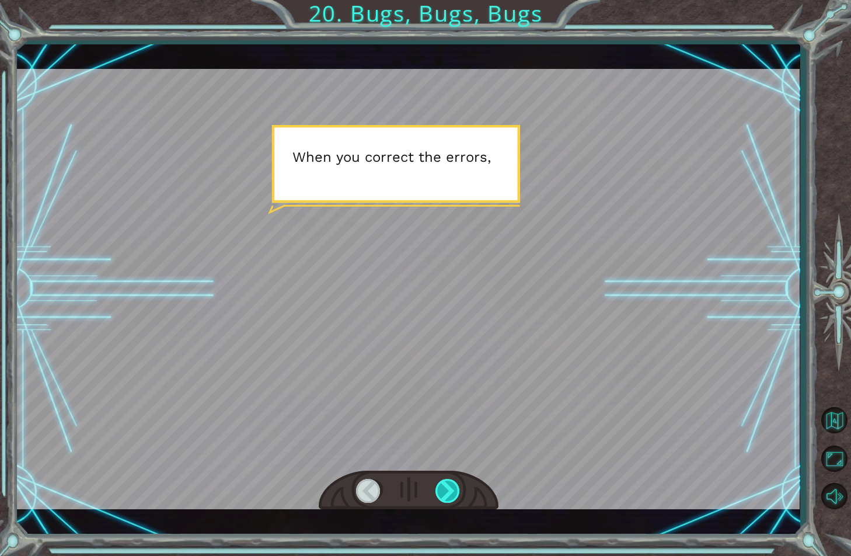
click at [444, 480] on div at bounding box center [448, 491] width 26 height 24
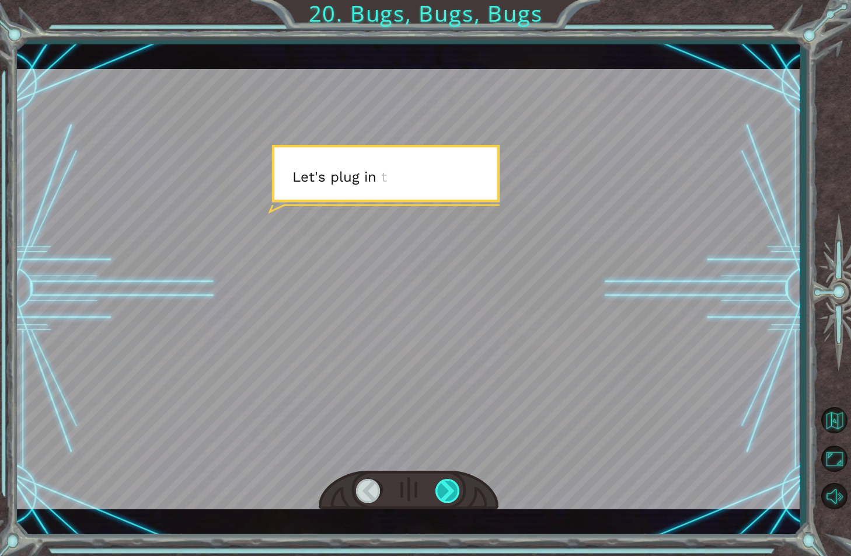
click at [444, 480] on div at bounding box center [448, 491] width 26 height 24
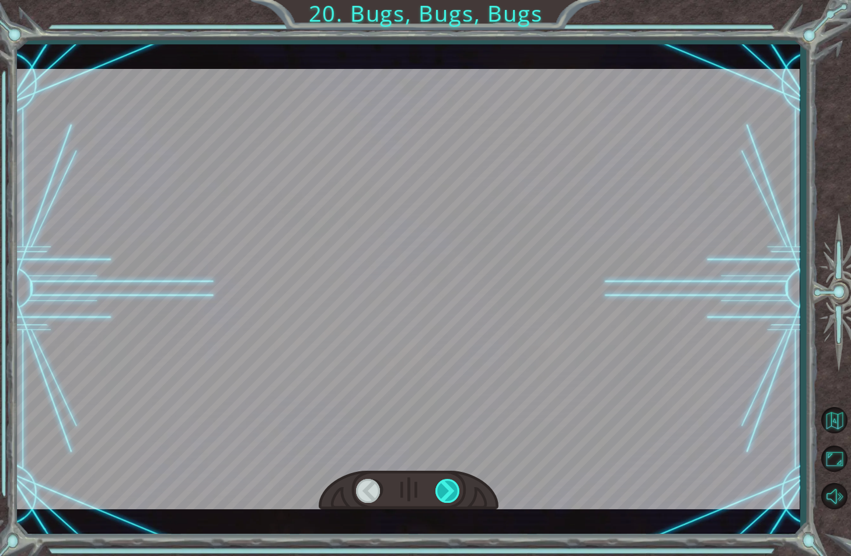
click at [444, 480] on div at bounding box center [448, 491] width 26 height 24
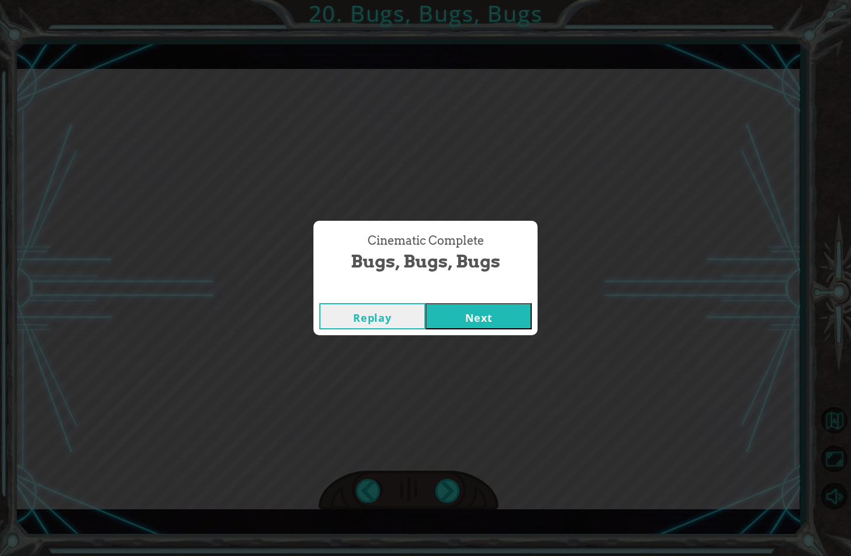
click at [488, 316] on button "Next" at bounding box center [478, 316] width 106 height 26
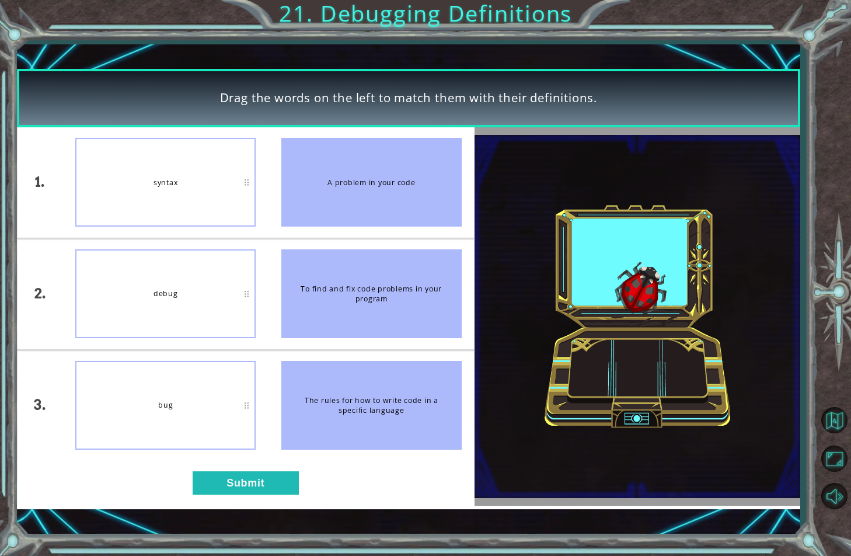
click at [248, 294] on div "debug" at bounding box center [165, 293] width 180 height 89
click at [261, 496] on div "1. 2. 3. bug syntax debug A problem in your code To find and fix code problems …" at bounding box center [245, 316] width 457 height 378
click at [255, 466] on div "1. 2. 3. bug syntax debug A problem in your code To find and fix code problems …" at bounding box center [245, 316] width 457 height 378
click at [259, 477] on button "Submit" at bounding box center [246, 482] width 106 height 23
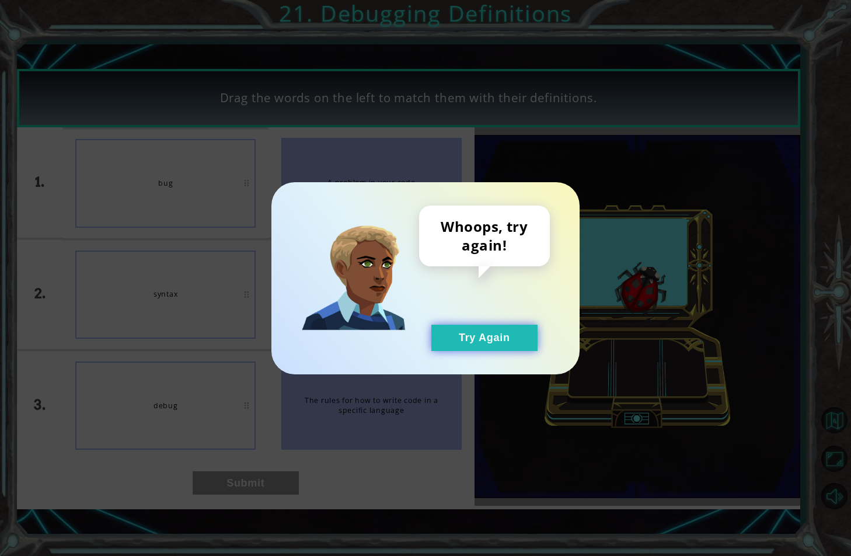
click at [496, 340] on button "Try Again" at bounding box center [484, 337] width 106 height 26
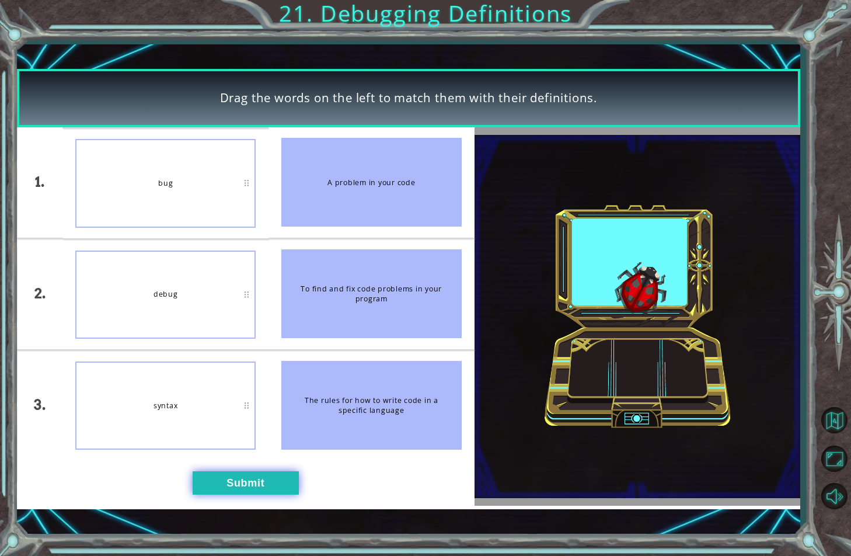
click at [269, 481] on button "Submit" at bounding box center [246, 482] width 106 height 23
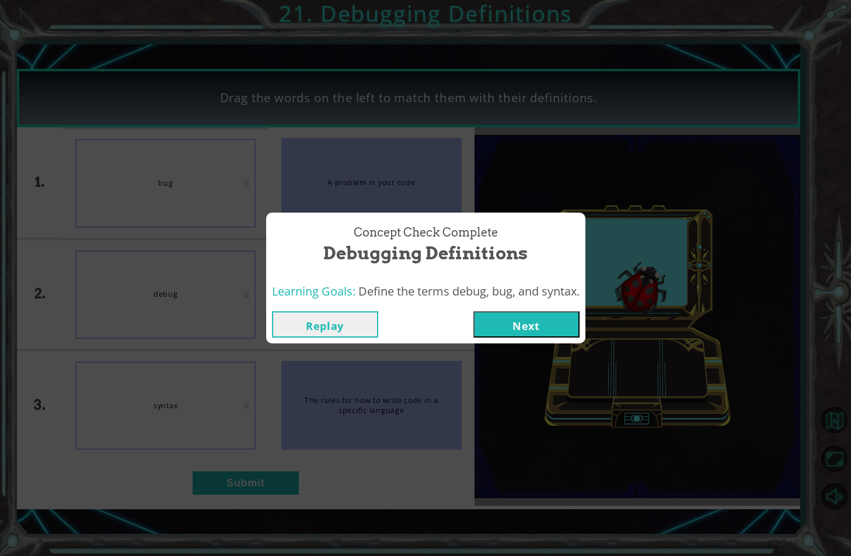
click at [498, 320] on button "Next" at bounding box center [526, 324] width 106 height 26
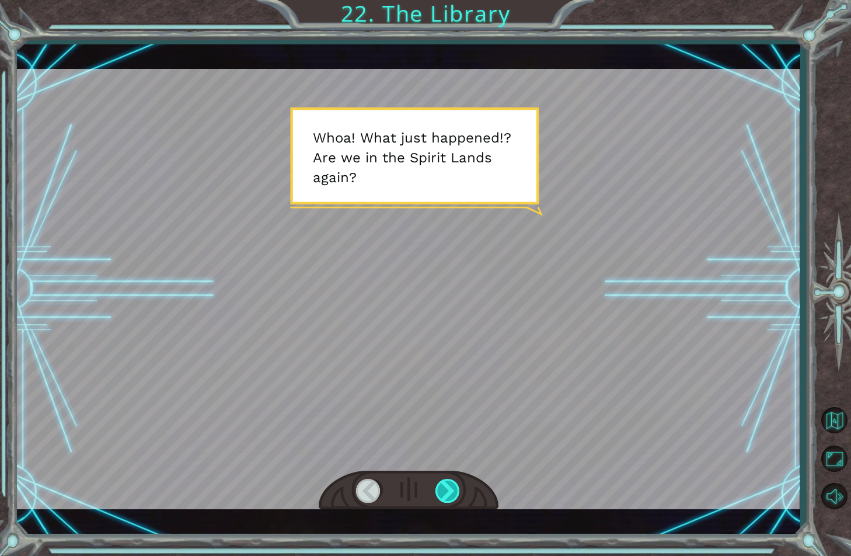
click at [458, 483] on div at bounding box center [448, 491] width 26 height 24
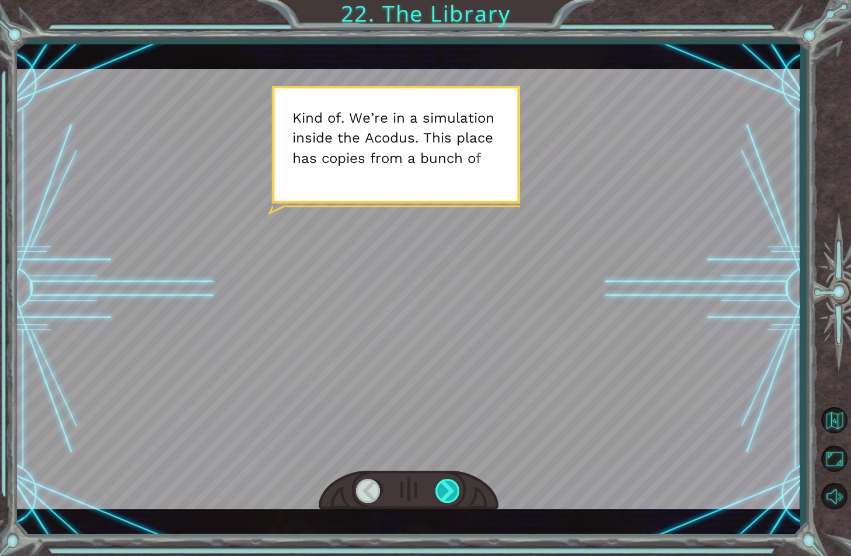
click at [454, 481] on div at bounding box center [448, 491] width 26 height 24
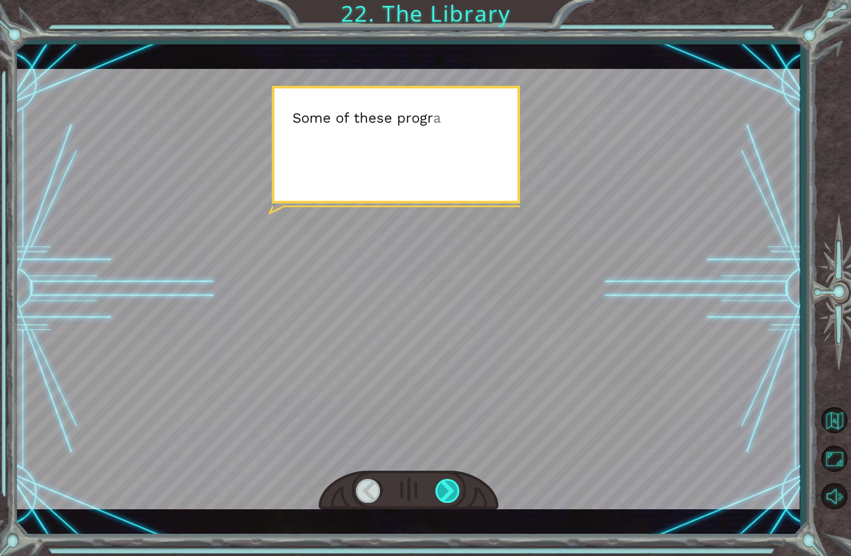
click at [454, 481] on div at bounding box center [448, 491] width 26 height 24
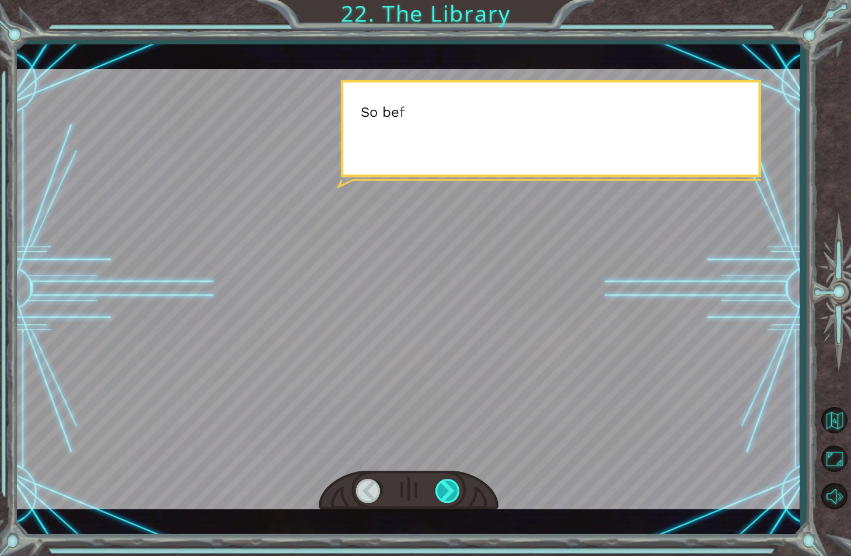
click at [454, 481] on div at bounding box center [448, 491] width 26 height 24
click at [451, 483] on div at bounding box center [448, 491] width 26 height 24
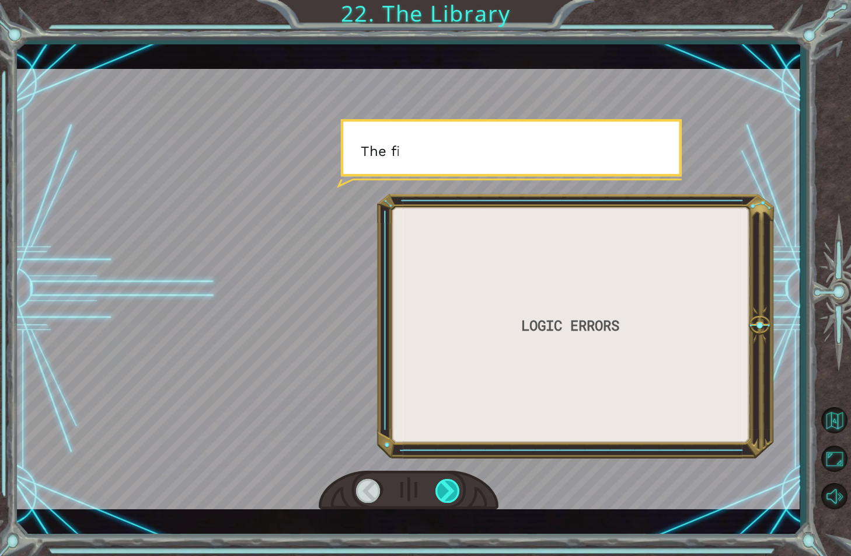
click at [449, 484] on div at bounding box center [448, 491] width 26 height 24
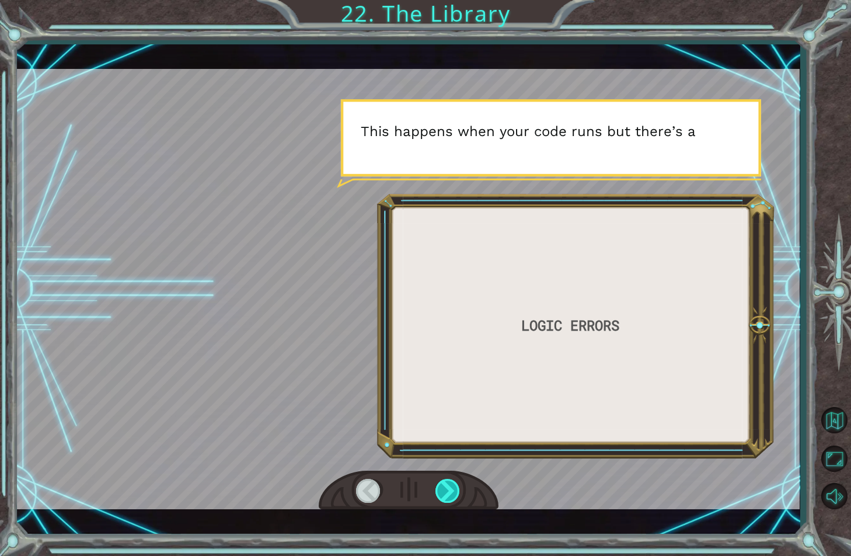
click at [449, 484] on div at bounding box center [448, 491] width 26 height 24
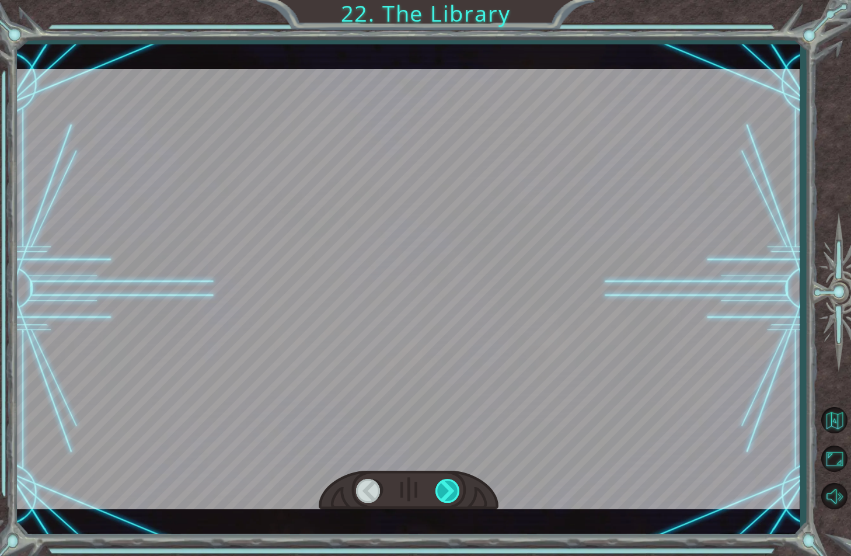
click at [449, 484] on div at bounding box center [448, 491] width 26 height 24
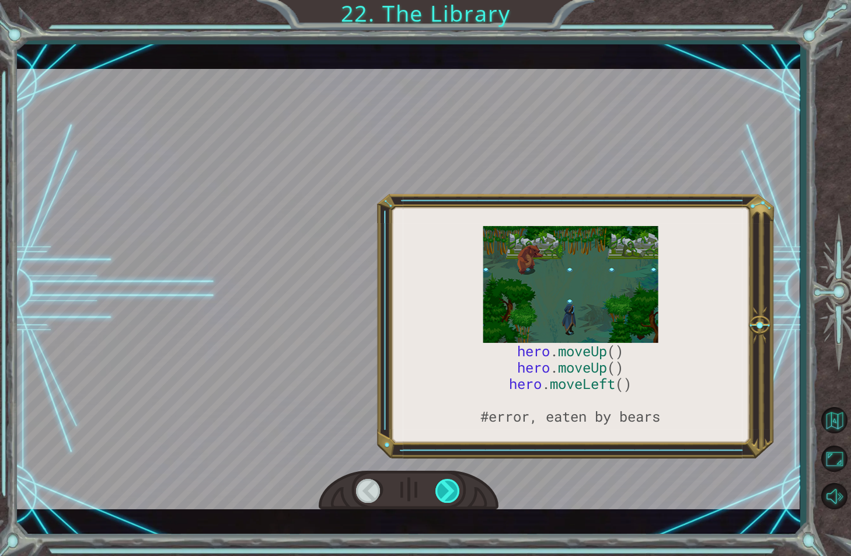
click at [449, 484] on div at bounding box center [448, 491] width 26 height 24
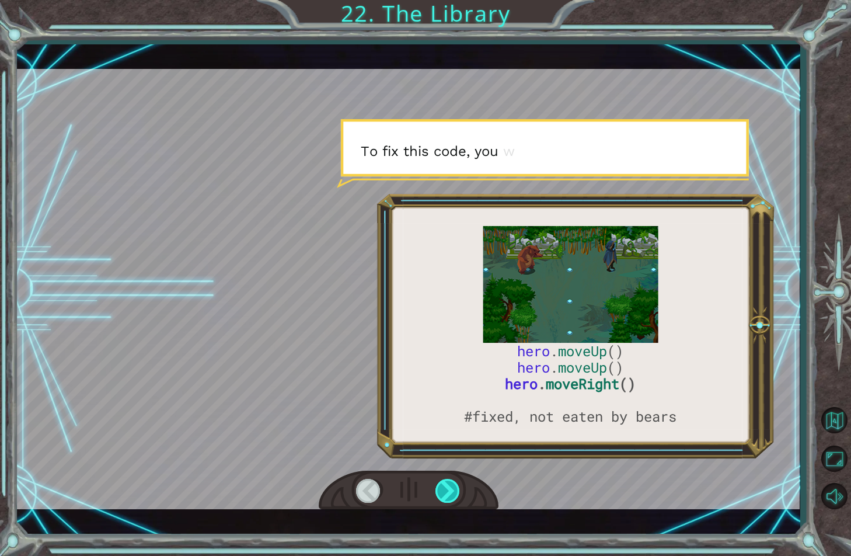
click at [449, 484] on div at bounding box center [448, 491] width 26 height 24
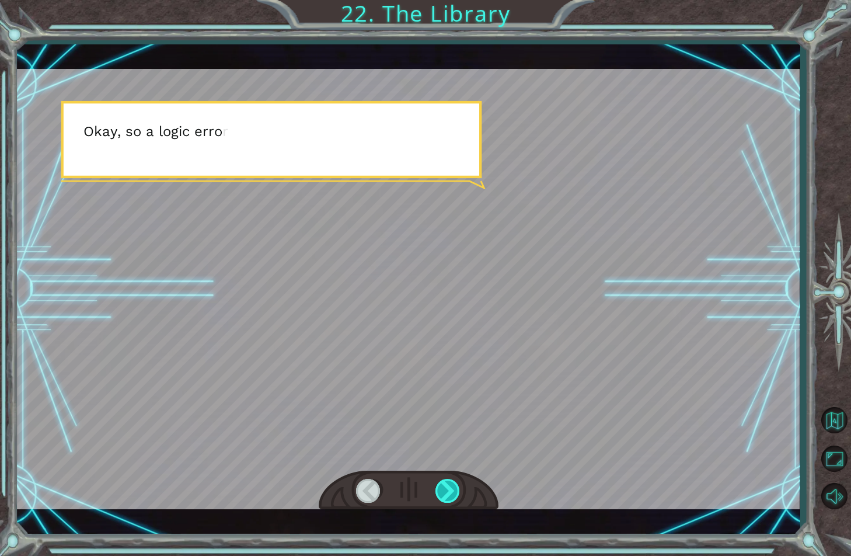
click at [449, 484] on div at bounding box center [448, 491] width 26 height 24
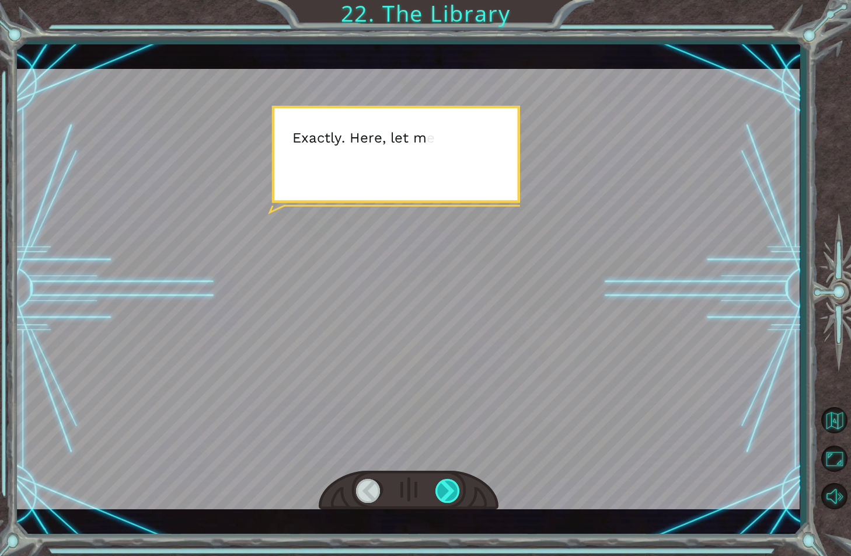
click at [449, 484] on div at bounding box center [448, 491] width 26 height 24
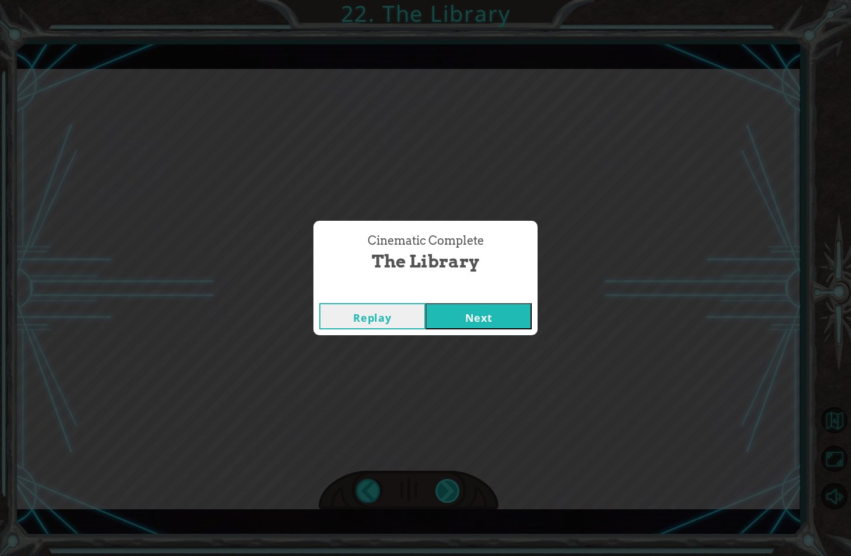
click at [449, 484] on div "Cinematic Complete The Library Replay Next" at bounding box center [425, 278] width 851 height 556
click at [467, 318] on button "Next" at bounding box center [478, 316] width 106 height 26
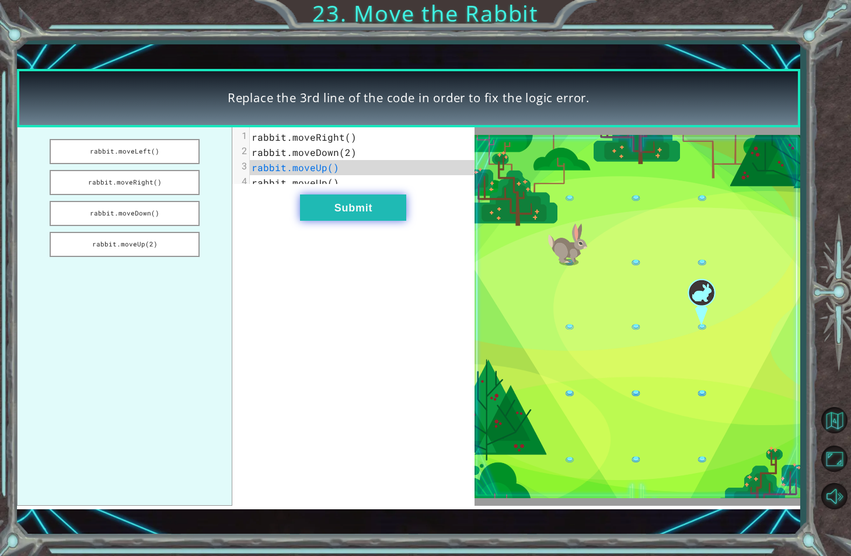
click at [391, 221] on button "Submit" at bounding box center [353, 207] width 106 height 26
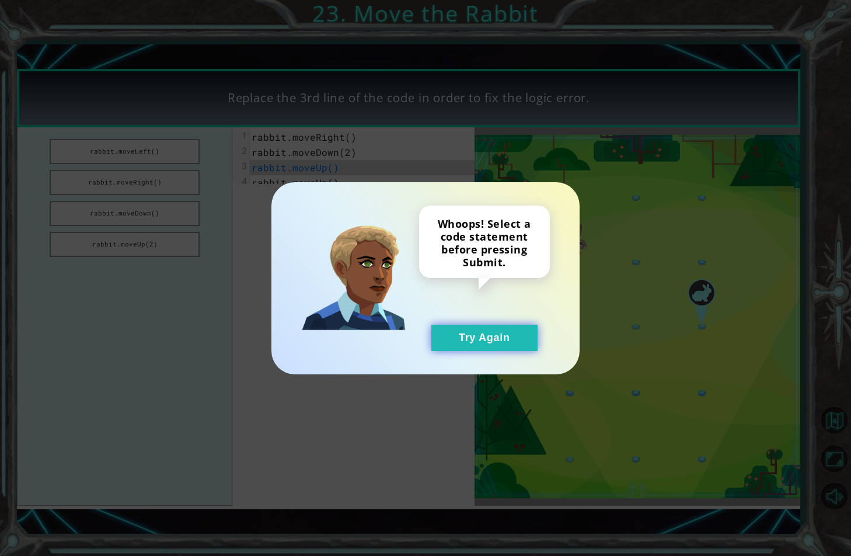
click at [470, 333] on button "Try Again" at bounding box center [484, 337] width 106 height 26
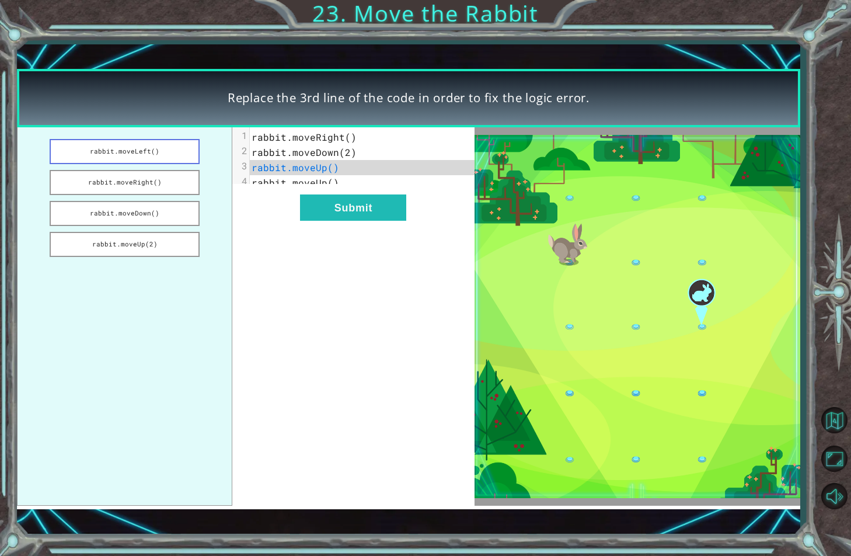
click at [159, 157] on button "rabbit.moveLeft()" at bounding box center [125, 151] width 150 height 25
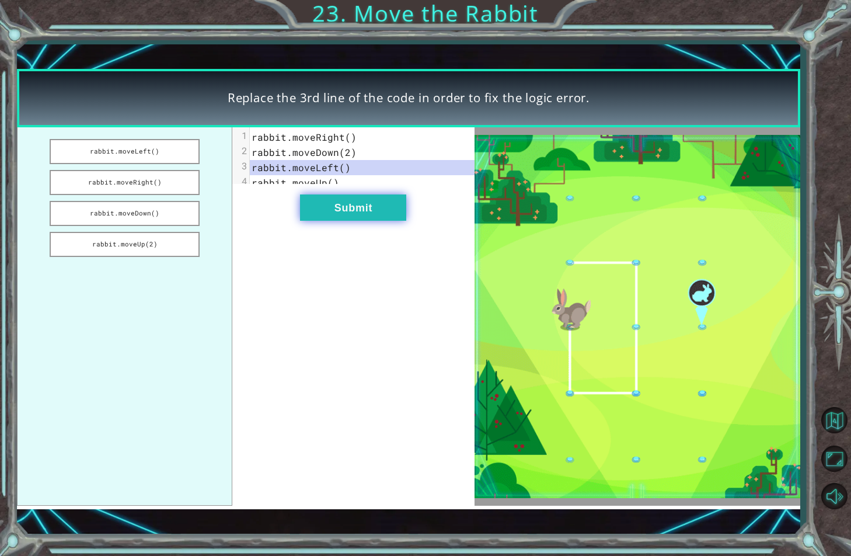
click at [367, 221] on button "Submit" at bounding box center [353, 207] width 106 height 26
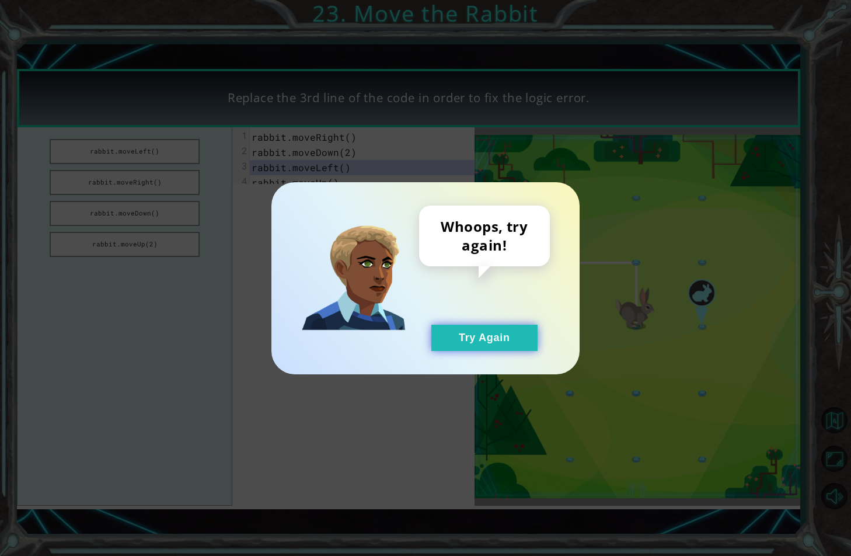
click at [469, 338] on button "Try Again" at bounding box center [484, 337] width 106 height 26
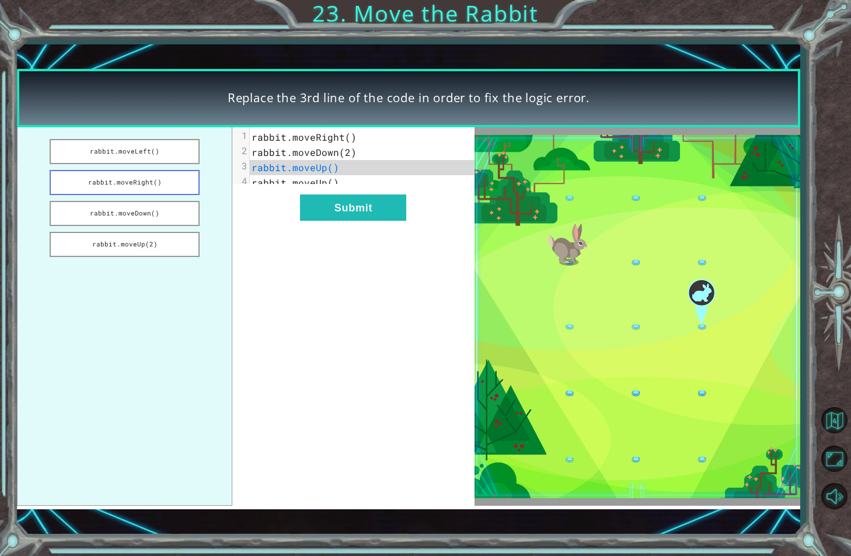
click at [170, 183] on button "rabbit.moveRight()" at bounding box center [125, 182] width 150 height 25
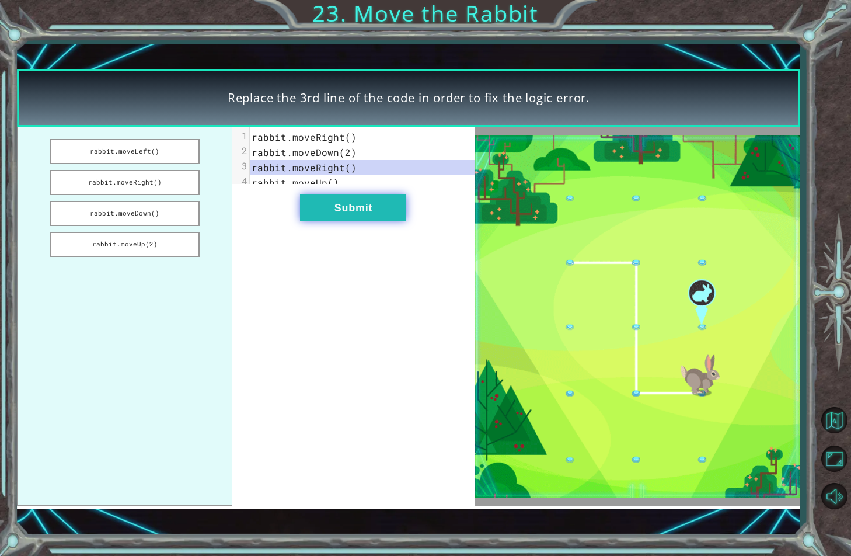
click at [337, 221] on button "Submit" at bounding box center [353, 207] width 106 height 26
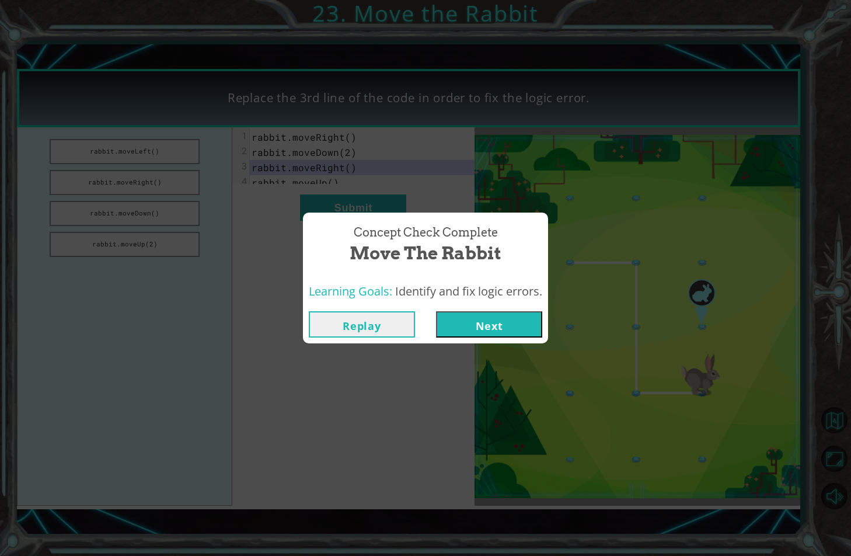
click at [476, 324] on button "Next" at bounding box center [489, 324] width 106 height 26
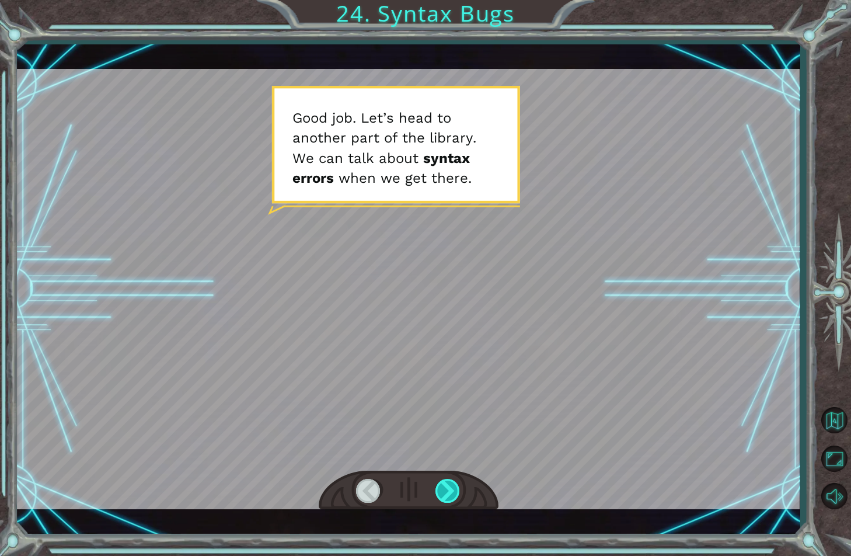
click at [448, 487] on div at bounding box center [448, 491] width 26 height 24
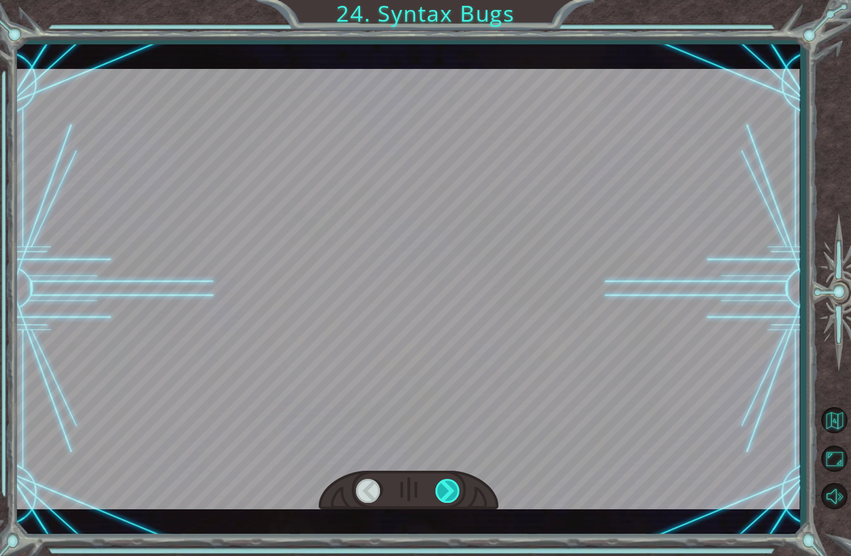
click at [448, 487] on div at bounding box center [448, 491] width 26 height 24
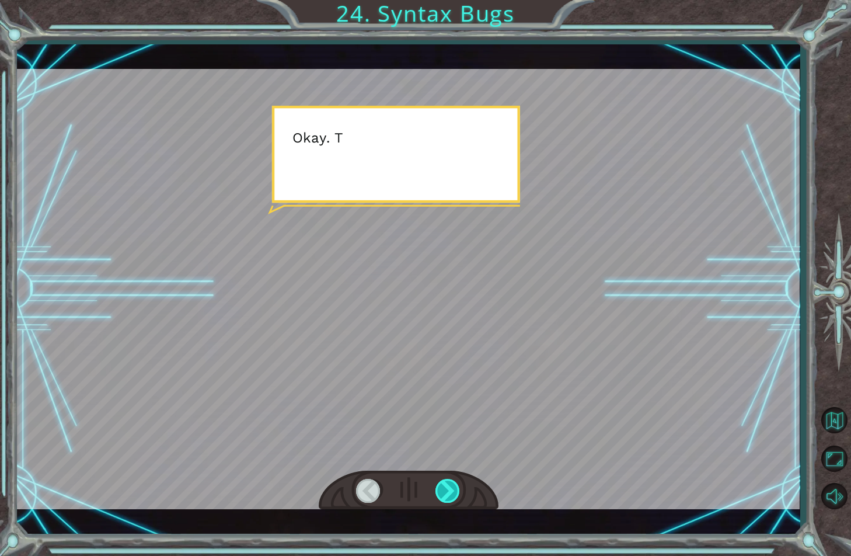
click at [448, 487] on div at bounding box center [448, 491] width 26 height 24
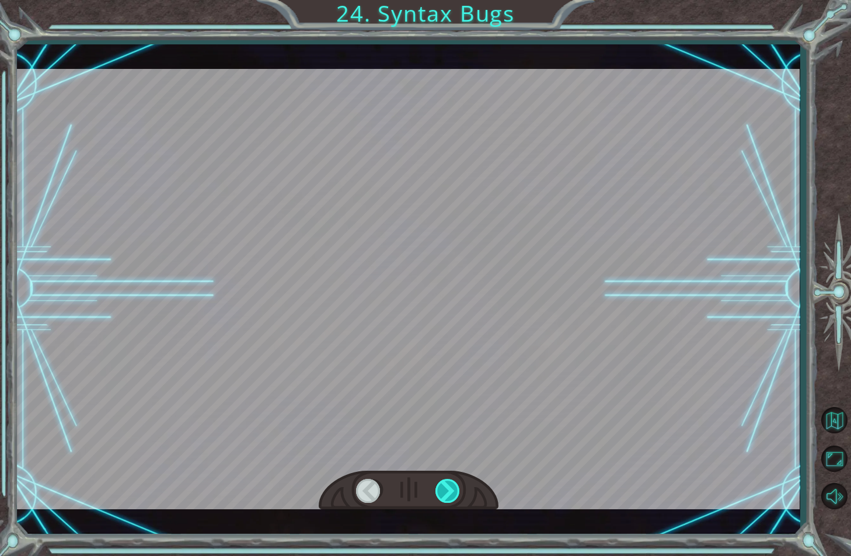
click at [448, 487] on div at bounding box center [448, 491] width 26 height 24
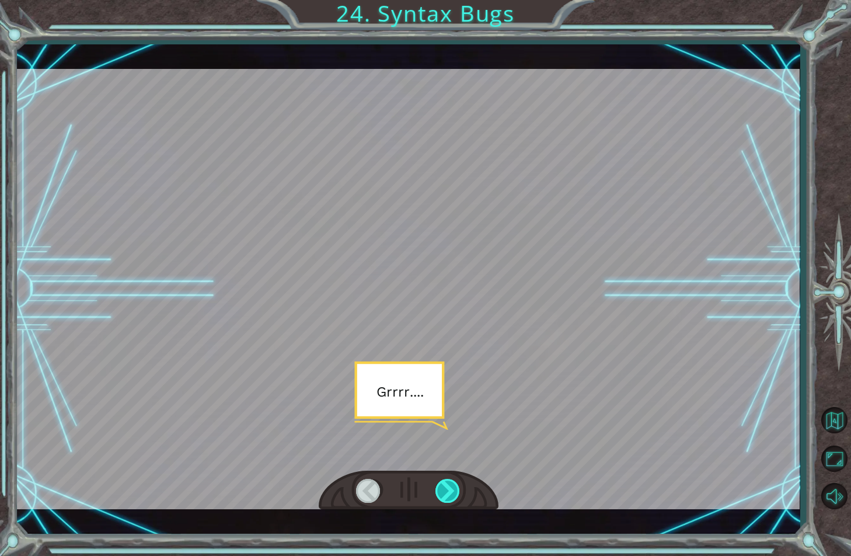
click at [448, 487] on div at bounding box center [448, 491] width 26 height 24
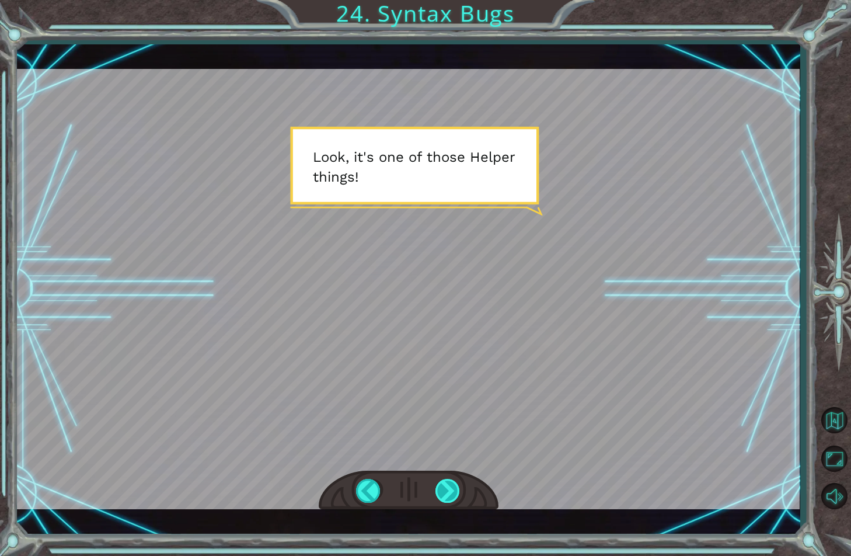
click at [442, 490] on div at bounding box center [448, 491] width 26 height 24
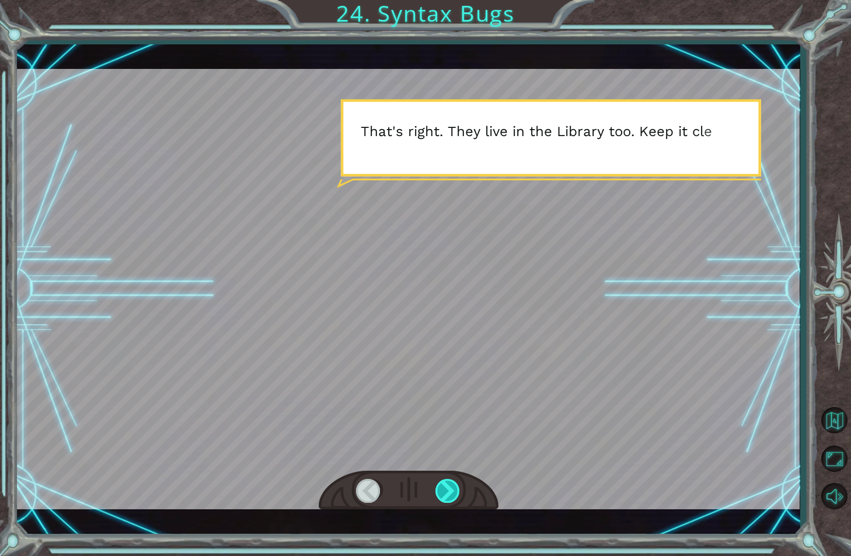
click at [442, 490] on div at bounding box center [448, 491] width 26 height 24
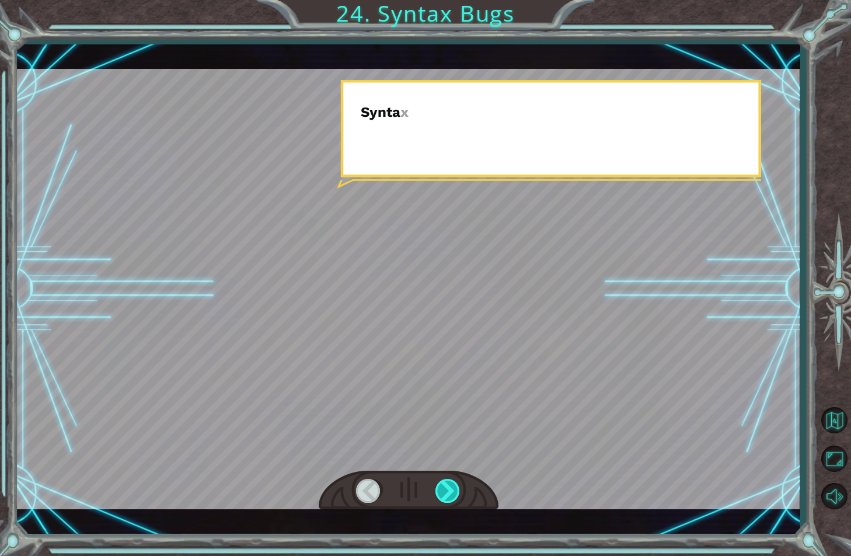
click at [442, 490] on div at bounding box center [448, 491] width 26 height 24
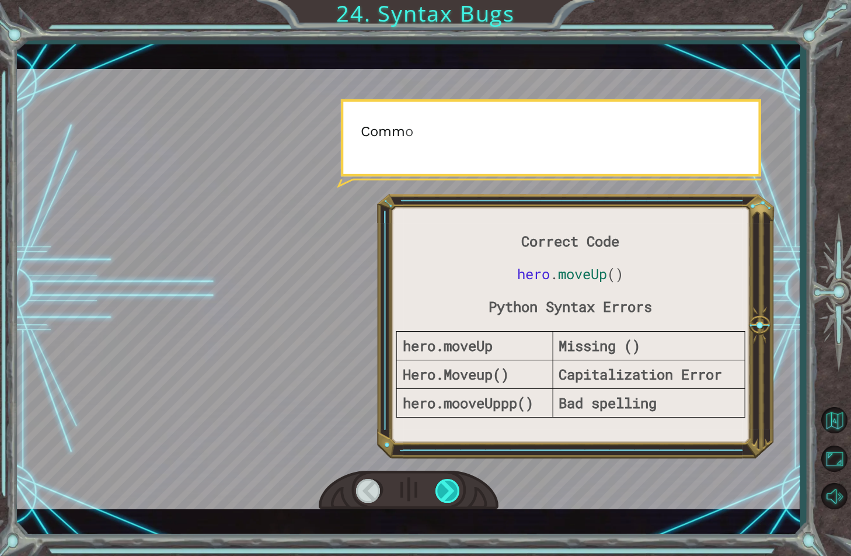
click at [442, 490] on div at bounding box center [448, 491] width 26 height 24
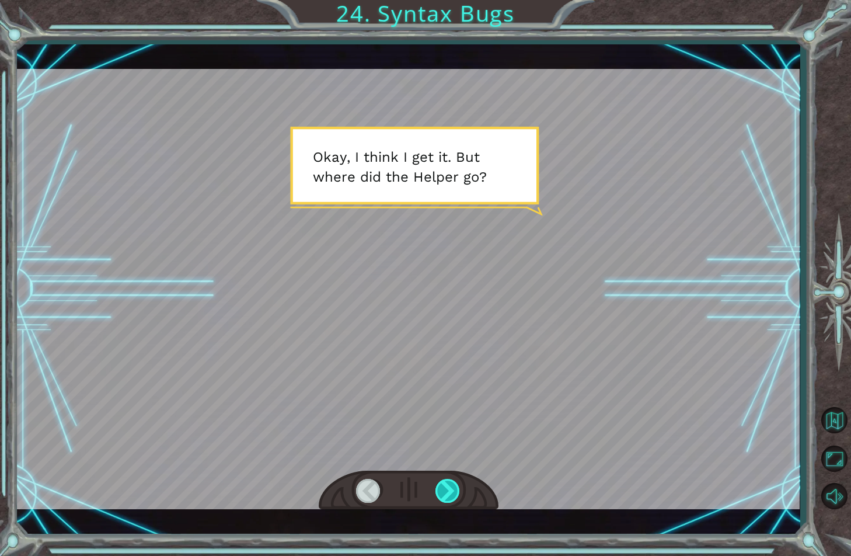
click at [442, 490] on div at bounding box center [448, 491] width 26 height 24
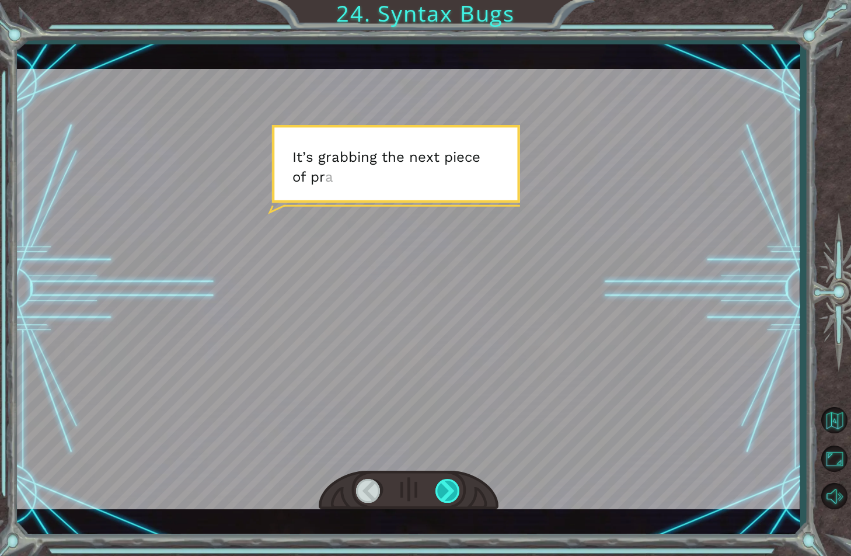
click at [442, 490] on div at bounding box center [448, 491] width 26 height 24
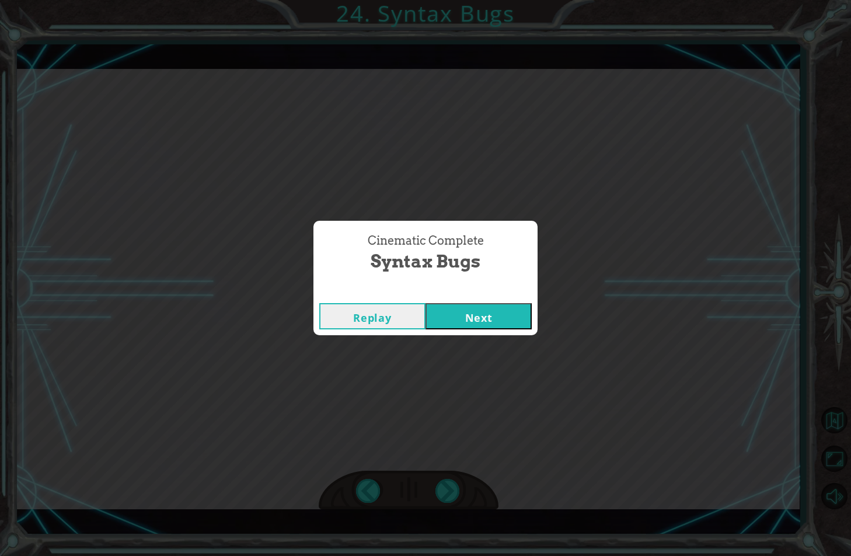
click at [458, 316] on button "Next" at bounding box center [478, 316] width 106 height 26
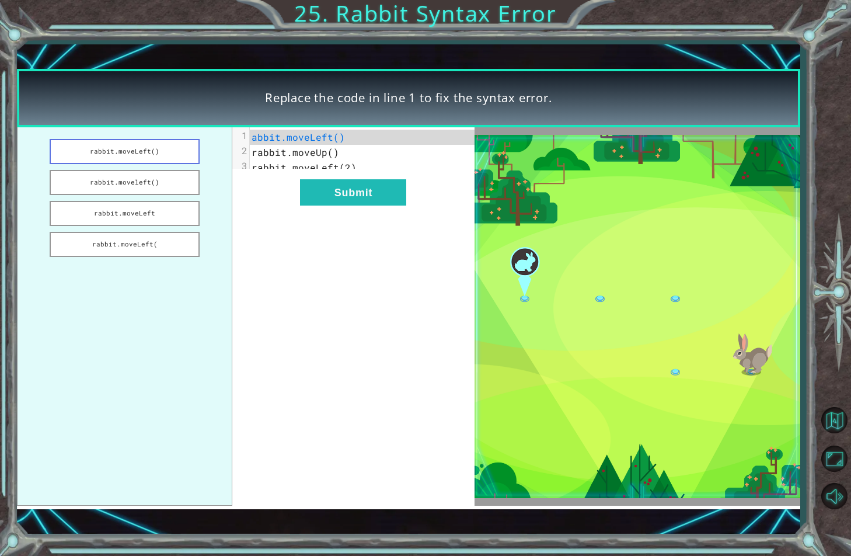
click at [171, 154] on button "rabbit.moveLeft()" at bounding box center [125, 151] width 150 height 25
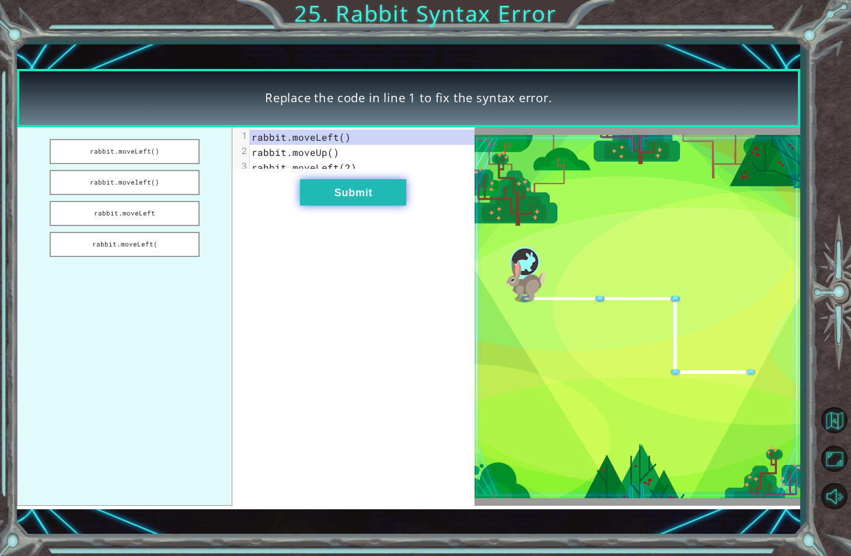
click at [346, 205] on button "Submit" at bounding box center [353, 192] width 106 height 26
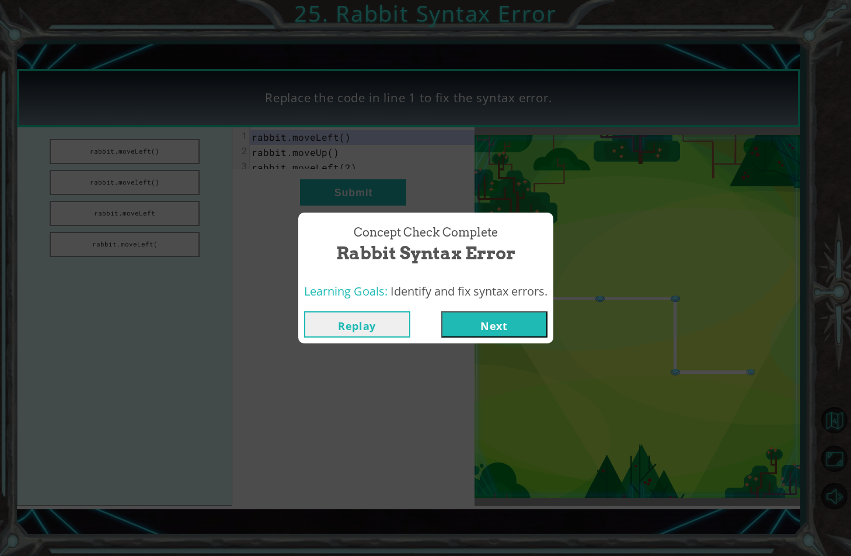
click at [465, 331] on button "Next" at bounding box center [494, 324] width 106 height 26
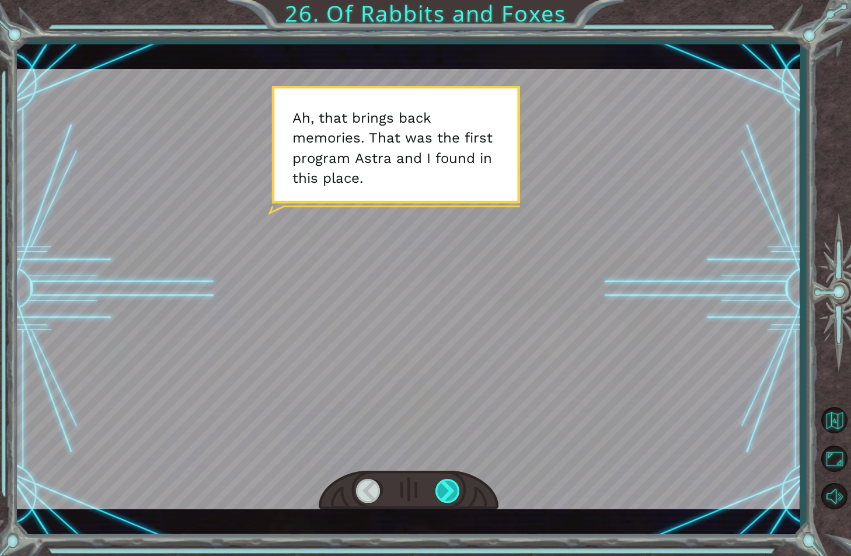
click at [449, 495] on div at bounding box center [448, 491] width 26 height 24
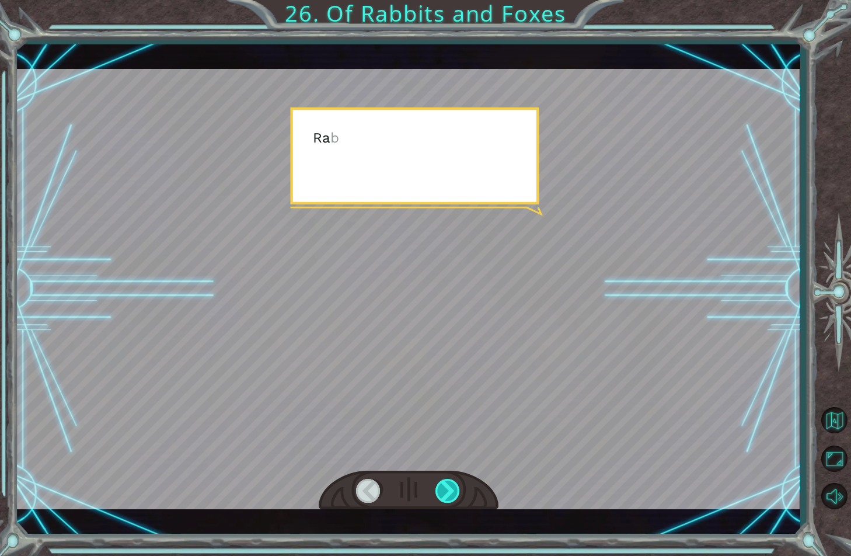
click at [449, 495] on div at bounding box center [448, 491] width 26 height 24
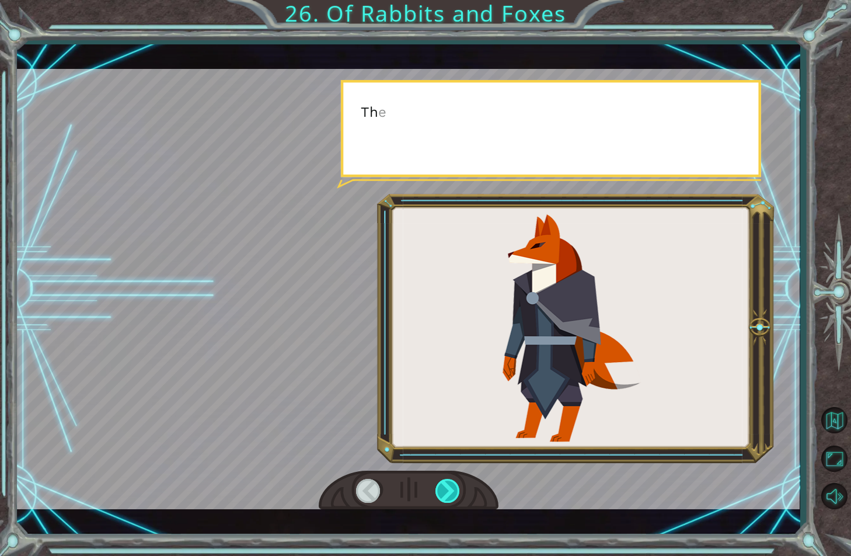
click at [449, 495] on div at bounding box center [448, 491] width 26 height 24
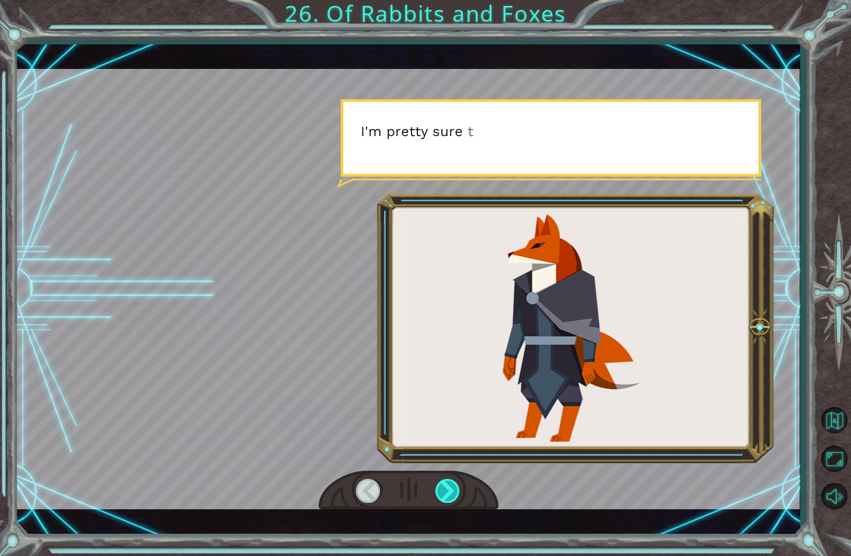
click at [449, 495] on div at bounding box center [448, 491] width 26 height 24
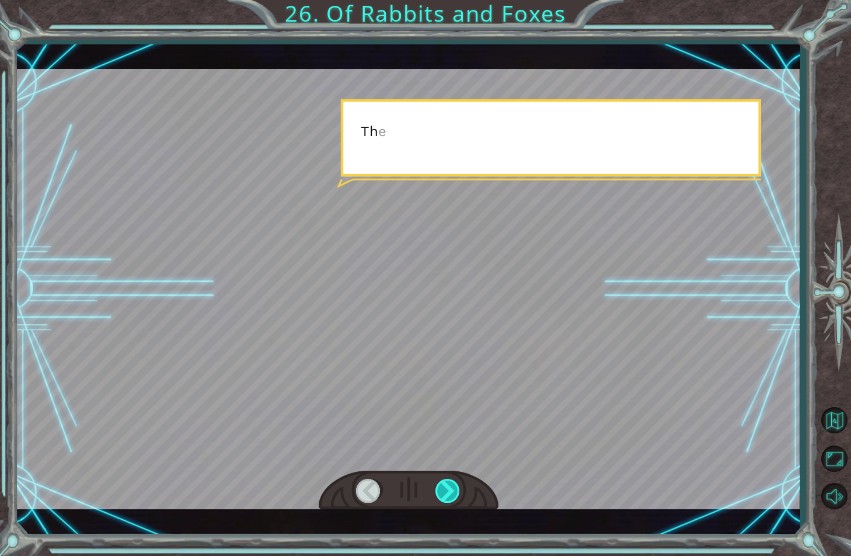
click at [449, 495] on div at bounding box center [448, 491] width 26 height 24
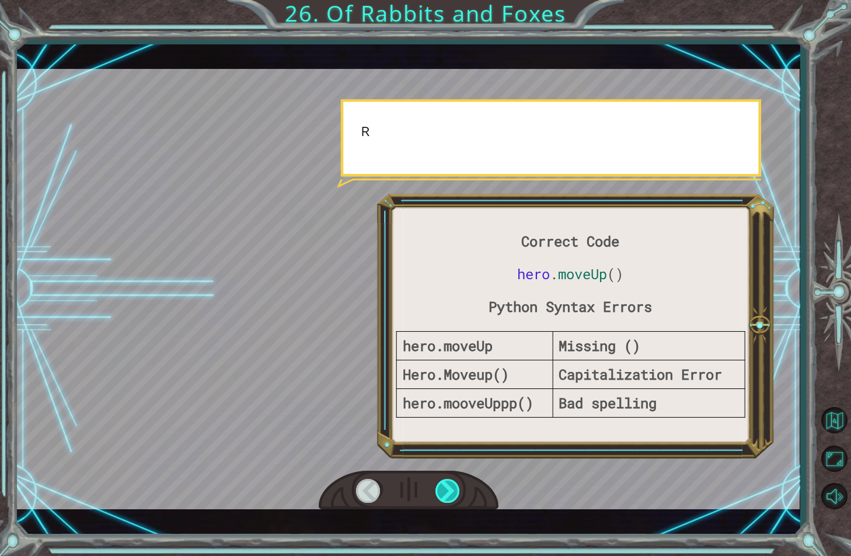
click at [449, 495] on div at bounding box center [448, 491] width 26 height 24
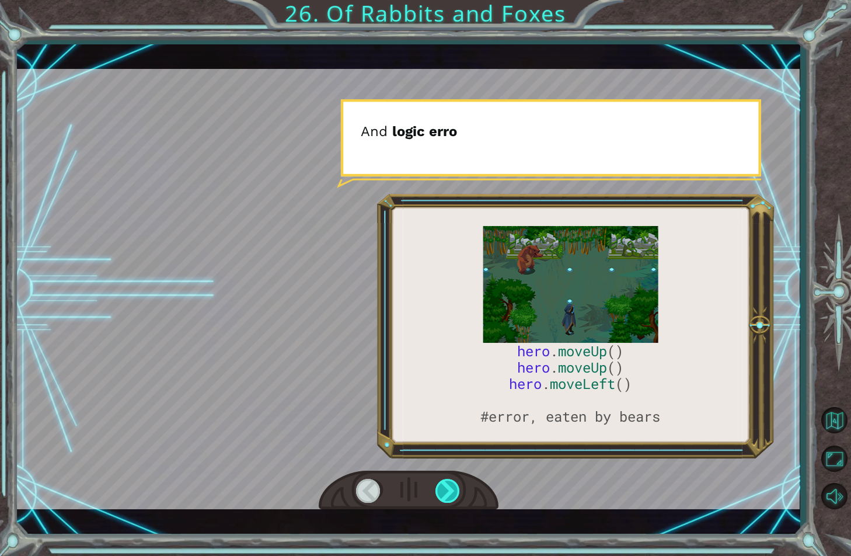
click at [449, 495] on div at bounding box center [448, 491] width 26 height 24
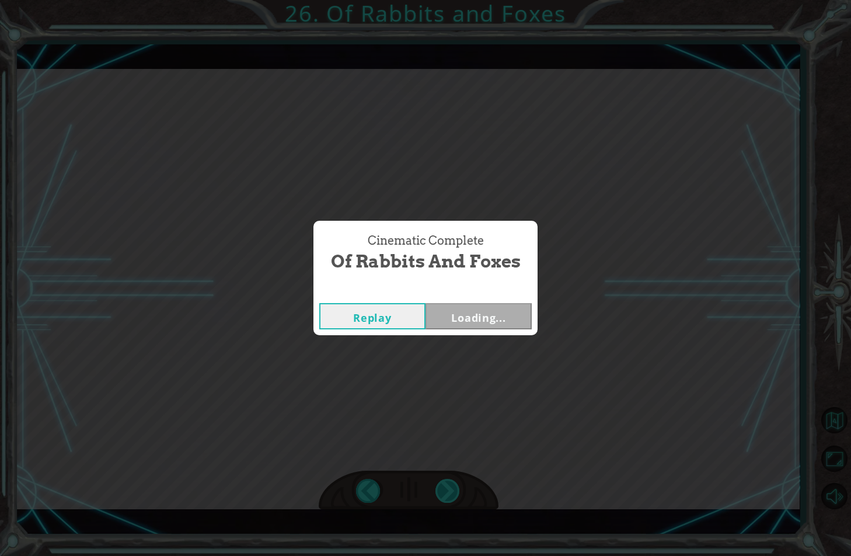
click at [449, 0] on div "hero . moveUp () hero . moveUp () hero . moveLeft () #error, eaten by bears A h…" at bounding box center [425, 0] width 851 height 0
click at [449, 495] on div "Cinematic Complete Of Rabbits and Foxes Replay Next" at bounding box center [425, 278] width 851 height 556
click at [472, 326] on button "Next" at bounding box center [478, 316] width 106 height 26
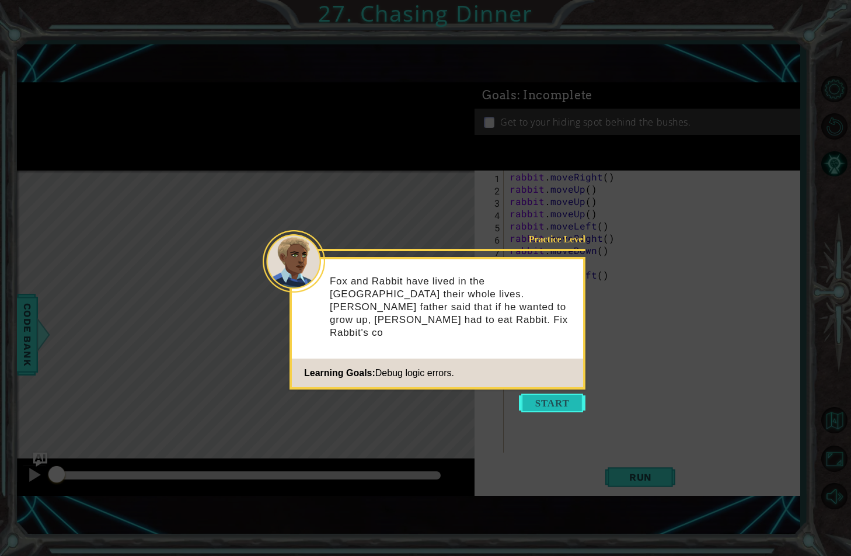
click at [525, 397] on button "Start" at bounding box center [552, 402] width 67 height 19
